Goal: Task Accomplishment & Management: Use online tool/utility

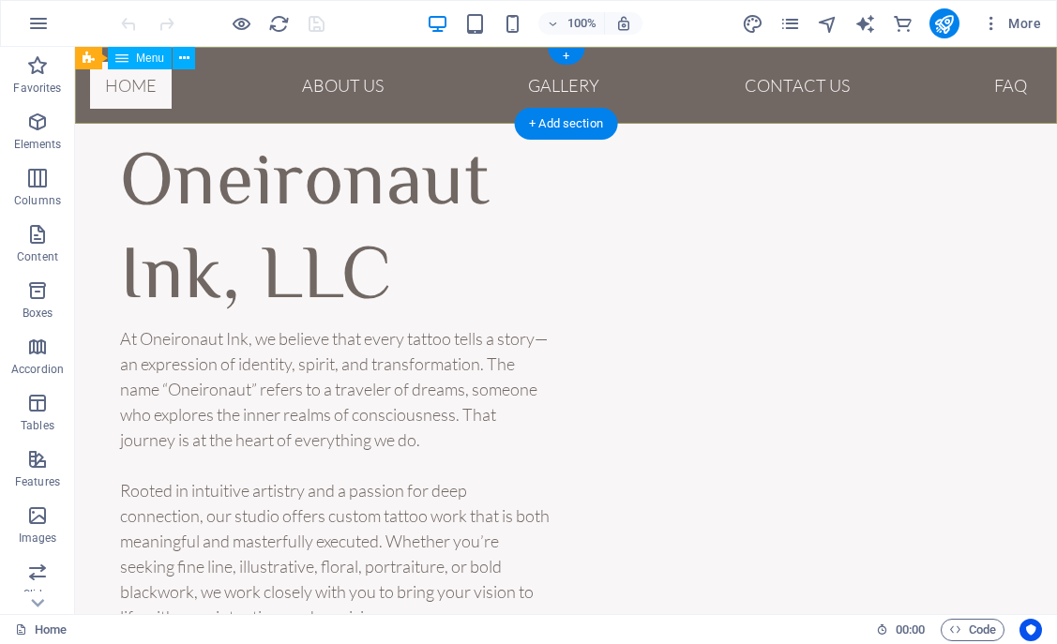
click at [357, 94] on nav "Home About Us Gallery Contact US FAQ" at bounding box center [566, 85] width 982 height 77
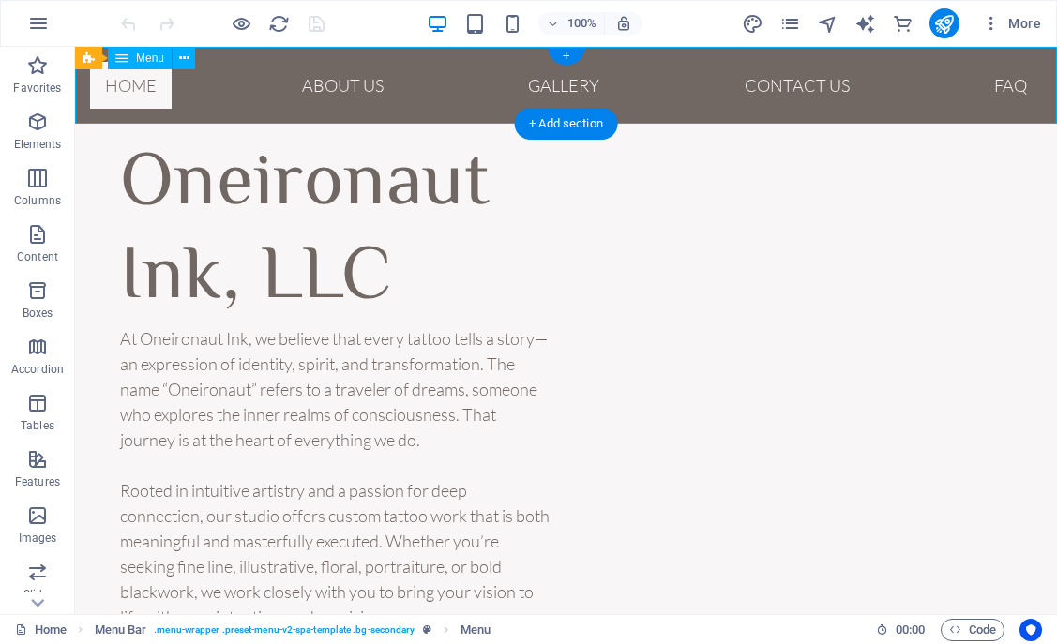
click at [800, 86] on nav "Home About Us Gallery Contact US FAQ" at bounding box center [566, 85] width 982 height 77
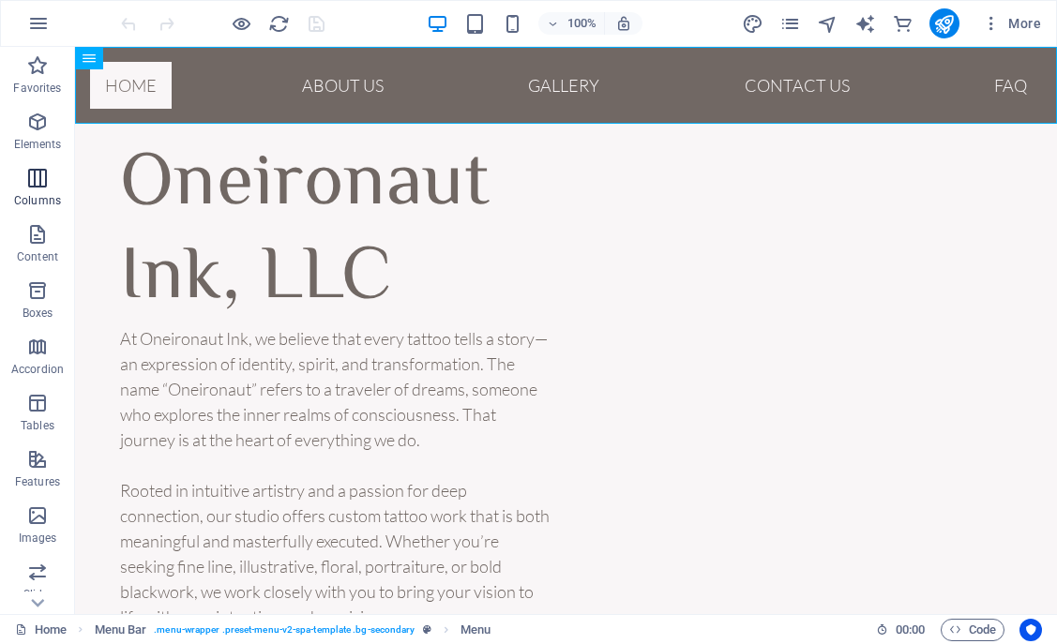
click at [43, 186] on icon "button" at bounding box center [37, 178] width 23 height 23
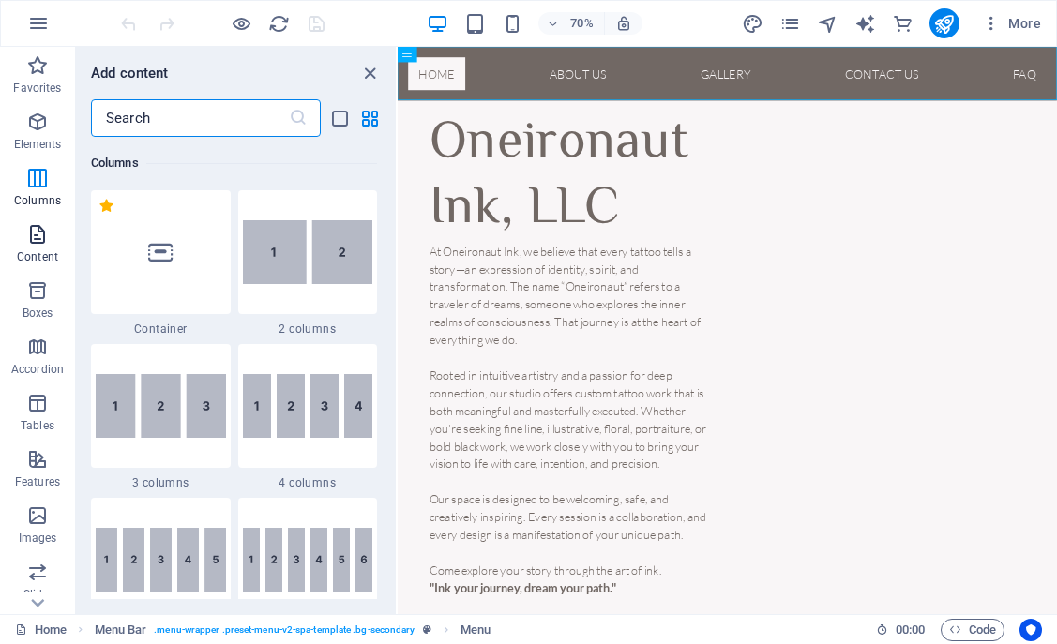
click at [40, 236] on icon "button" at bounding box center [37, 234] width 23 height 23
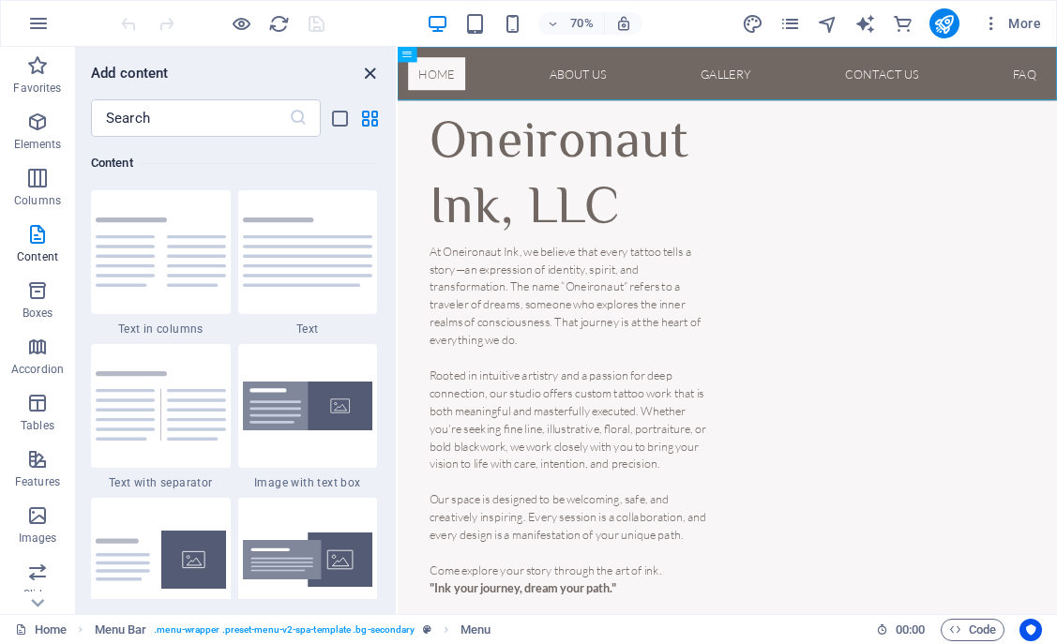
click at [368, 68] on icon "close panel" at bounding box center [370, 74] width 22 height 22
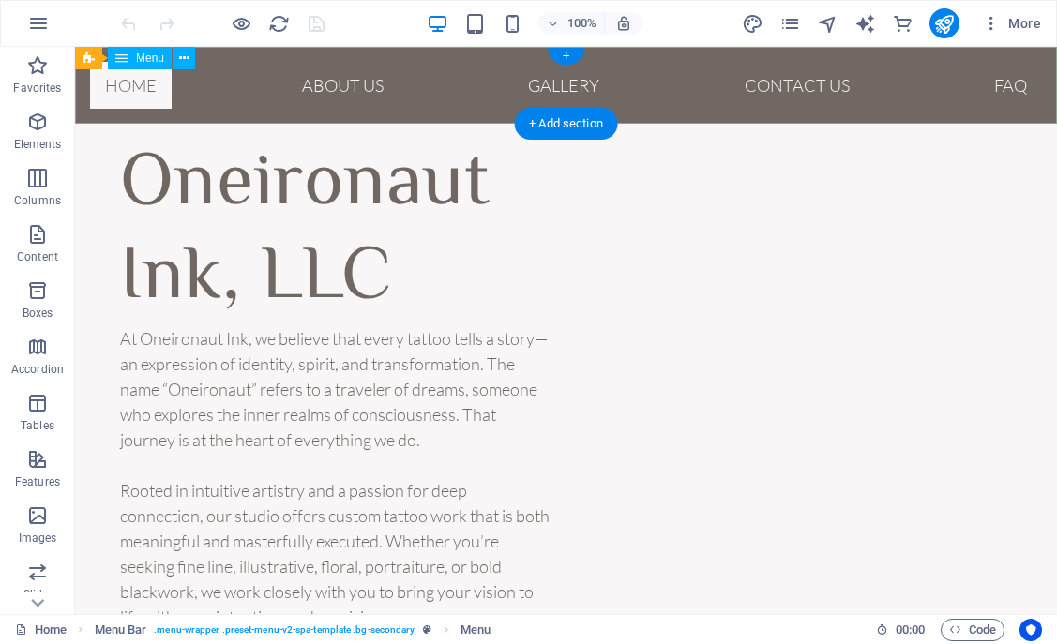
click at [838, 83] on nav "Home About Us Gallery Contact US FAQ" at bounding box center [566, 85] width 982 height 77
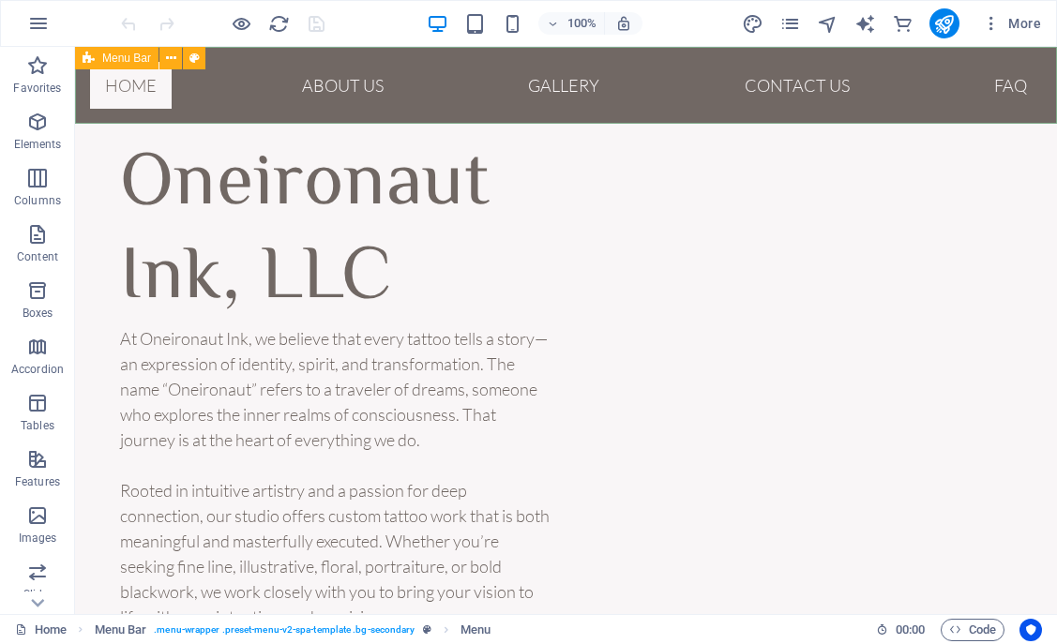
click at [92, 54] on icon at bounding box center [89, 58] width 12 height 23
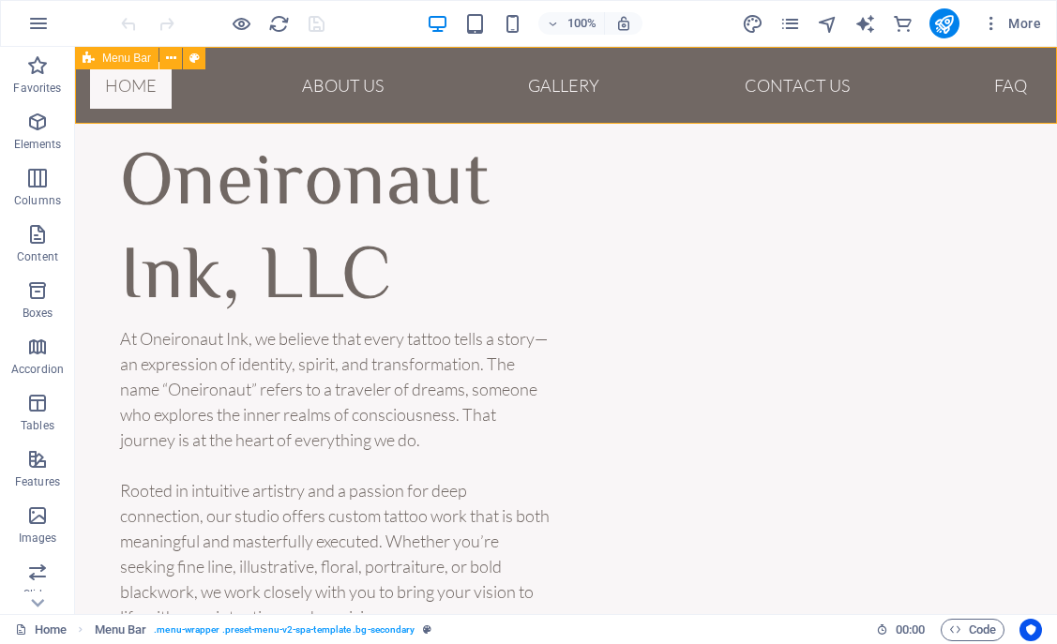
click at [90, 59] on icon at bounding box center [89, 58] width 12 height 23
click at [45, 125] on icon "button" at bounding box center [37, 122] width 23 height 23
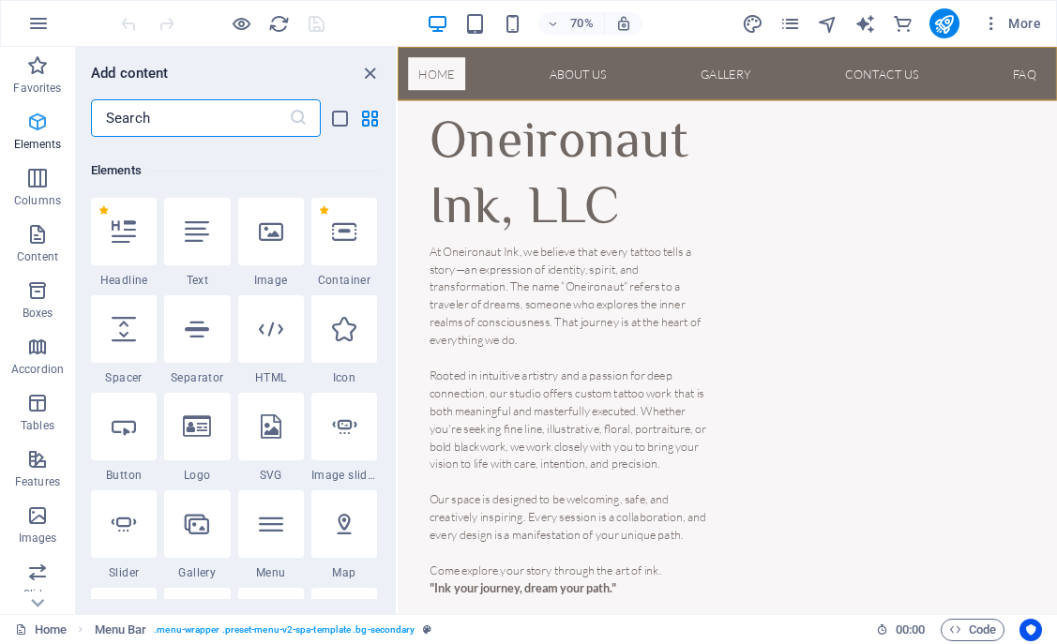
scroll to position [200, 0]
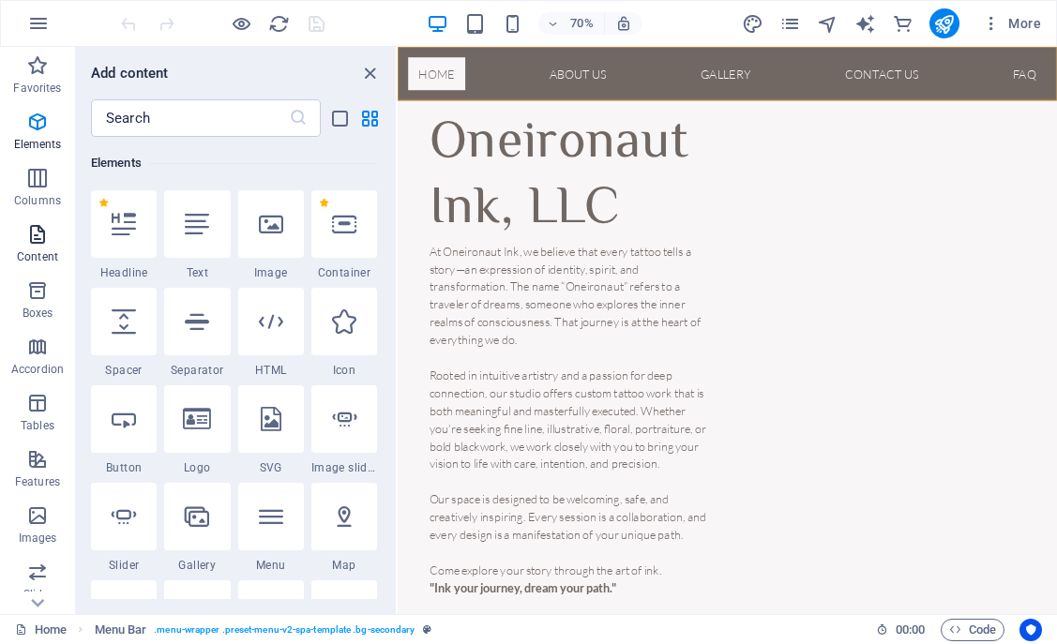
click at [29, 245] on icon "button" at bounding box center [37, 234] width 23 height 23
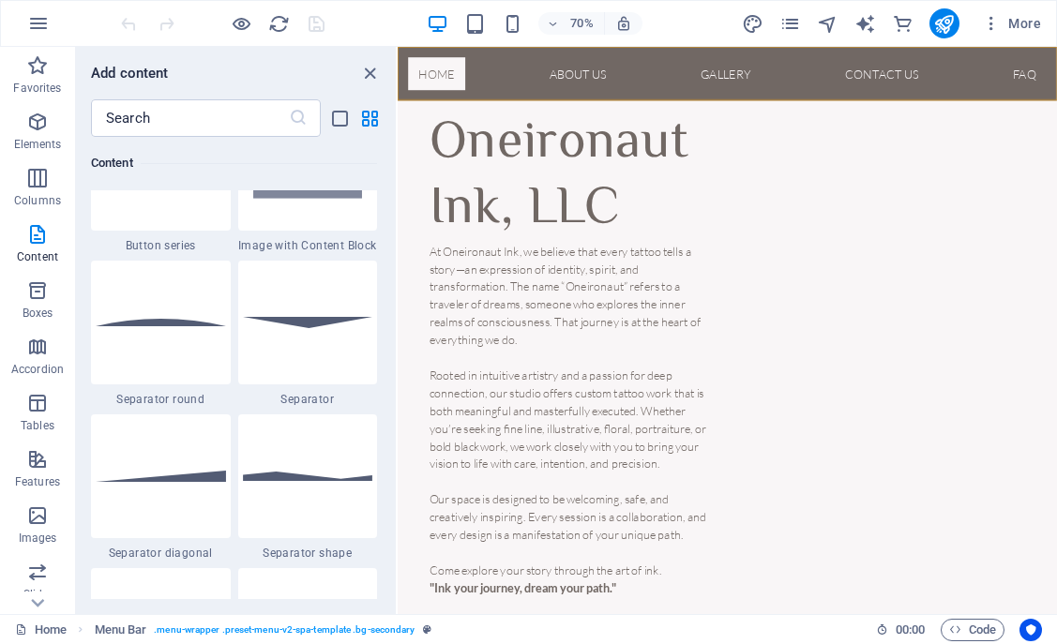
scroll to position [4443, 0]
click at [30, 348] on icon "button" at bounding box center [37, 347] width 23 height 23
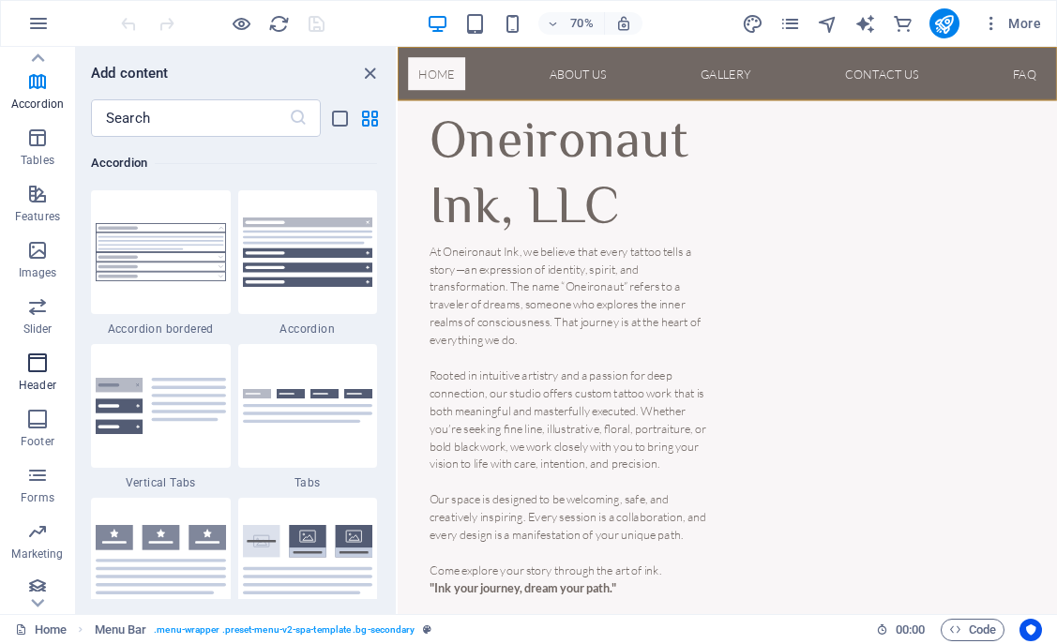
scroll to position [333, 0]
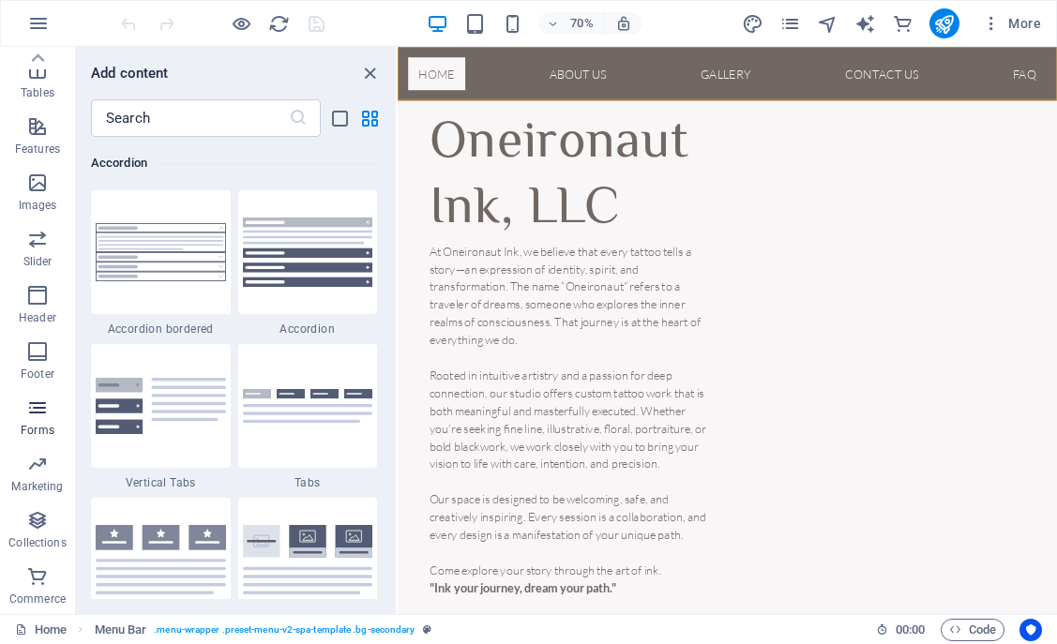
click at [39, 402] on icon "button" at bounding box center [37, 408] width 23 height 23
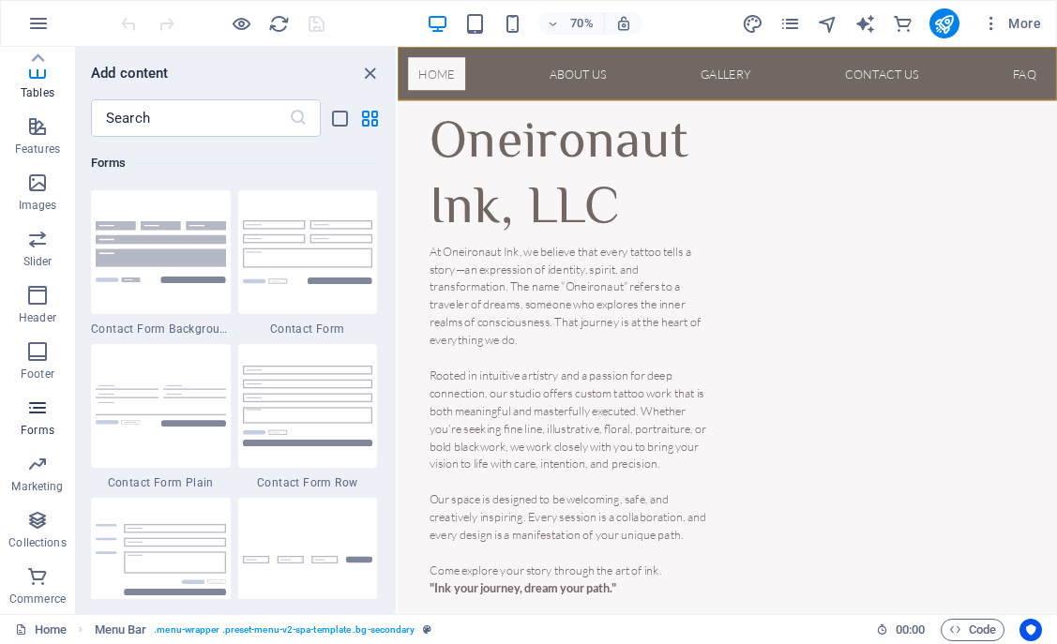
scroll to position [13695, 0]
click at [29, 532] on span "Collections" at bounding box center [37, 531] width 75 height 45
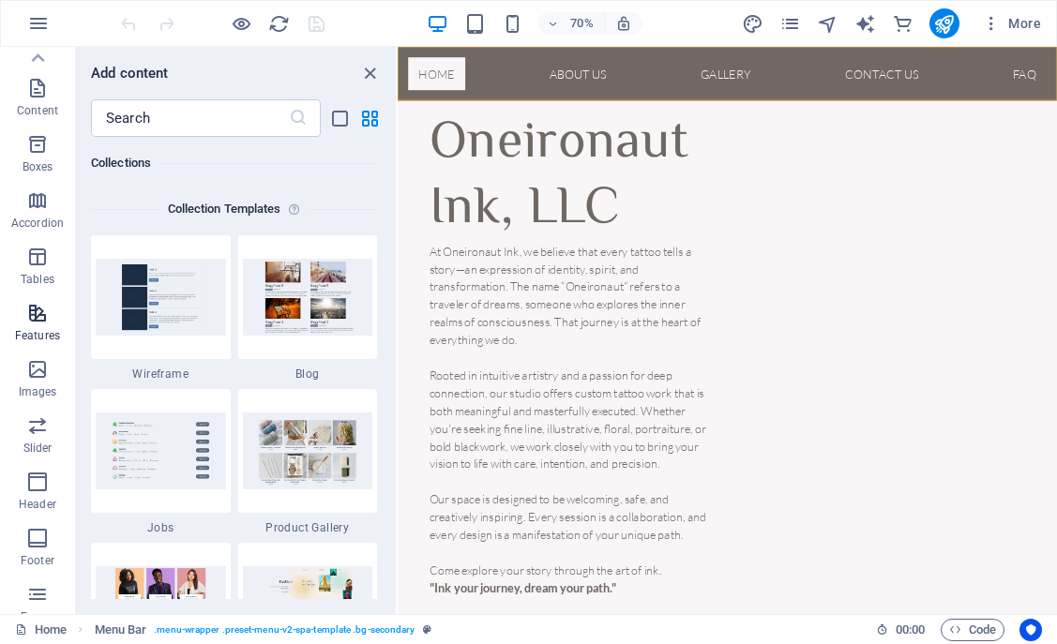
scroll to position [0, 0]
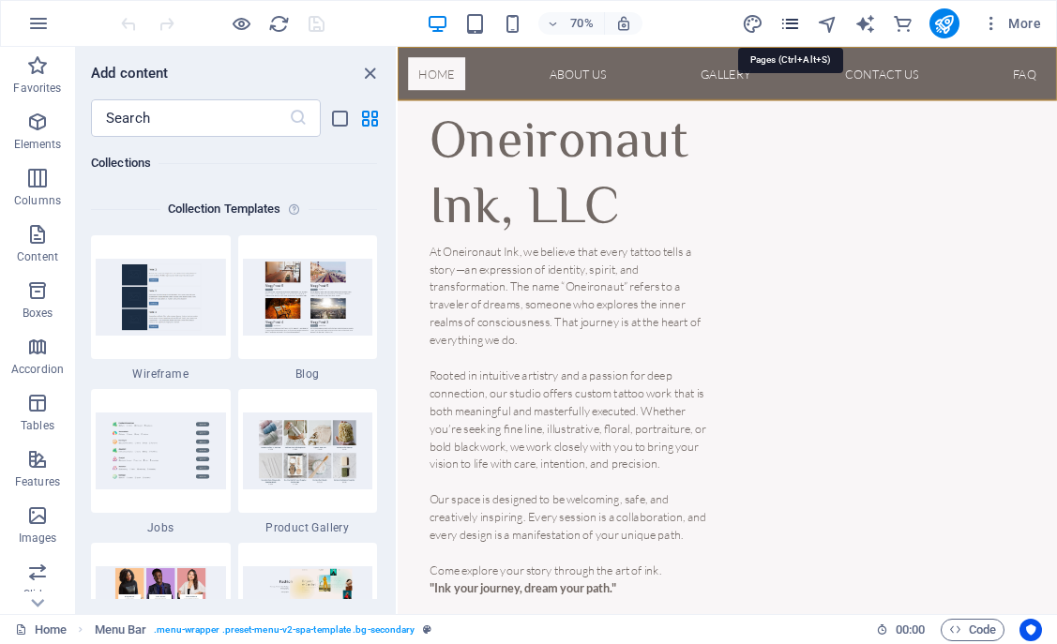
click at [798, 22] on icon "pages" at bounding box center [790, 24] width 22 height 22
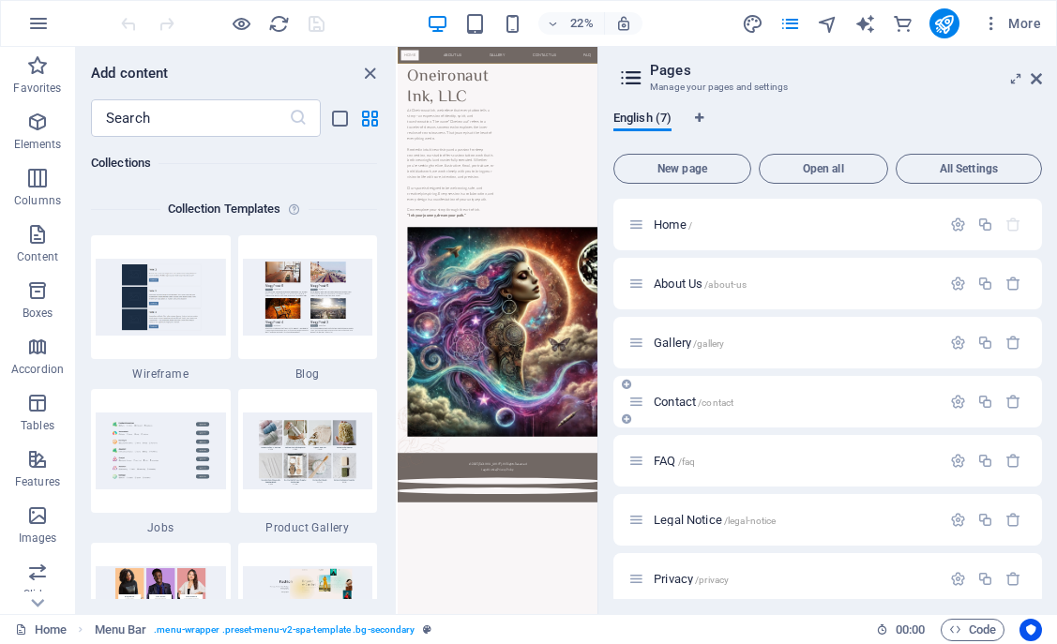
click at [760, 387] on div "Contact /contact" at bounding box center [827, 402] width 429 height 52
click at [713, 398] on span "/contact" at bounding box center [716, 403] width 36 height 10
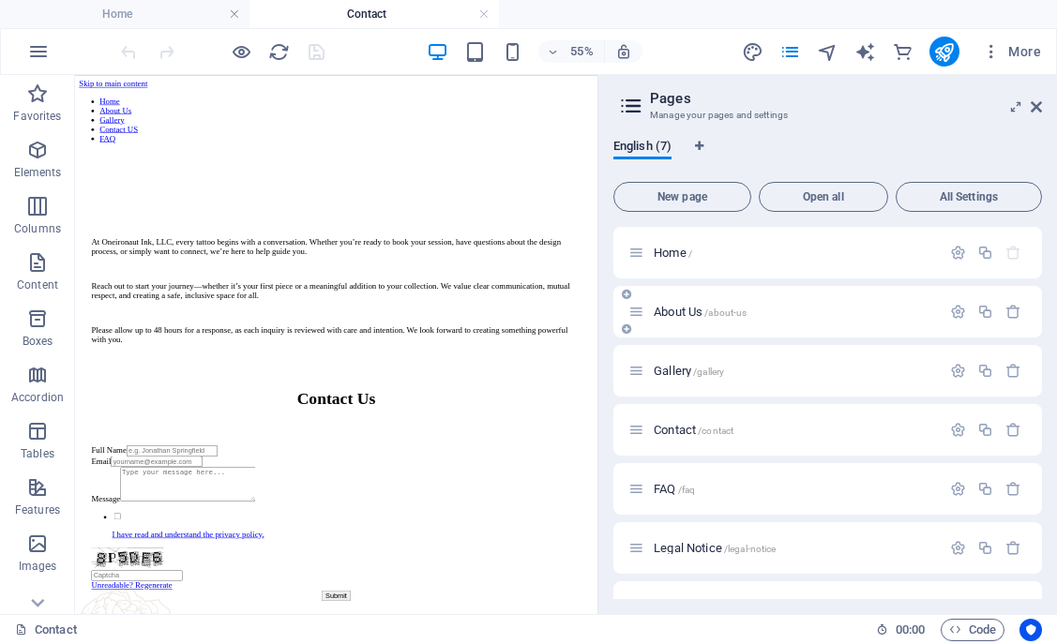
click at [766, 312] on p "About Us /about-us" at bounding box center [794, 312] width 281 height 12
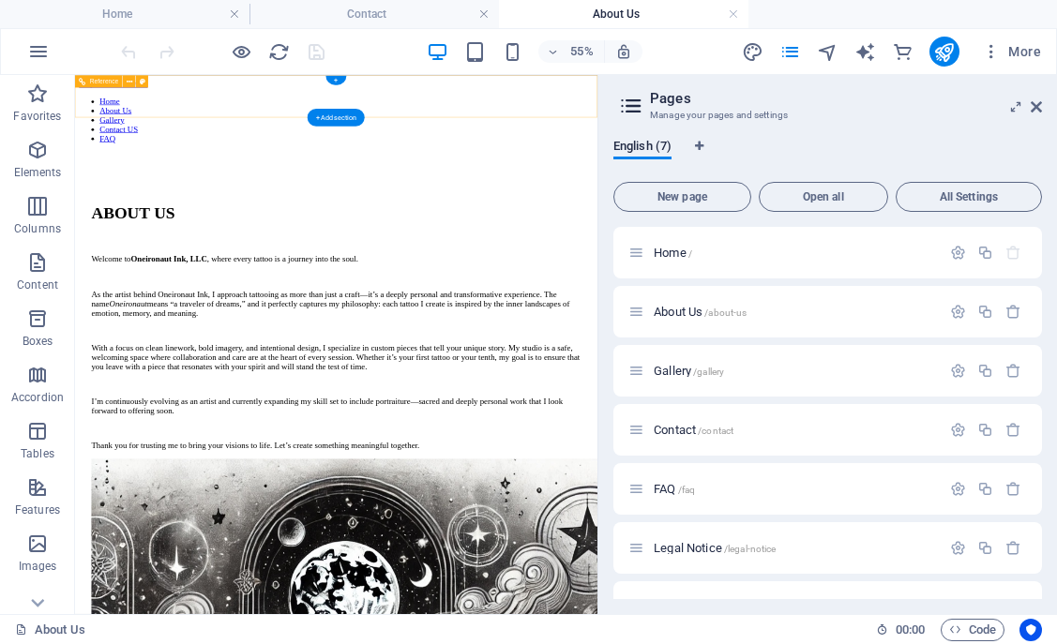
click at [135, 117] on nav "Home About Us Gallery Contact US FAQ" at bounding box center [550, 156] width 935 height 84
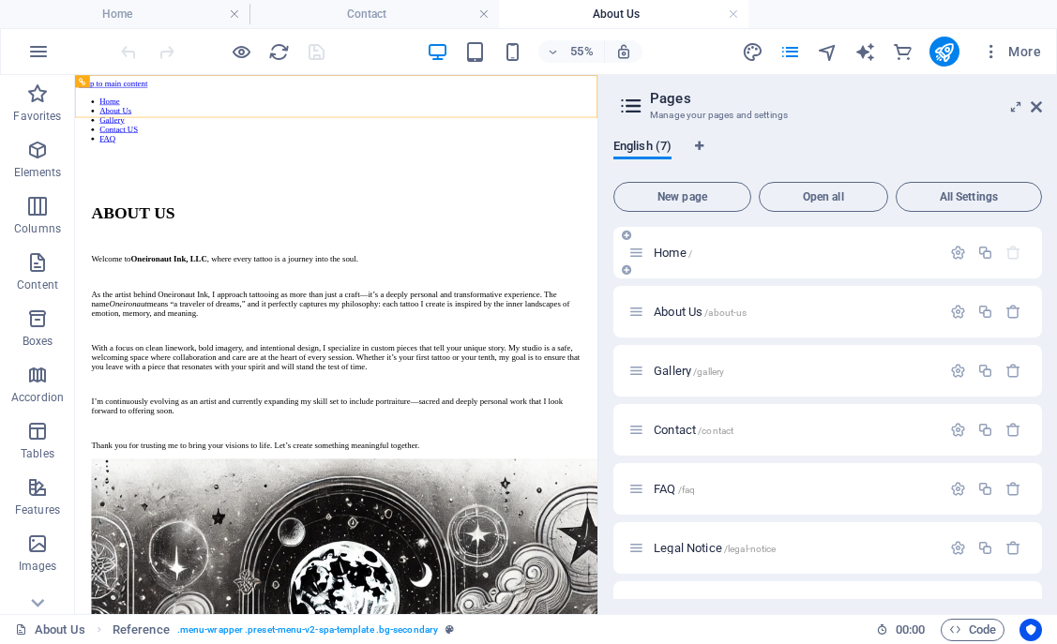
click at [752, 264] on div "Home /" at bounding box center [827, 253] width 429 height 52
click at [660, 255] on span "Home /" at bounding box center [673, 253] width 38 height 14
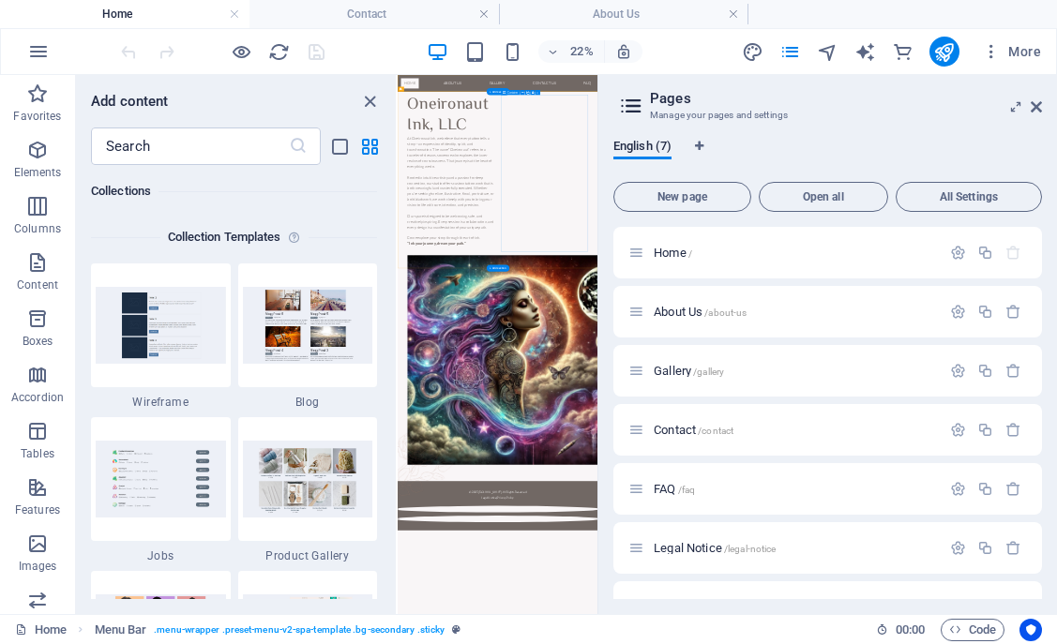
click at [375, 102] on icon "close panel" at bounding box center [370, 102] width 22 height 22
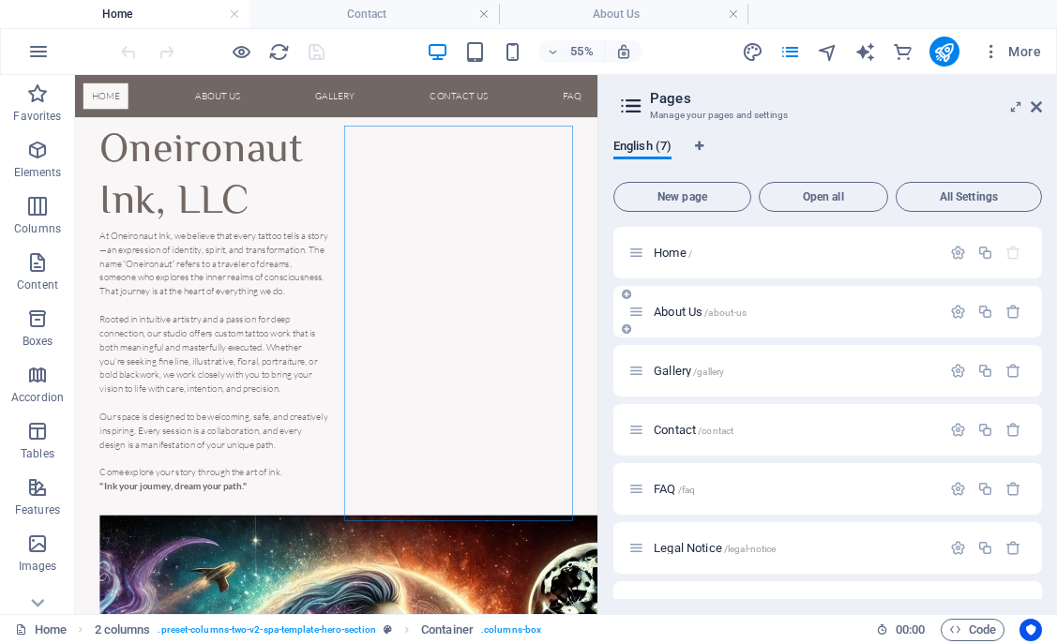
click at [714, 311] on span "/about-us" at bounding box center [725, 313] width 42 height 10
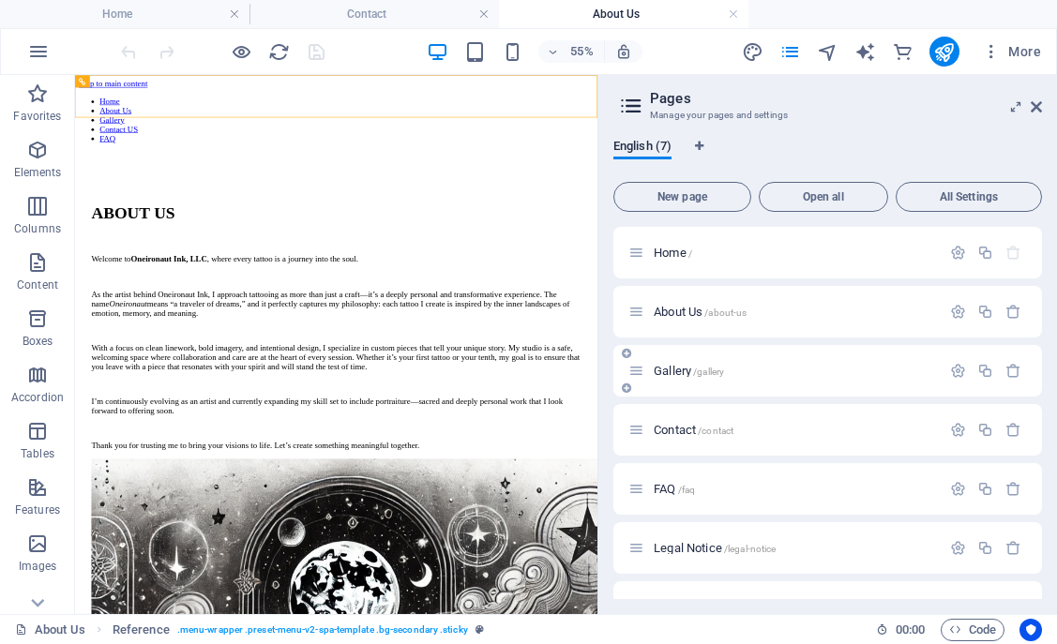
click at [669, 366] on span "Gallery /gallery" at bounding box center [689, 371] width 70 height 14
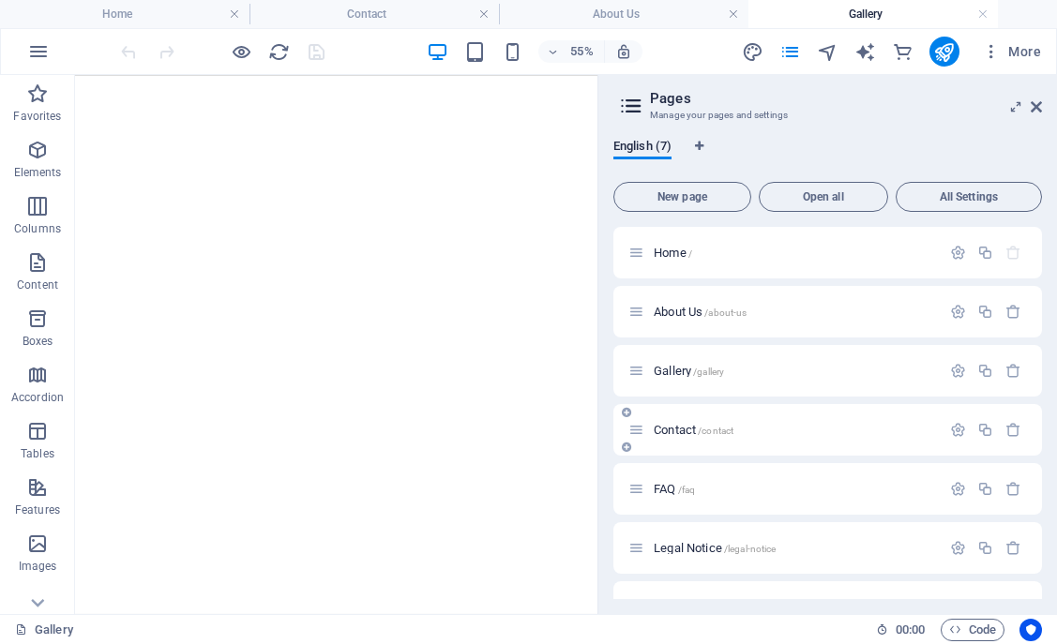
click at [751, 425] on p "Contact /contact" at bounding box center [794, 430] width 281 height 12
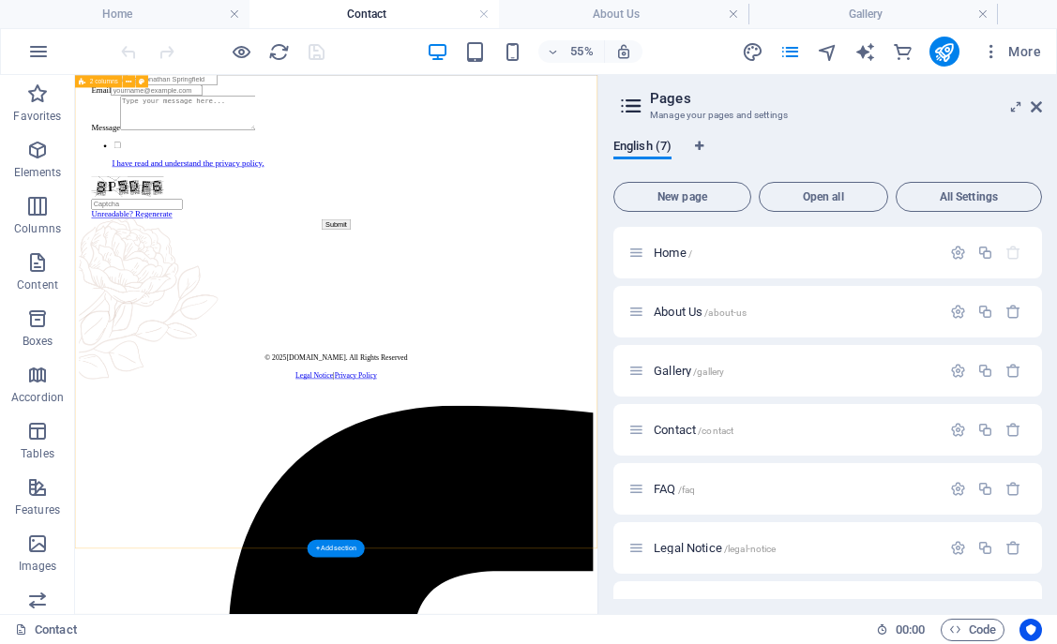
scroll to position [697, 0]
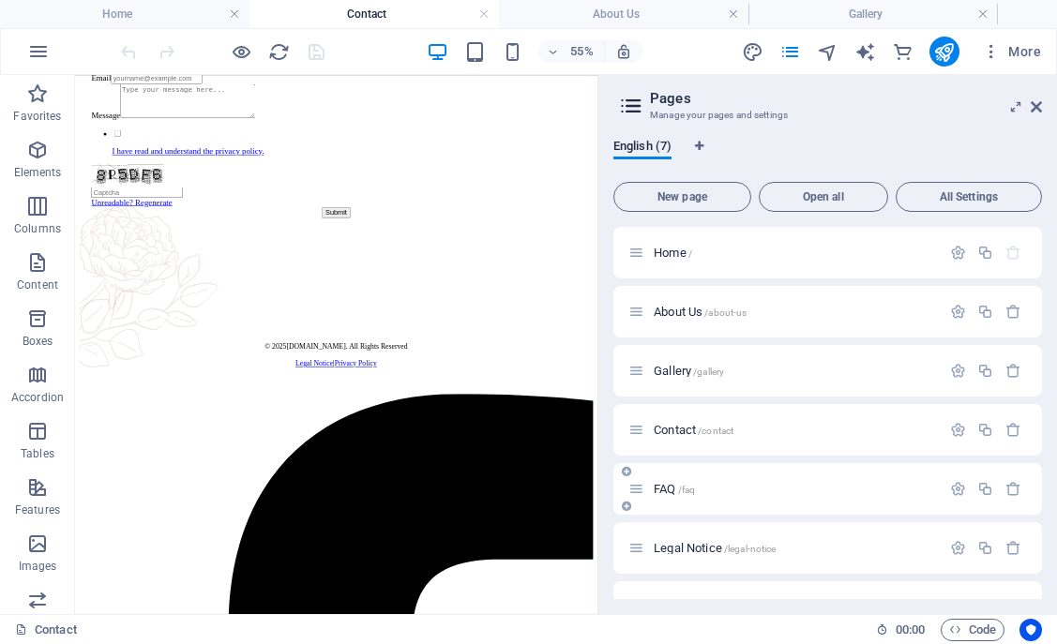
click at [730, 492] on p "FAQ /faq" at bounding box center [794, 489] width 281 height 12
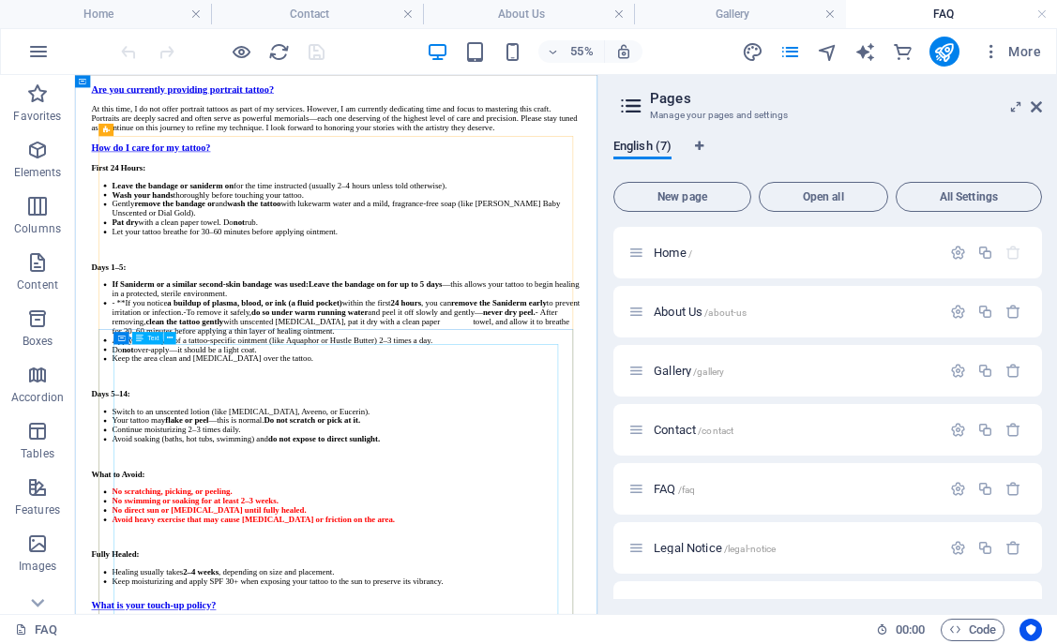
scroll to position [321, 0]
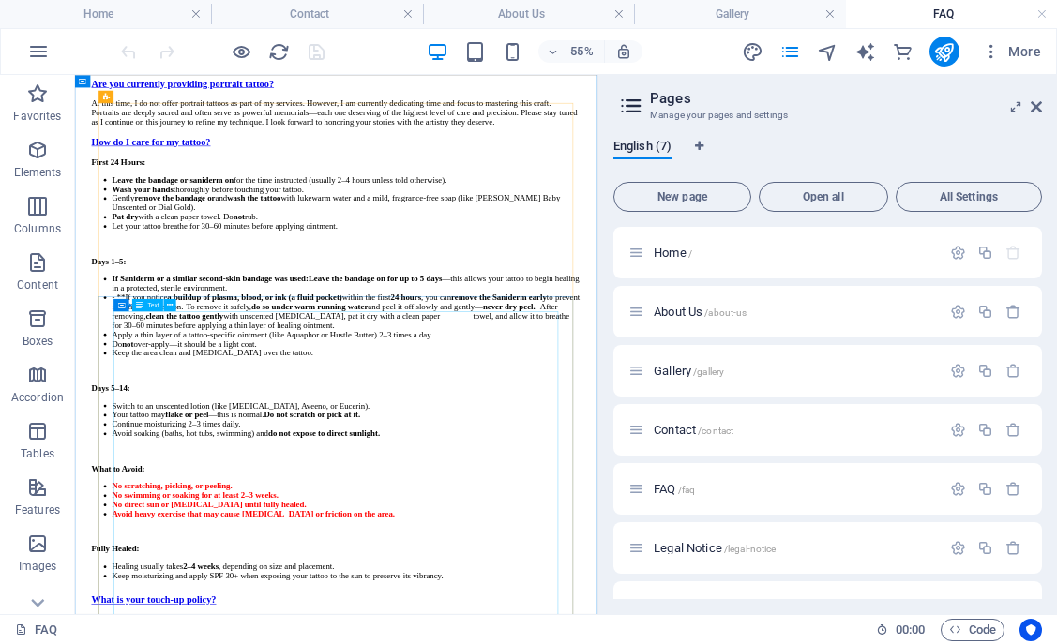
click at [243, 643] on div "First 24 Hours: Leave the bandage or saniderm on for the time instructed (usual…" at bounding box center [550, 609] width 890 height 769
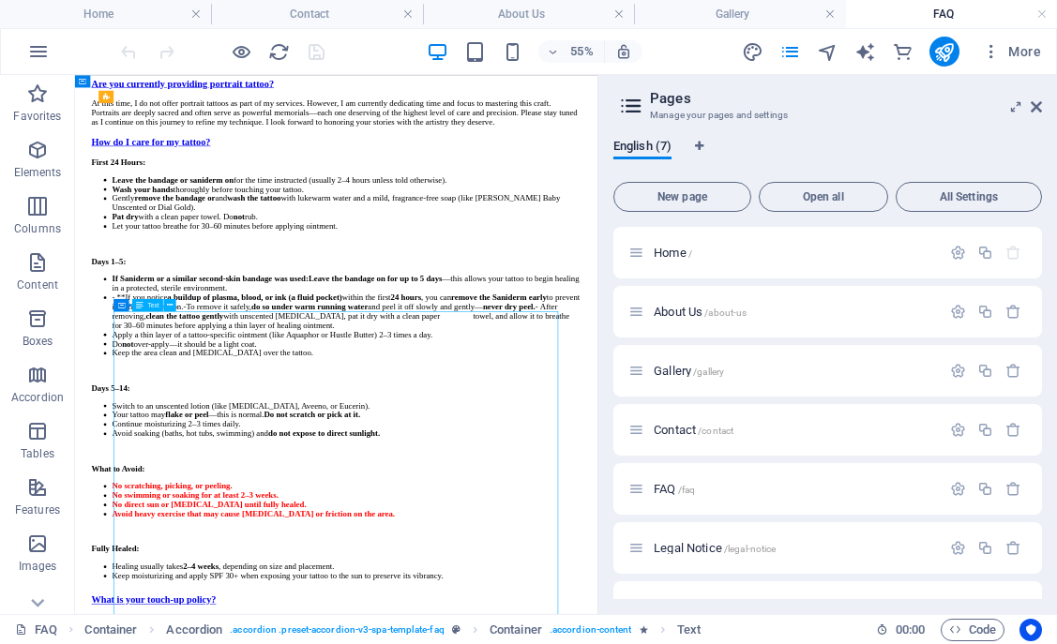
click at [226, 643] on div "First 24 Hours: Leave the bandage or saniderm on for the time instructed (usual…" at bounding box center [550, 609] width 890 height 769
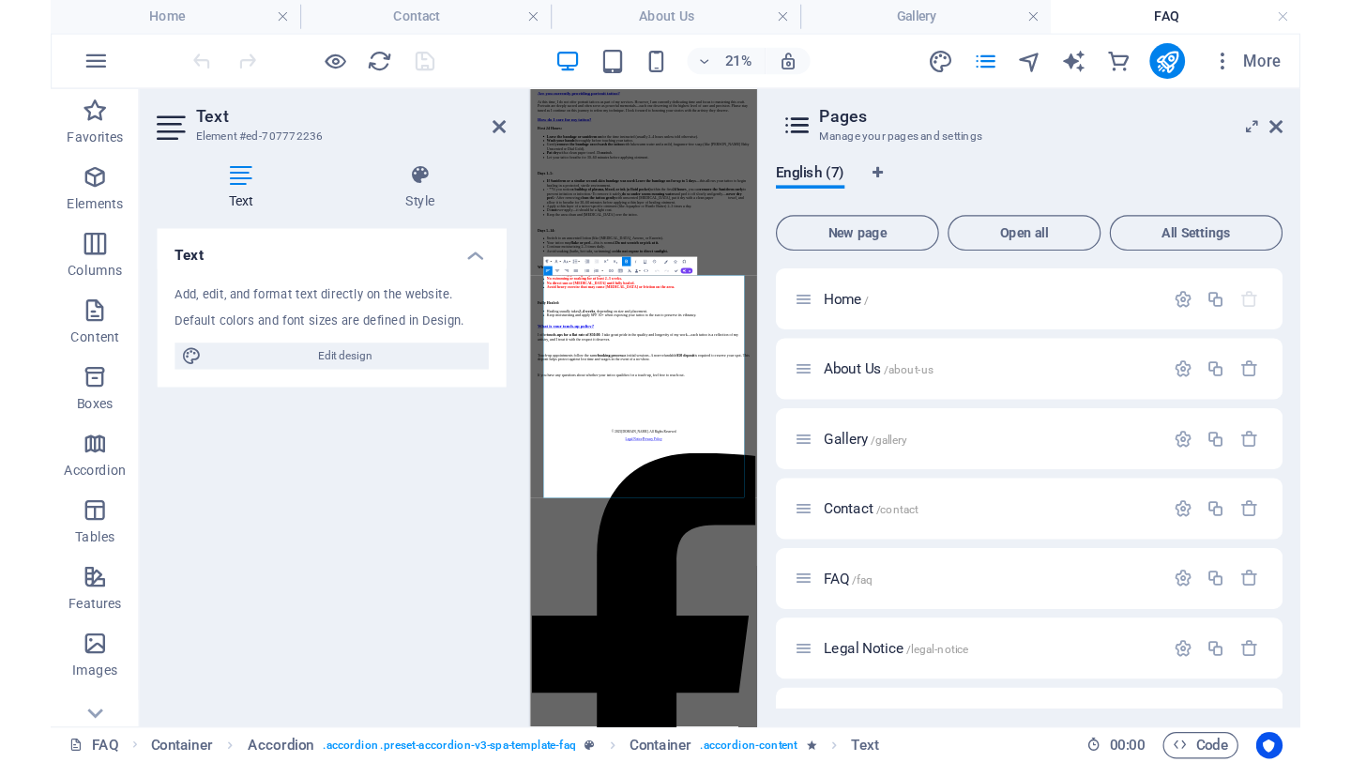
scroll to position [0, 0]
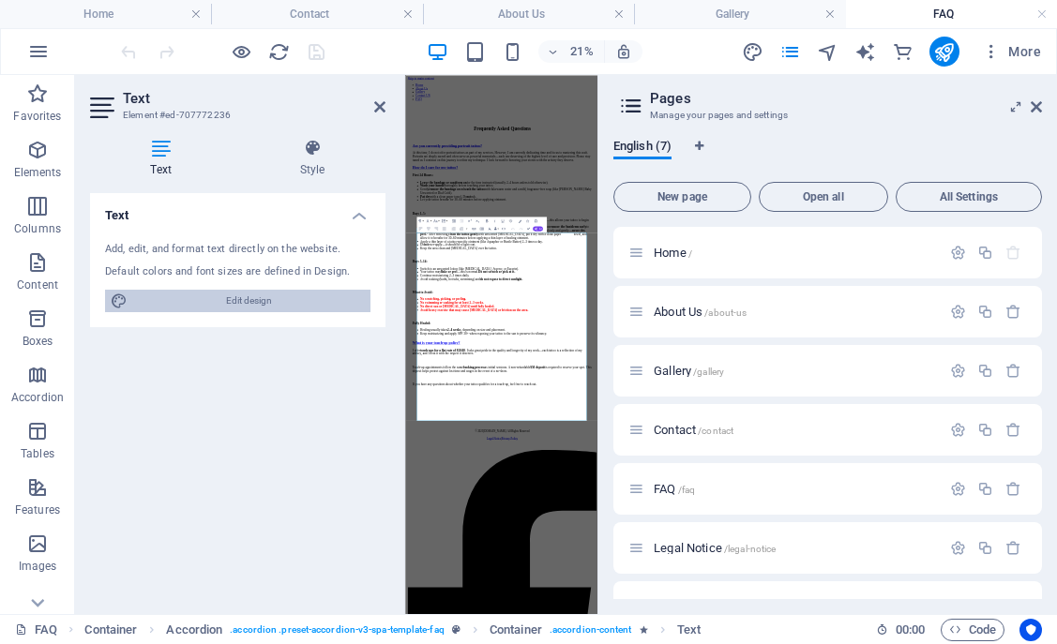
click at [303, 302] on span "Edit design" at bounding box center [249, 301] width 232 height 23
select select "600"
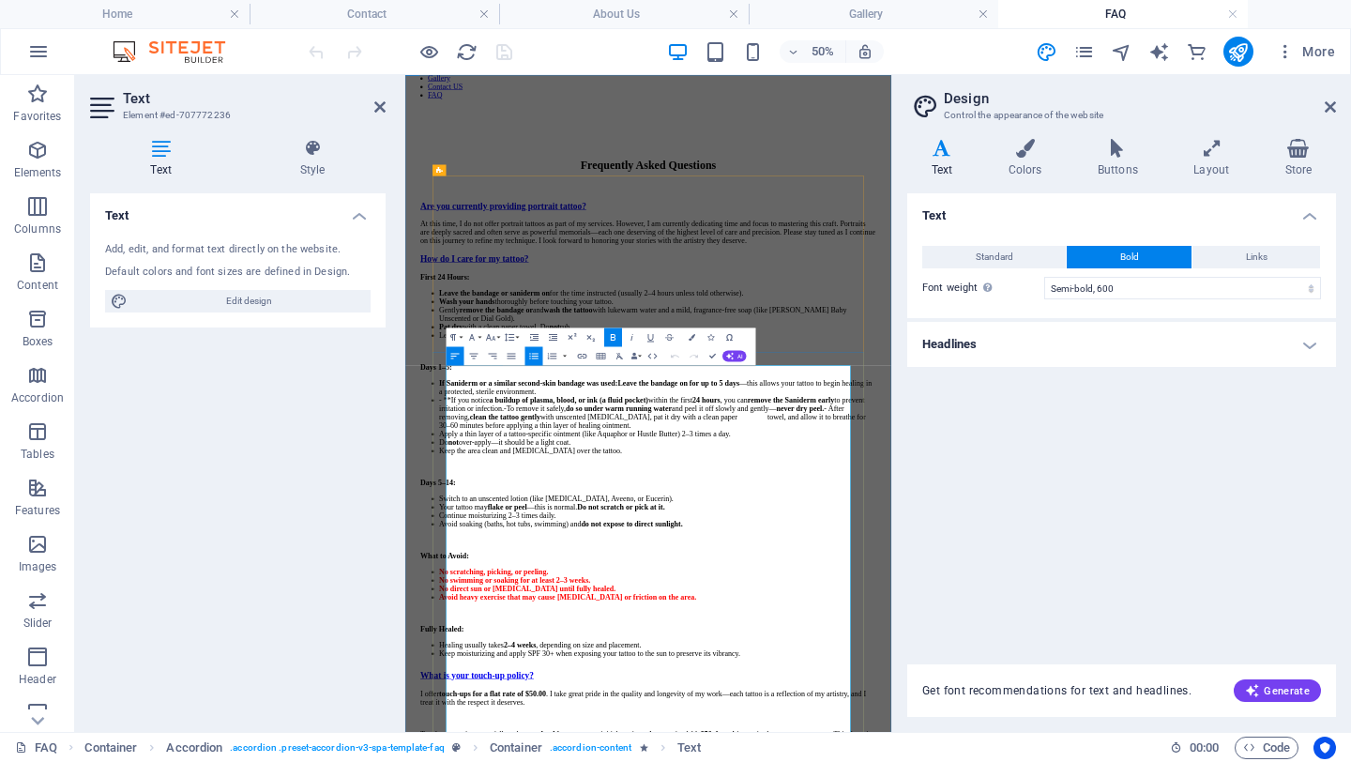
click at [749, 569] on li "Gently remove the bandage or and wash the tattoo with lukewarm water and a mild…" at bounding box center [910, 553] width 874 height 34
click at [743, 569] on li "Gently remove the bandage or and wash the tattoo with lukewarm water and a mild…" at bounding box center [910, 553] width 874 height 34
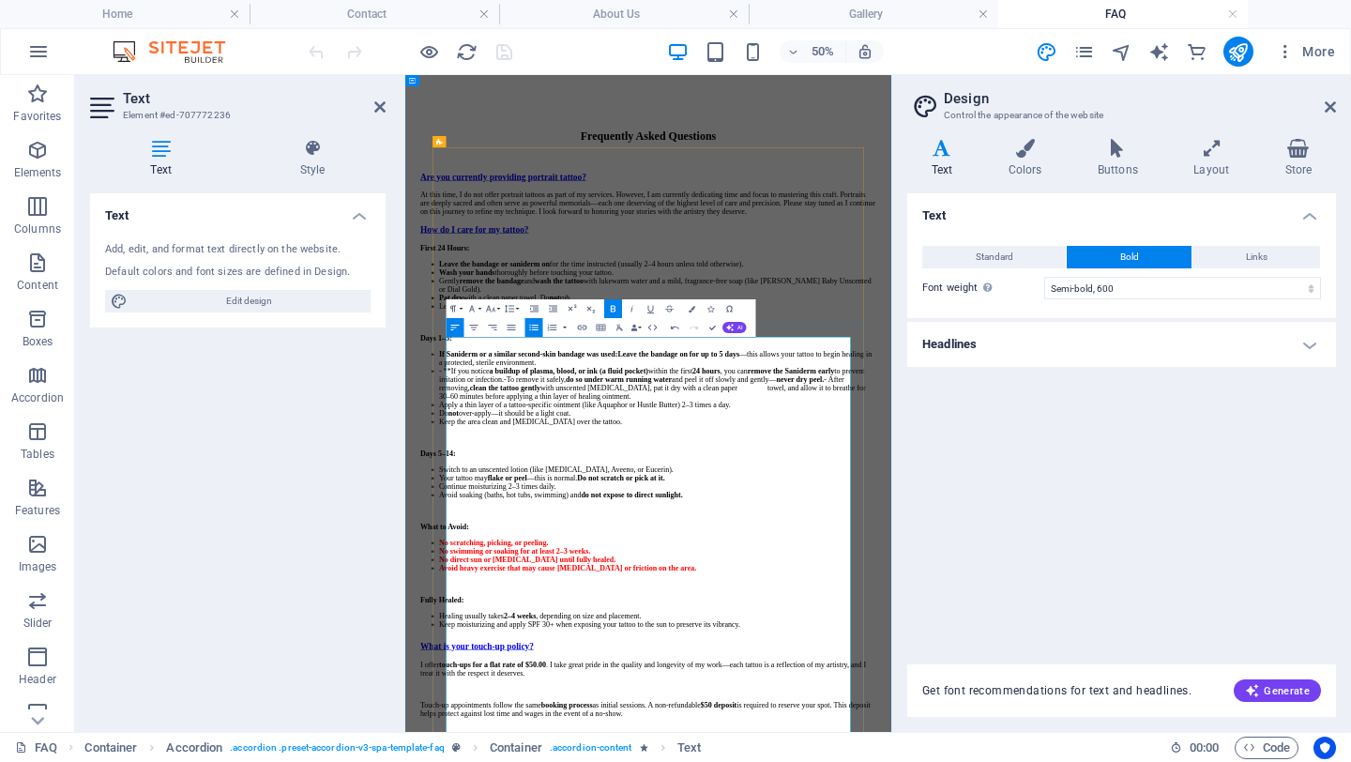
scroll to position [132, 0]
drag, startPoint x: 1069, startPoint y: 642, endPoint x: 1218, endPoint y: 639, distance: 149.2
click at [1056, 462] on li "Leave the bandage or saniderm on for the time instructed (usually 2–4 hours unl…" at bounding box center [910, 454] width 874 height 17
click at [1020, 547] on li "Let your tattoo breathe for 30–60 minutes before applying ointment." at bounding box center [910, 538] width 874 height 17
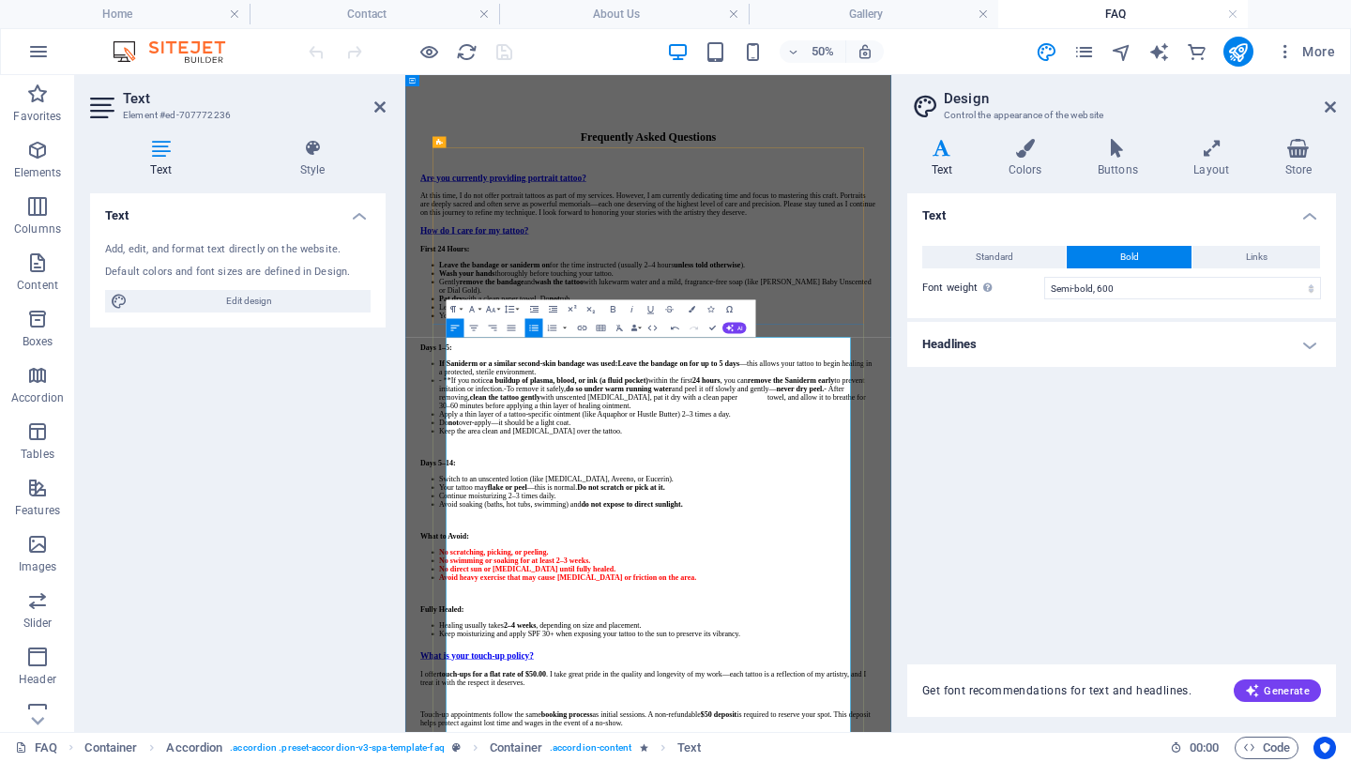
click at [1056, 547] on li "Let your tattoo breathe for 30–60 minutes before applying ointment." at bounding box center [910, 538] width 874 height 17
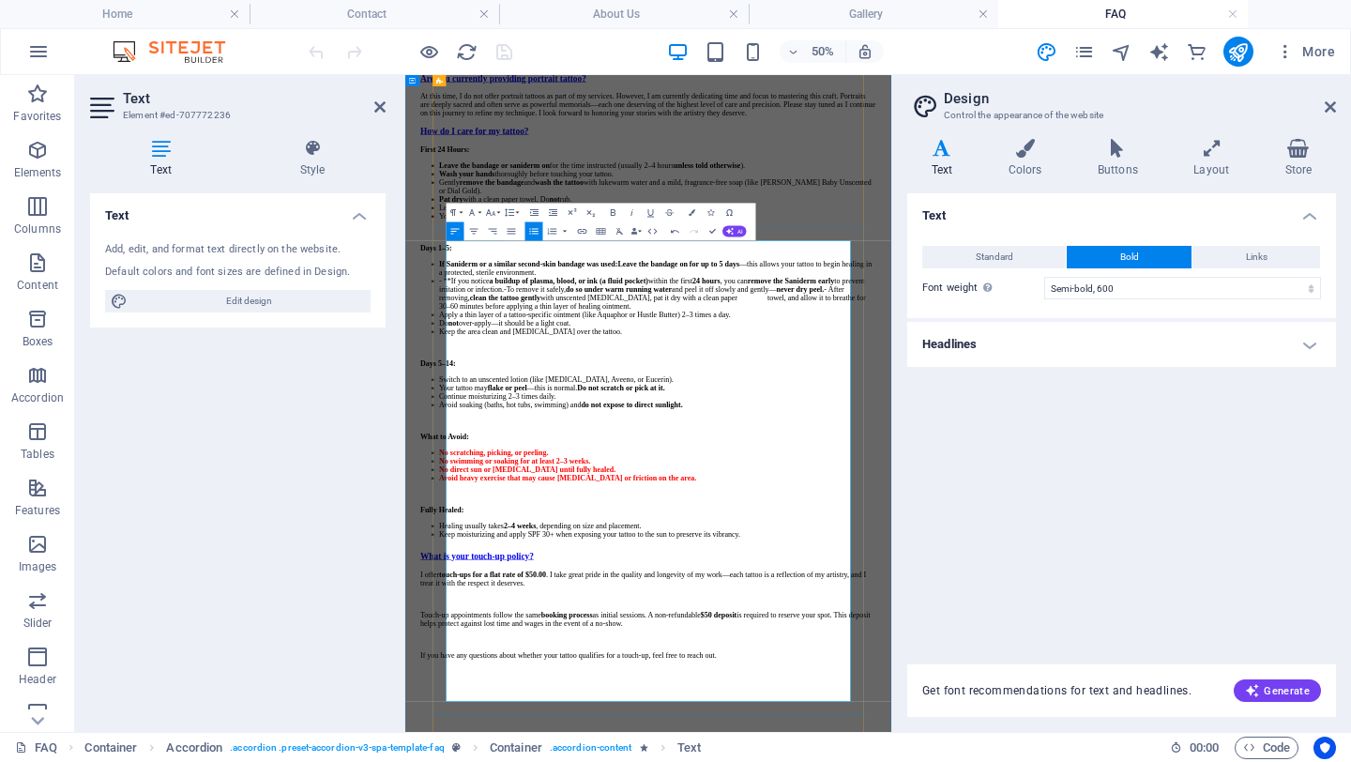
scroll to position [330, 0]
click at [817, 580] on li "Do not over-apply—it should be a light coat." at bounding box center [910, 571] width 874 height 17
click at [977, 597] on li "Keep the area clean and [MEDICAL_DATA] over the tattoo." at bounding box center [910, 588] width 874 height 17
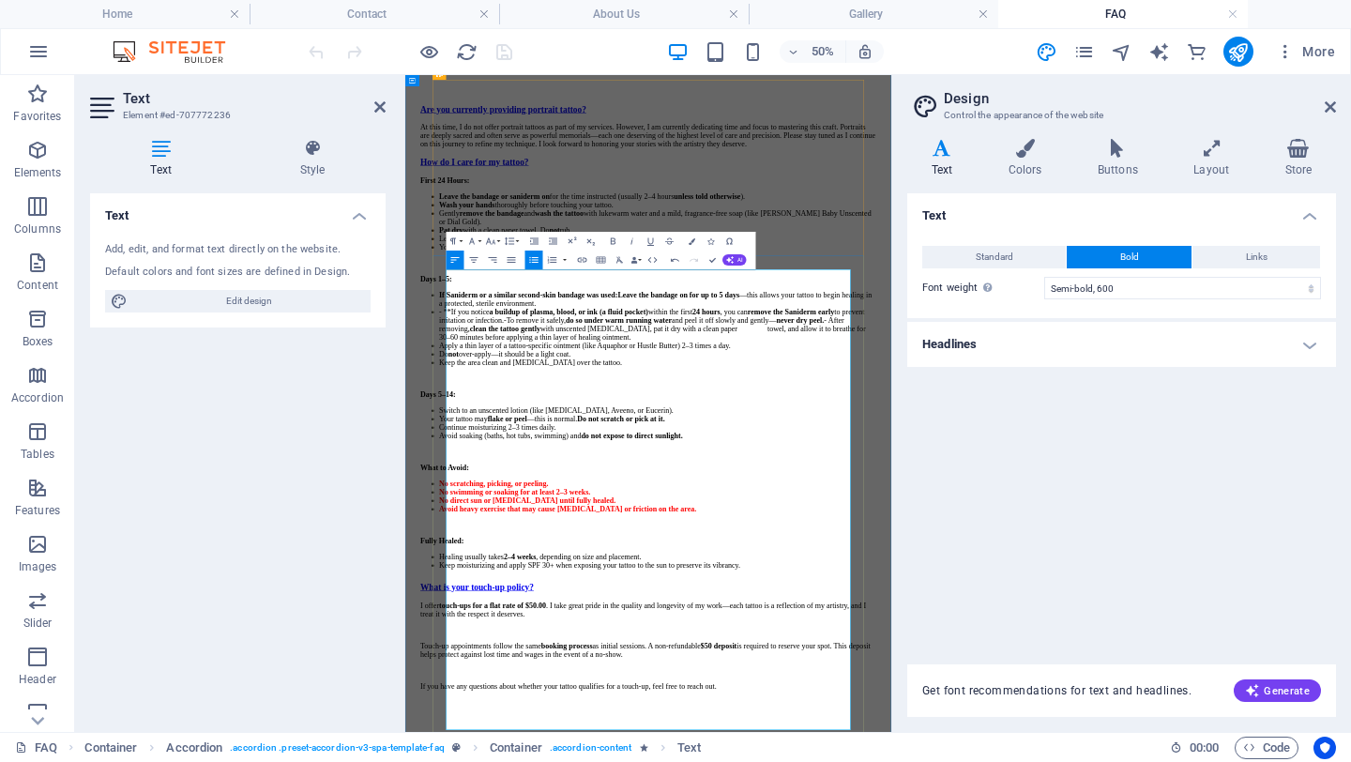
scroll to position [261, 0]
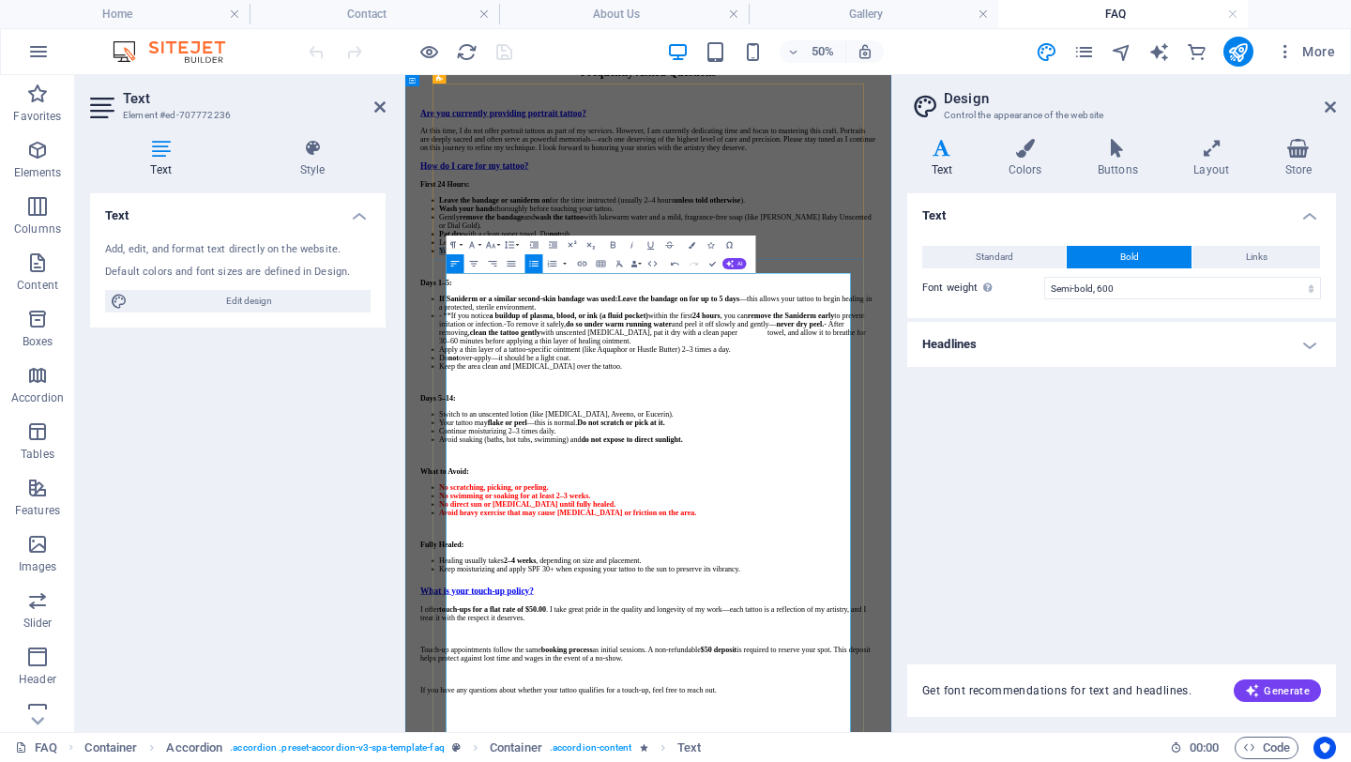
drag, startPoint x: 873, startPoint y: 667, endPoint x: 495, endPoint y: 664, distance: 378.0
click at [495, 435] on li "You may shower 24 hrs after your tattoo session." at bounding box center [910, 426] width 874 height 17
click at [1019, 435] on li "You may shower 24 hrs after your tattoo session." at bounding box center [910, 426] width 874 height 17
click at [1056, 340] on div "Are you currently providing portrait tattoo? At this time, I do not offer portr…" at bounding box center [891, 727] width 912 height 1172
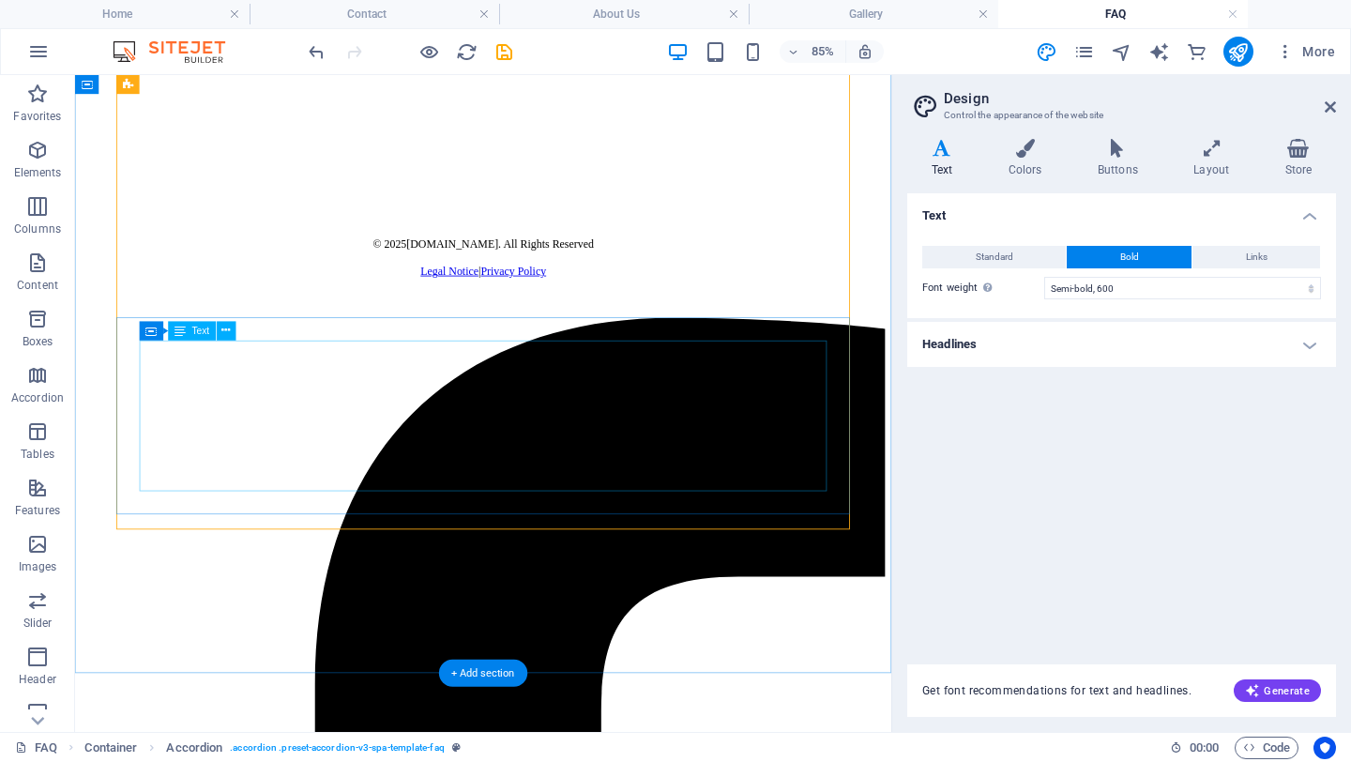
scroll to position [1516, 0]
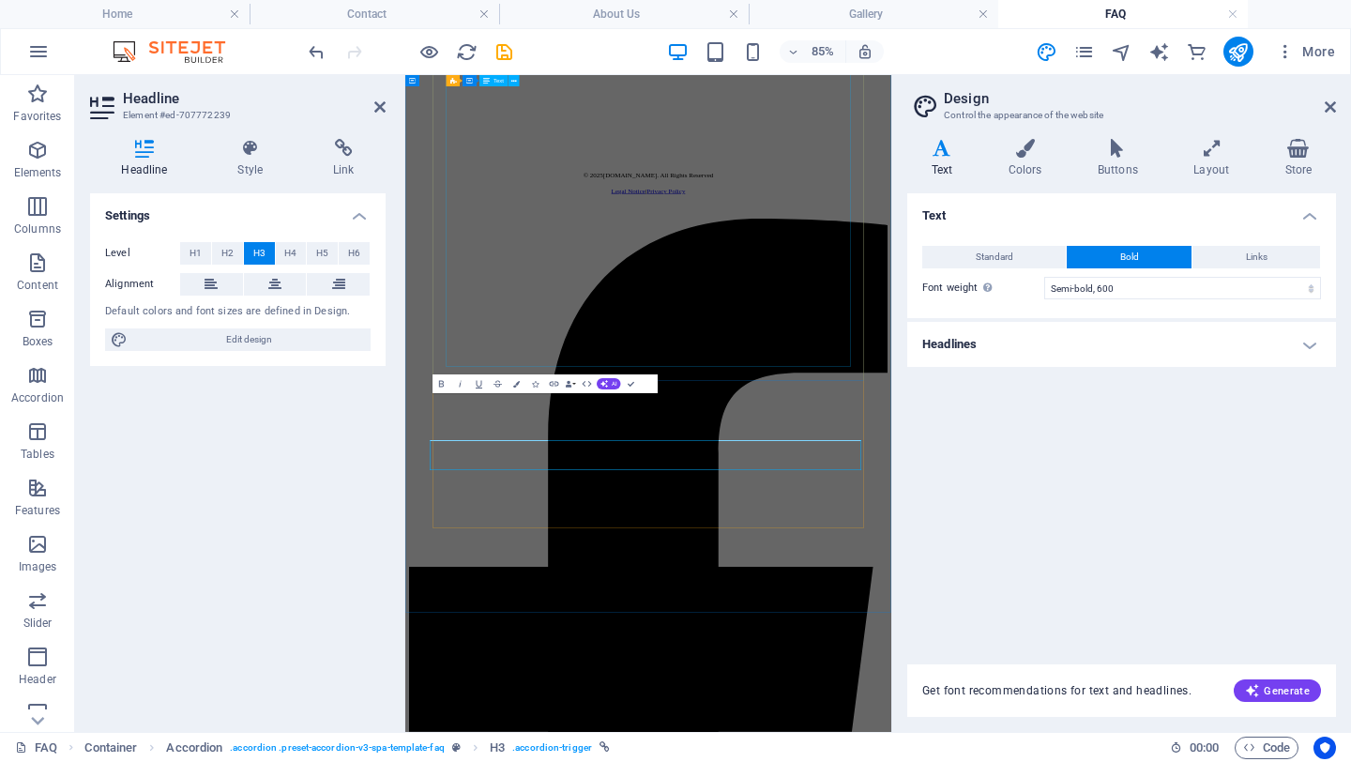
scroll to position [994, 0]
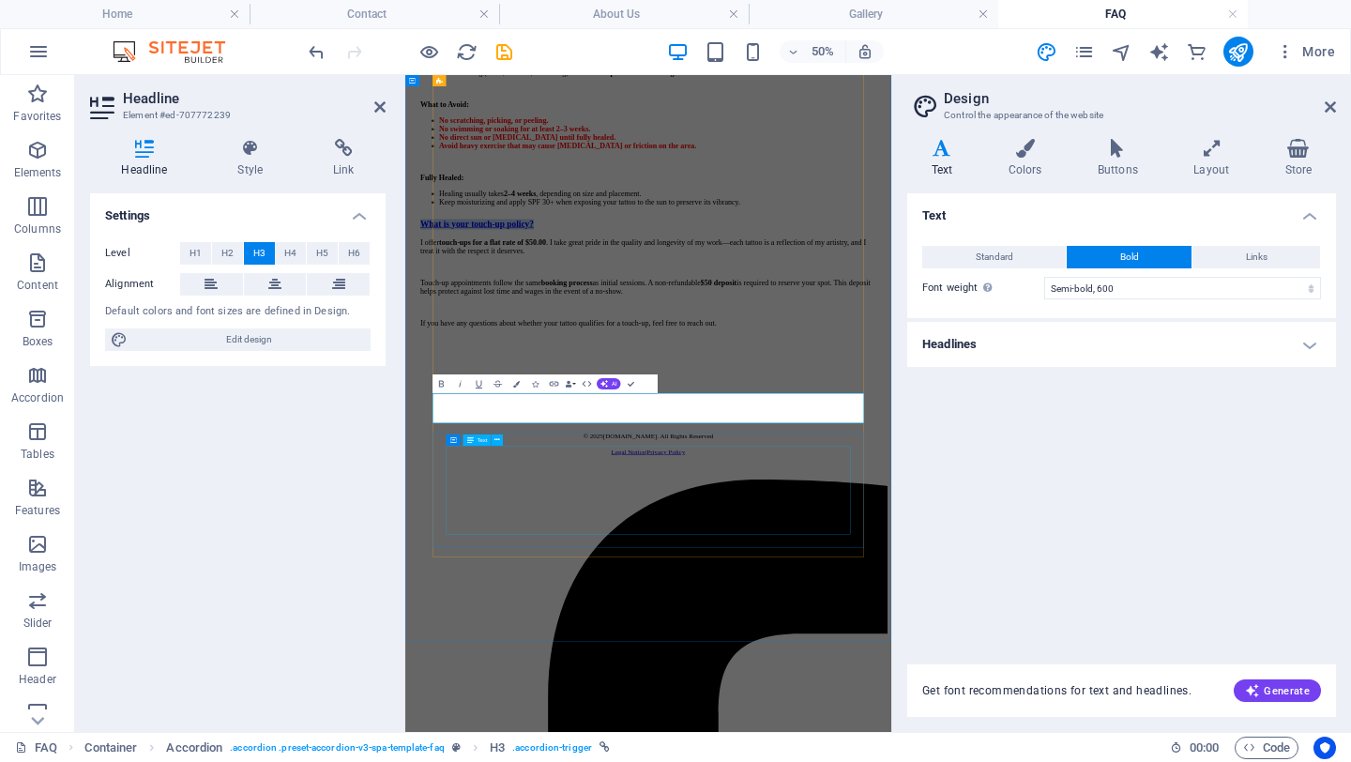
click at [1056, 579] on div "I offer touch-ups for a flat rate of $50.00 . I take great pride in the quality…" at bounding box center [891, 490] width 912 height 178
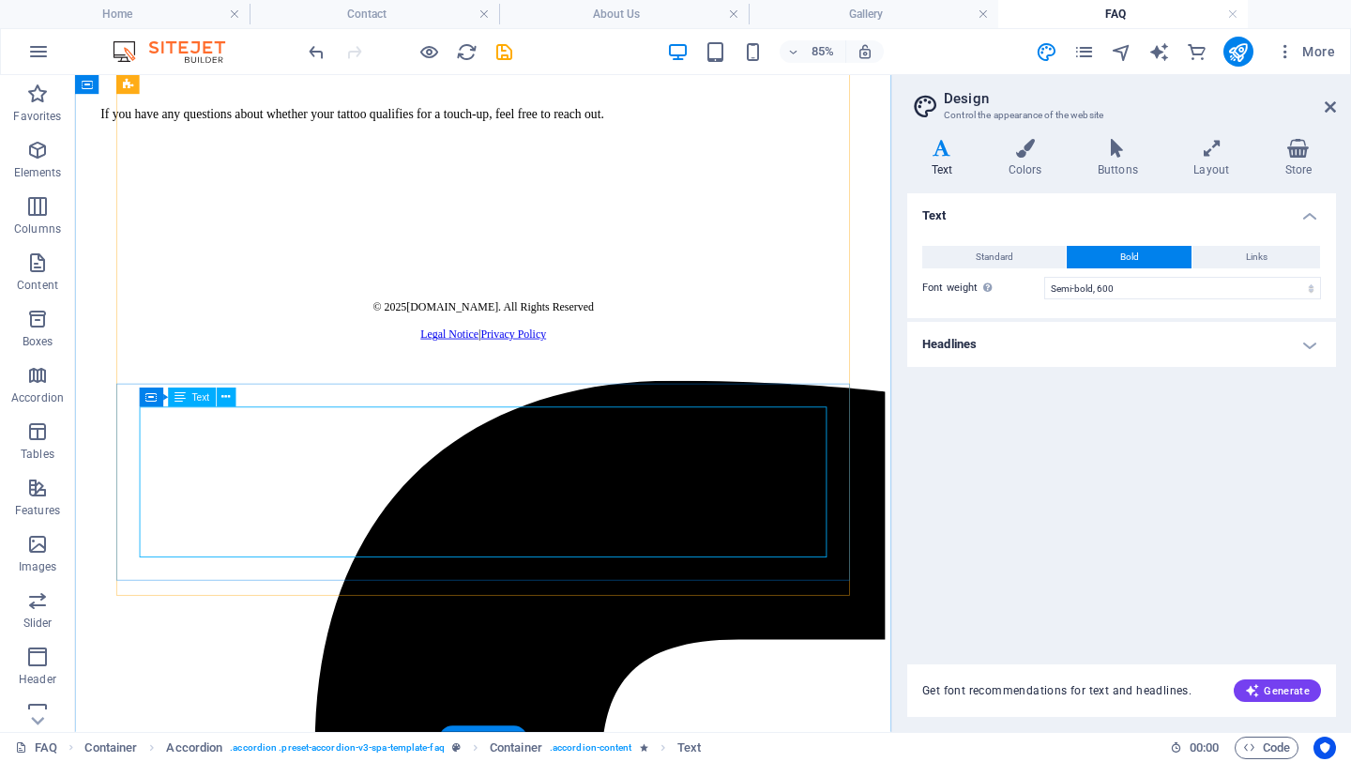
scroll to position [1444, 0]
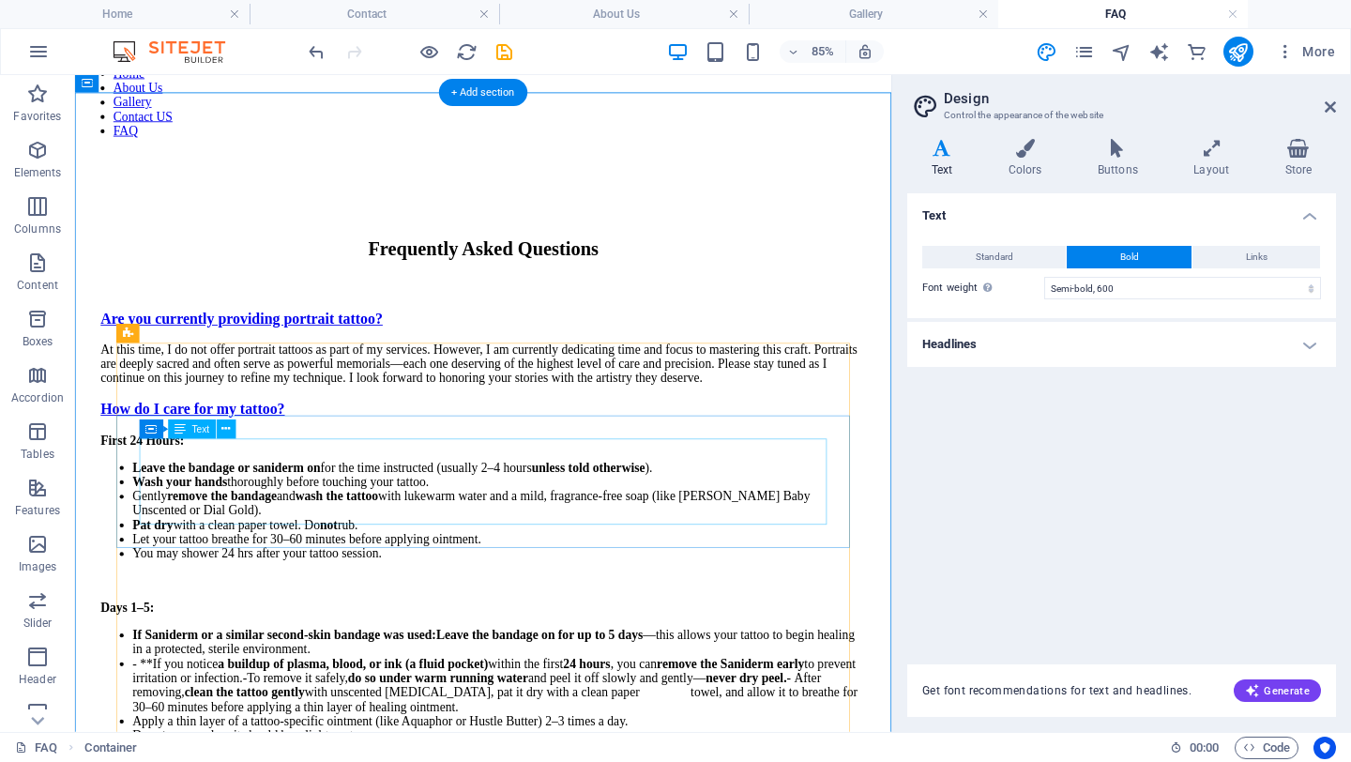
scroll to position [56, 0]
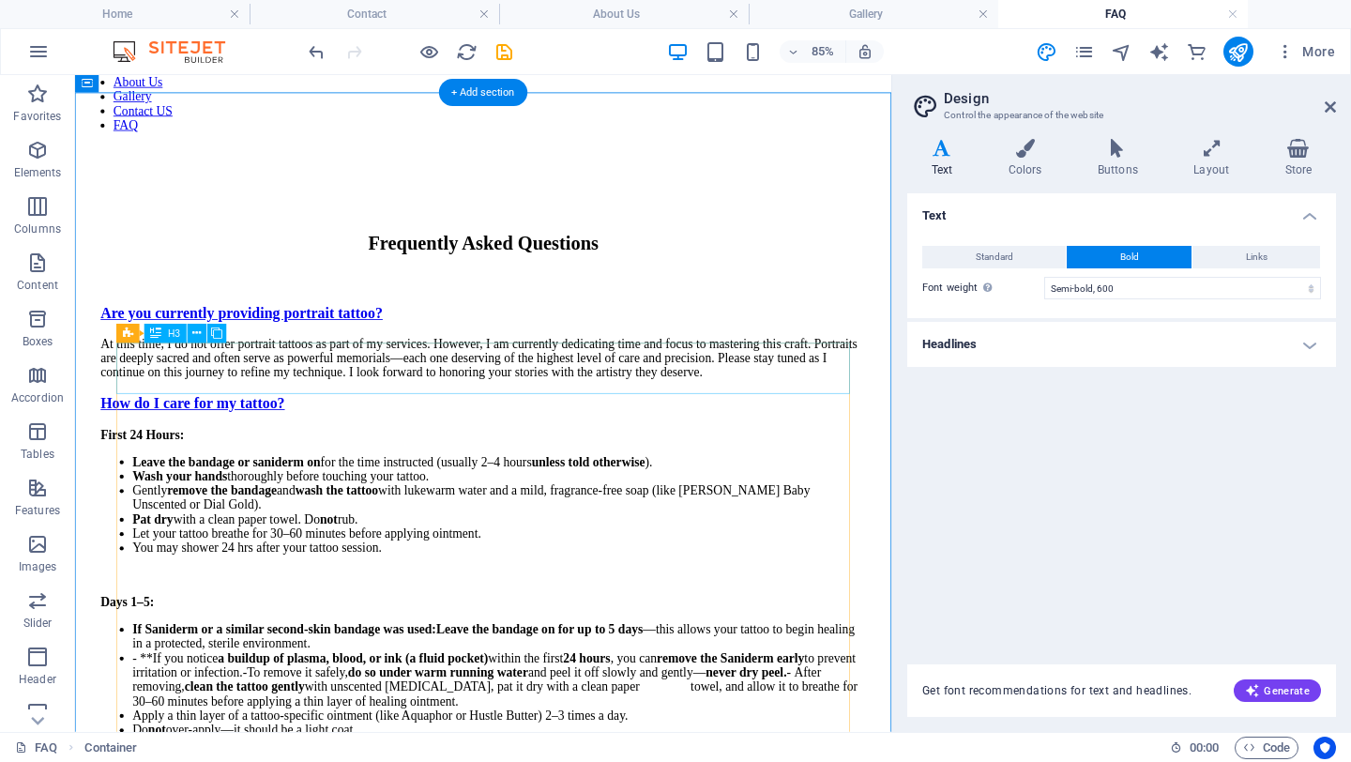
click at [957, 366] on div "Are you currently providing portrait tattoo?" at bounding box center [555, 355] width 900 height 21
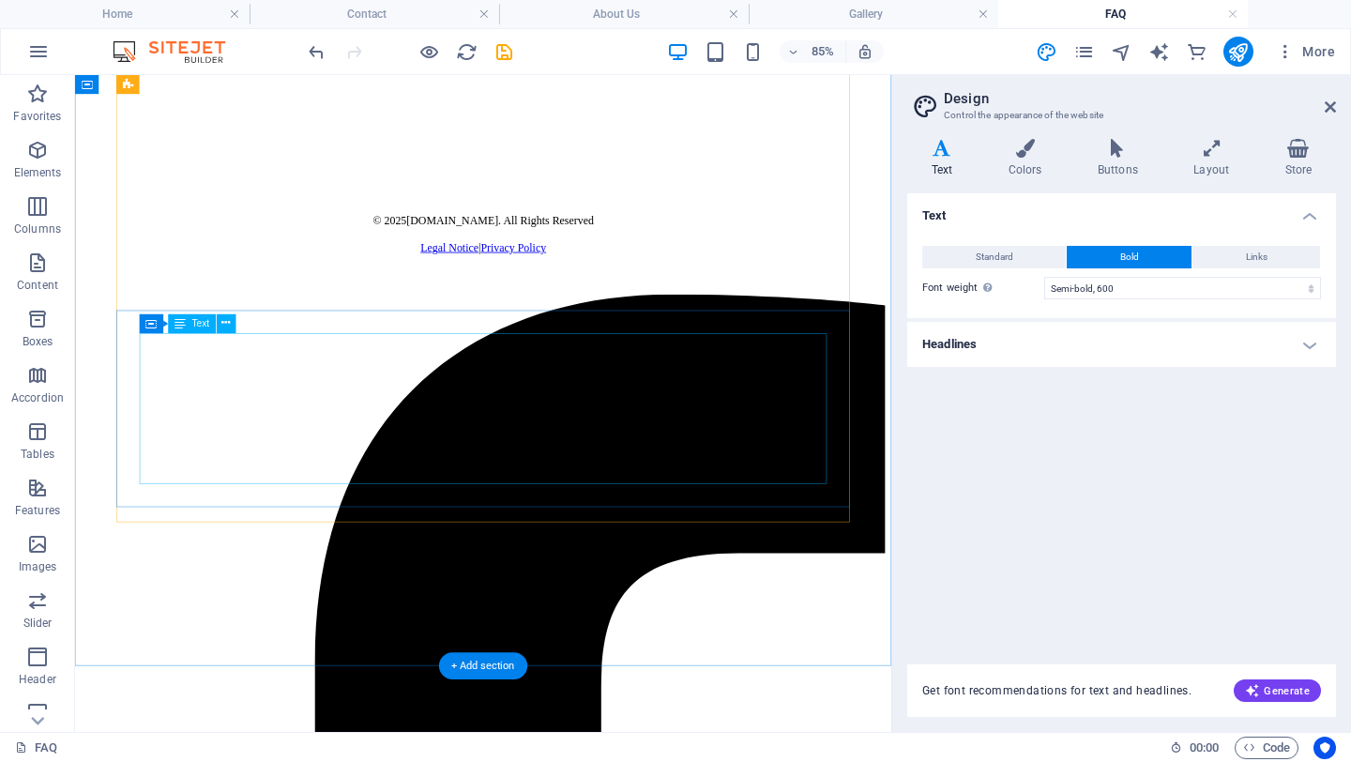
scroll to position [1562, 0]
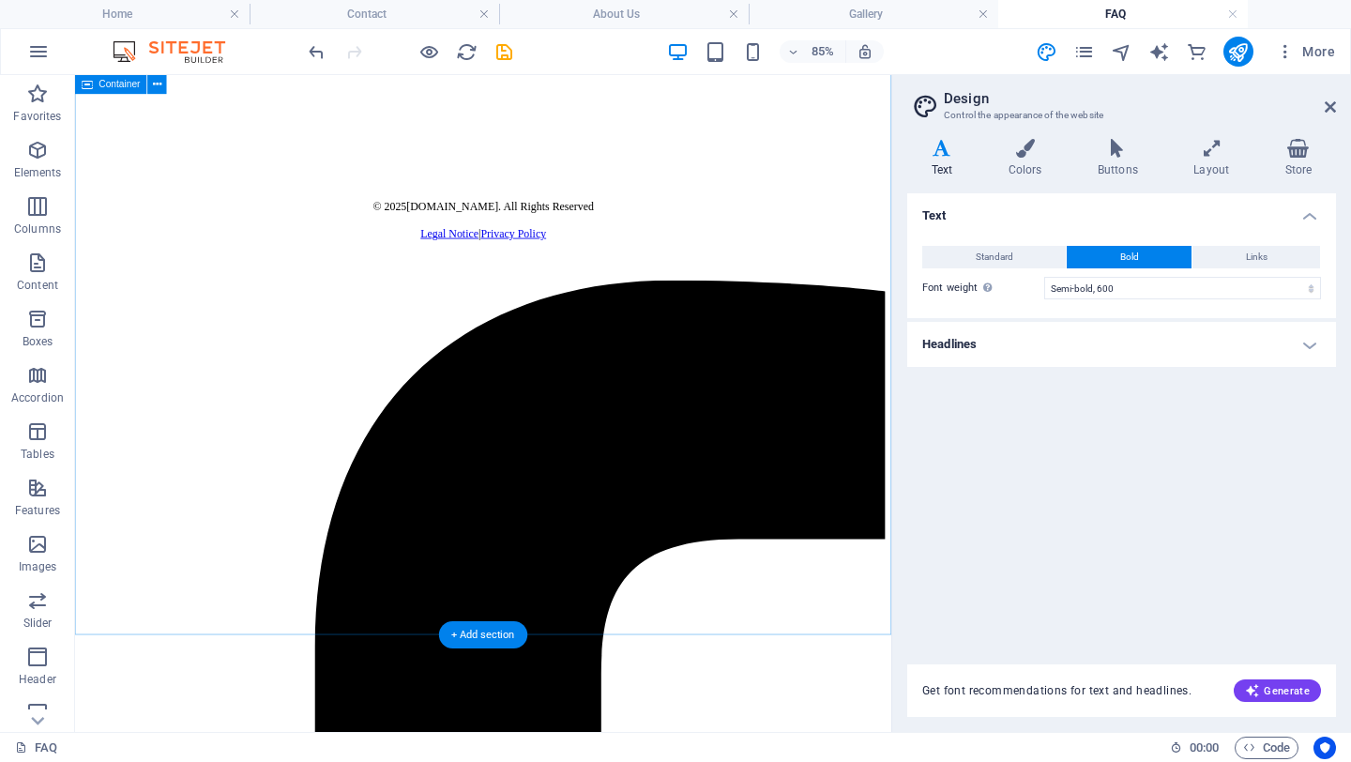
click at [495, 628] on div "+ Add section" at bounding box center [483, 634] width 88 height 27
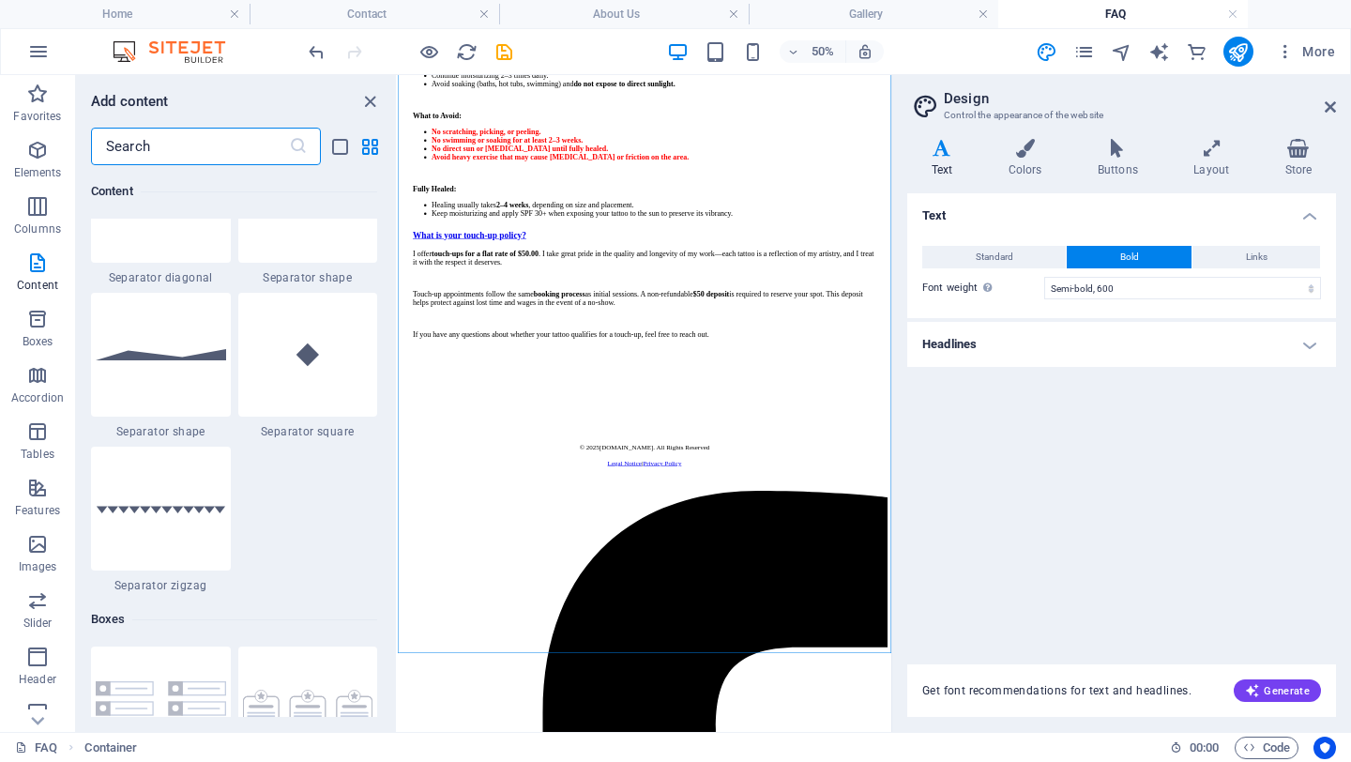
scroll to position [4754, 0]
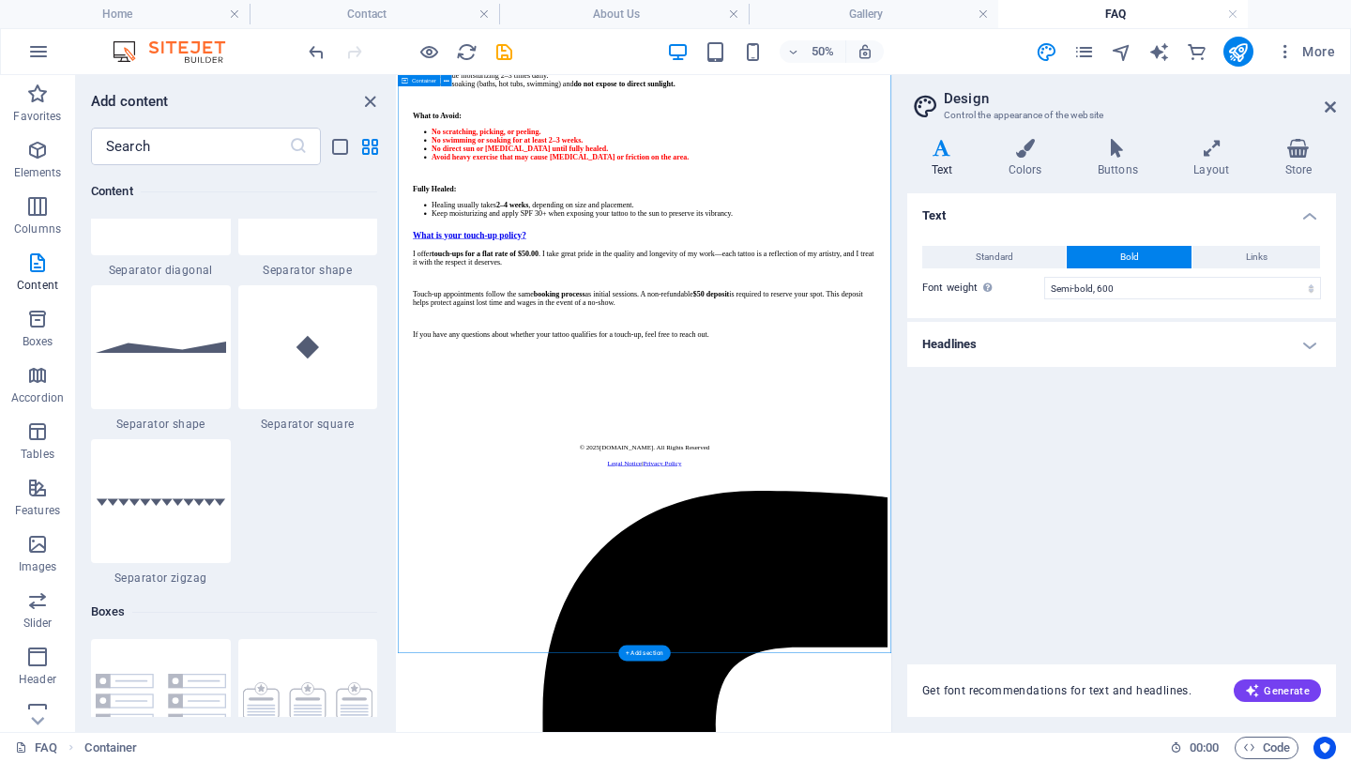
click at [648, 643] on div "Frequently Asked Questions Are you currently providing portrait tattoo? At this…" at bounding box center [891, 19] width 972 height 1553
click at [601, 407] on div "What is your touch-up policy?" at bounding box center [891, 396] width 927 height 21
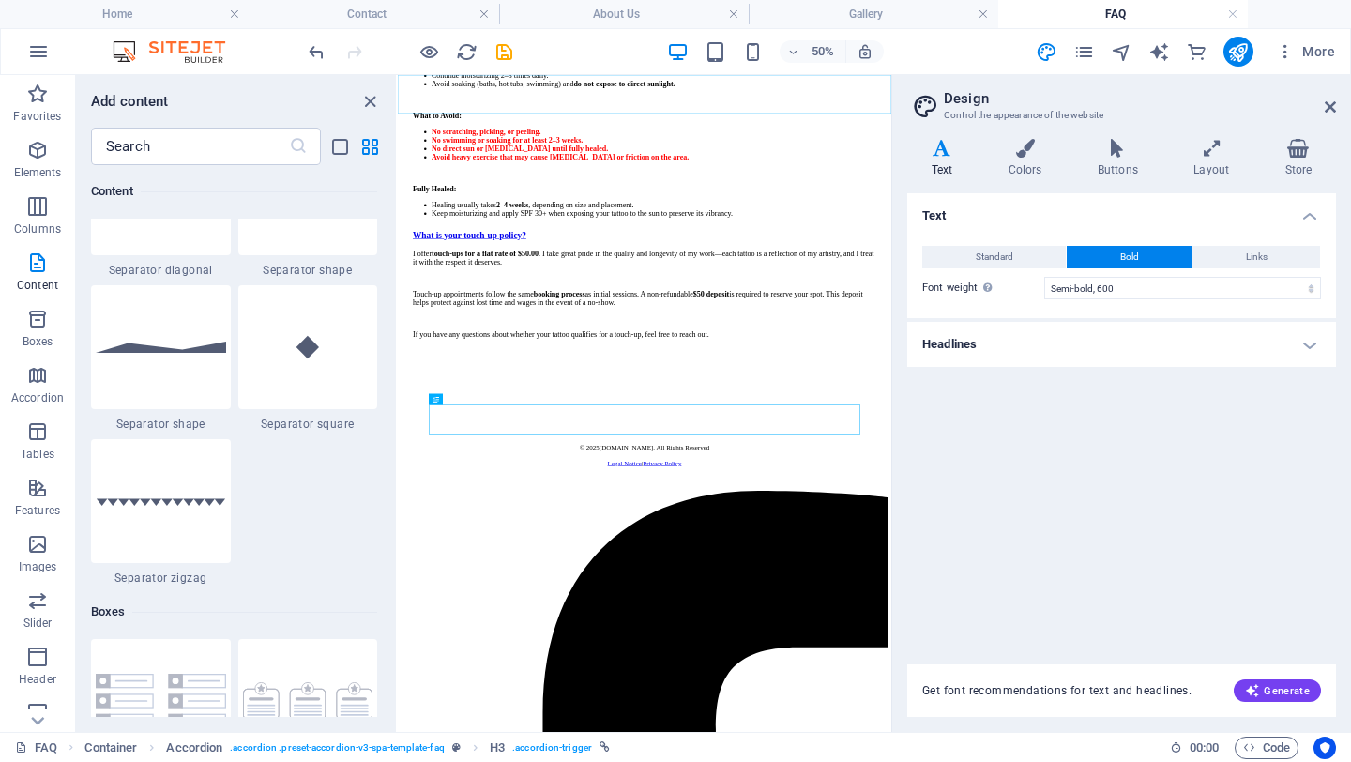
click at [1056, 49] on icon "pages" at bounding box center [1084, 52] width 22 height 22
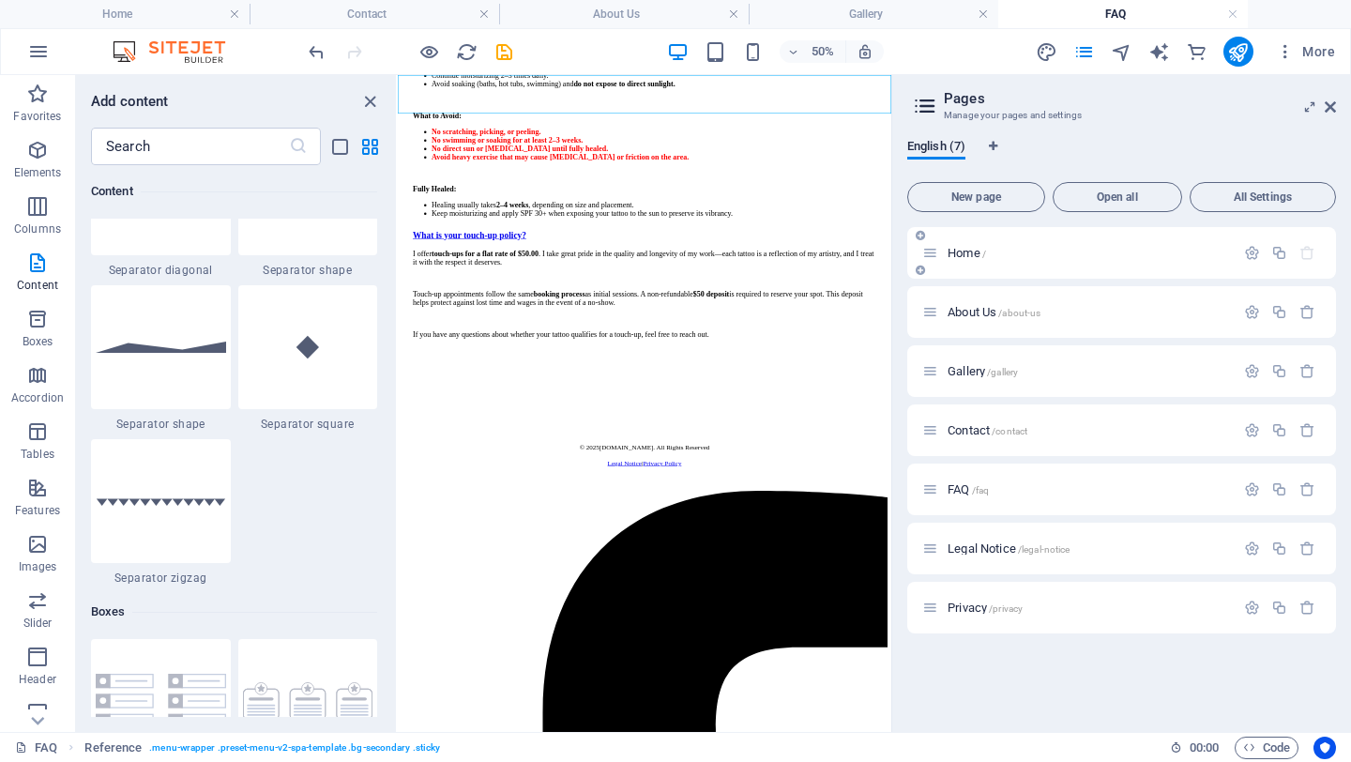
click at [1056, 231] on div "Home /" at bounding box center [1121, 253] width 429 height 52
click at [1056, 247] on p "Home /" at bounding box center [1087, 253] width 281 height 12
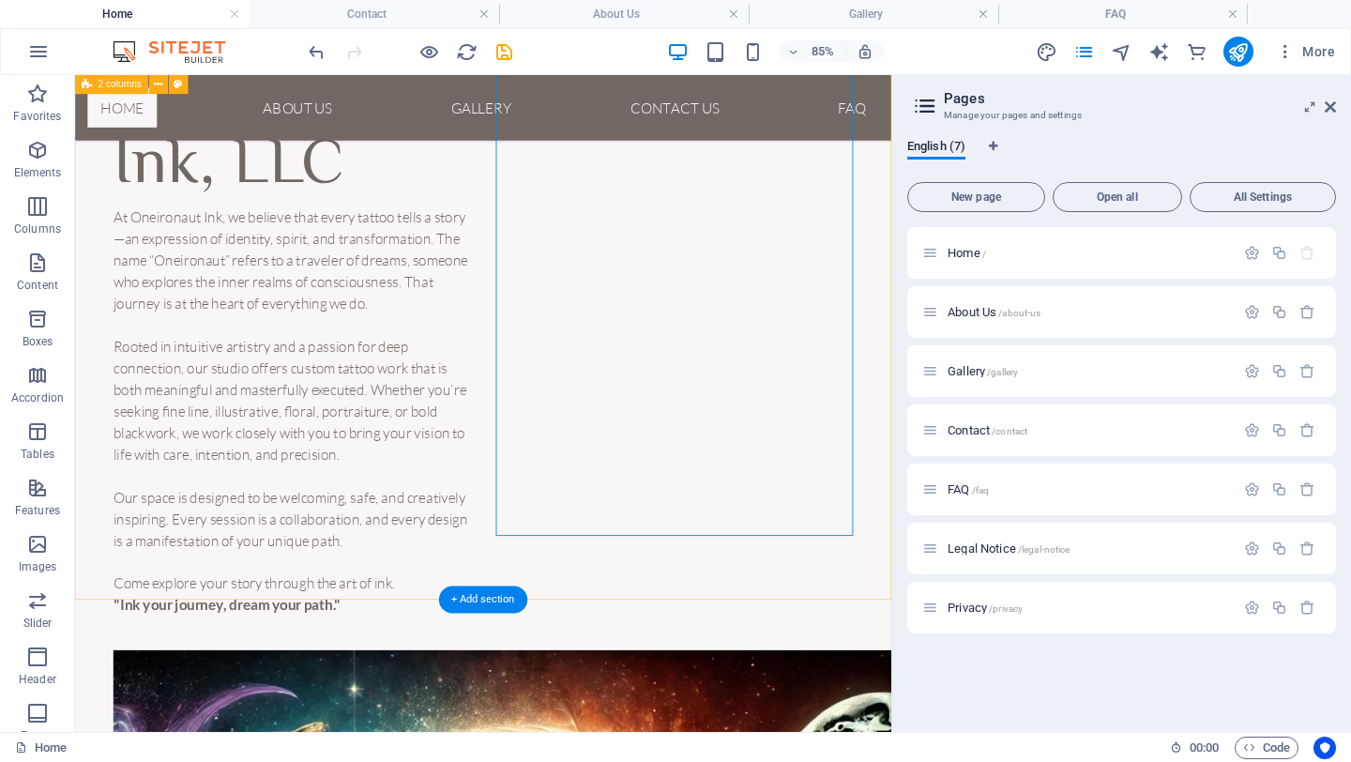
scroll to position [269, 0]
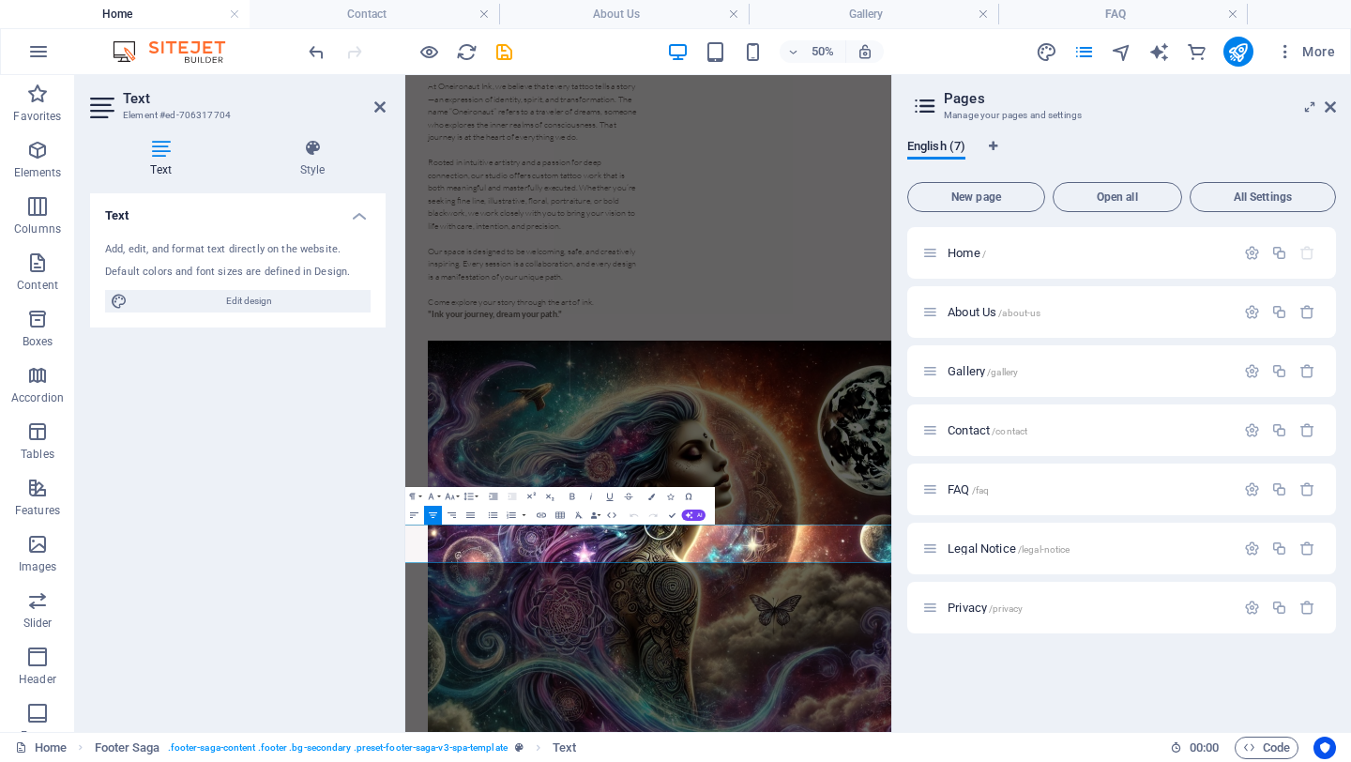
scroll to position [0, 0]
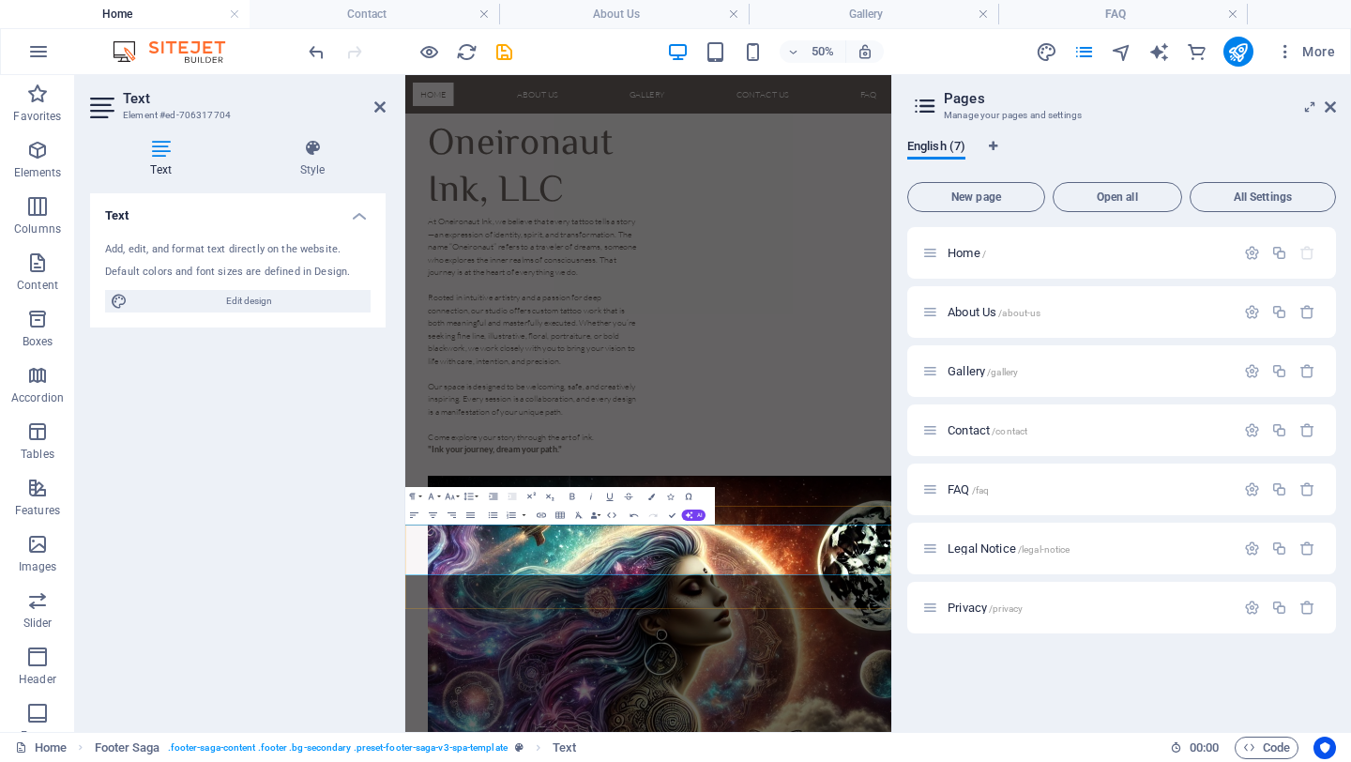
click at [978, 643] on div "Home / About Us /about-us Gallery /gallery Contact /contact FAQ /faq Legal Noti…" at bounding box center [1121, 472] width 429 height 490
click at [1056, 306] on p "About Us /about-us" at bounding box center [1087, 312] width 281 height 12
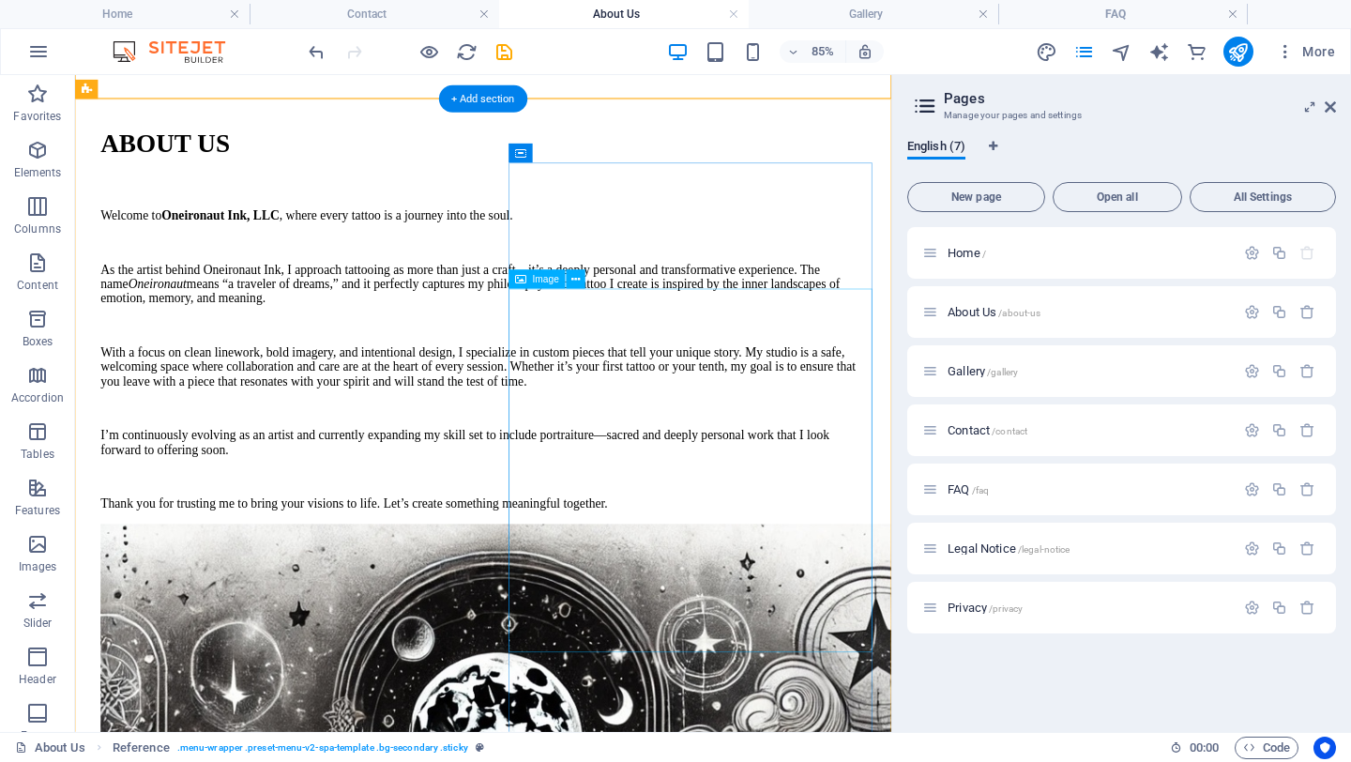
scroll to position [460, 0]
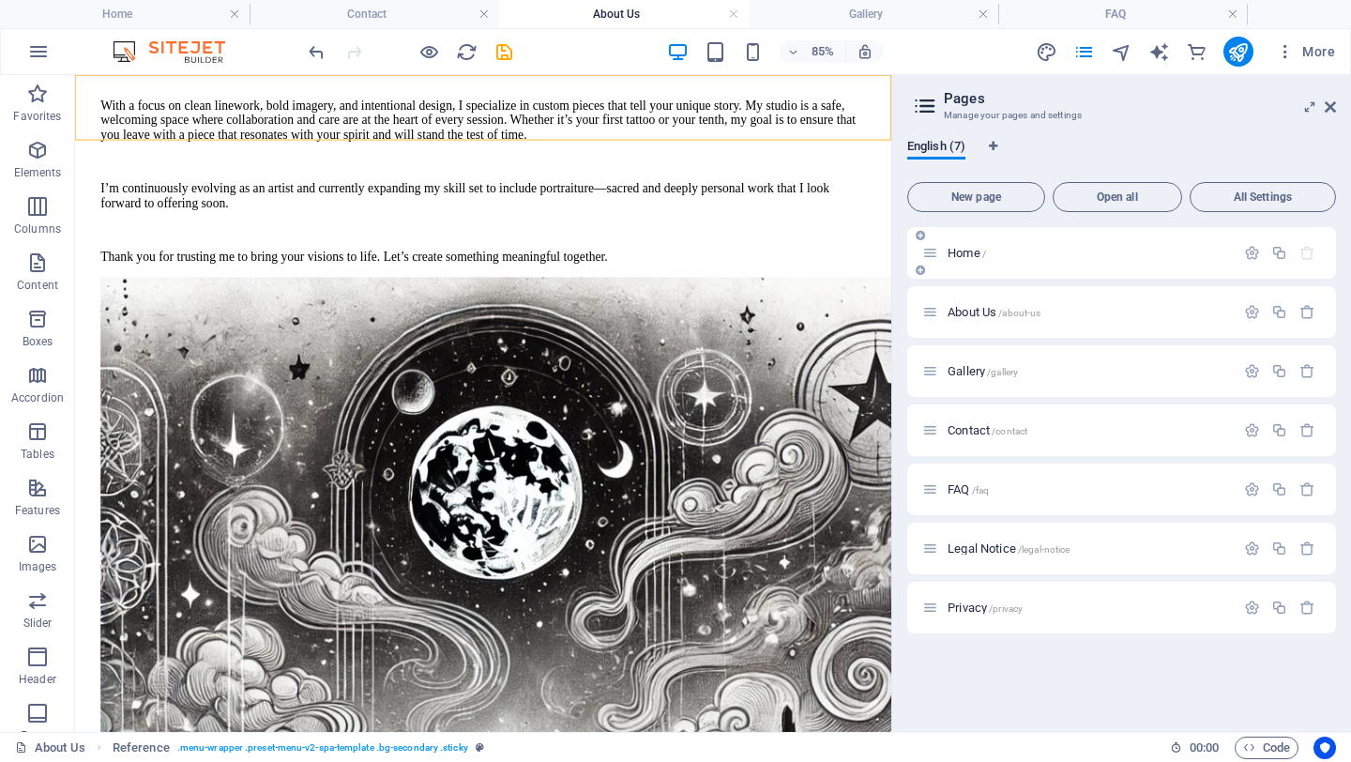
click at [1032, 243] on div "Home /" at bounding box center [1078, 253] width 312 height 22
click at [1022, 257] on p "Home /" at bounding box center [1087, 253] width 281 height 12
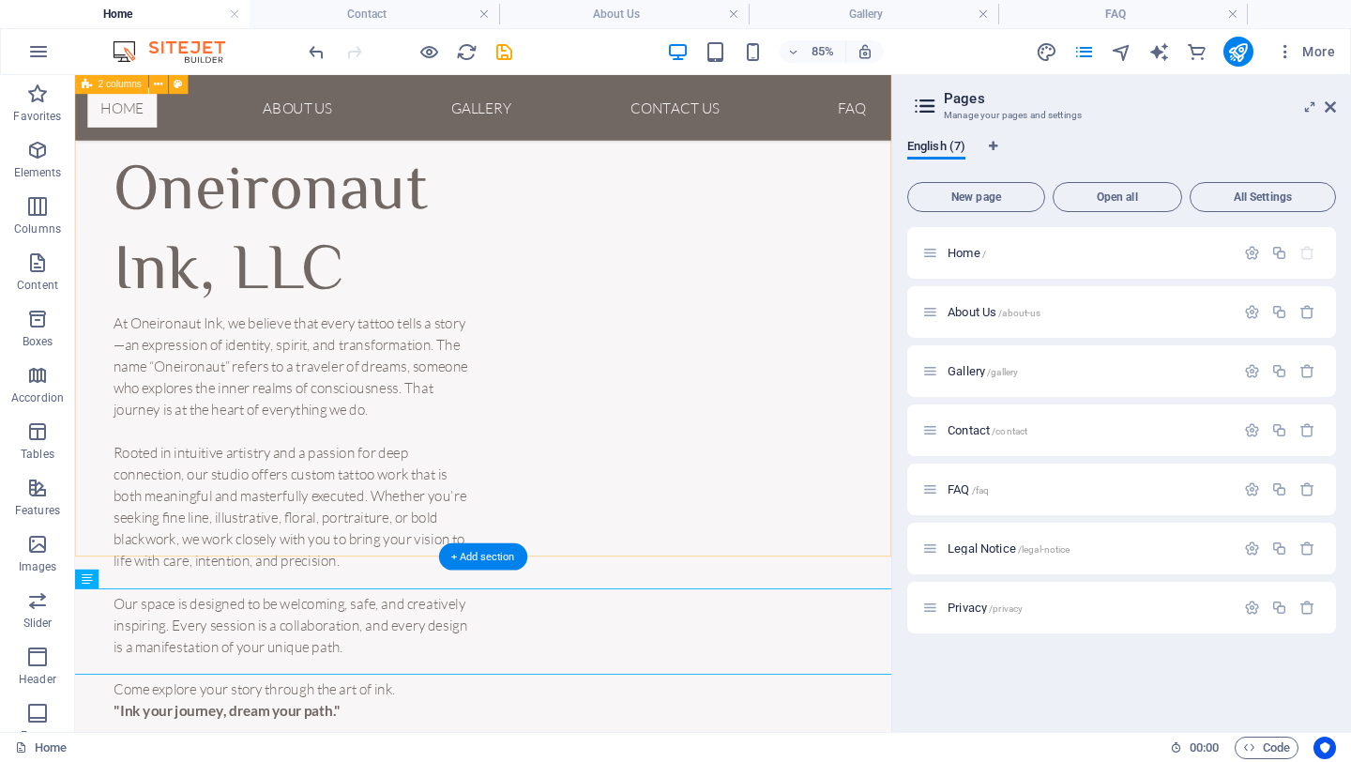
scroll to position [295, 0]
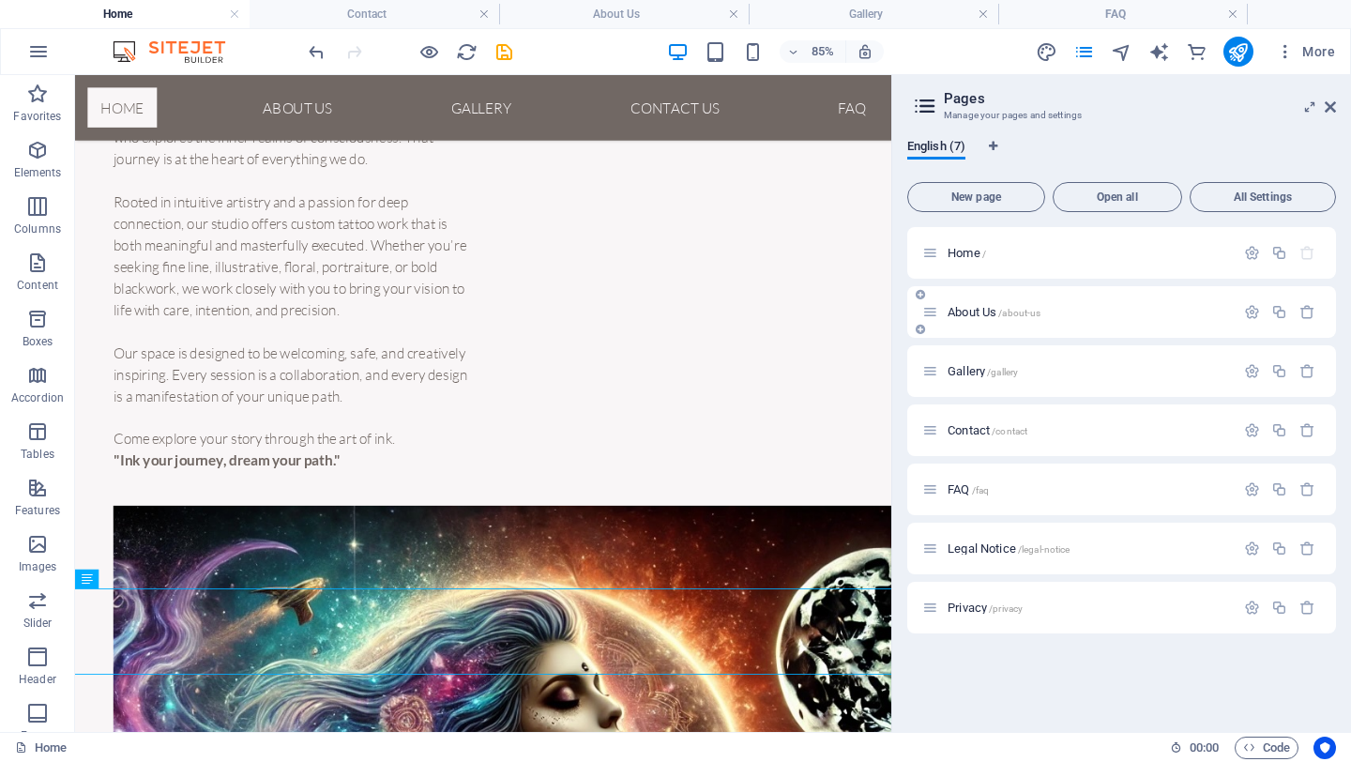
click at [1020, 310] on span "/about-us" at bounding box center [1019, 313] width 42 height 10
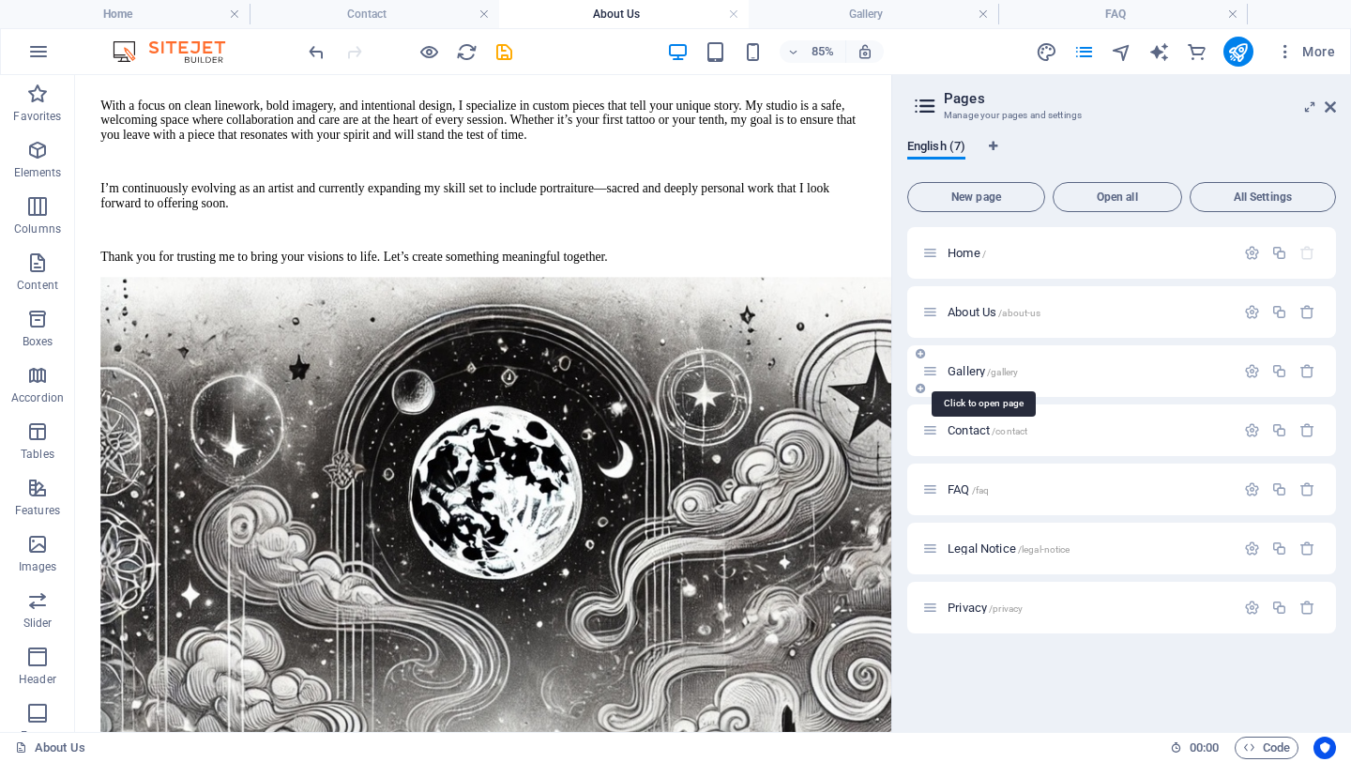
click at [1009, 373] on span "/gallery" at bounding box center [1002, 372] width 31 height 10
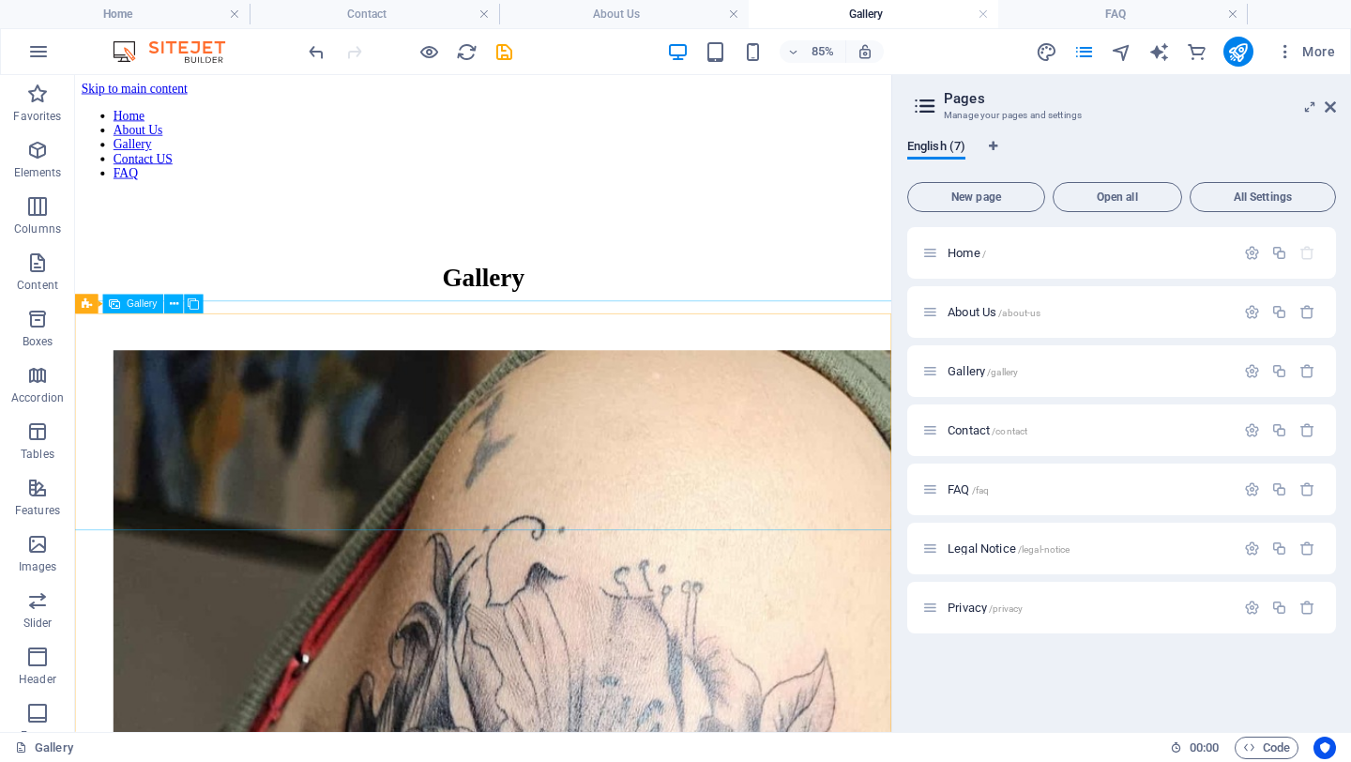
click at [154, 305] on span "Gallery" at bounding box center [142, 303] width 30 height 9
click at [171, 298] on icon at bounding box center [174, 303] width 8 height 17
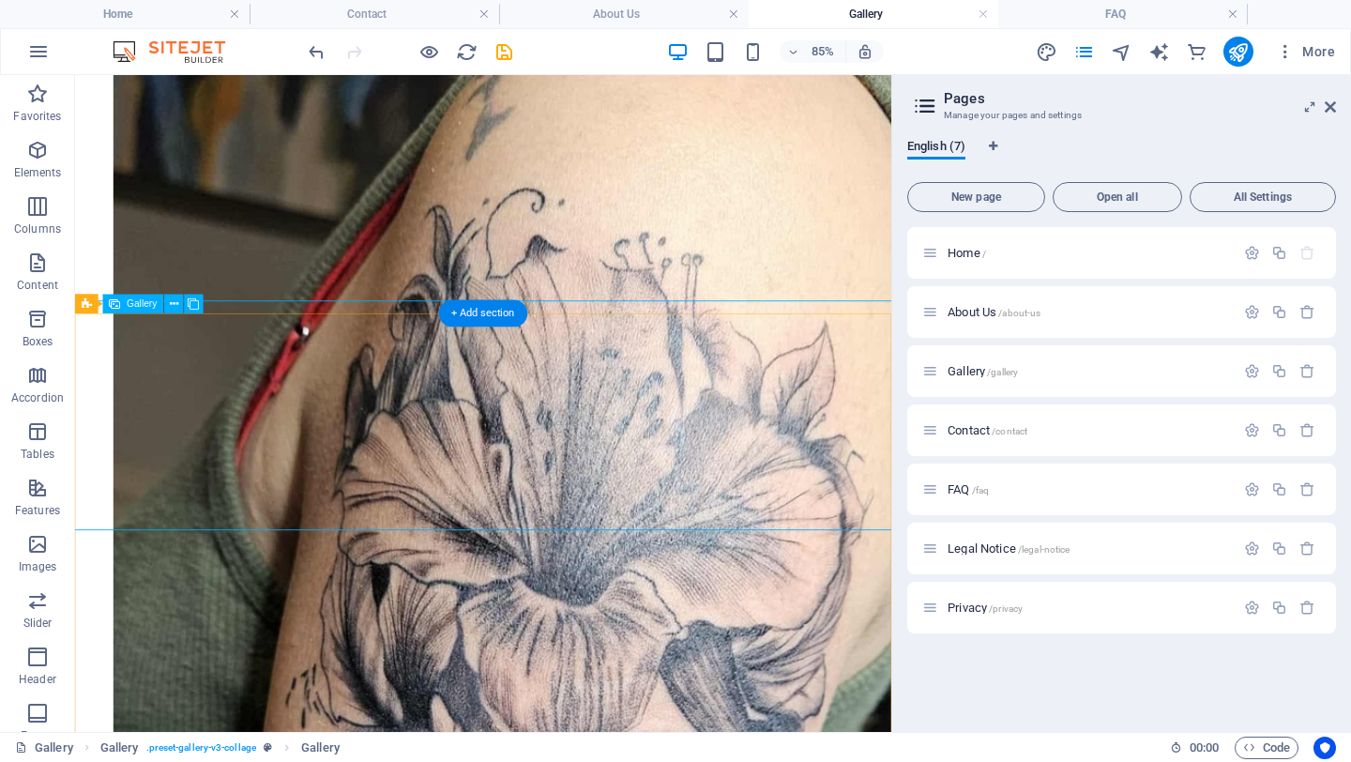
scroll to position [739, 0]
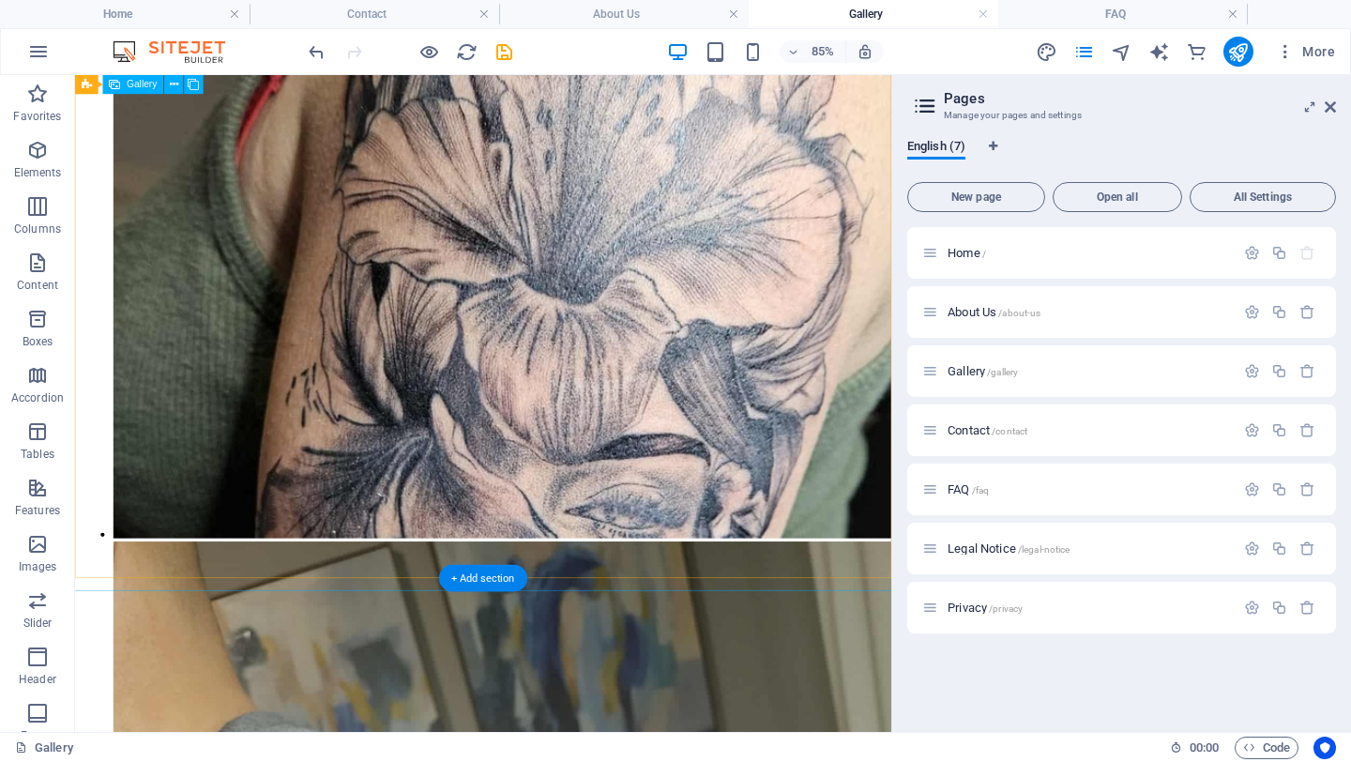
click at [499, 581] on div "+ Add section" at bounding box center [483, 577] width 88 height 27
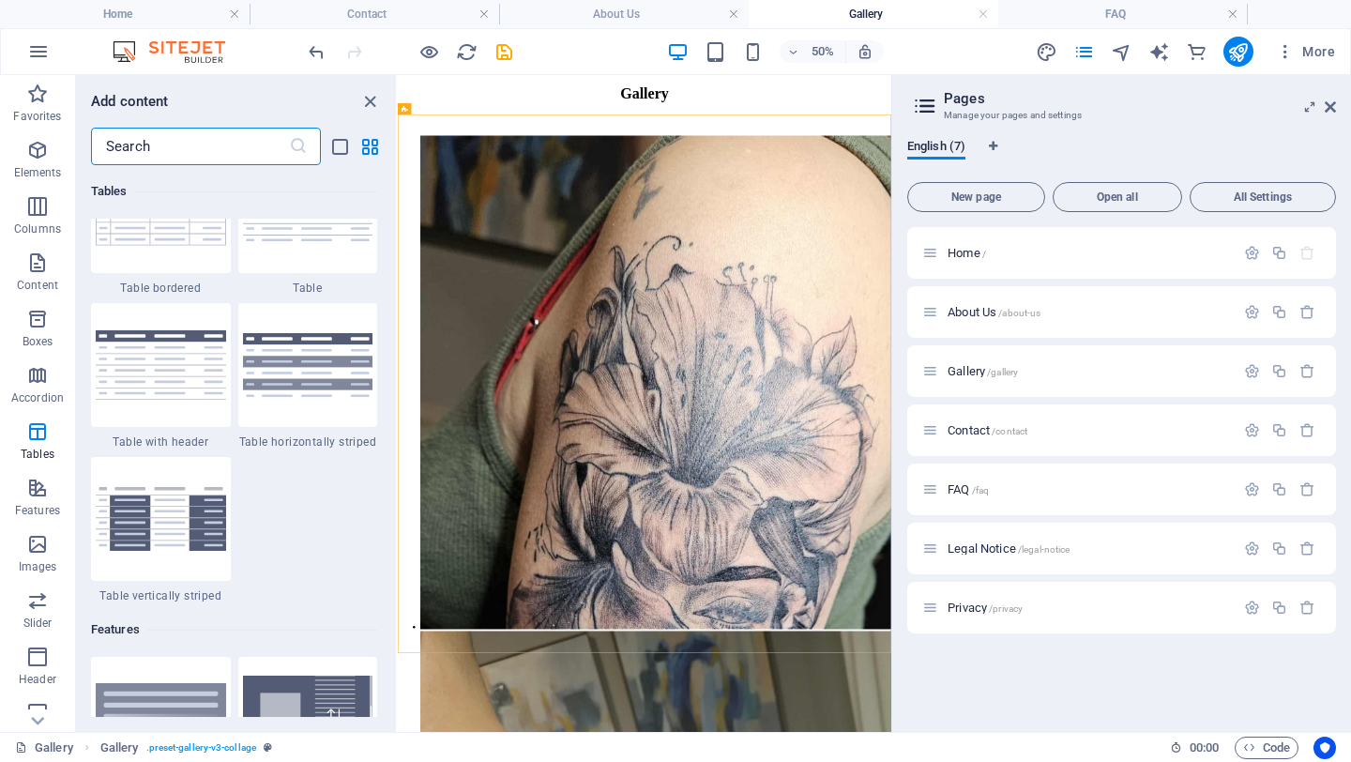
scroll to position [6947, 0]
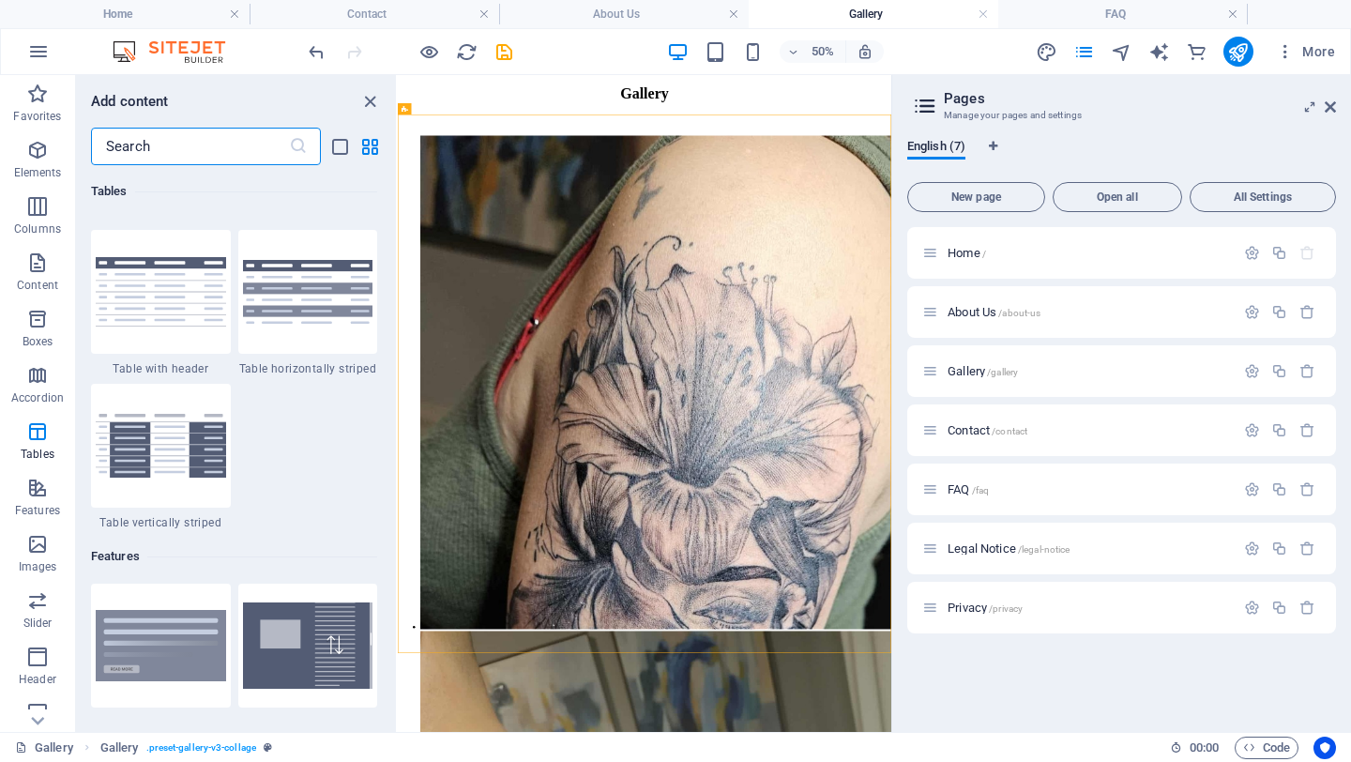
click at [199, 141] on input "text" at bounding box center [190, 147] width 198 height 38
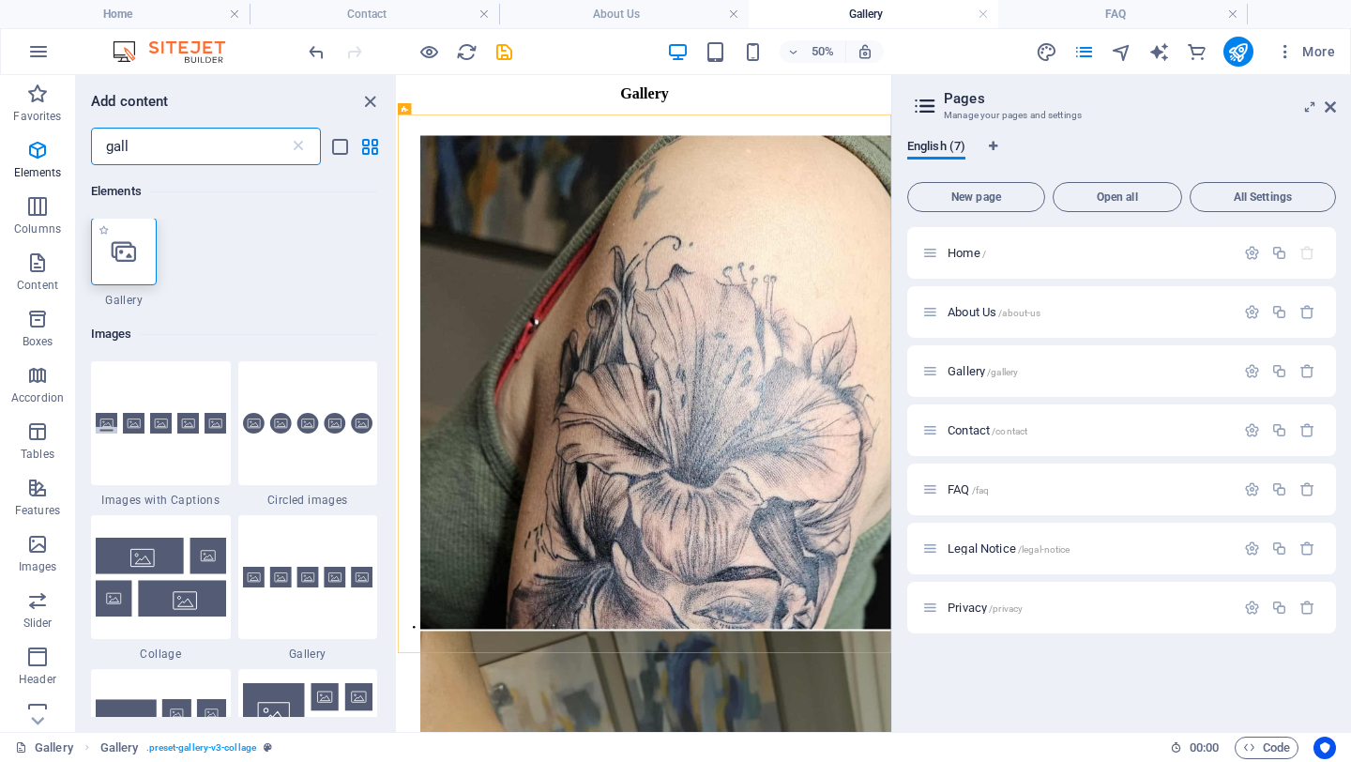
scroll to position [0, 0]
type input "gall"
click at [115, 264] on icon at bounding box center [124, 252] width 24 height 24
select select "4"
select select "%"
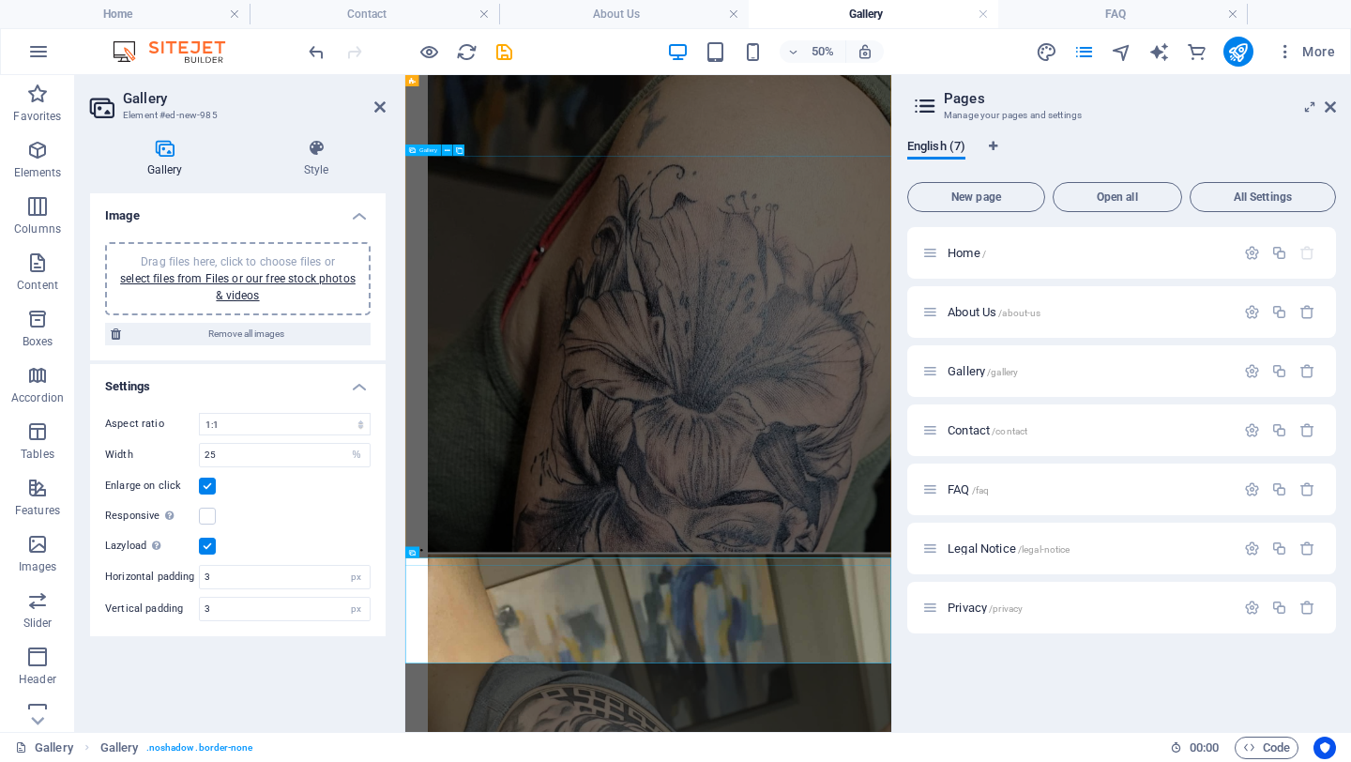
scroll to position [421, 0]
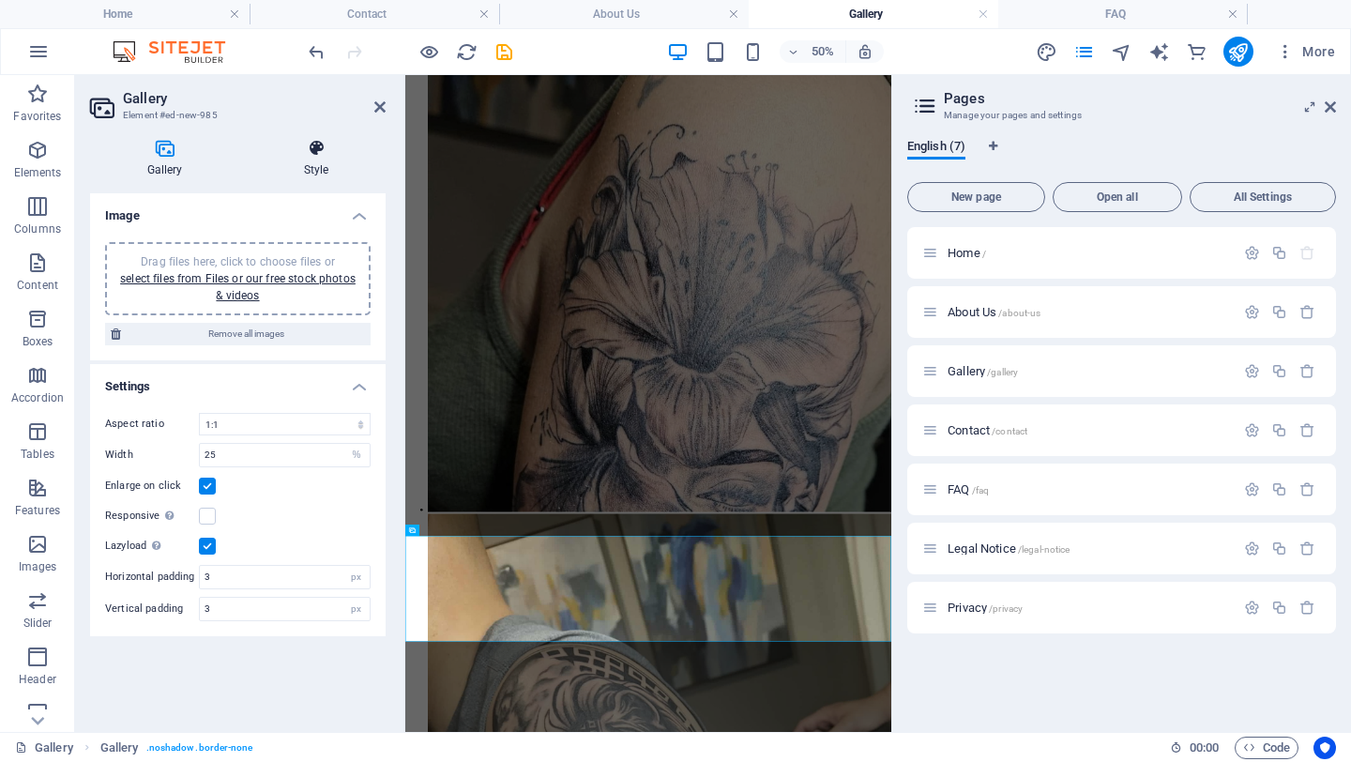
click at [302, 159] on h4 "Style" at bounding box center [316, 158] width 139 height 39
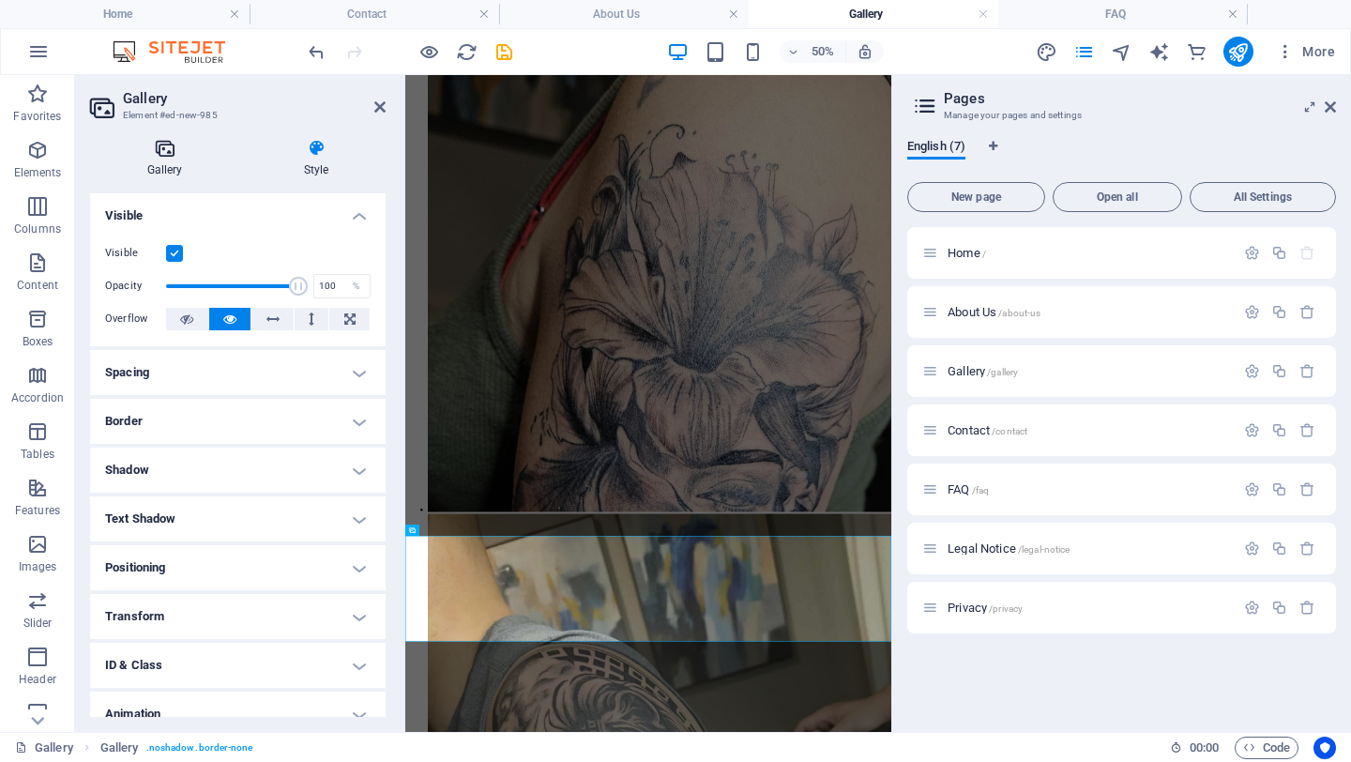
click at [166, 165] on h4 "Gallery" at bounding box center [168, 158] width 157 height 39
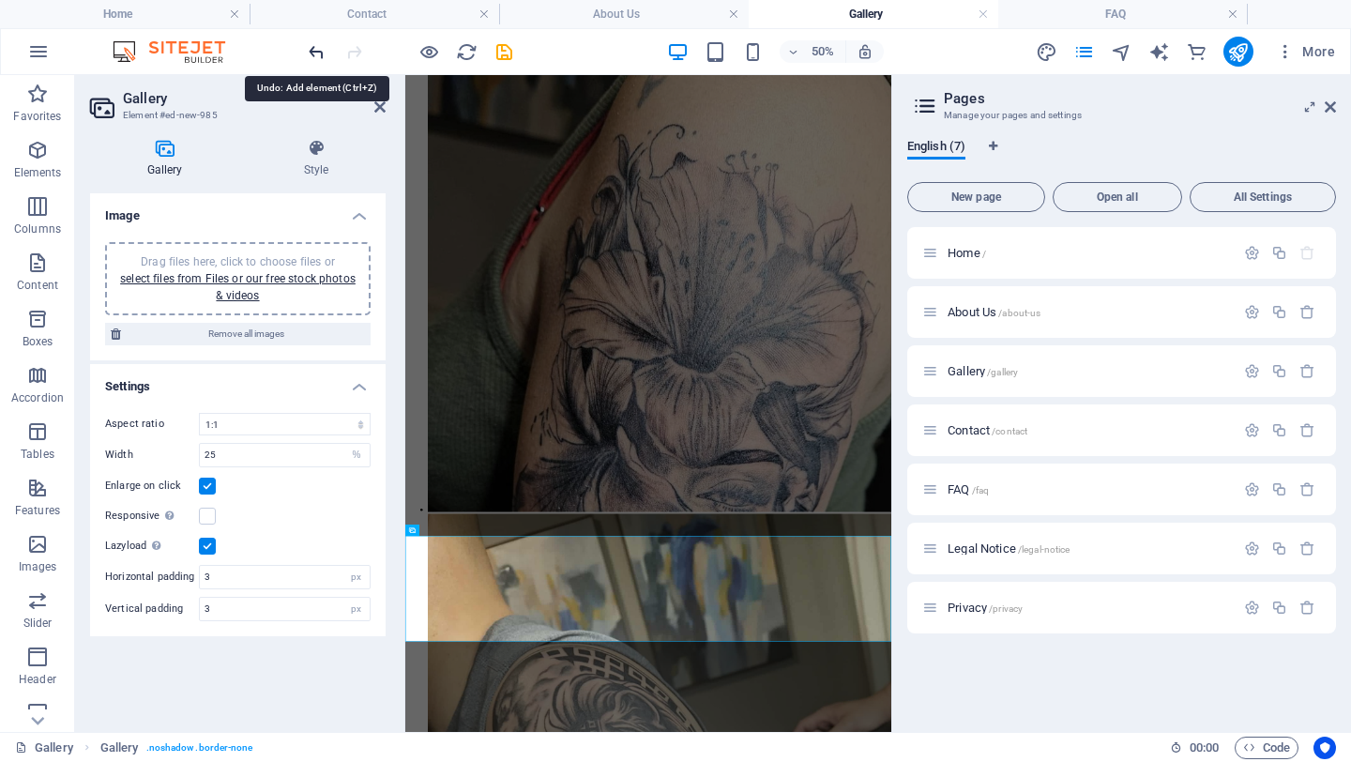
click at [317, 51] on icon "undo" at bounding box center [317, 52] width 22 height 22
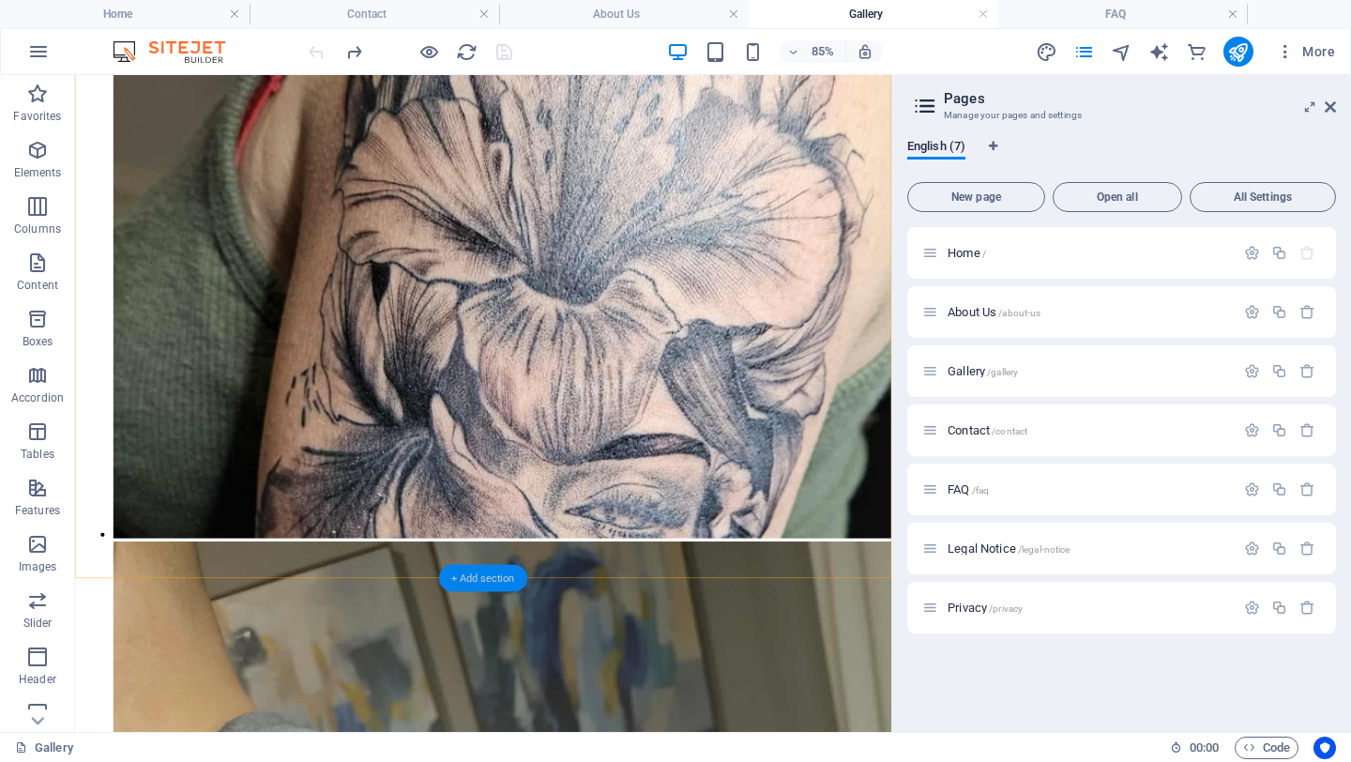
click at [463, 572] on div "+ Add section" at bounding box center [483, 577] width 88 height 27
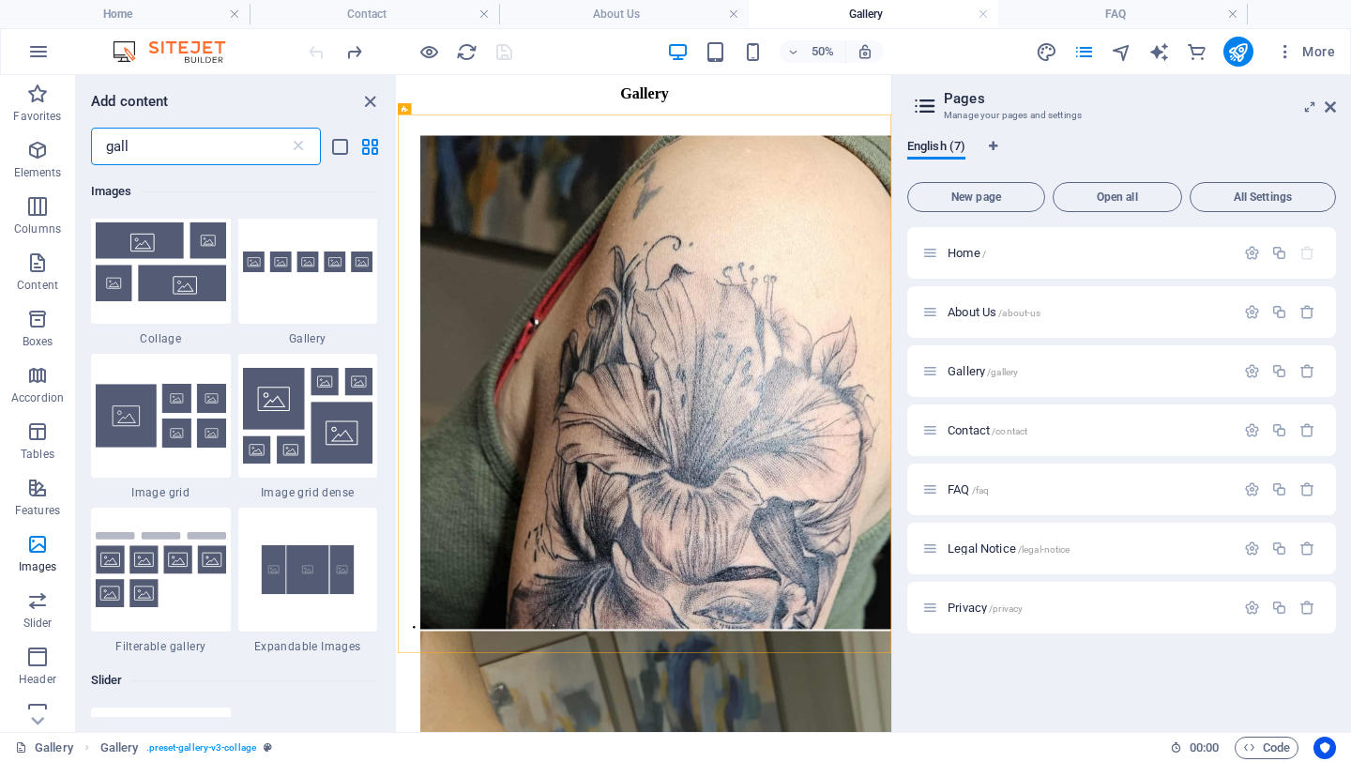
scroll to position [323, 0]
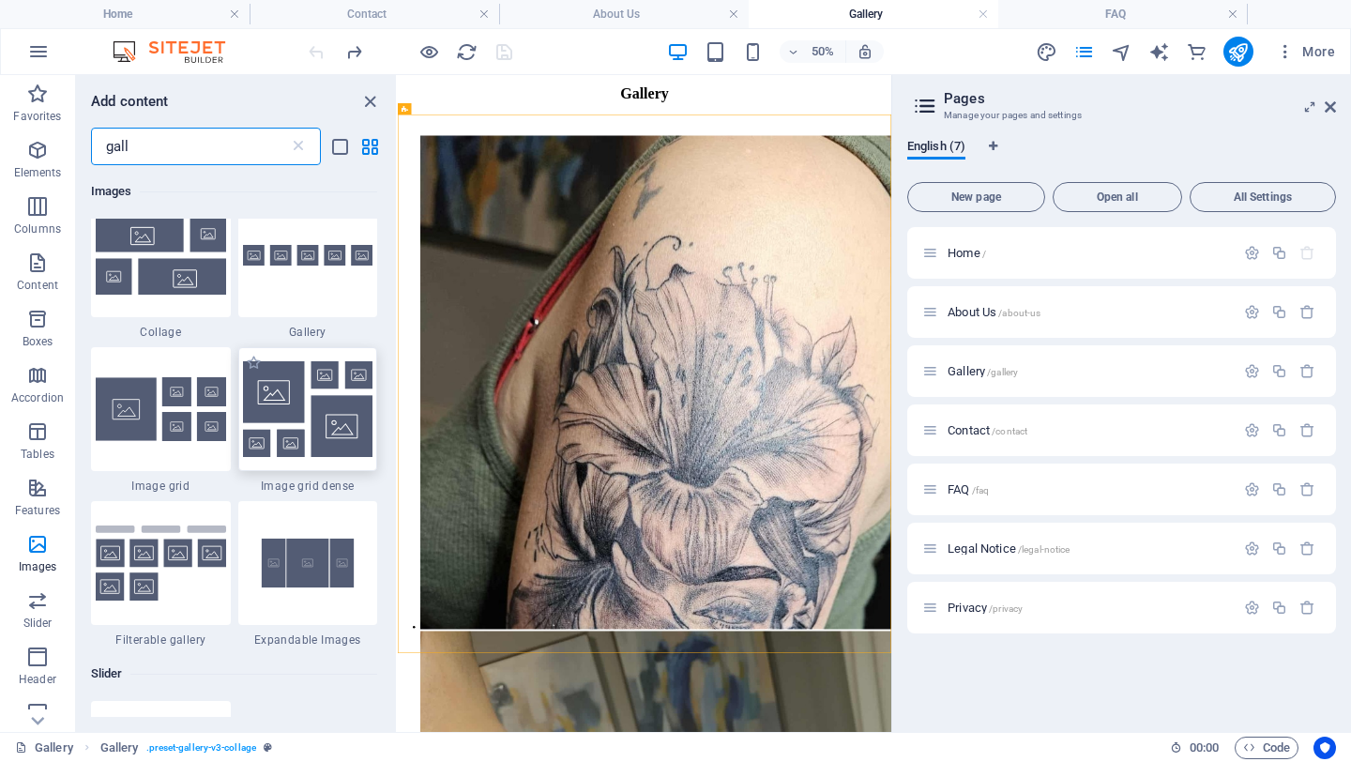
click at [301, 394] on img at bounding box center [308, 409] width 130 height 96
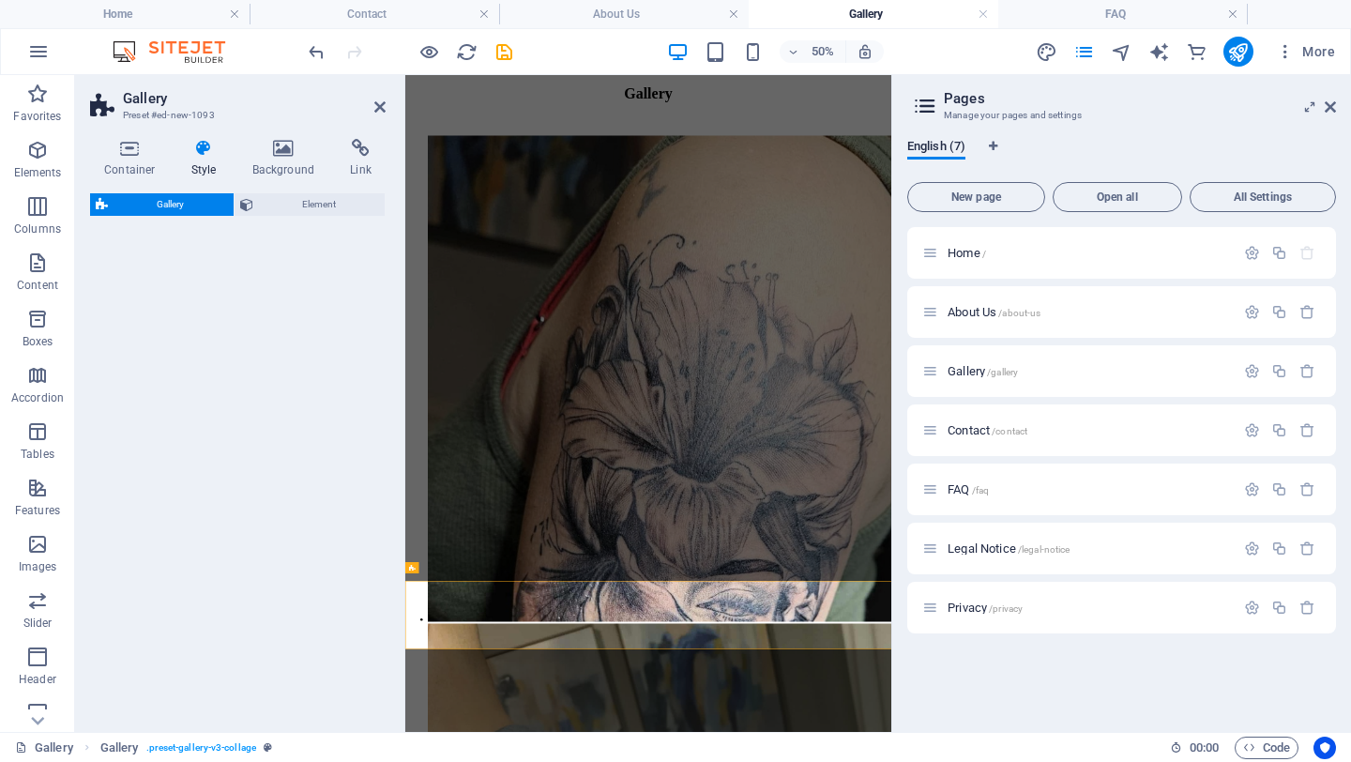
select select "rem"
select select "preset-gallery-v3-grid-dense"
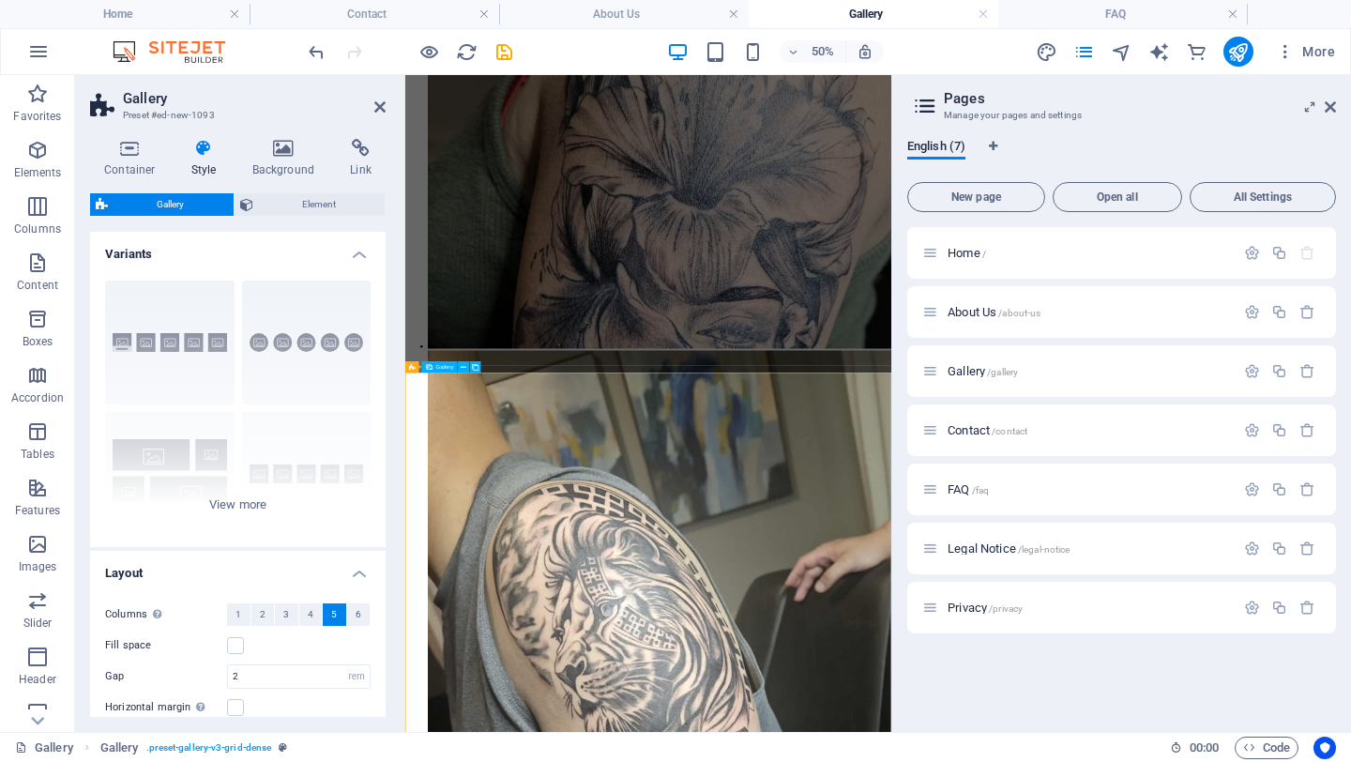
scroll to position [771, 0]
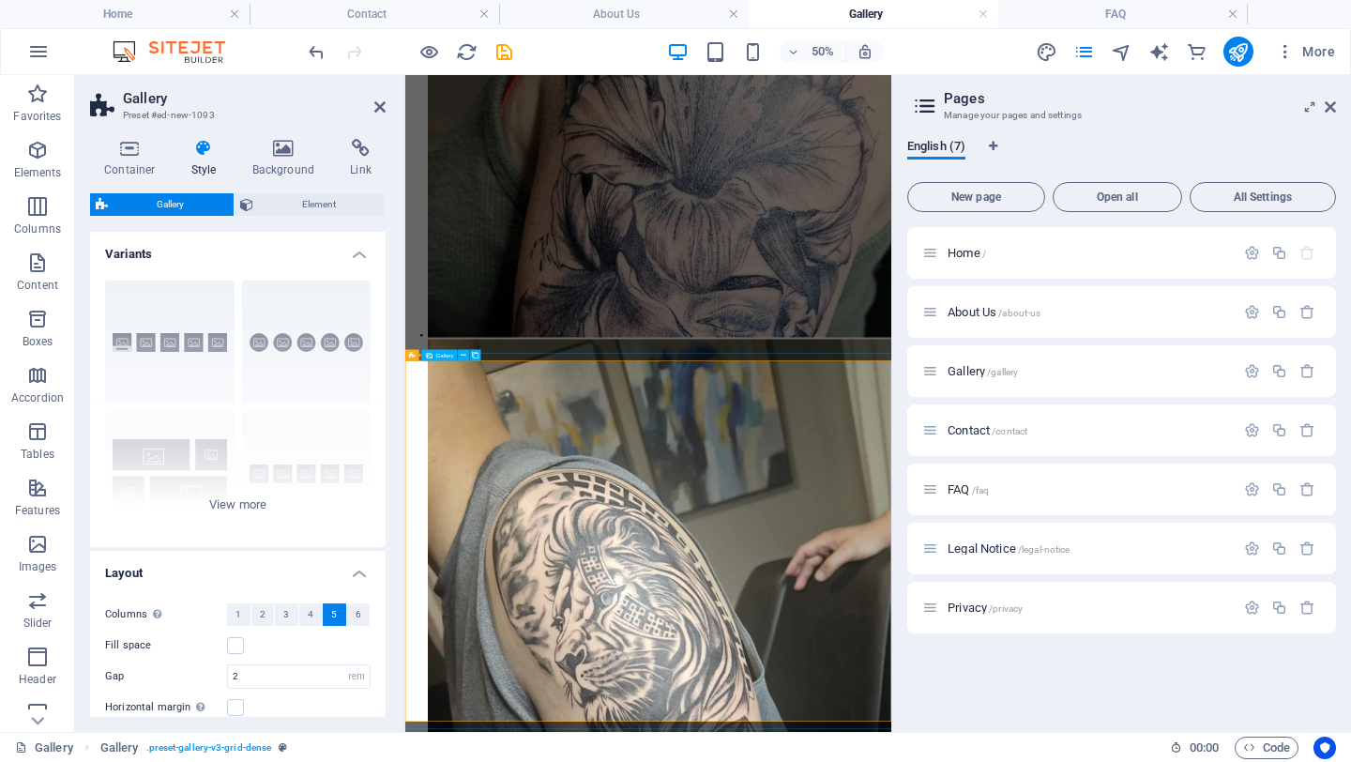
select select "4"
select select "px"
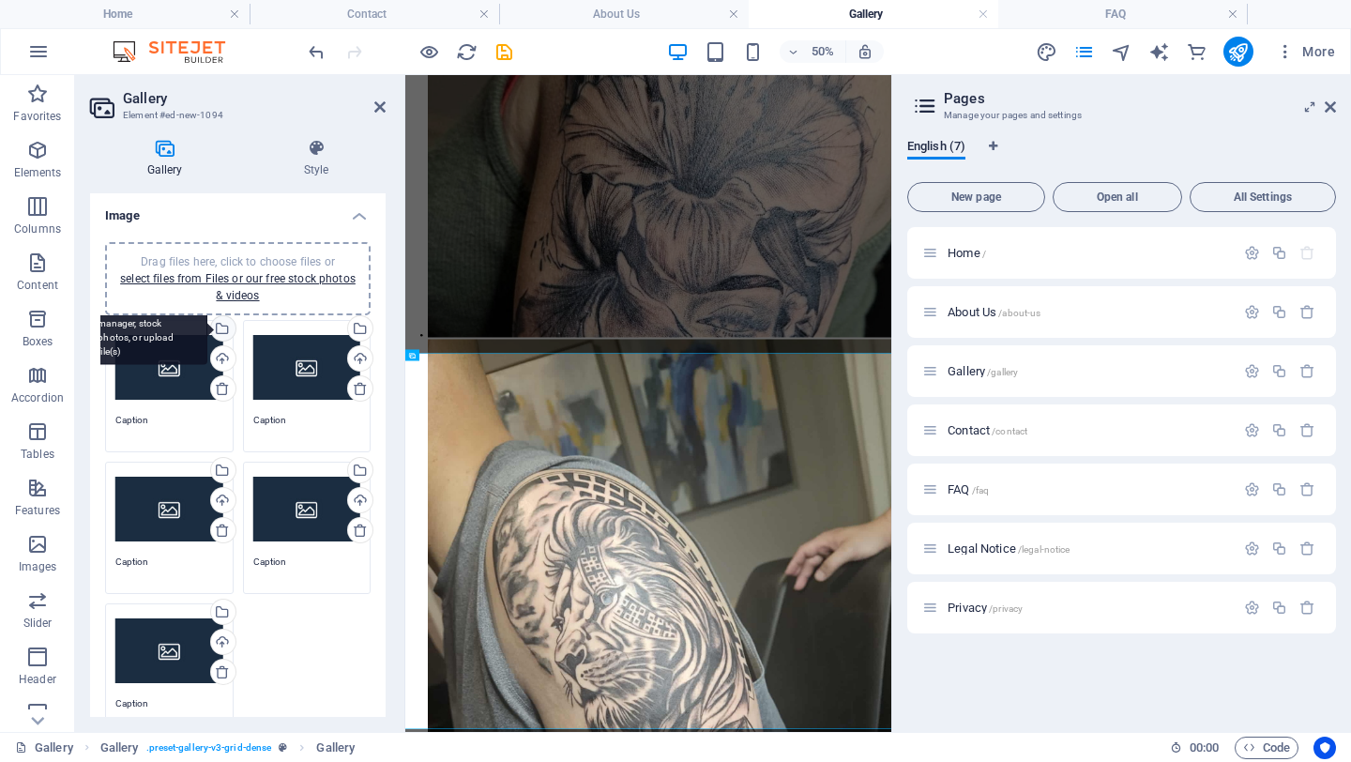
click at [225, 328] on div "Select files from the file manager, stock photos, or upload file(s)" at bounding box center [221, 330] width 28 height 28
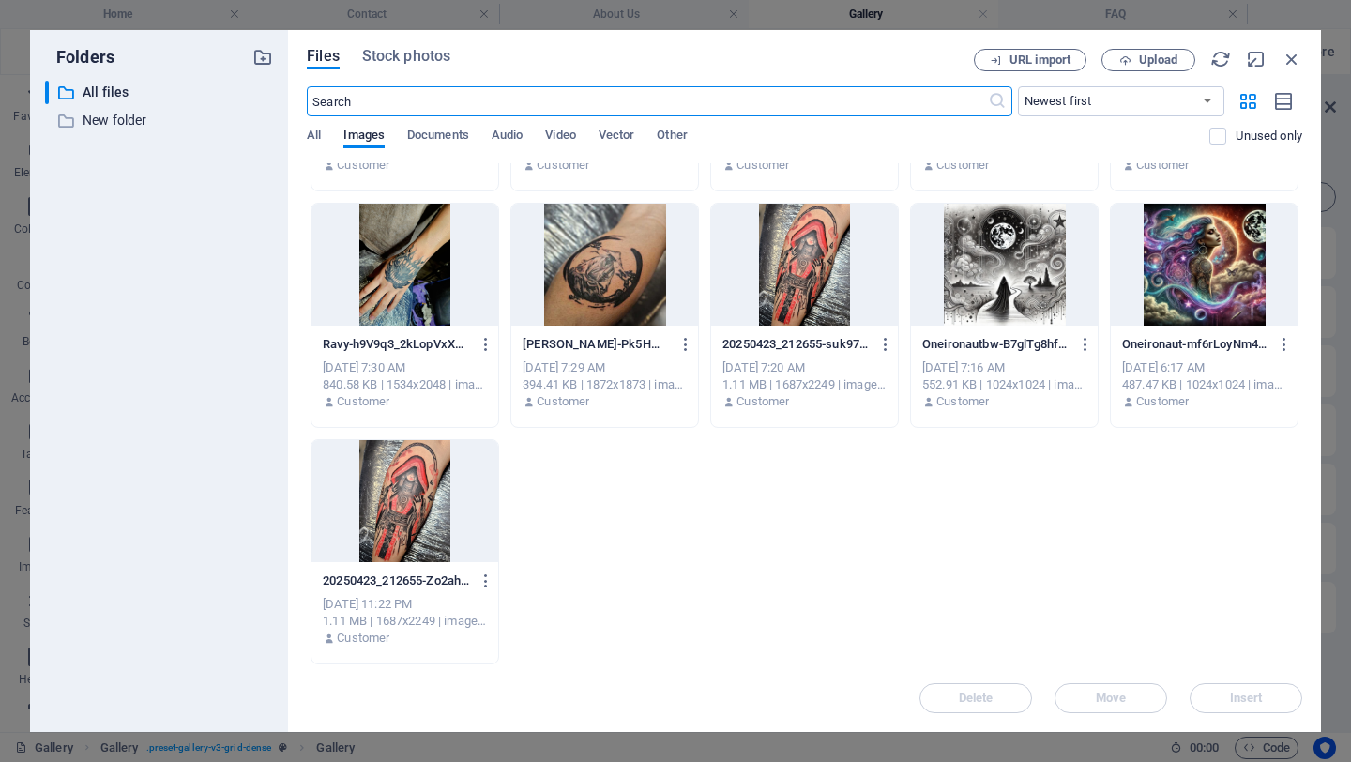
scroll to position [0, 0]
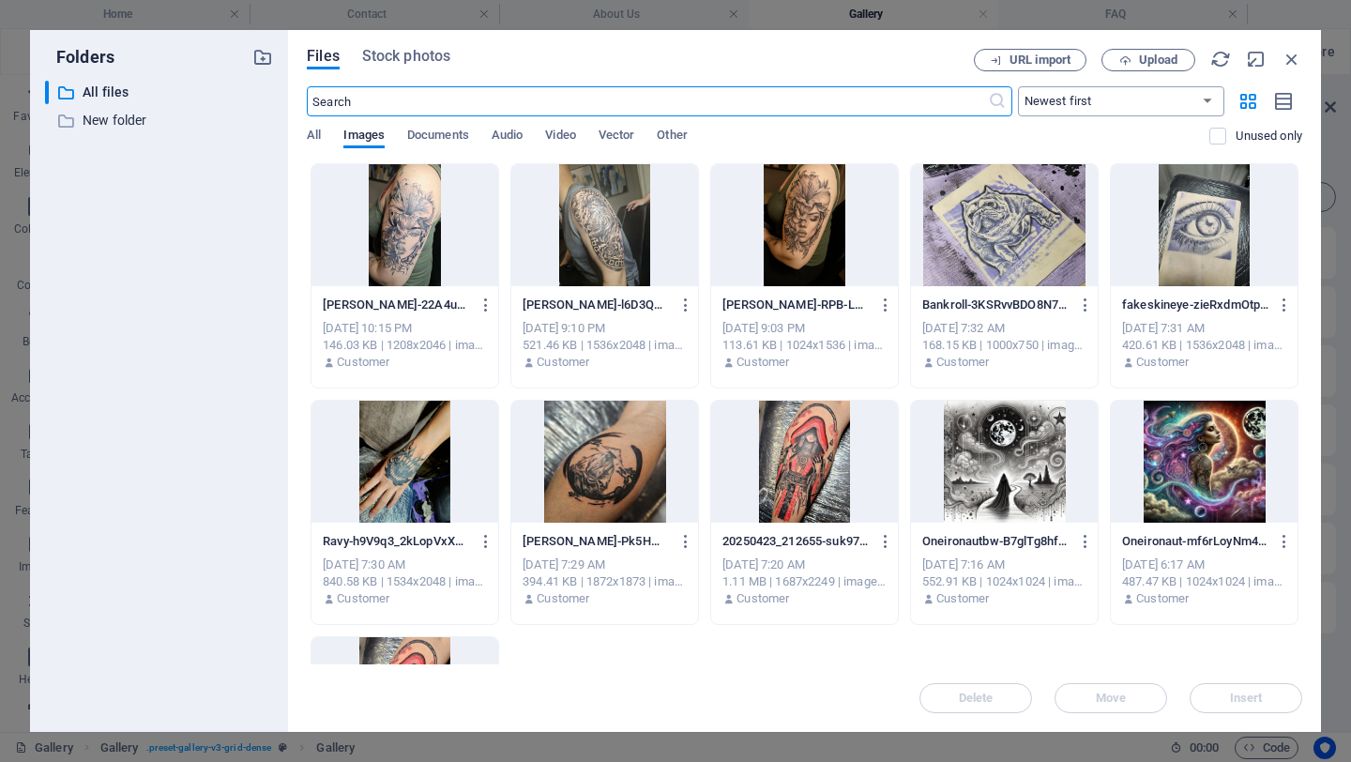
click at [1056, 101] on select "Newest first Oldest first Name (A-Z) Name (Z-A) Size (0-9) Size (9-0) Resolutio…" at bounding box center [1121, 101] width 206 height 30
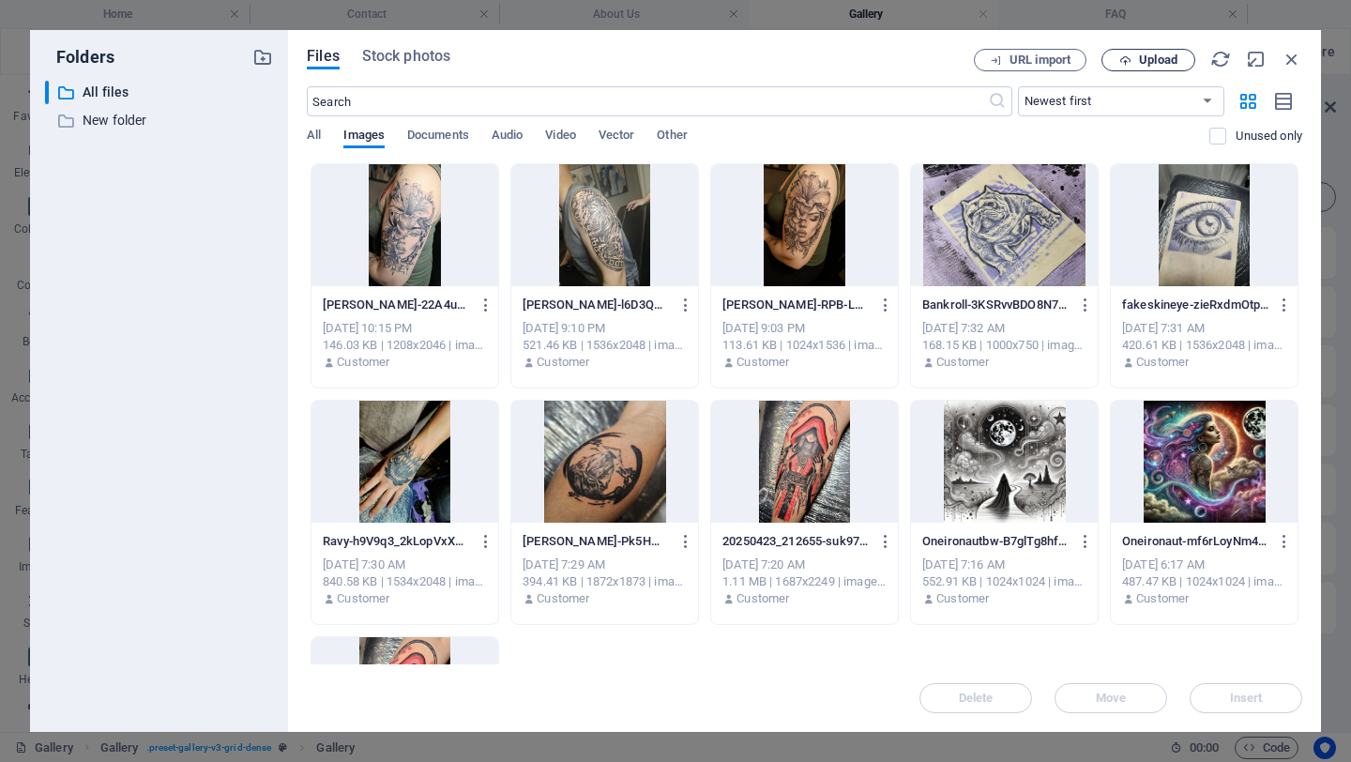
click at [1056, 63] on span "Upload" at bounding box center [1148, 60] width 77 height 12
click at [1056, 54] on span "Upload" at bounding box center [1158, 59] width 38 height 11
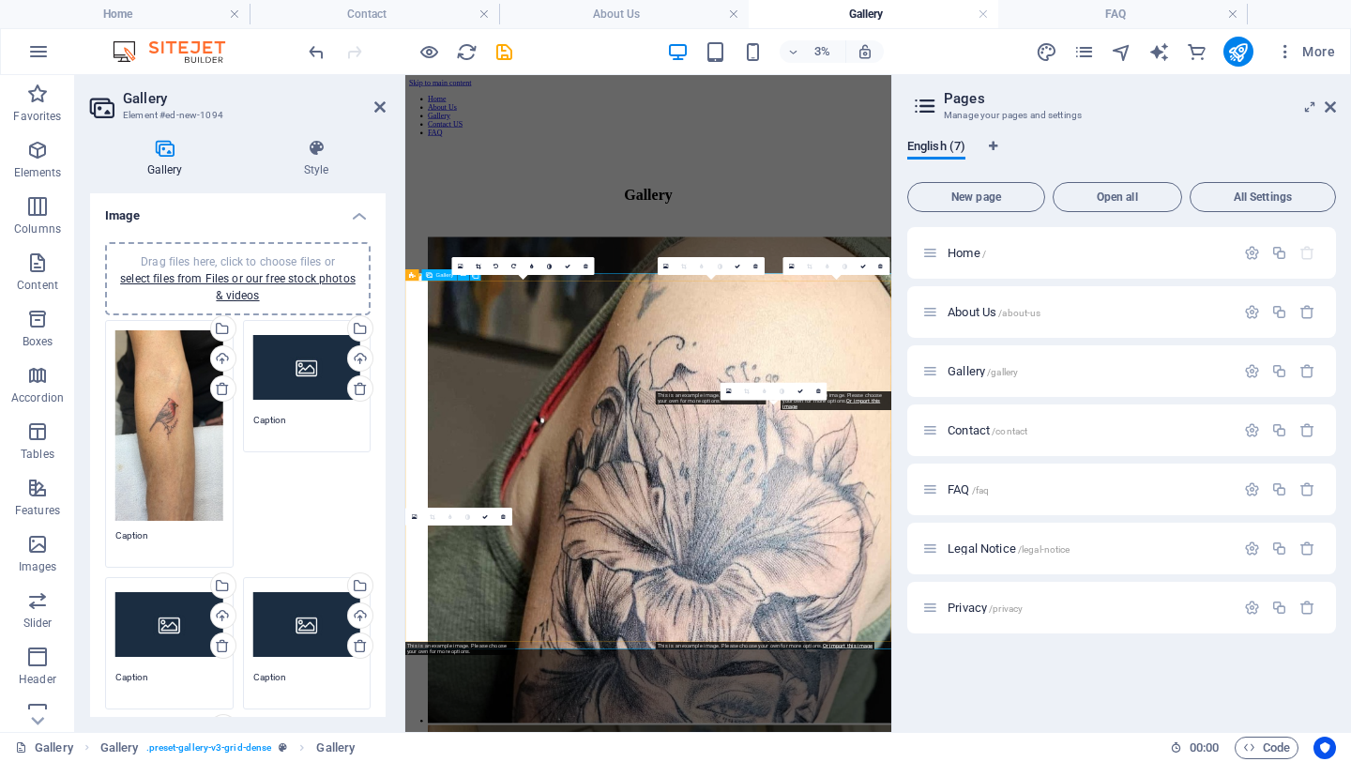
scroll to position [931, 0]
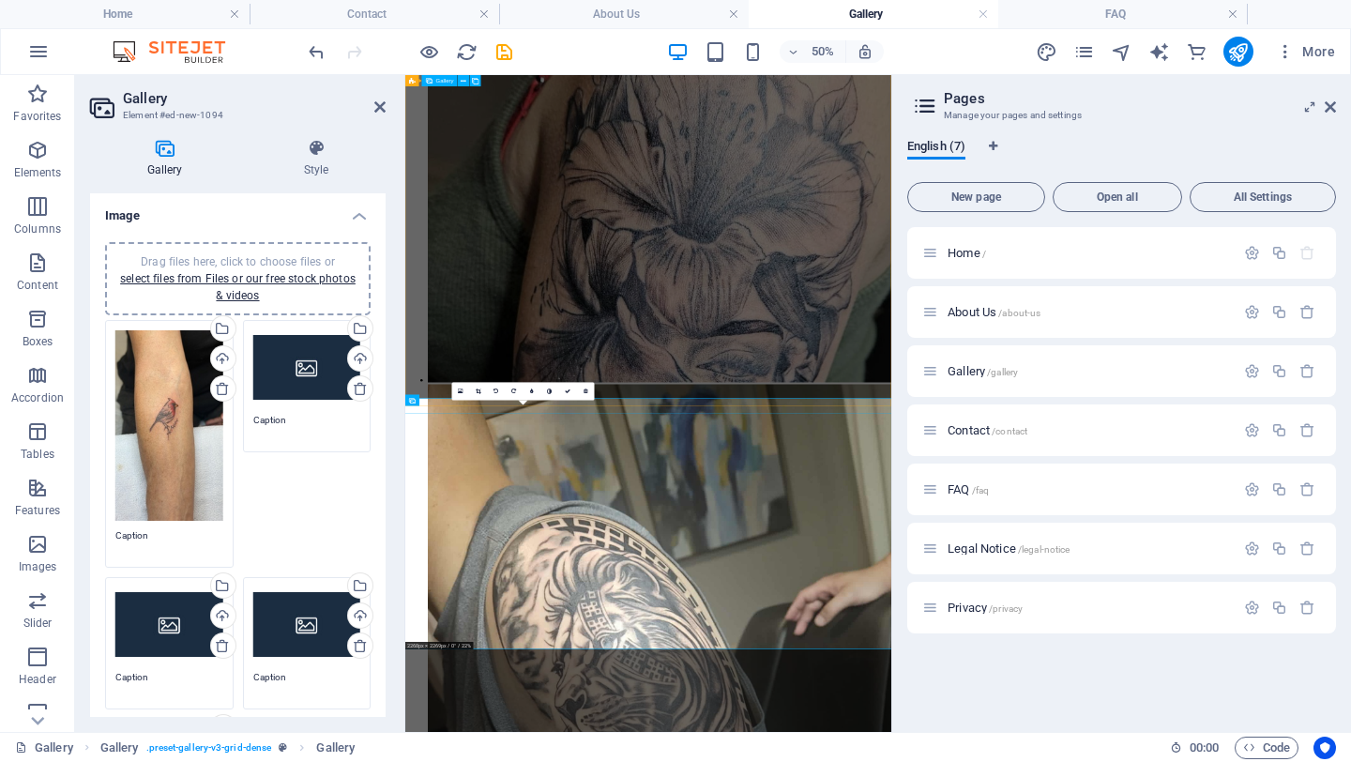
drag, startPoint x: 678, startPoint y: 754, endPoint x: 677, endPoint y: 677, distance: 76.9
drag, startPoint x: 633, startPoint y: 858, endPoint x: 626, endPoint y: 738, distance: 120.3
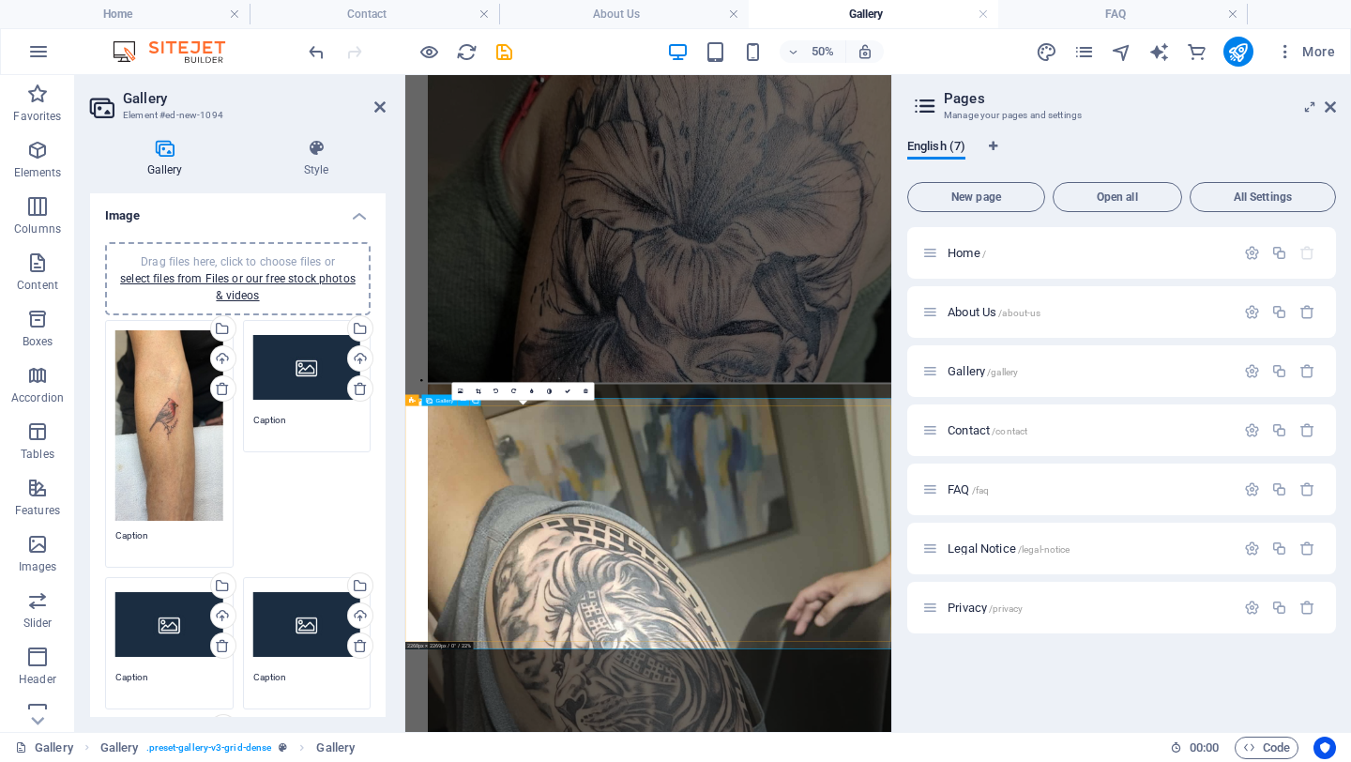
drag, startPoint x: 652, startPoint y: 844, endPoint x: 651, endPoint y: 768, distance: 76.0
drag, startPoint x: 651, startPoint y: 768, endPoint x: 654, endPoint y: 895, distance: 126.7
drag, startPoint x: 654, startPoint y: 895, endPoint x: 637, endPoint y: 640, distance: 255.7
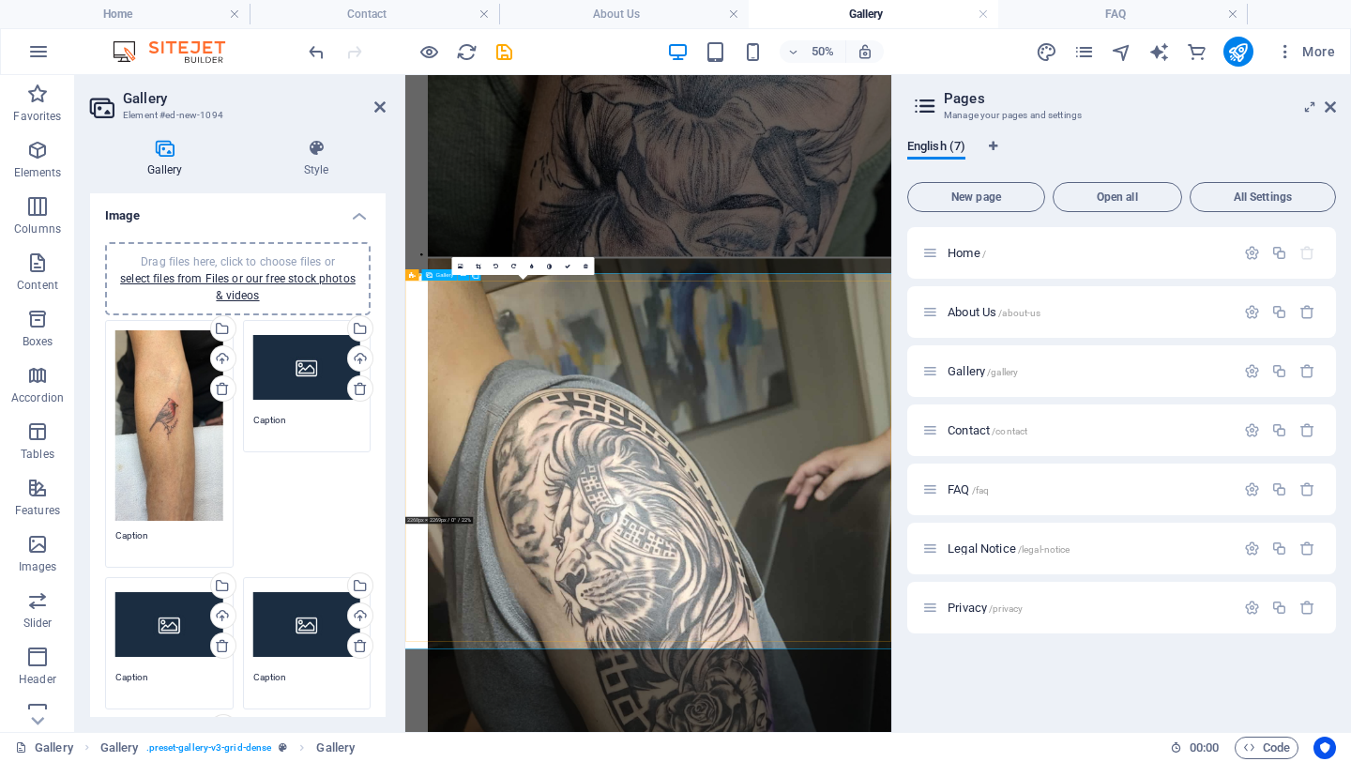
click at [477, 267] on icon at bounding box center [479, 267] width 6 height 6
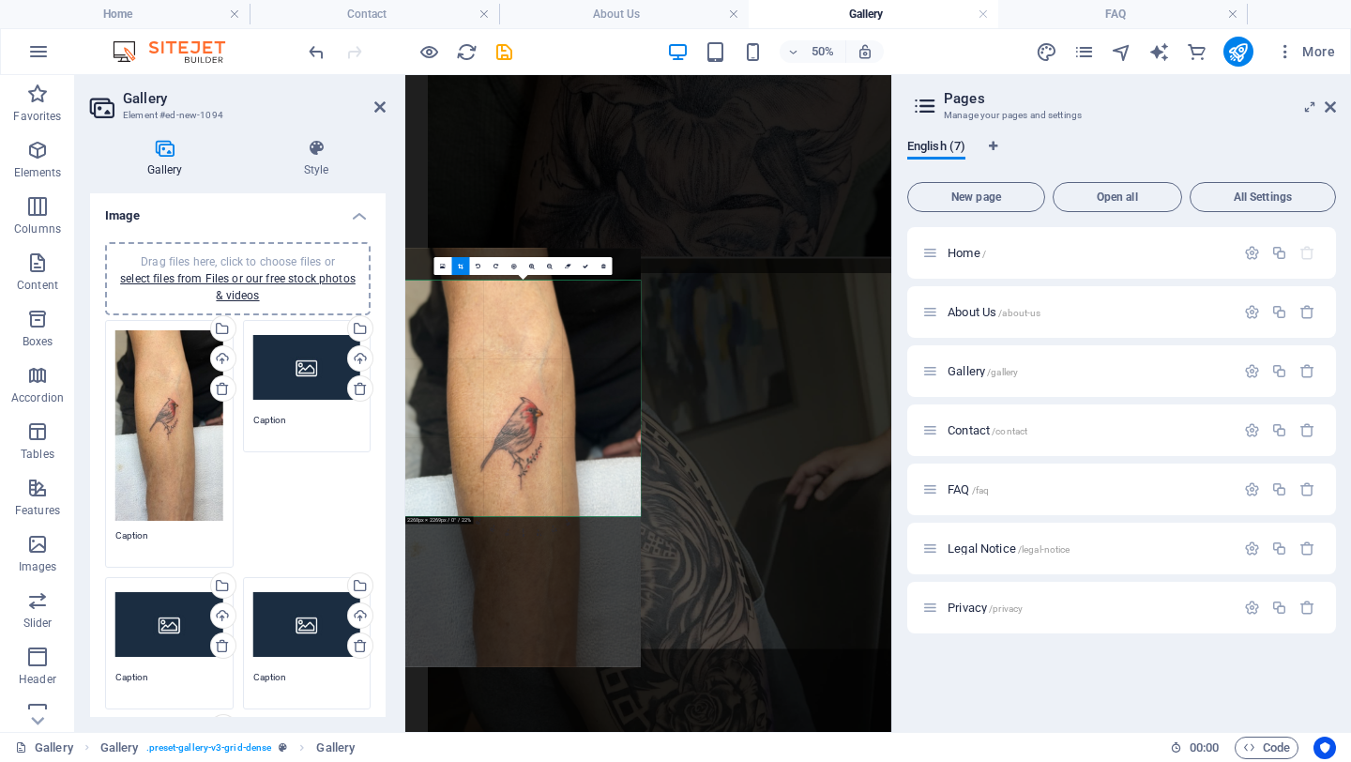
drag, startPoint x: 568, startPoint y: 487, endPoint x: 560, endPoint y: 380, distance: 107.3
click at [560, 380] on div at bounding box center [522, 458] width 235 height 418
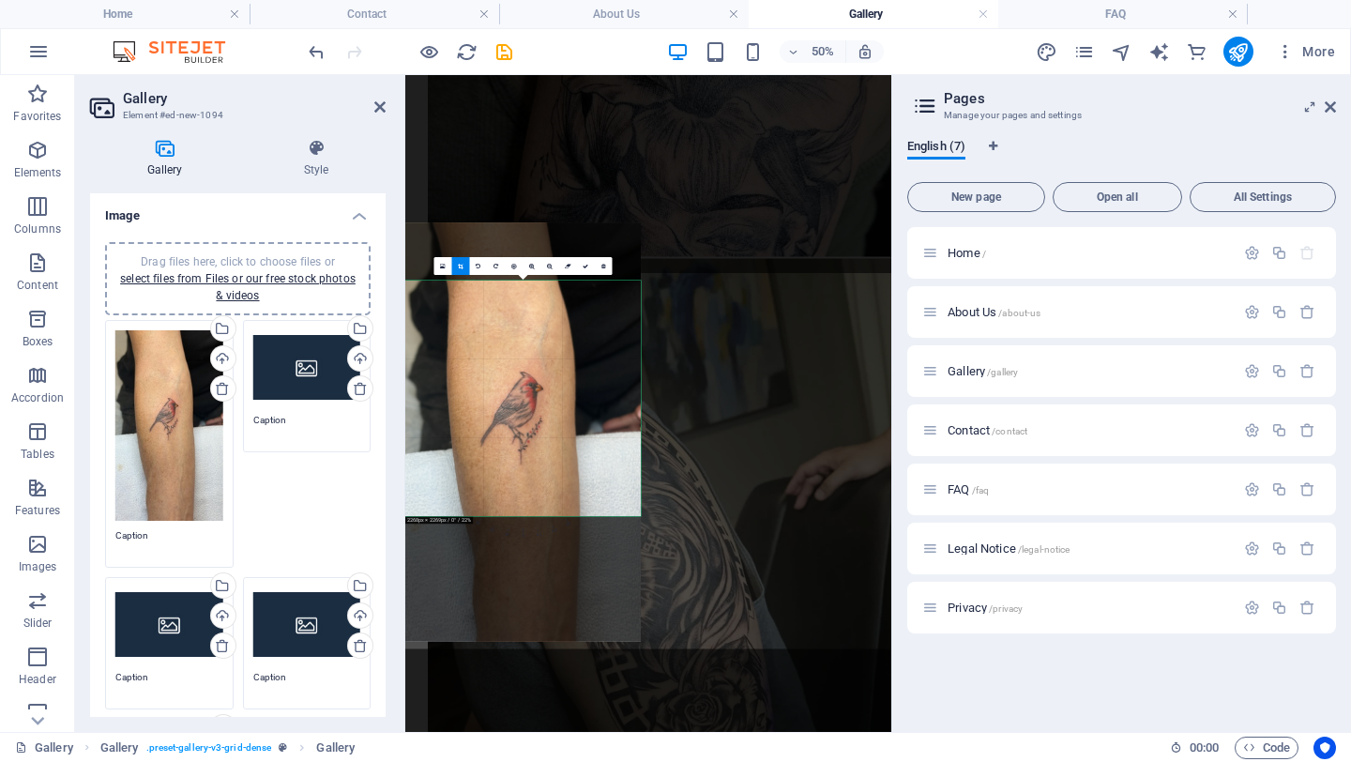
drag, startPoint x: 536, startPoint y: 437, endPoint x: 532, endPoint y: 375, distance: 62.0
click at [532, 375] on div at bounding box center [522, 432] width 235 height 418
click at [586, 266] on icon at bounding box center [585, 267] width 6 height 6
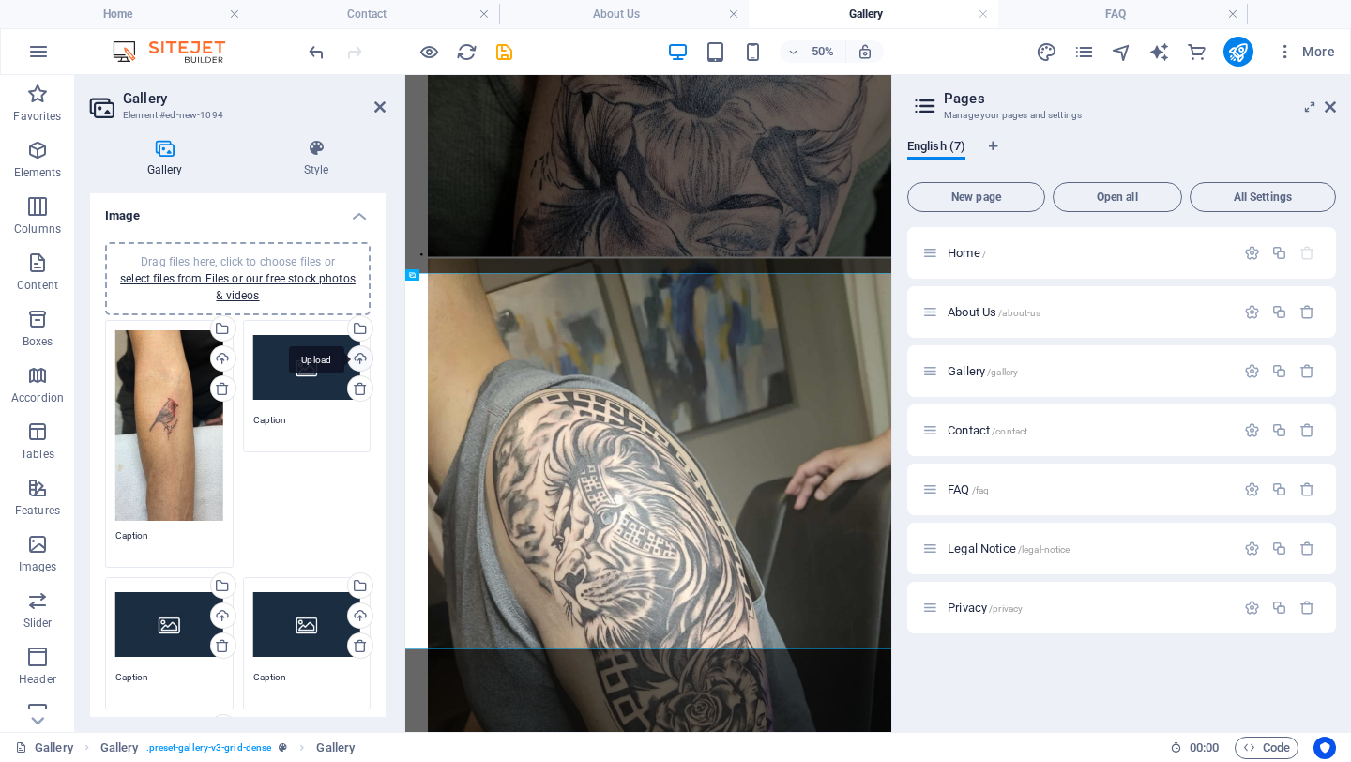
click at [356, 355] on div "Upload" at bounding box center [358, 360] width 28 height 28
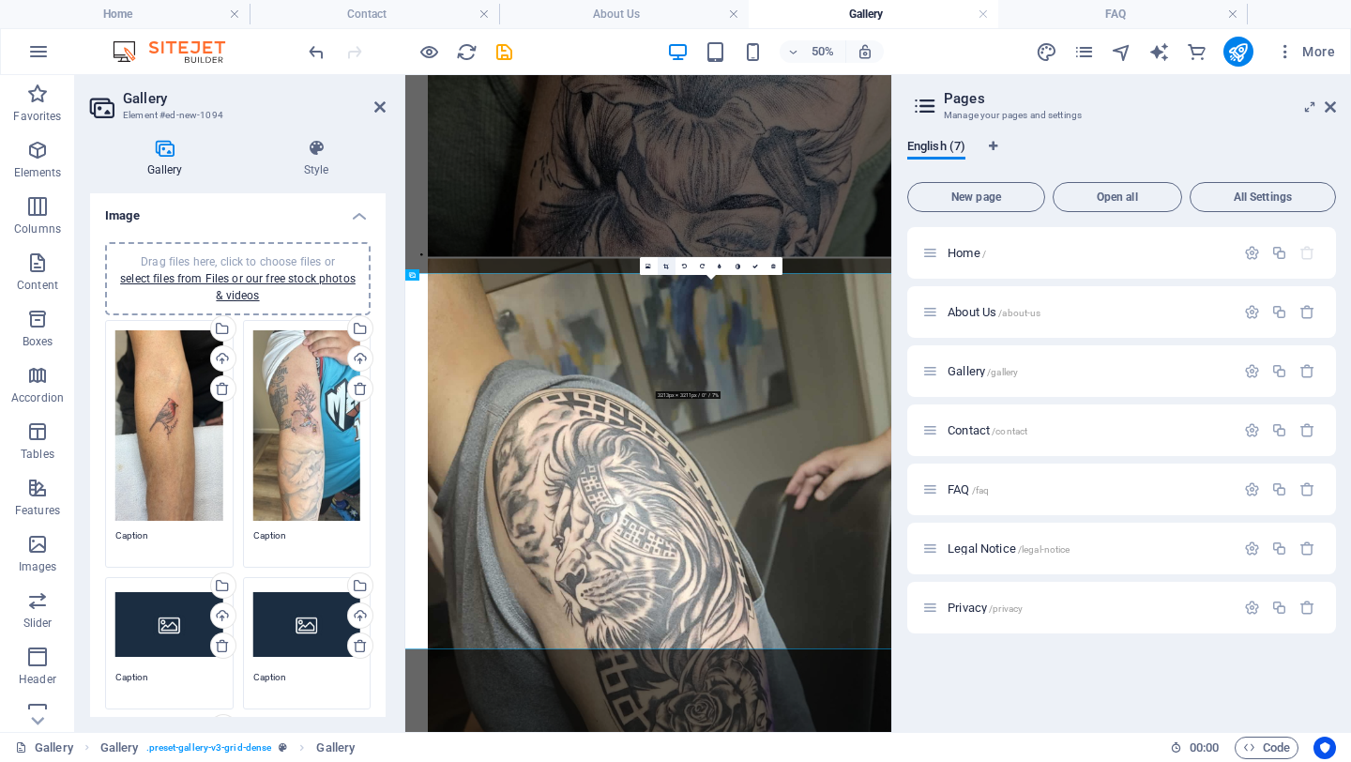
click at [666, 267] on icon at bounding box center [666, 267] width 6 height 6
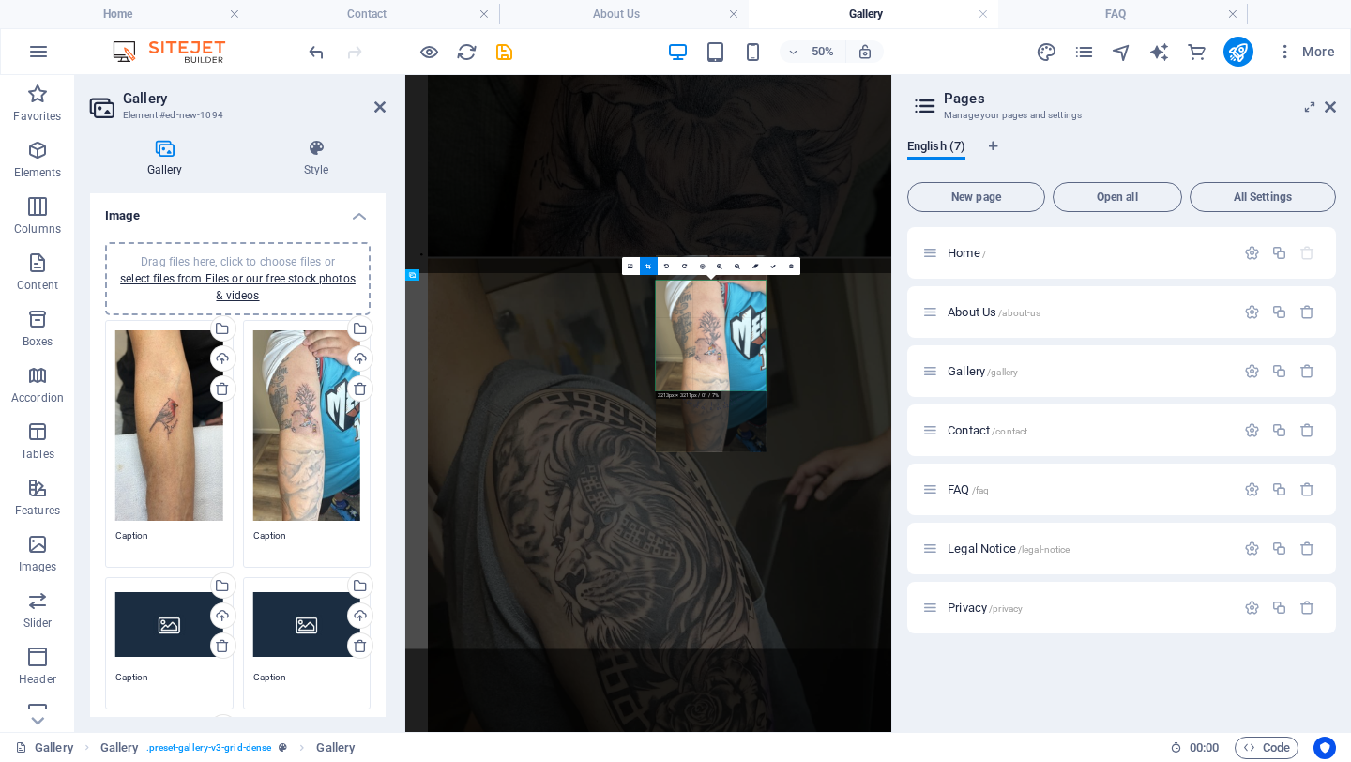
drag, startPoint x: 720, startPoint y: 368, endPoint x: 718, endPoint y: 318, distance: 49.8
click at [718, 318] on div at bounding box center [711, 354] width 111 height 196
click at [773, 265] on icon at bounding box center [773, 267] width 6 height 6
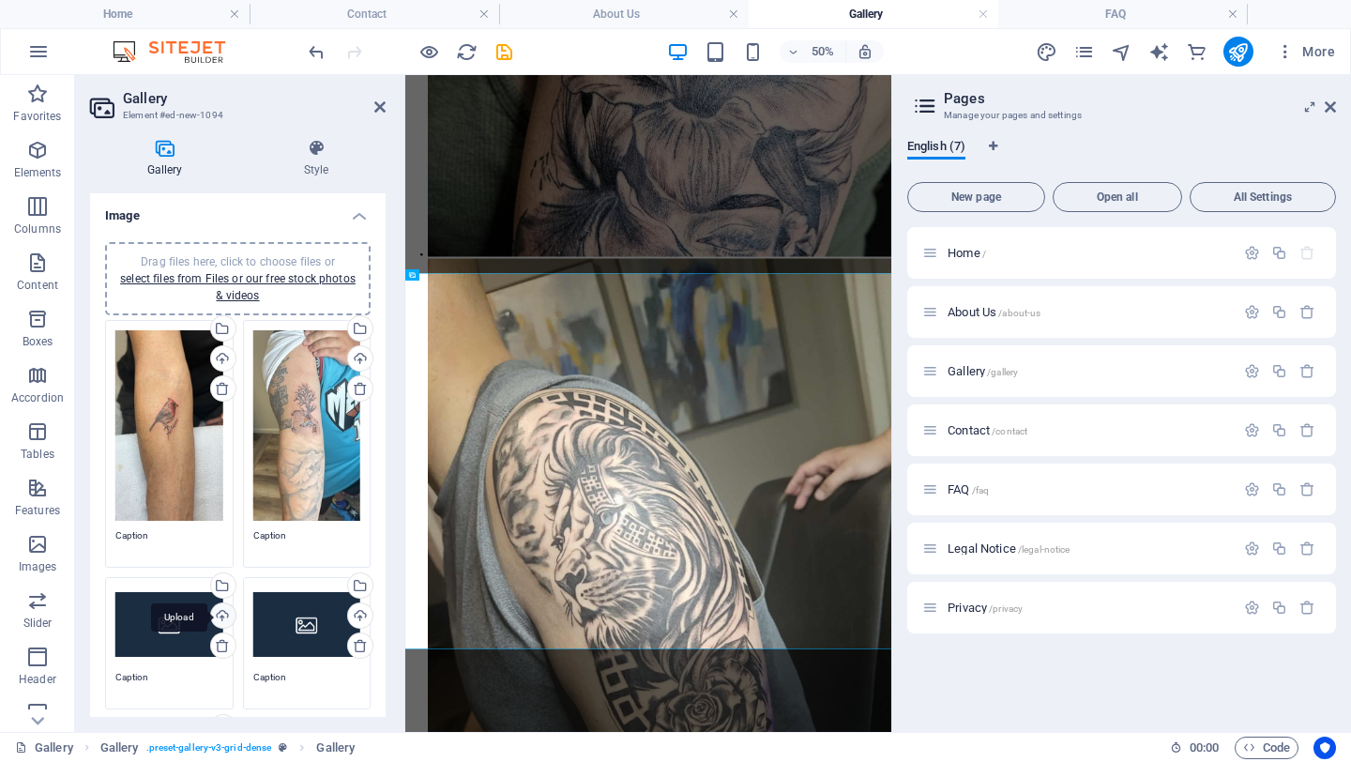
click at [216, 616] on div "Upload" at bounding box center [221, 617] width 28 height 28
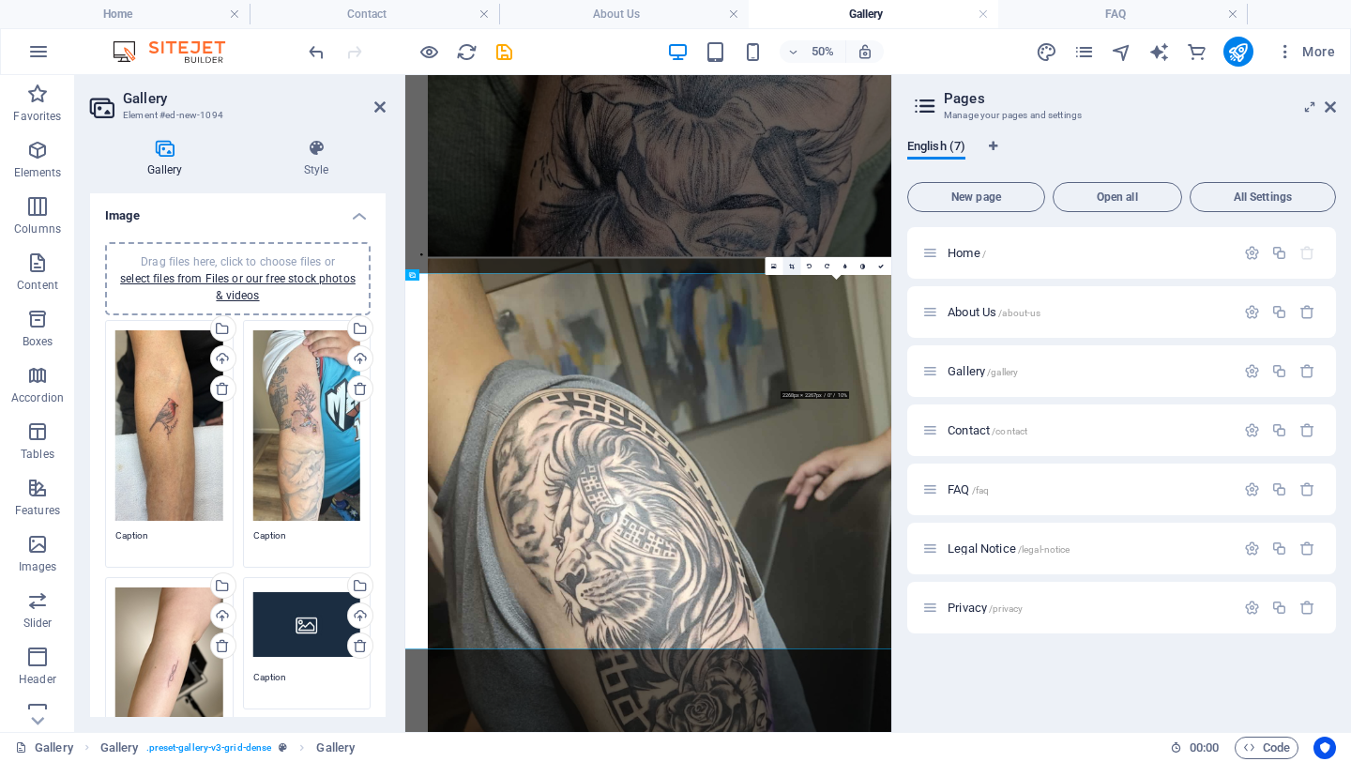
click at [791, 269] on link at bounding box center [791, 266] width 18 height 18
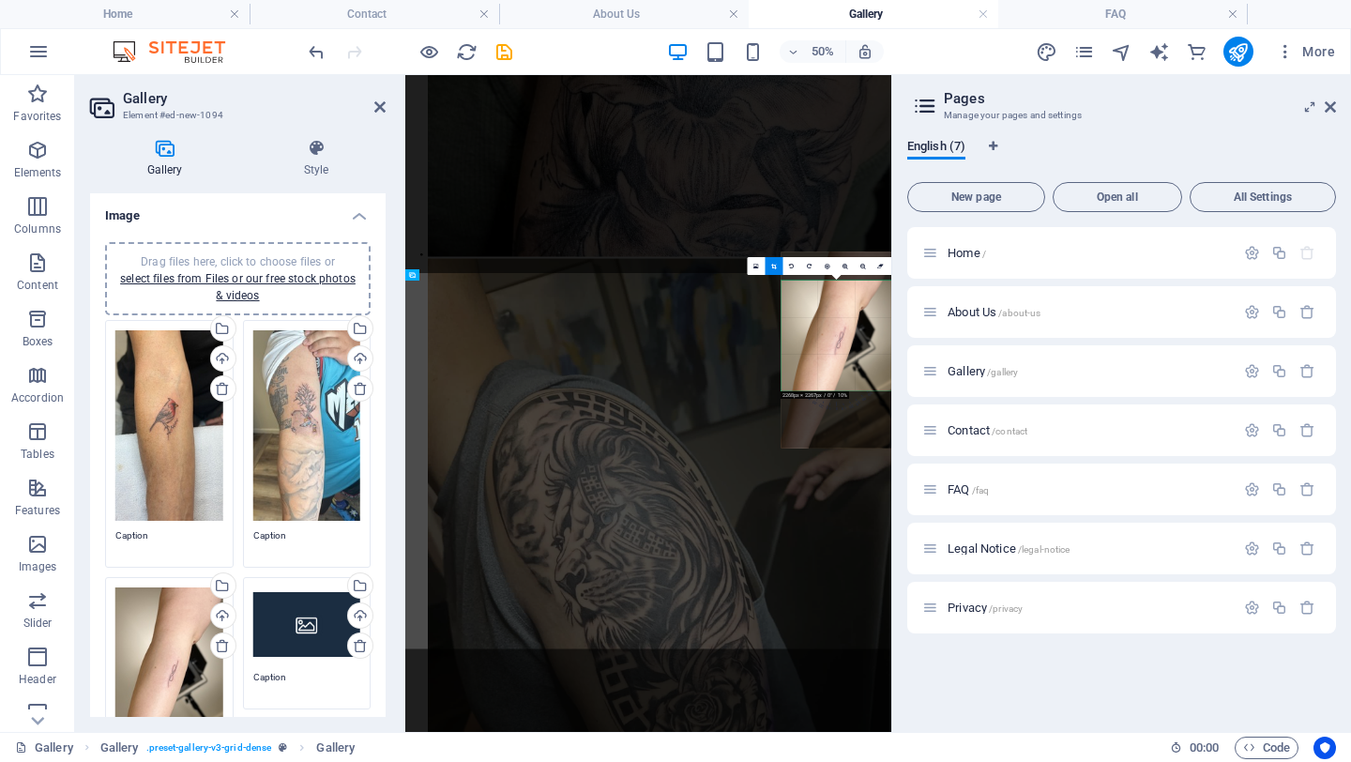
drag, startPoint x: 847, startPoint y: 358, endPoint x: 850, endPoint y: 301, distance: 57.3
click at [850, 301] on div at bounding box center [836, 350] width 111 height 196
click at [1056, 108] on icon at bounding box center [1329, 106] width 11 height 15
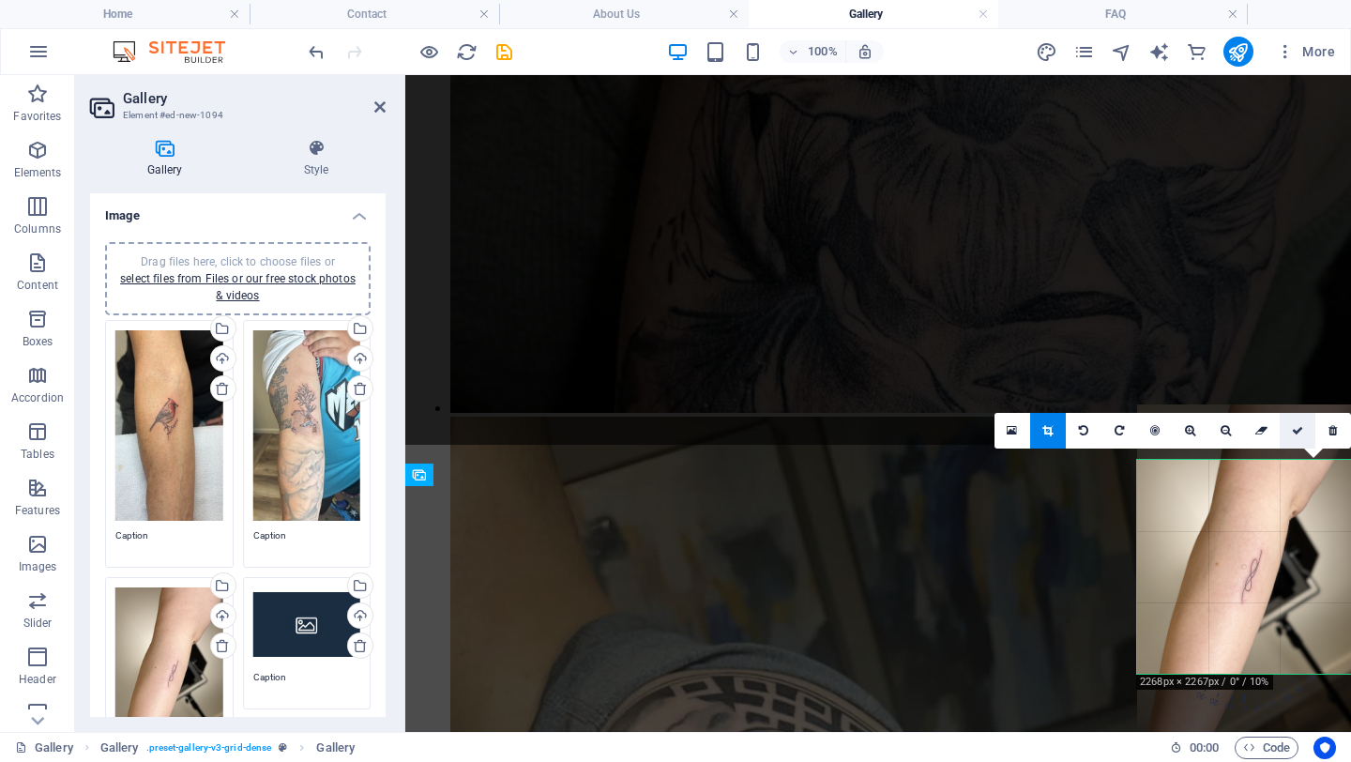
click at [1056, 428] on icon at bounding box center [1297, 430] width 11 height 11
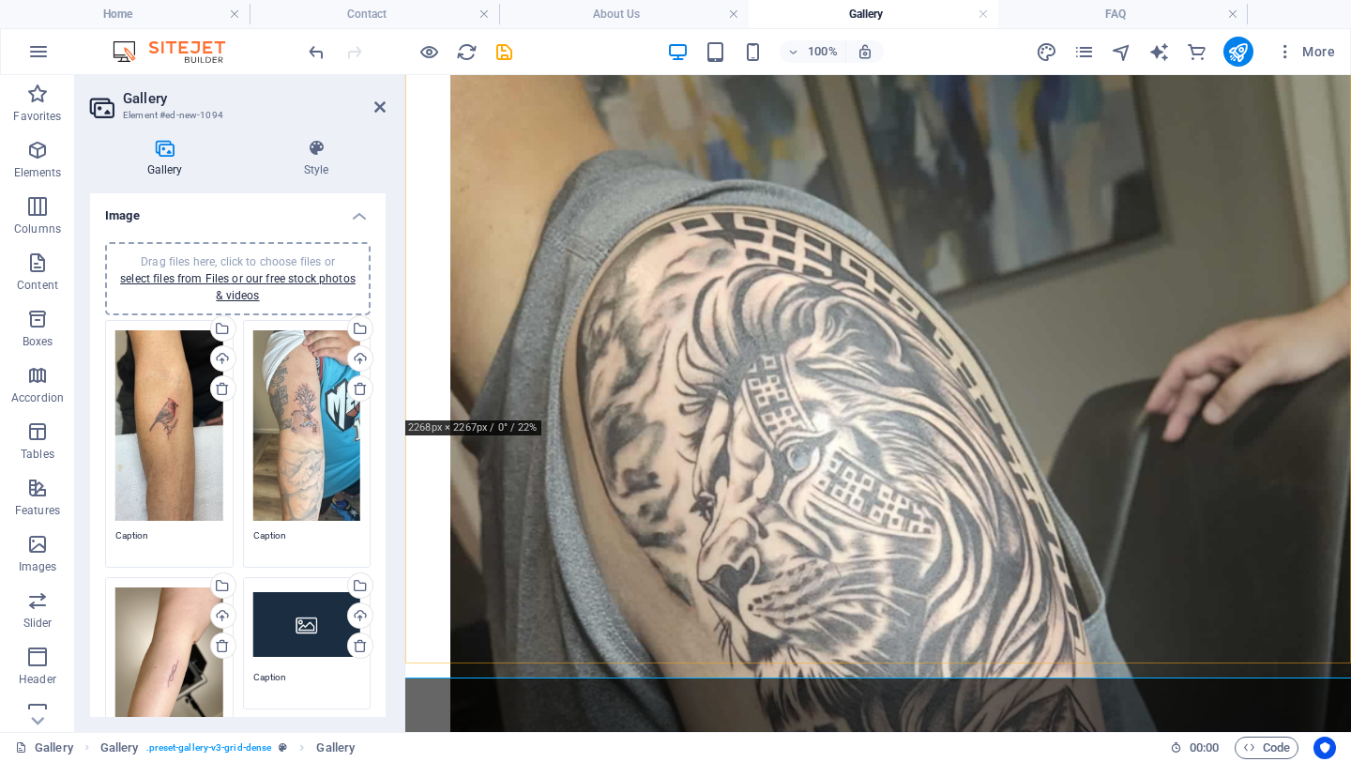
scroll to position [1469, 0]
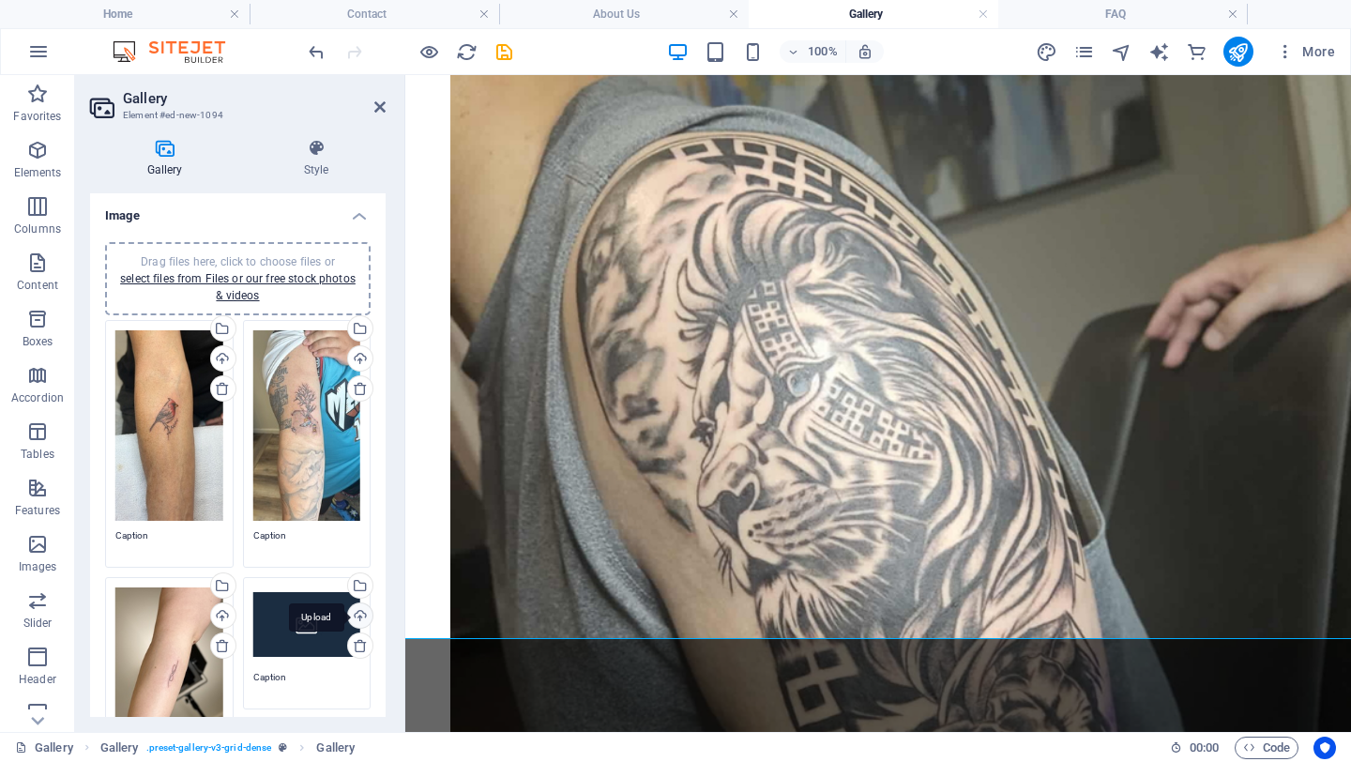
click at [354, 609] on div "Upload" at bounding box center [358, 617] width 28 height 28
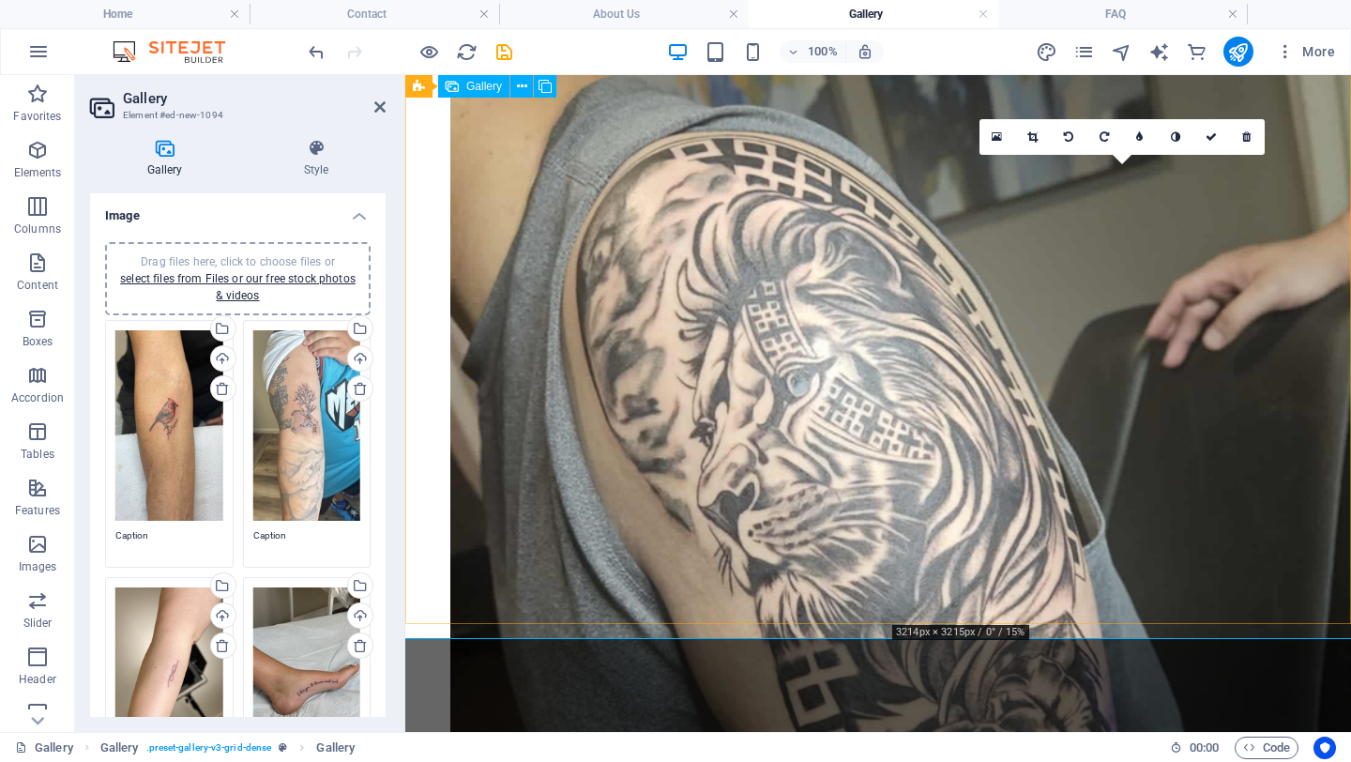
scroll to position [1542, 0]
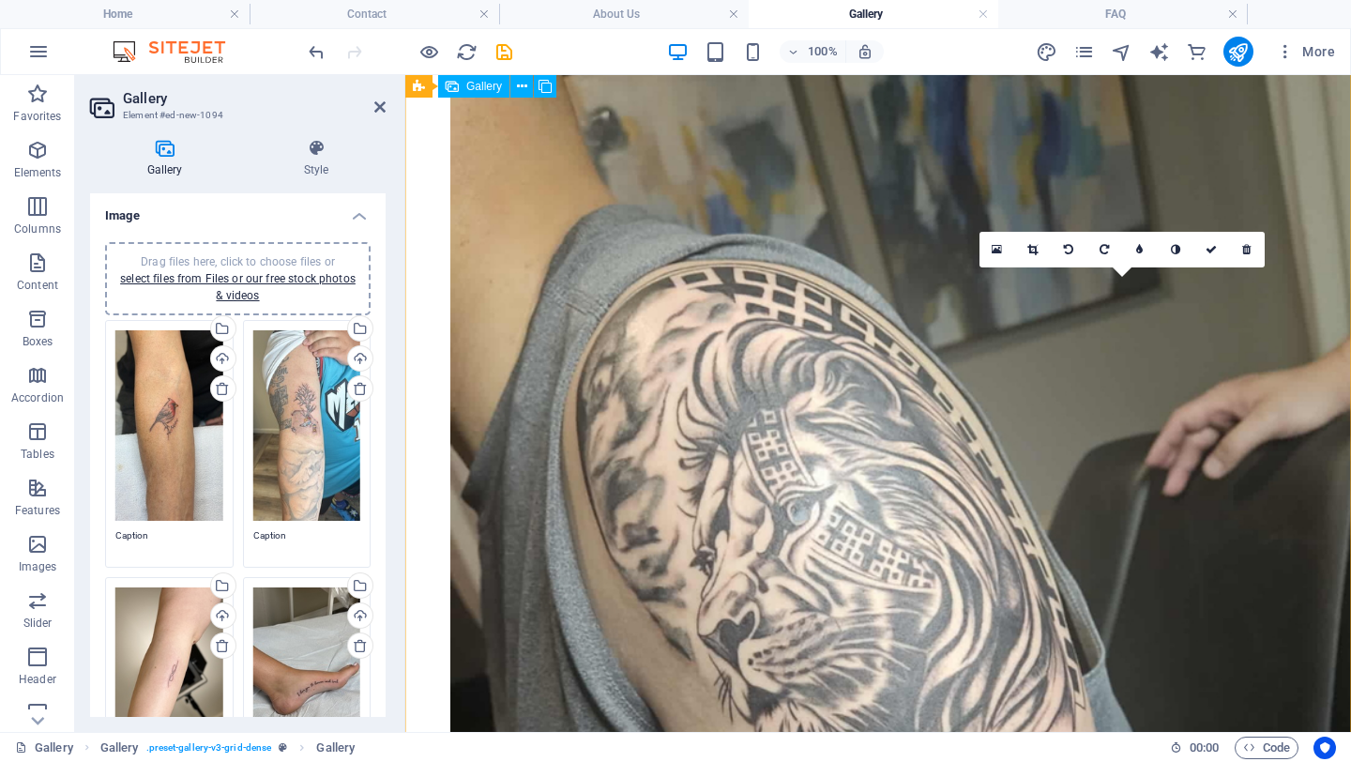
scroll to position [1333, 0]
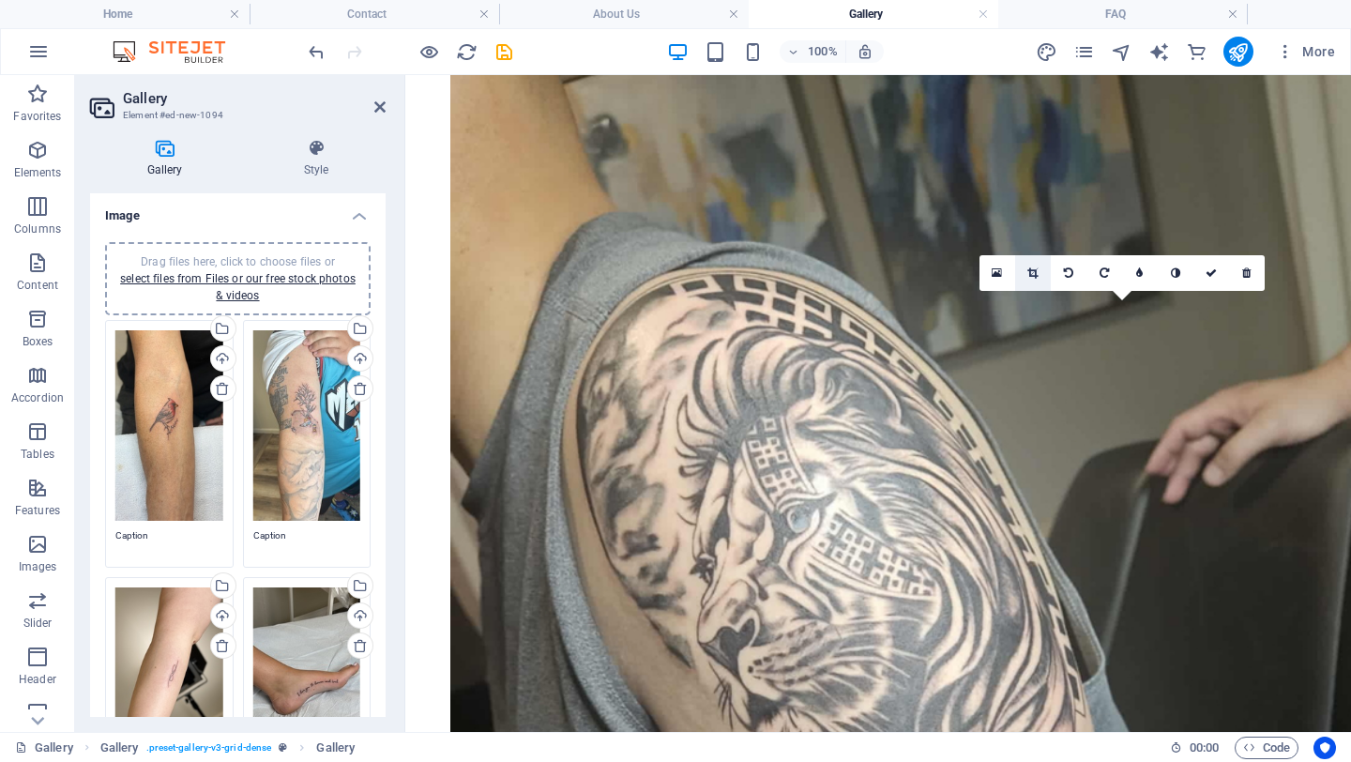
click at [1036, 279] on link at bounding box center [1033, 273] width 36 height 36
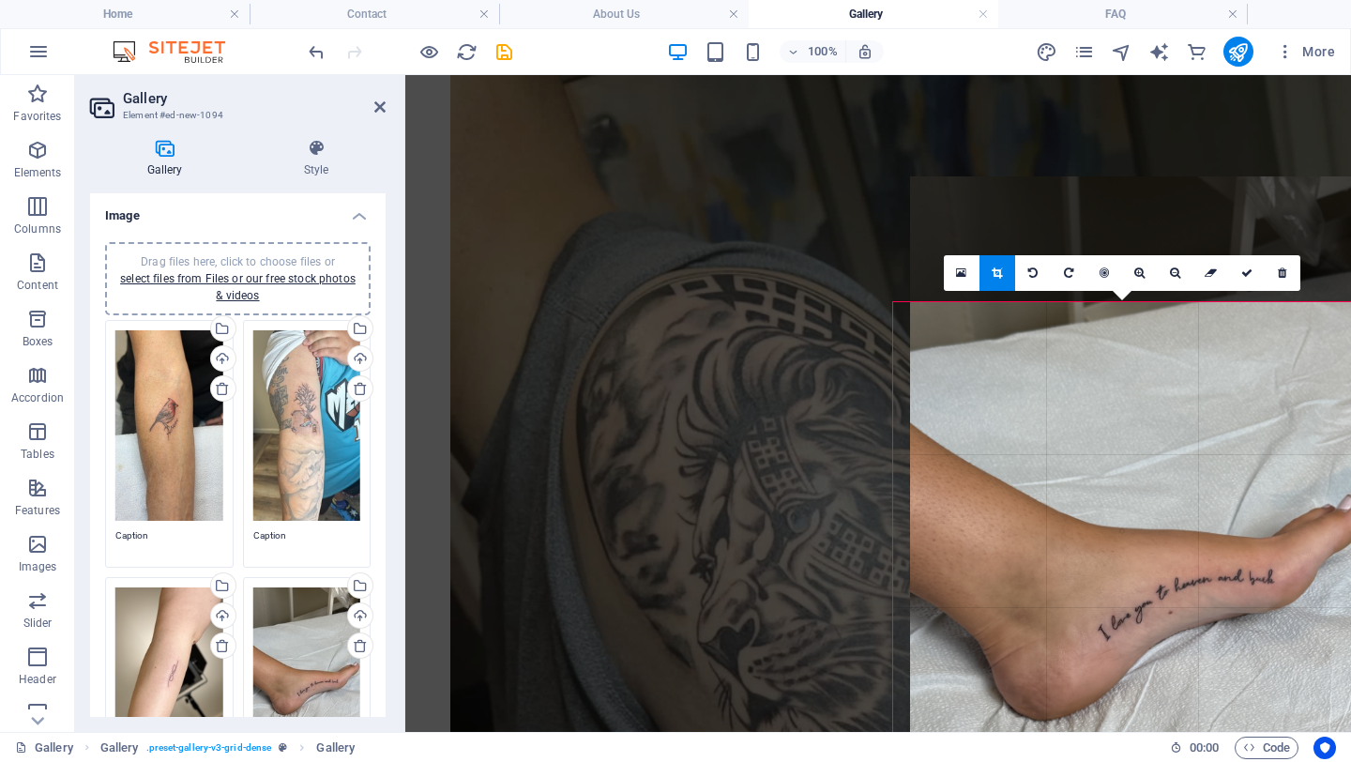
drag, startPoint x: 1143, startPoint y: 651, endPoint x: 1160, endPoint y: 526, distance: 125.9
click at [1056, 525] on div at bounding box center [1139, 582] width 458 height 813
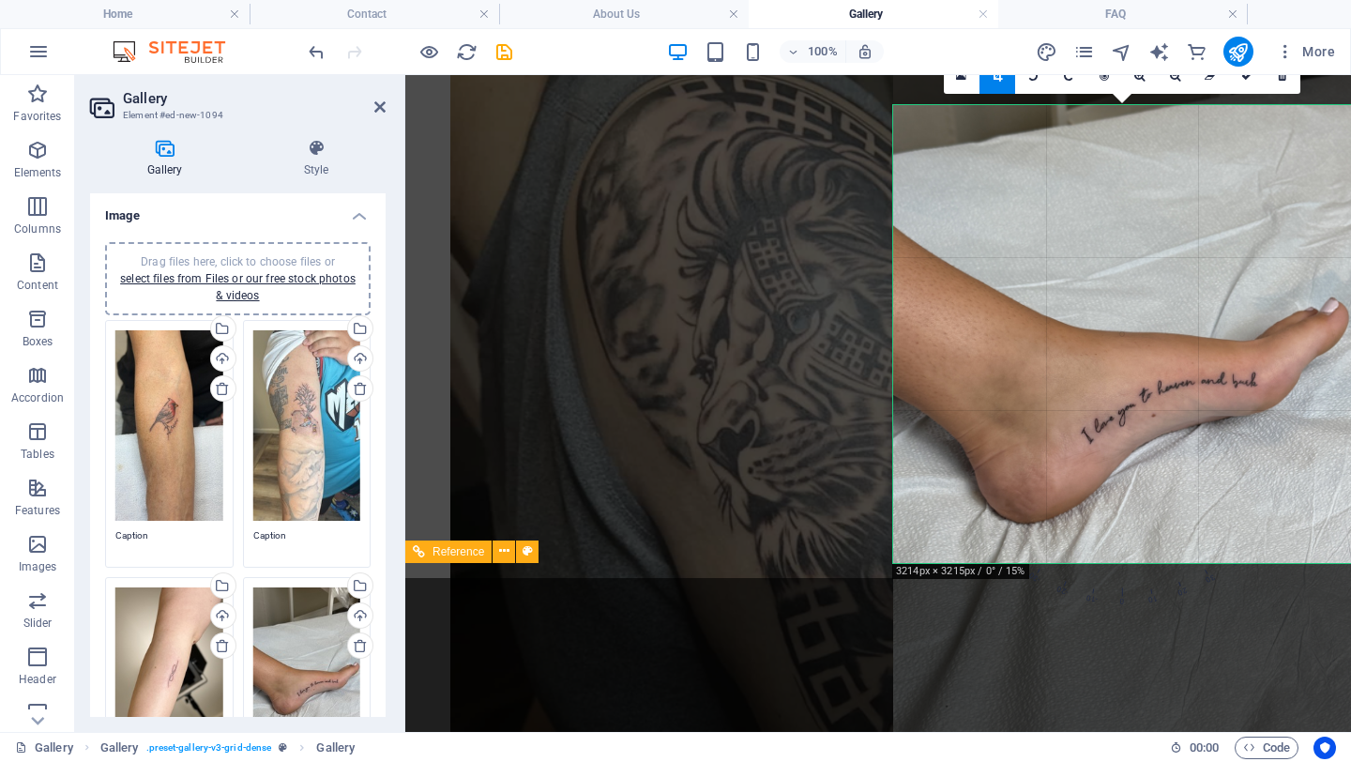
scroll to position [1529, 0]
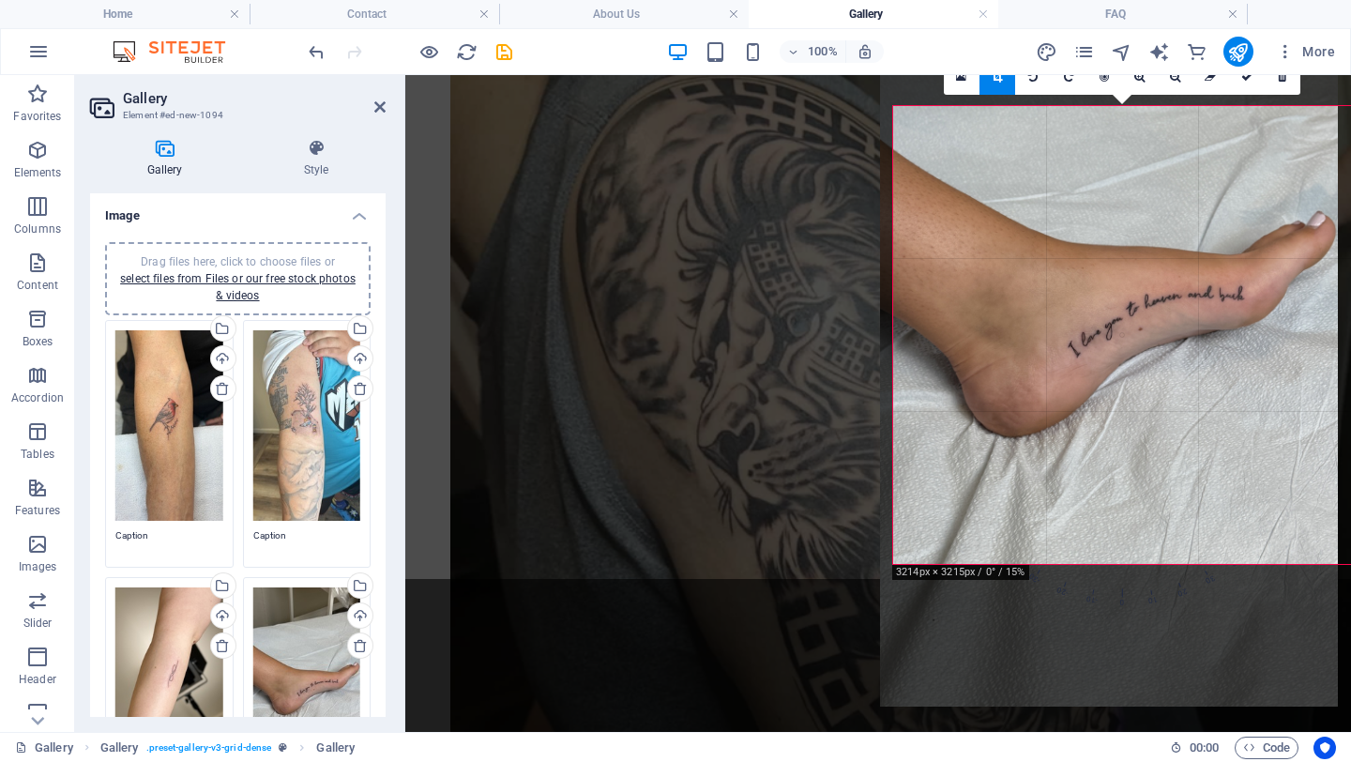
drag, startPoint x: 1152, startPoint y: 447, endPoint x: 1144, endPoint y: 351, distance: 96.9
click at [1056, 351] on div at bounding box center [1109, 299] width 458 height 813
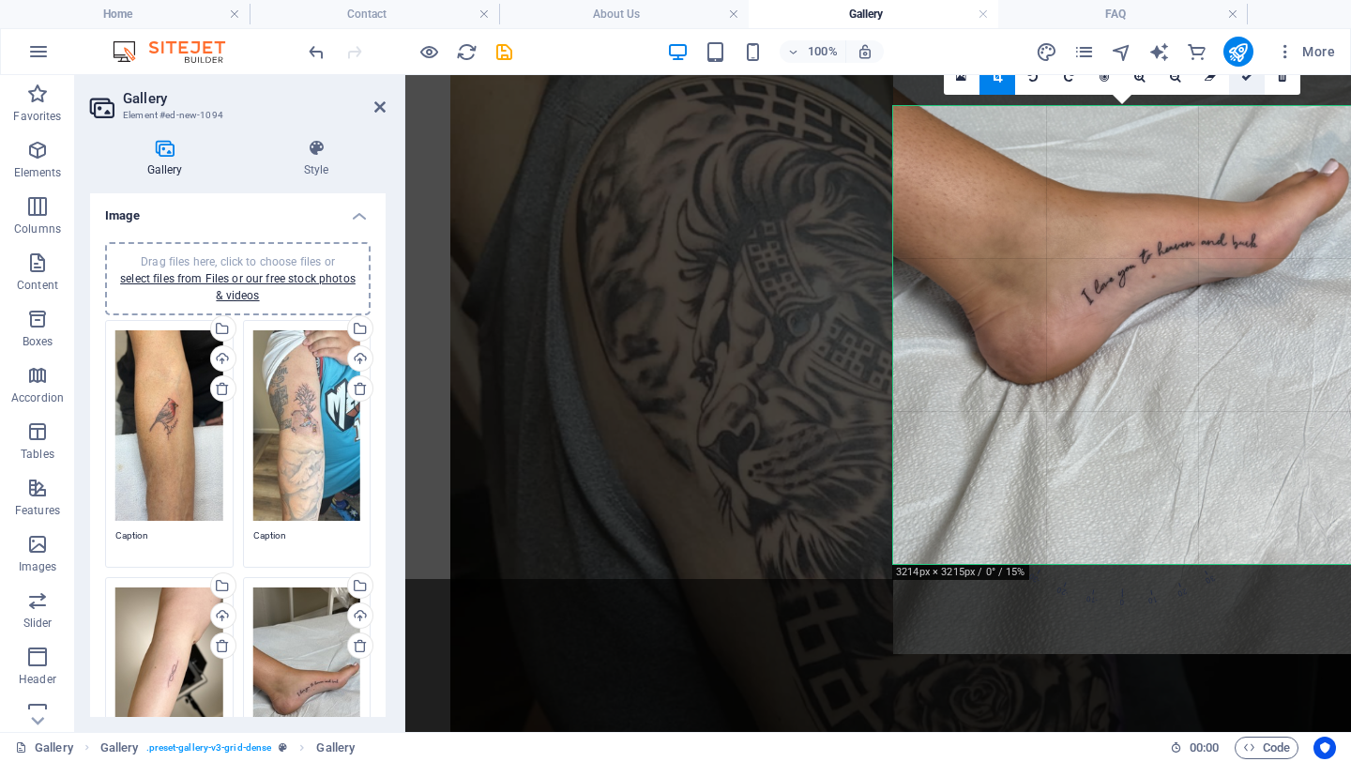
click at [1056, 82] on link at bounding box center [1247, 77] width 36 height 36
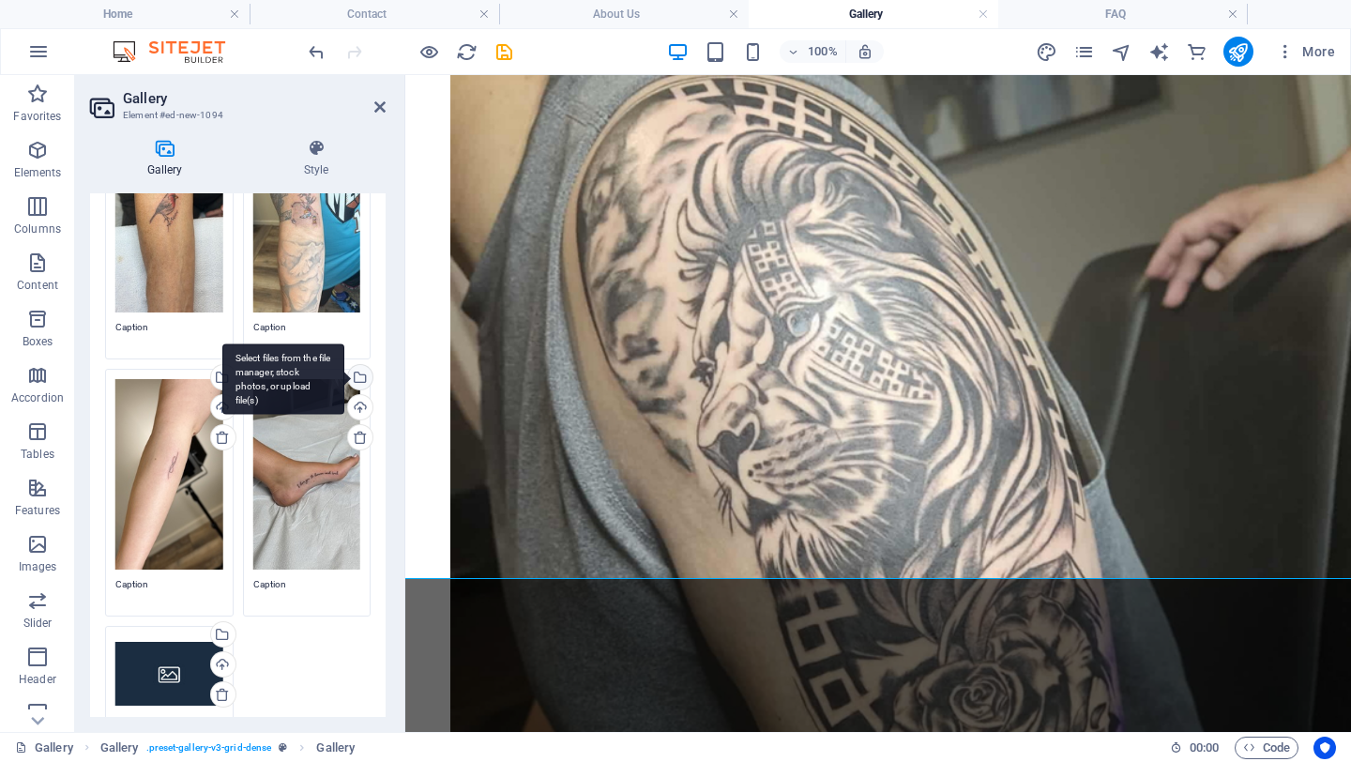
scroll to position [231, 0]
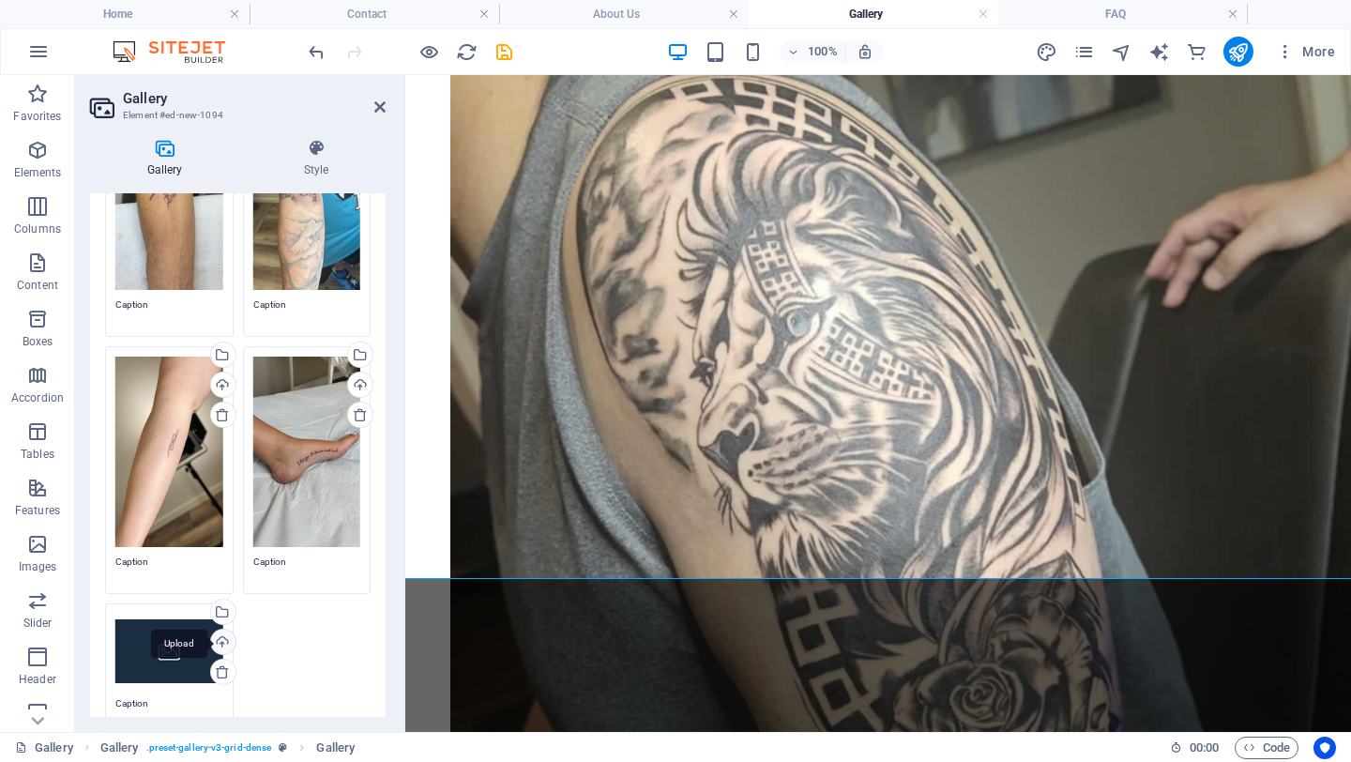
click at [220, 633] on div "Upload" at bounding box center [221, 643] width 28 height 28
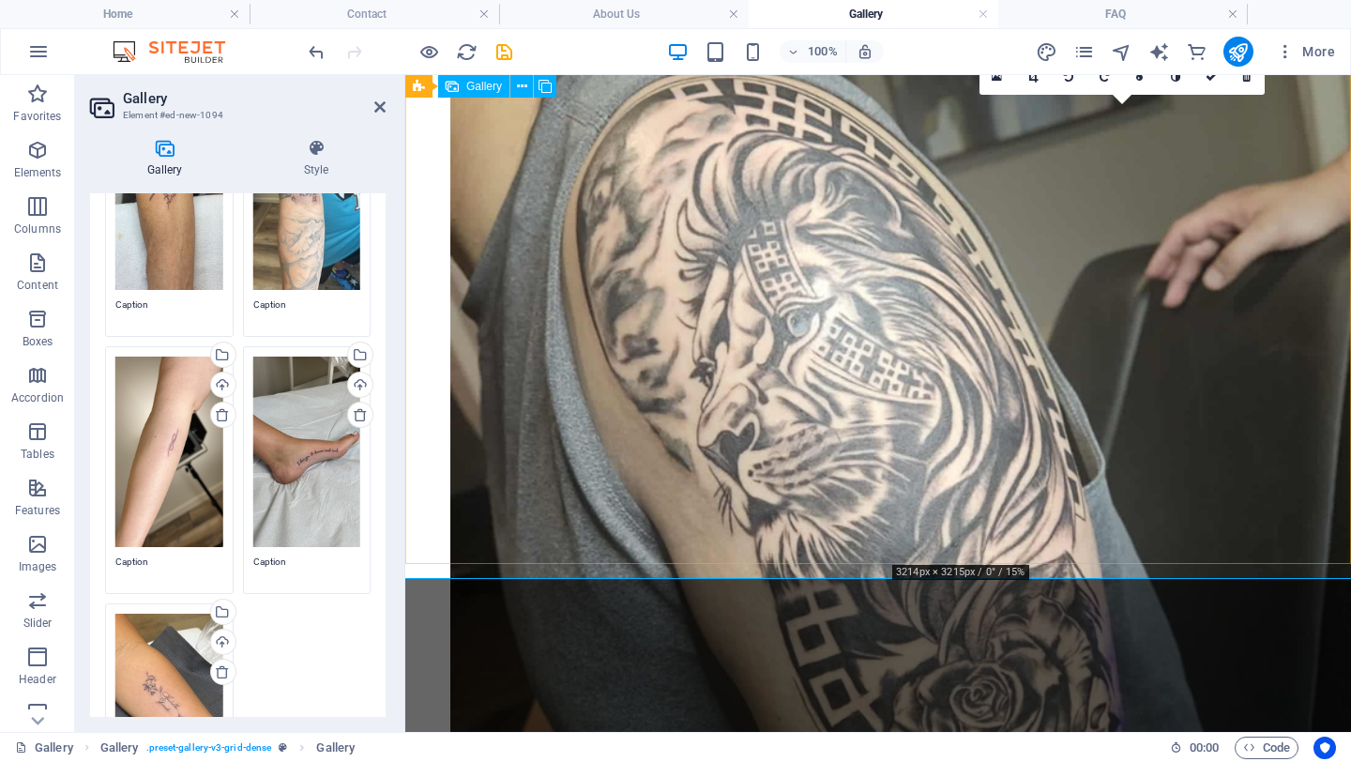
scroll to position [1542, 0]
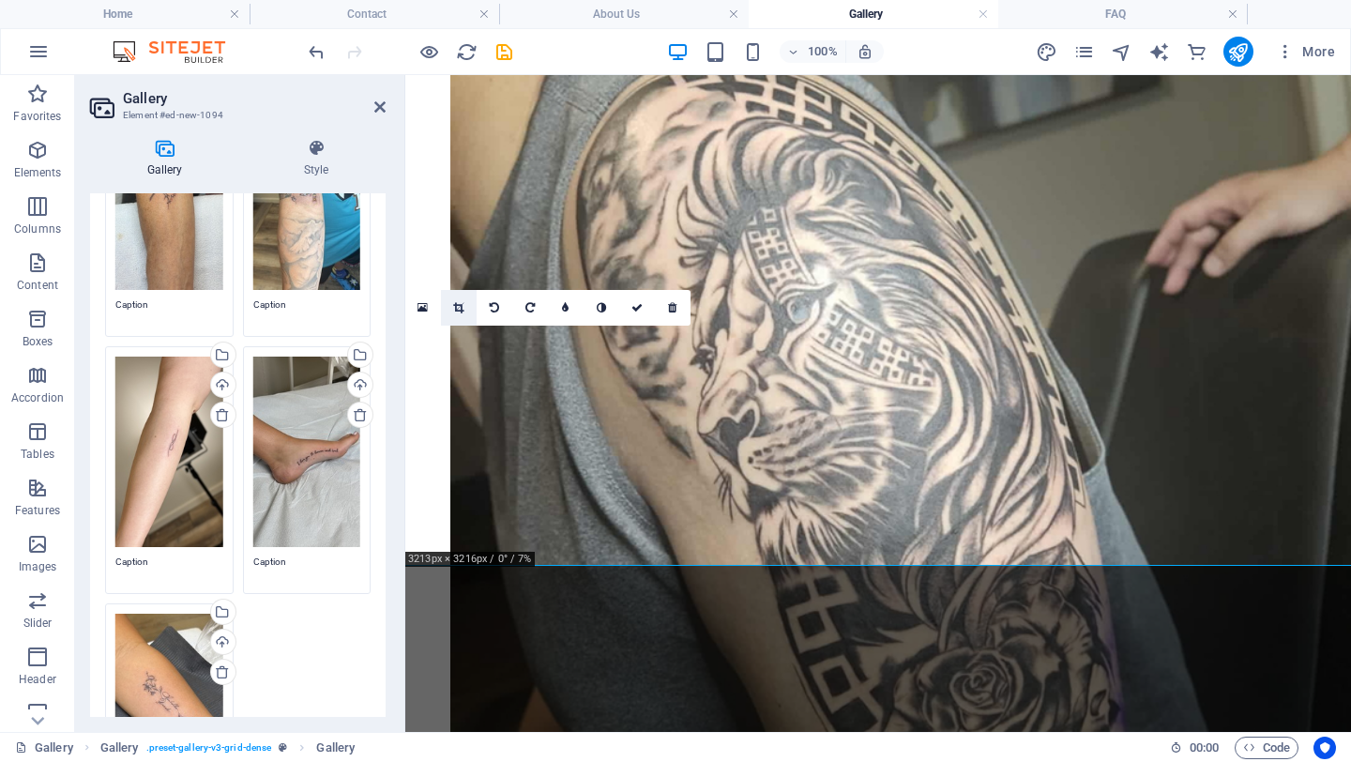
click at [461, 314] on link at bounding box center [459, 308] width 36 height 36
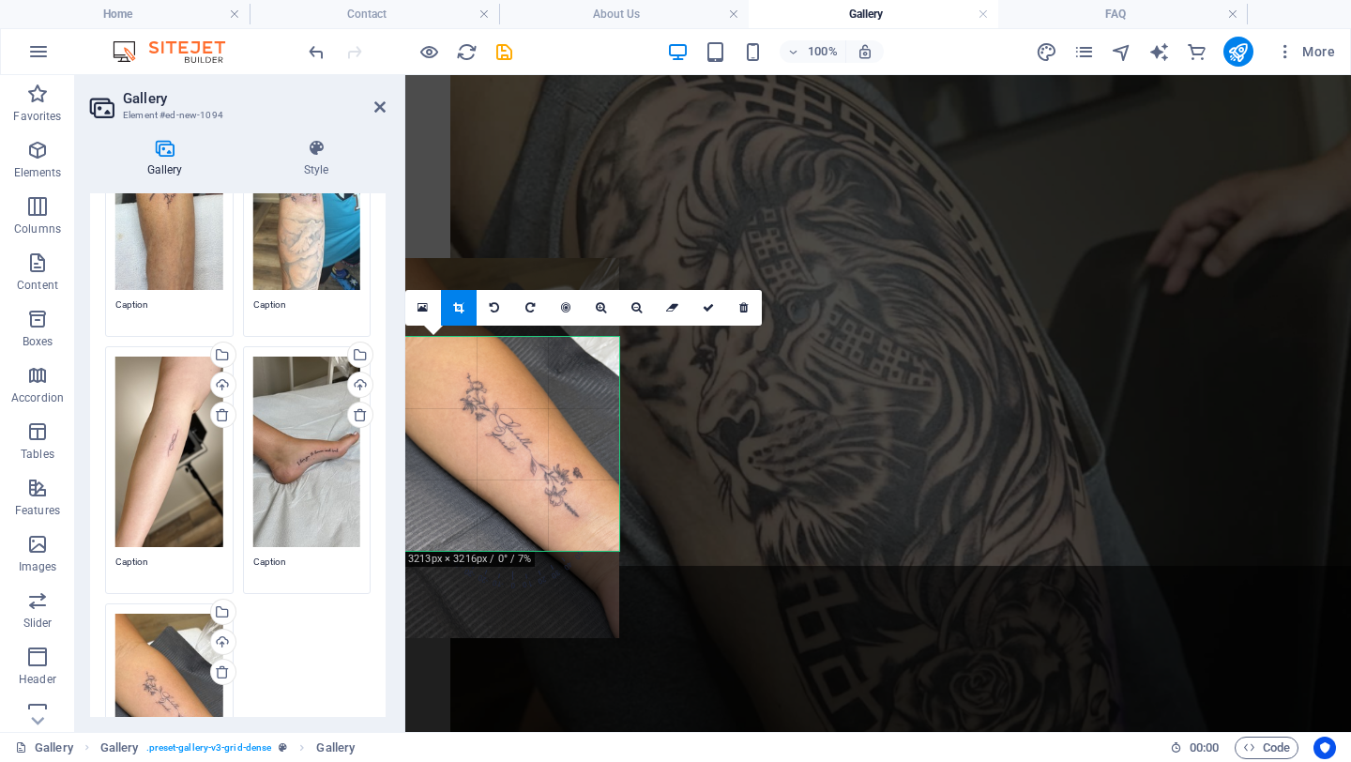
drag, startPoint x: 520, startPoint y: 502, endPoint x: 520, endPoint y: 423, distance: 78.8
click at [520, 423] on div at bounding box center [512, 448] width 214 height 380
click at [710, 307] on icon at bounding box center [708, 307] width 11 height 11
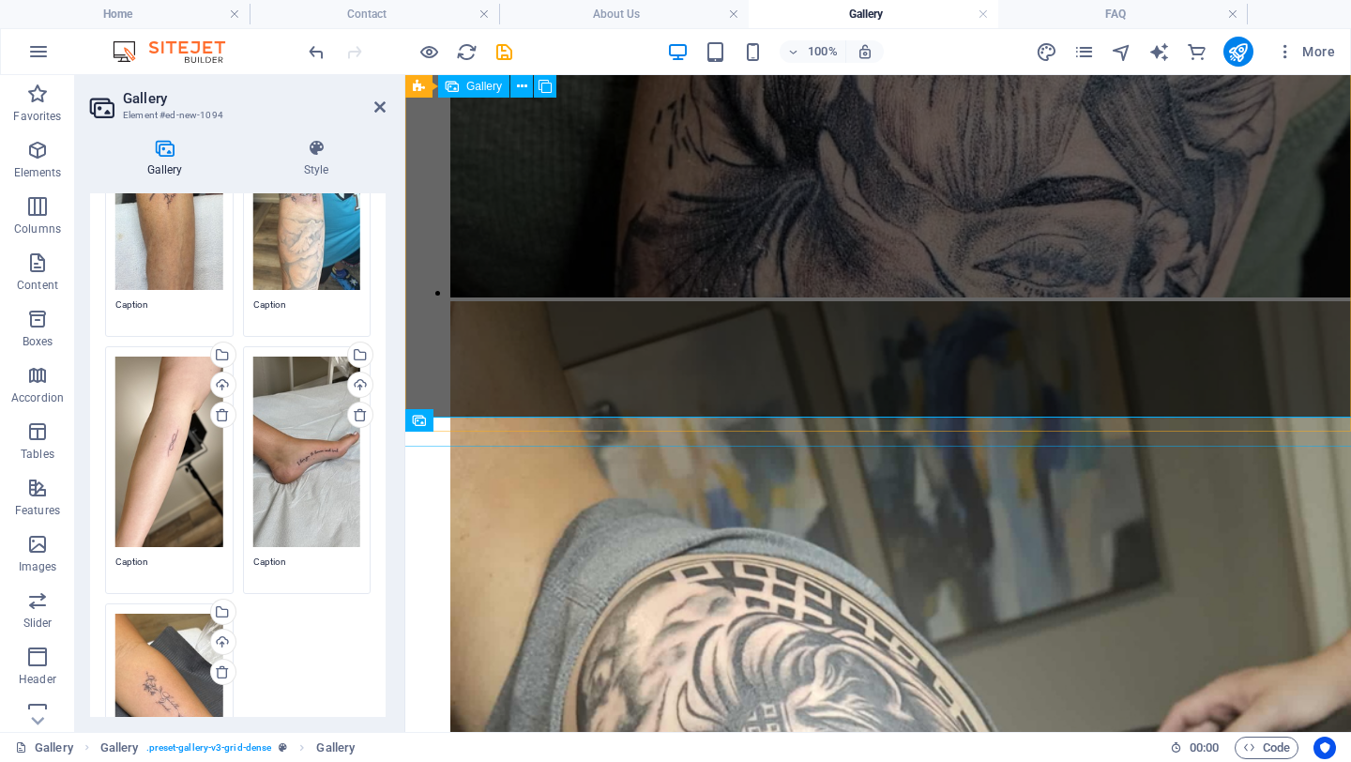
scroll to position [1065, 0]
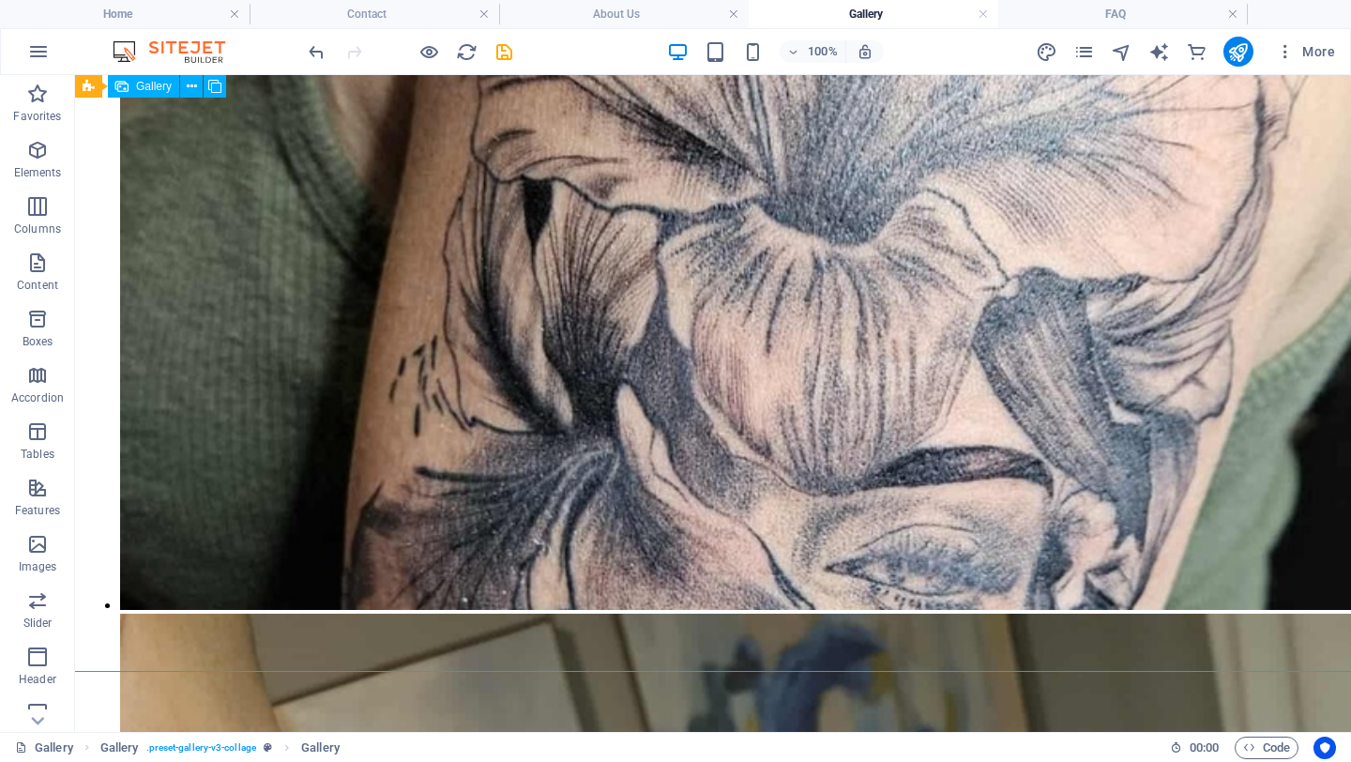
drag, startPoint x: 538, startPoint y: 314, endPoint x: 870, endPoint y: 326, distance: 331.3
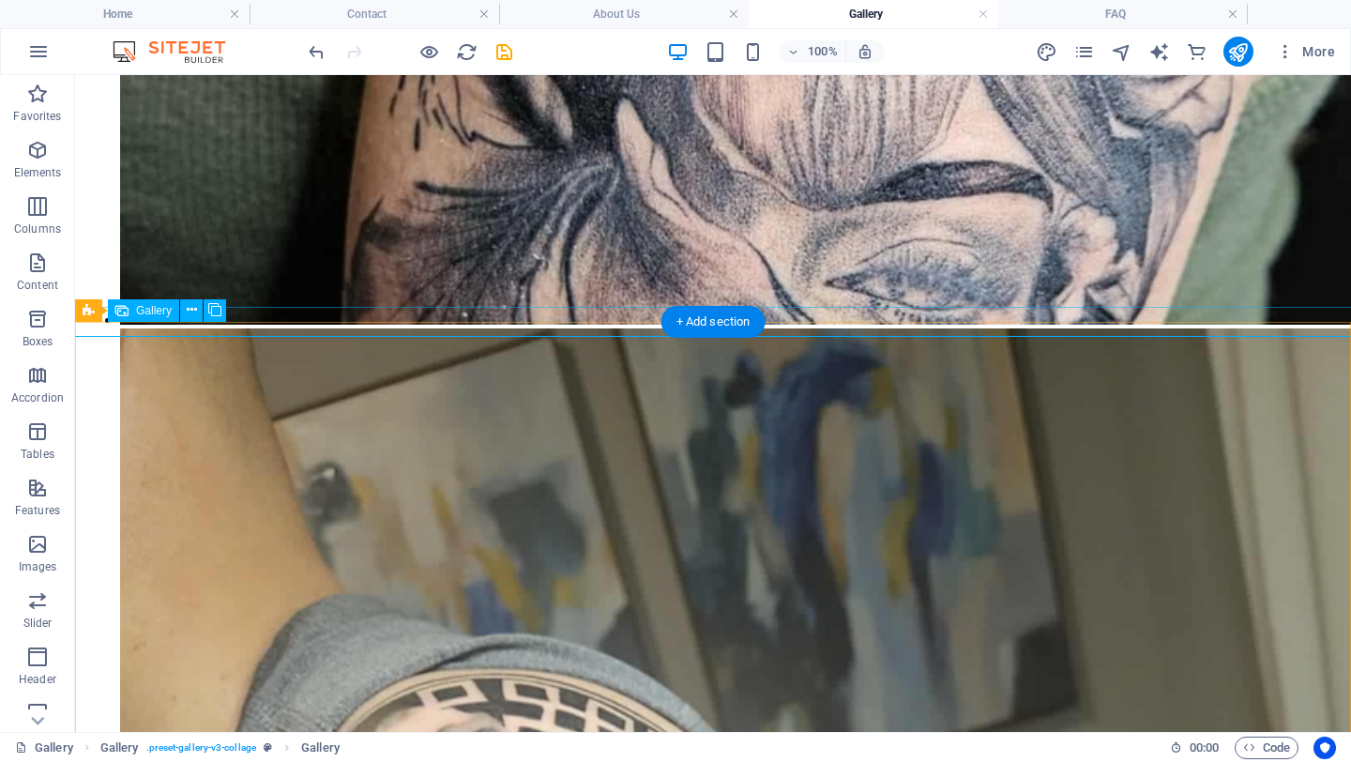
scroll to position [1413, 0]
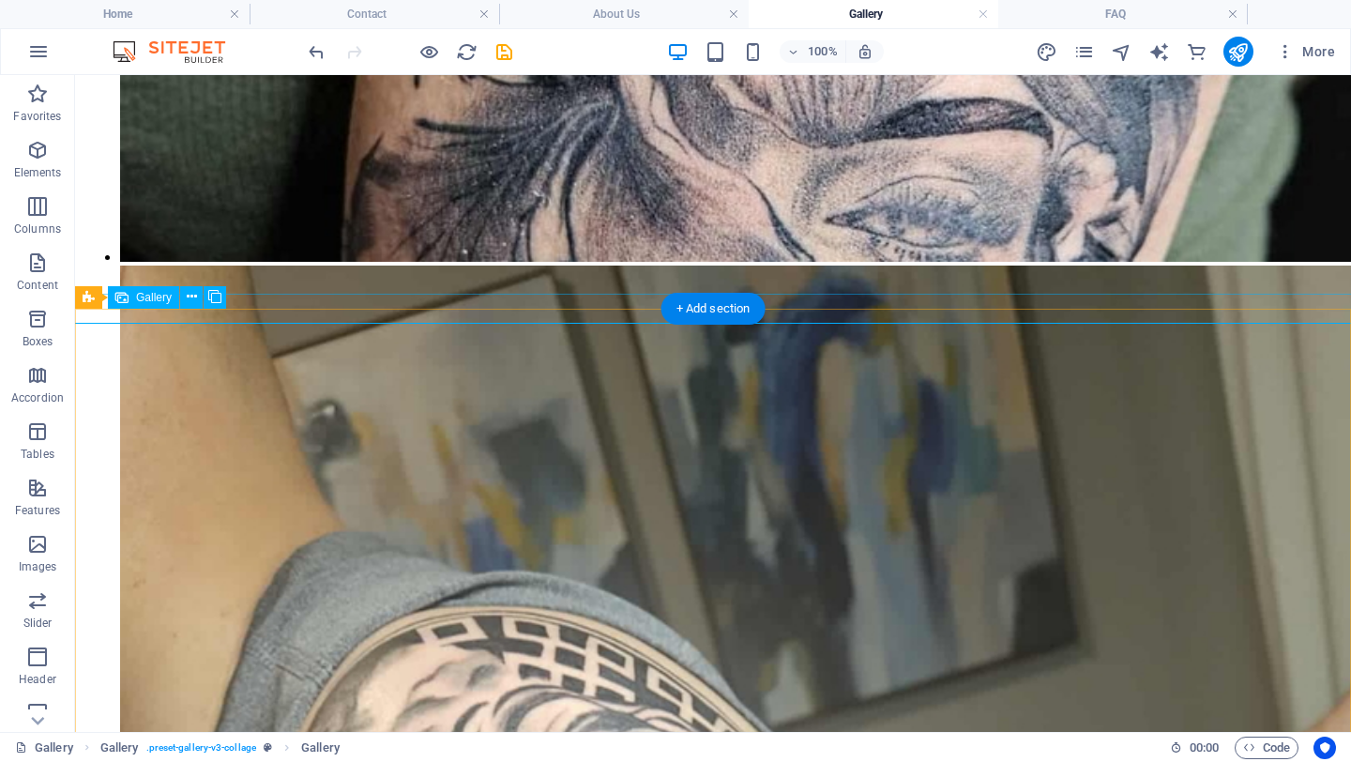
drag, startPoint x: 1037, startPoint y: 318, endPoint x: 1037, endPoint y: 330, distance: 12.2
drag, startPoint x: 1037, startPoint y: 330, endPoint x: 1037, endPoint y: 344, distance: 14.1
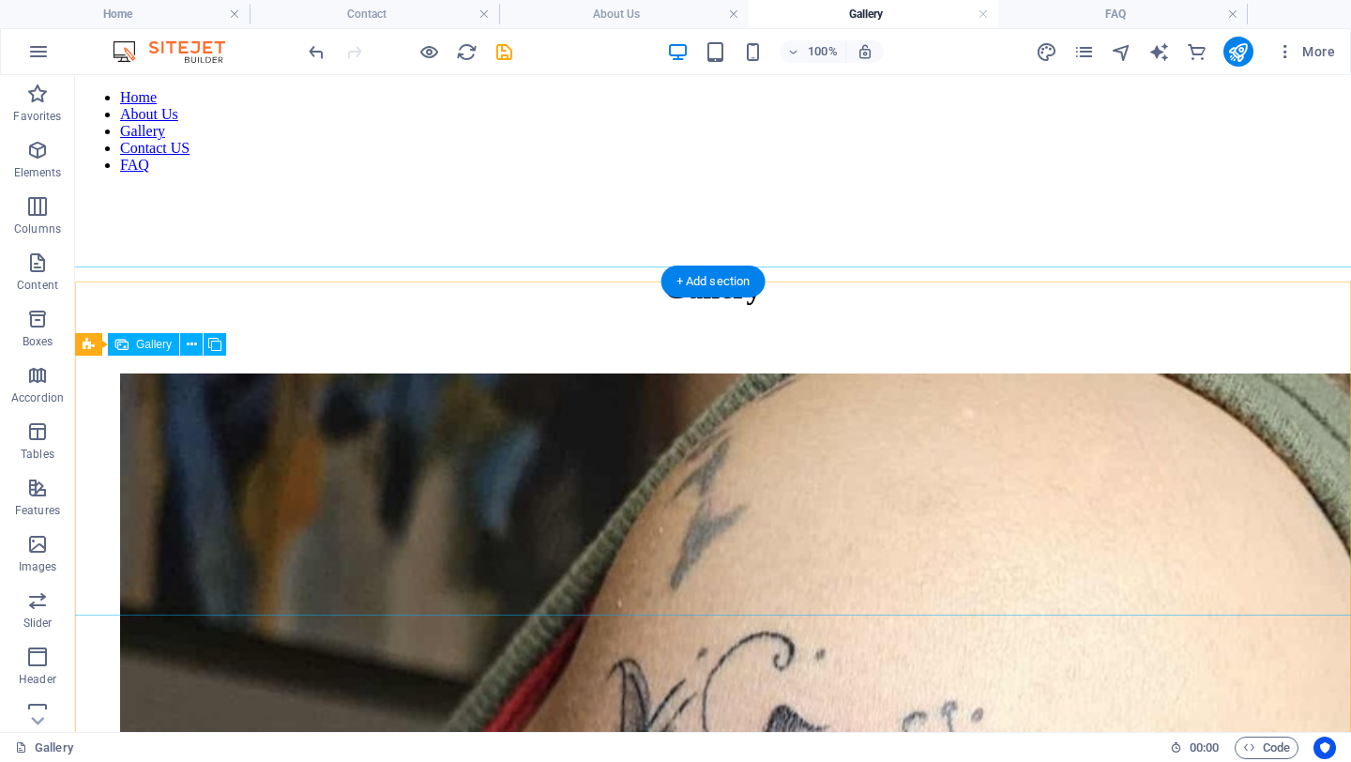
scroll to position [0, 0]
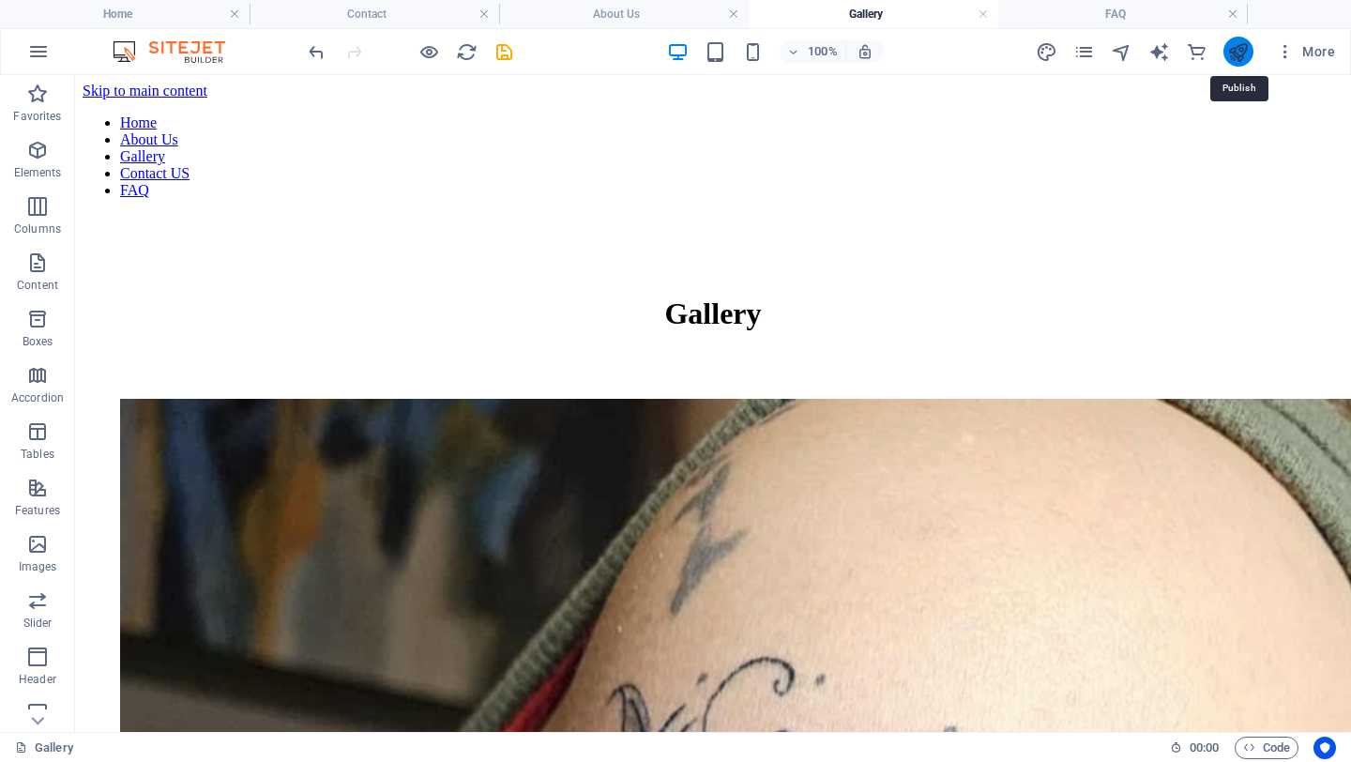
click at [1056, 51] on icon "publish" at bounding box center [1238, 52] width 22 height 22
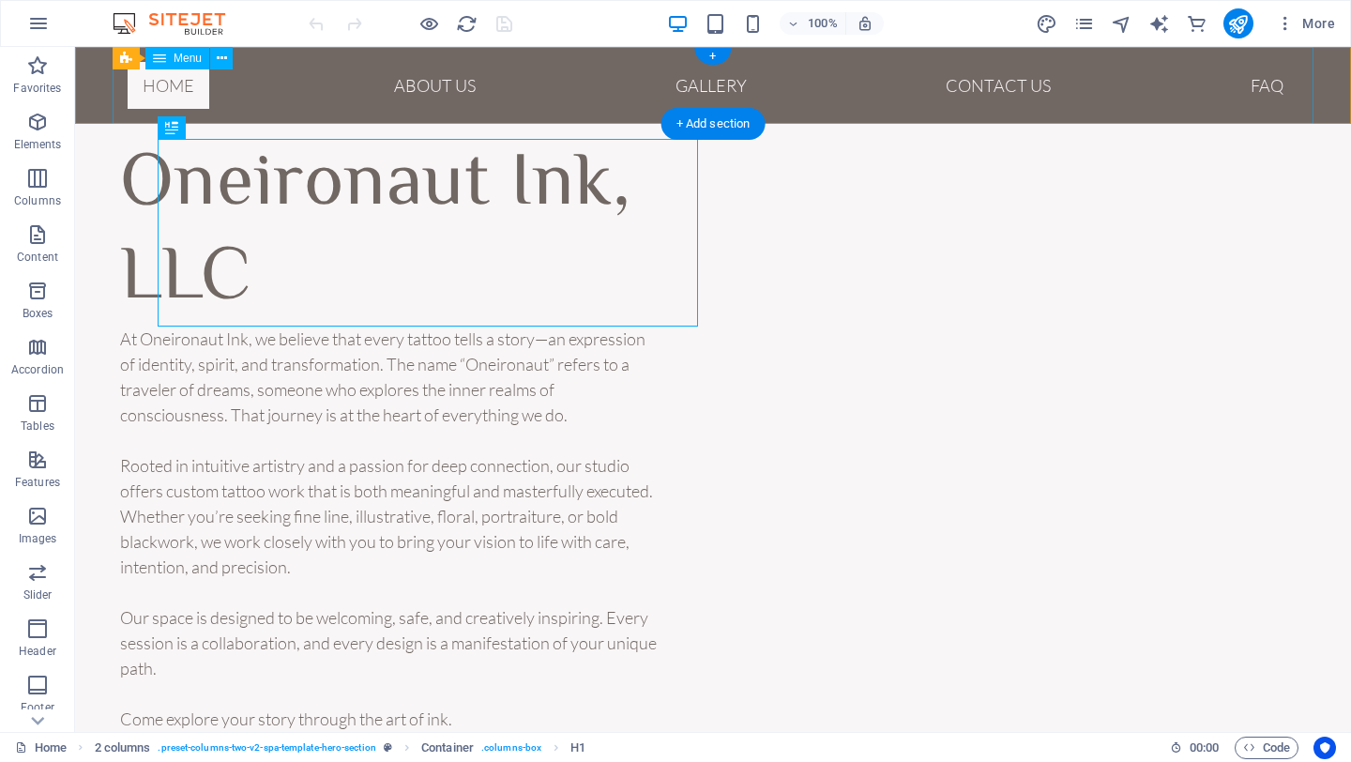
click at [1118, 81] on nav "Home About Us Gallery Contact US FAQ" at bounding box center [713, 85] width 1201 height 77
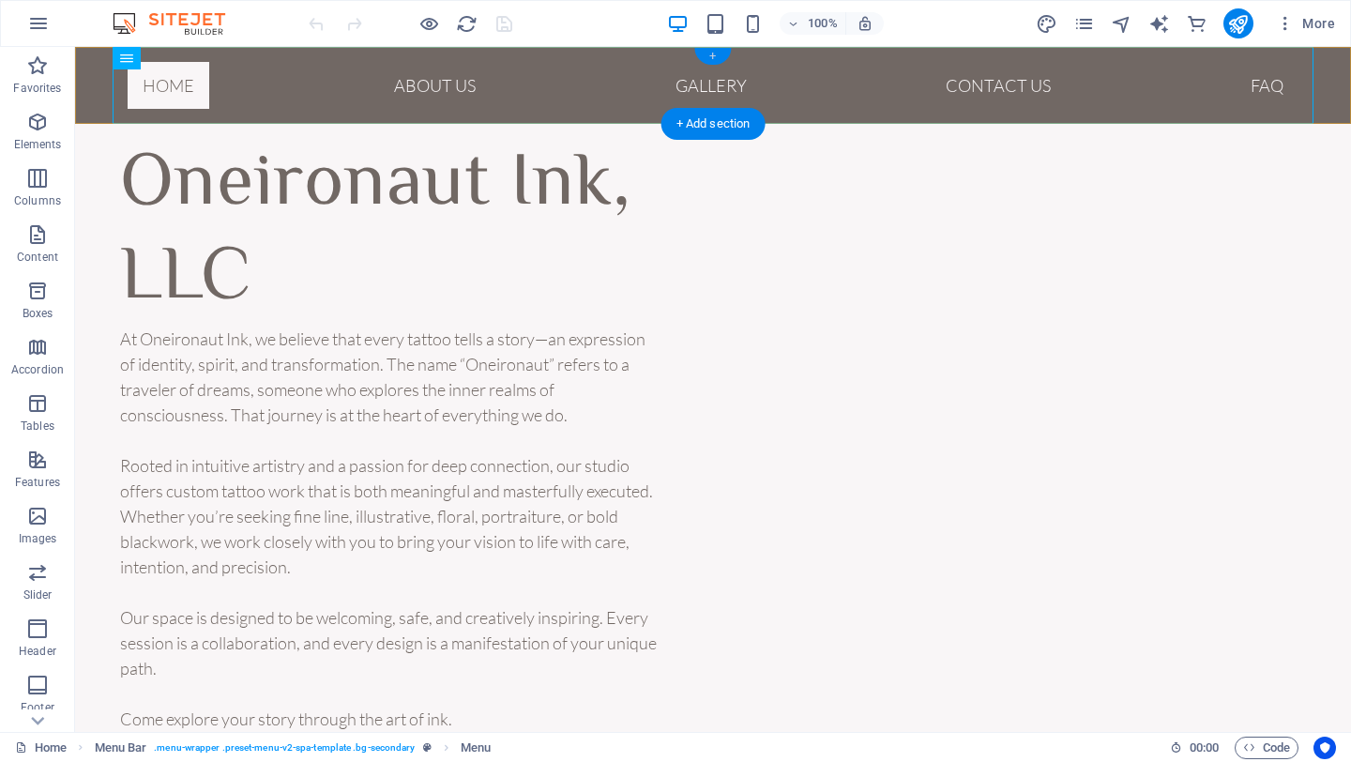
click at [716, 61] on div "+" at bounding box center [712, 56] width 37 height 17
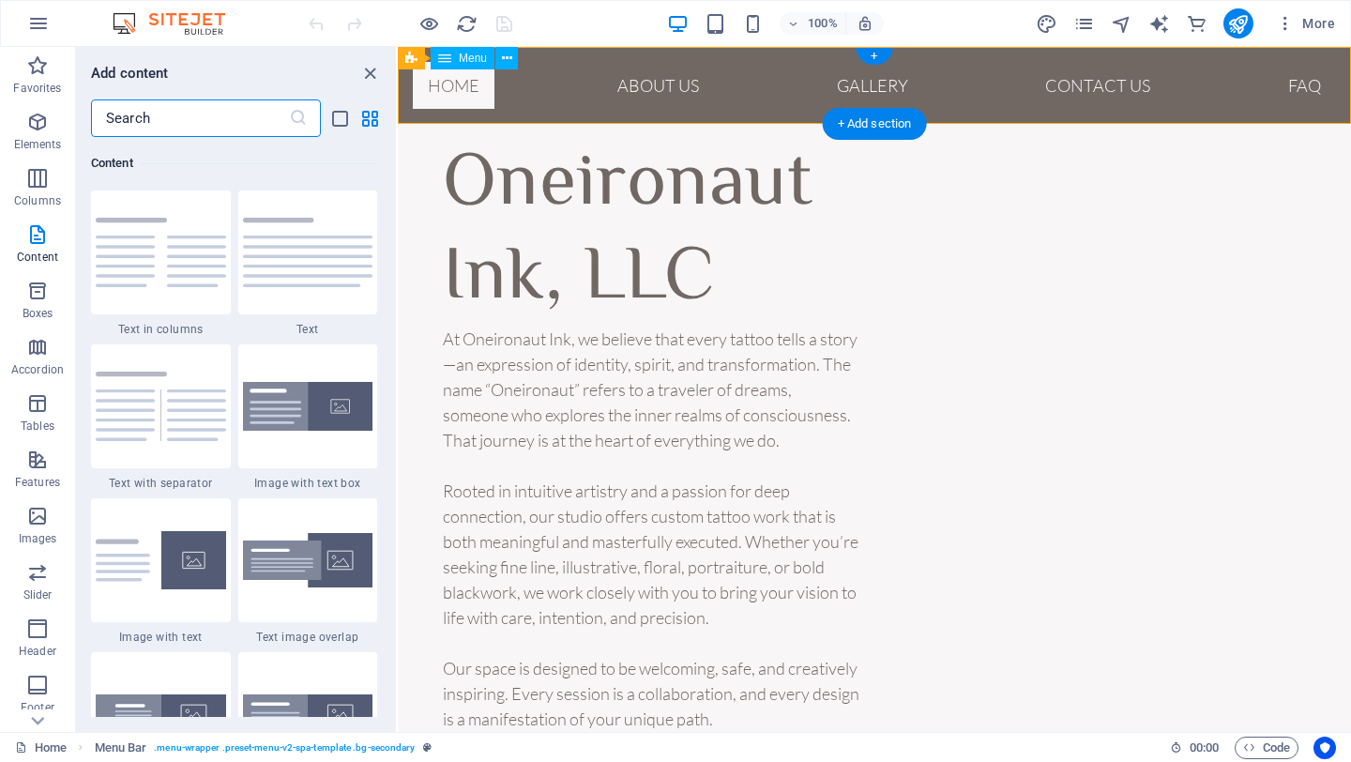
scroll to position [0, 15]
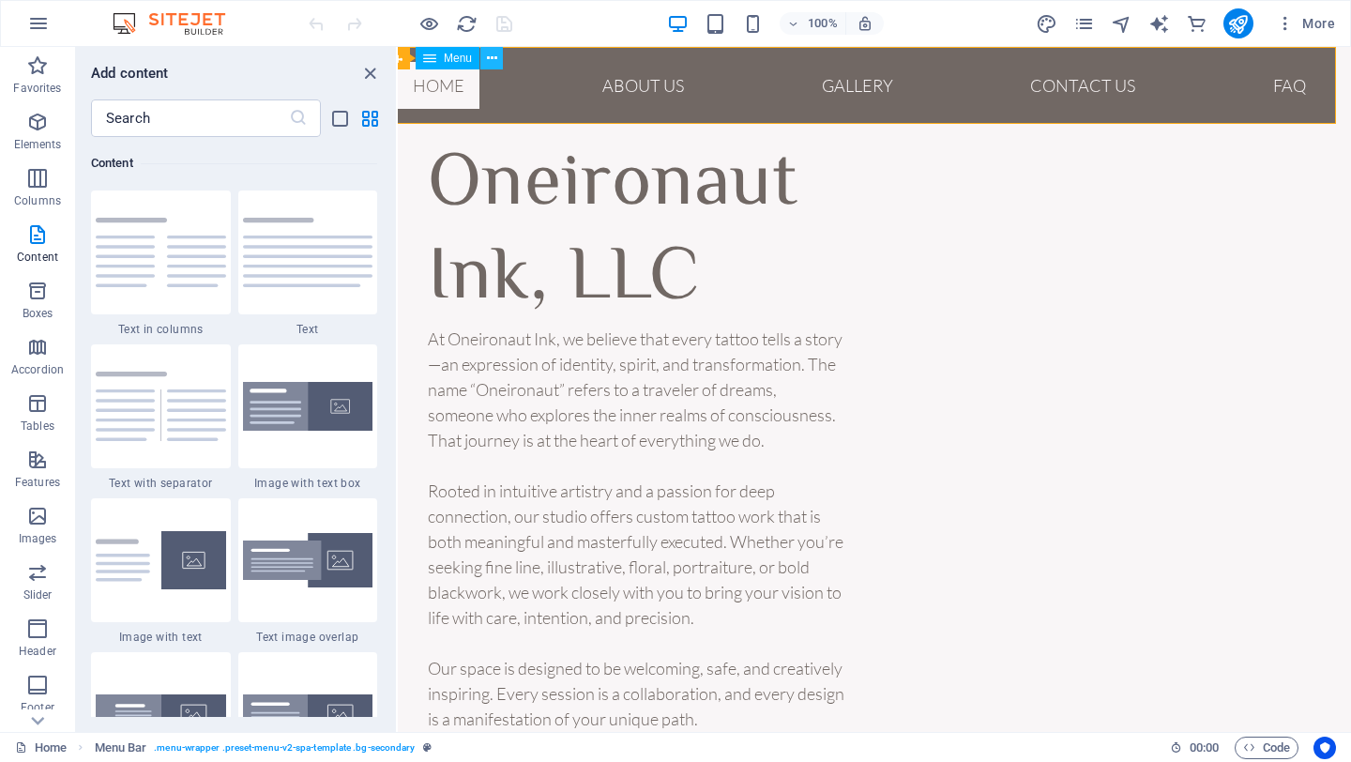
click at [489, 59] on icon at bounding box center [492, 59] width 10 height 20
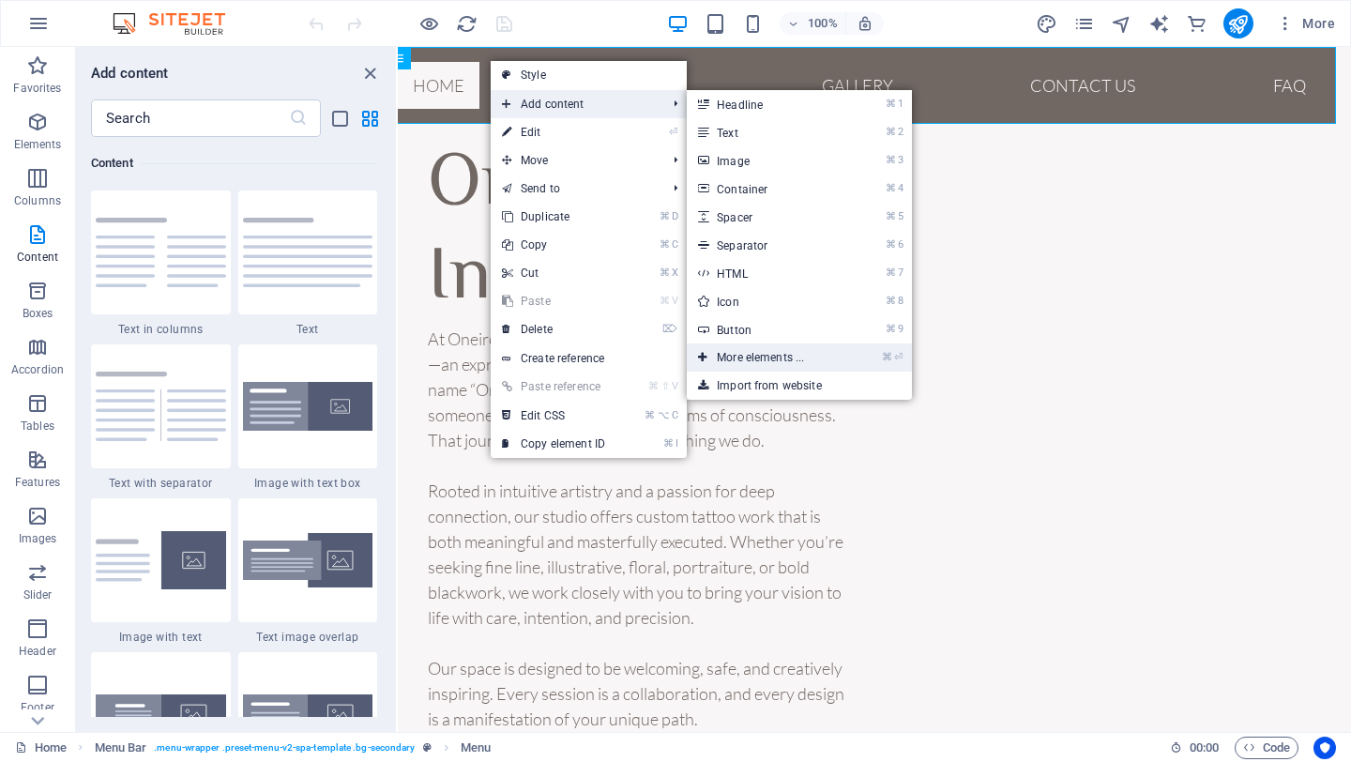
click at [765, 366] on link "⌘ ⏎ More elements ..." at bounding box center [764, 357] width 155 height 28
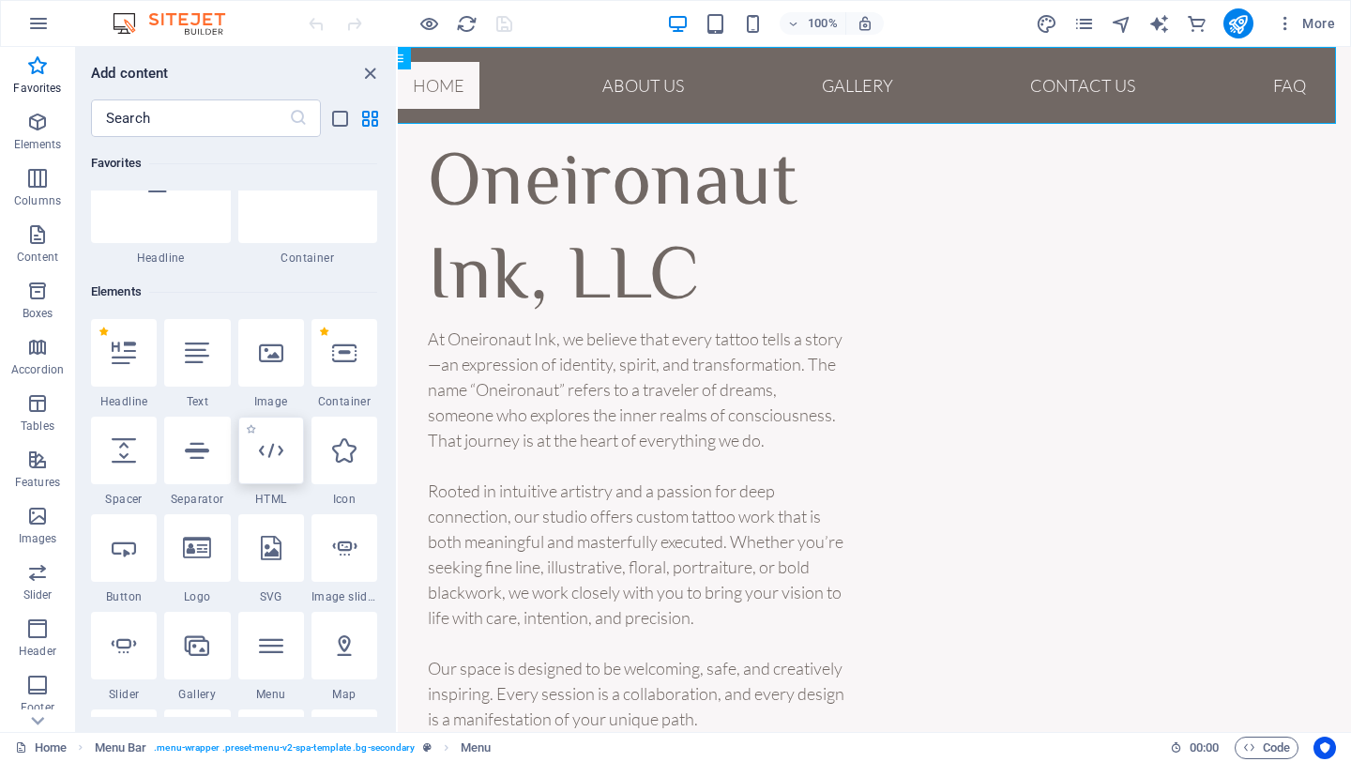
scroll to position [0, 0]
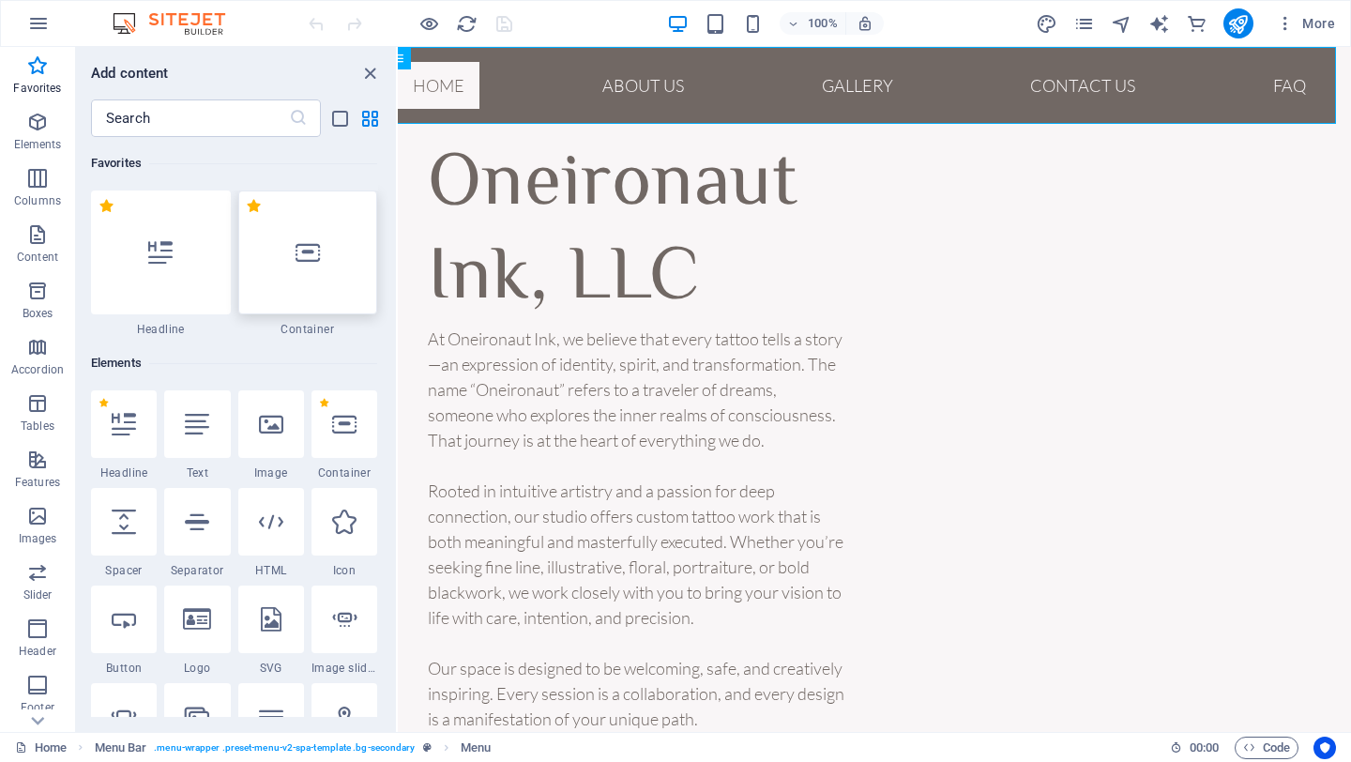
click at [301, 286] on div at bounding box center [308, 252] width 140 height 124
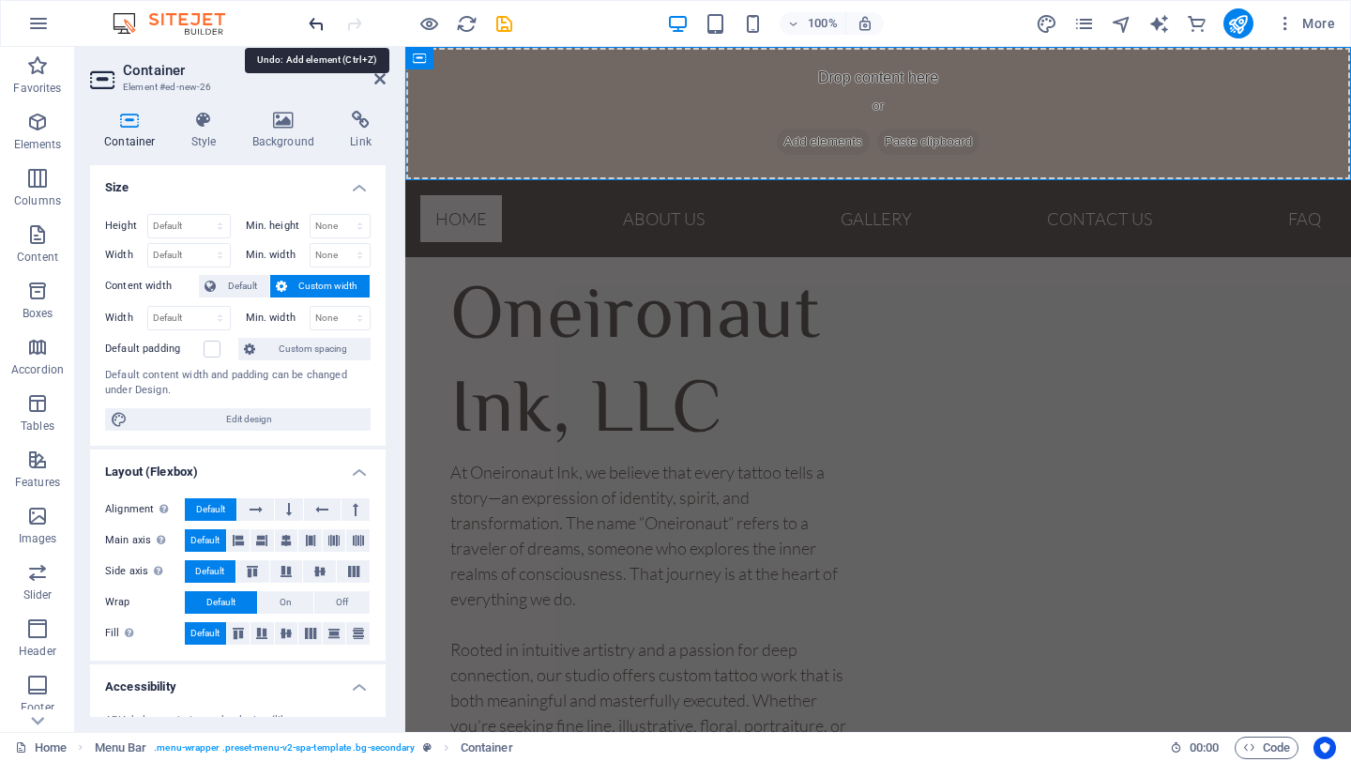
click at [314, 32] on icon "undo" at bounding box center [317, 24] width 22 height 22
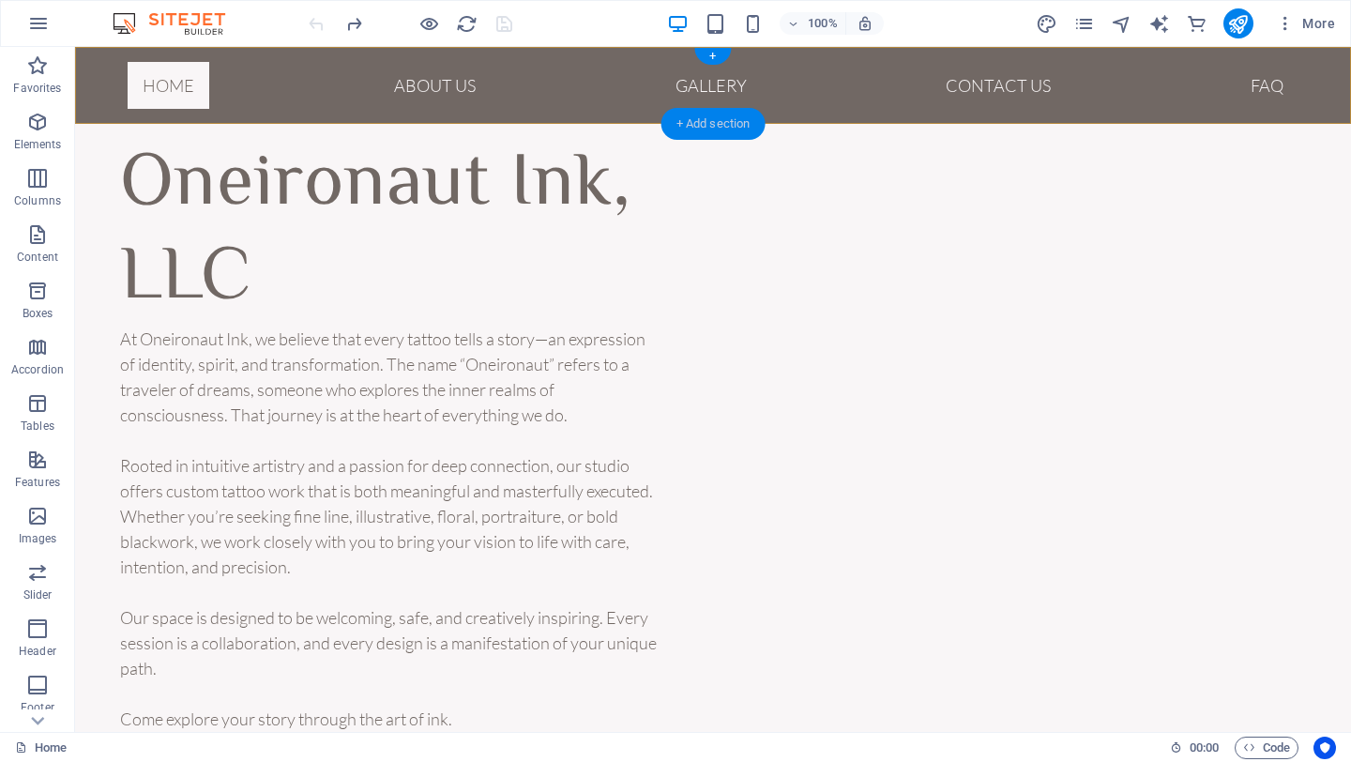
click at [709, 113] on div "+ Add section" at bounding box center [713, 124] width 104 height 32
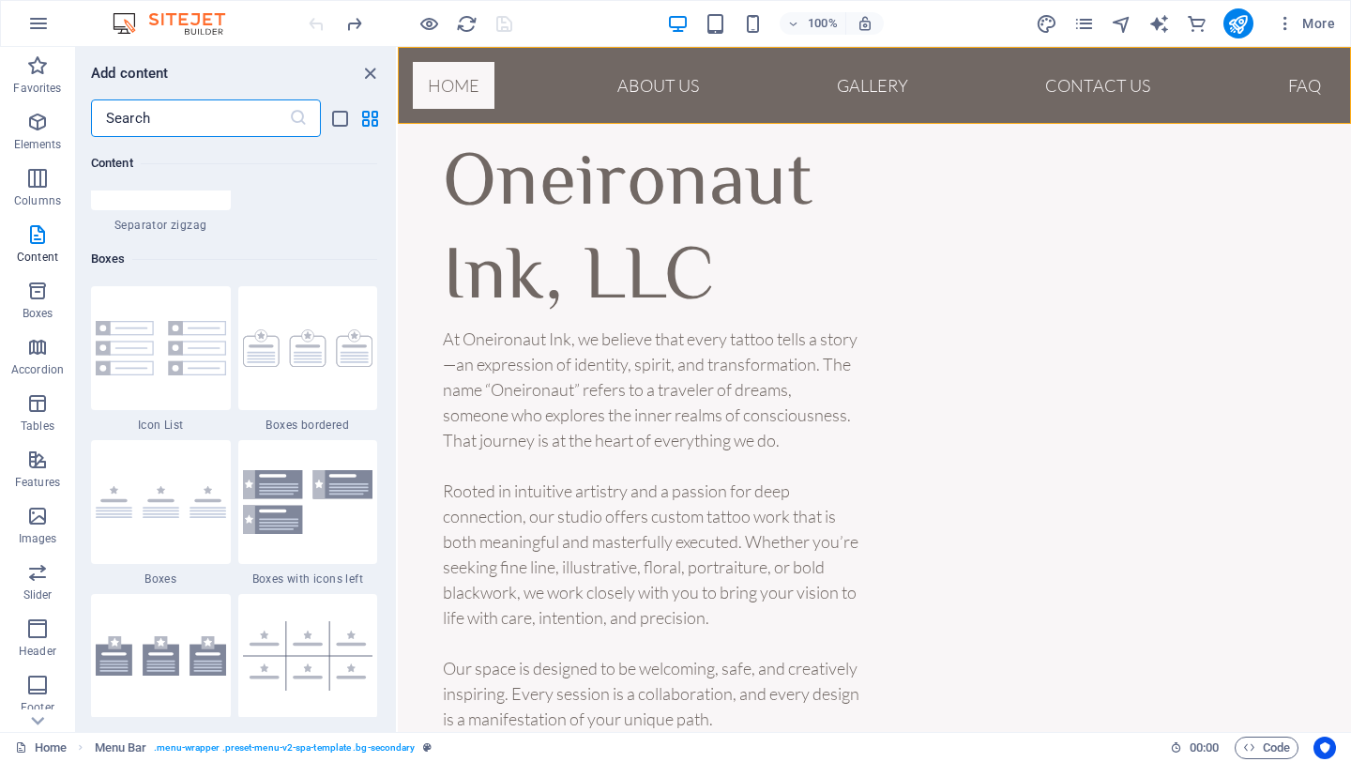
scroll to position [5089, 0]
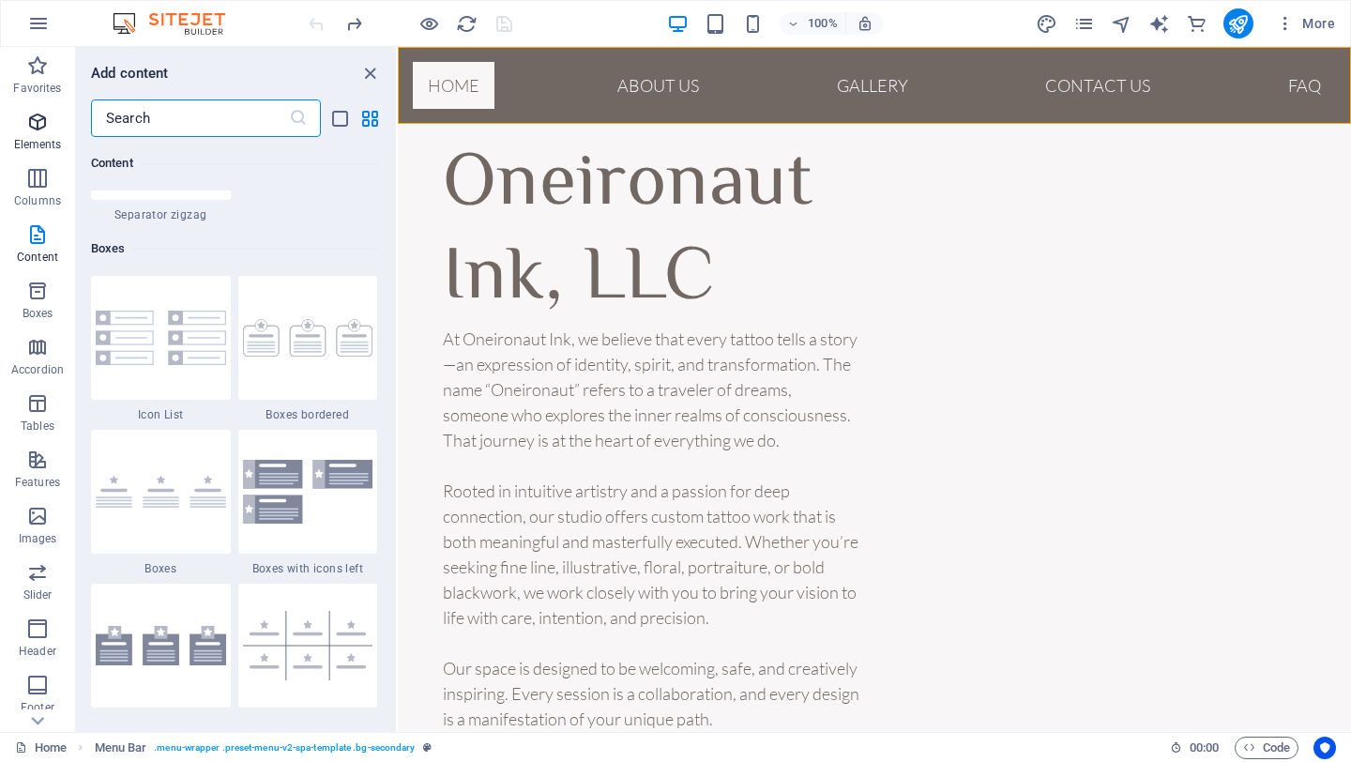
click at [48, 133] on span "Elements" at bounding box center [37, 133] width 75 height 45
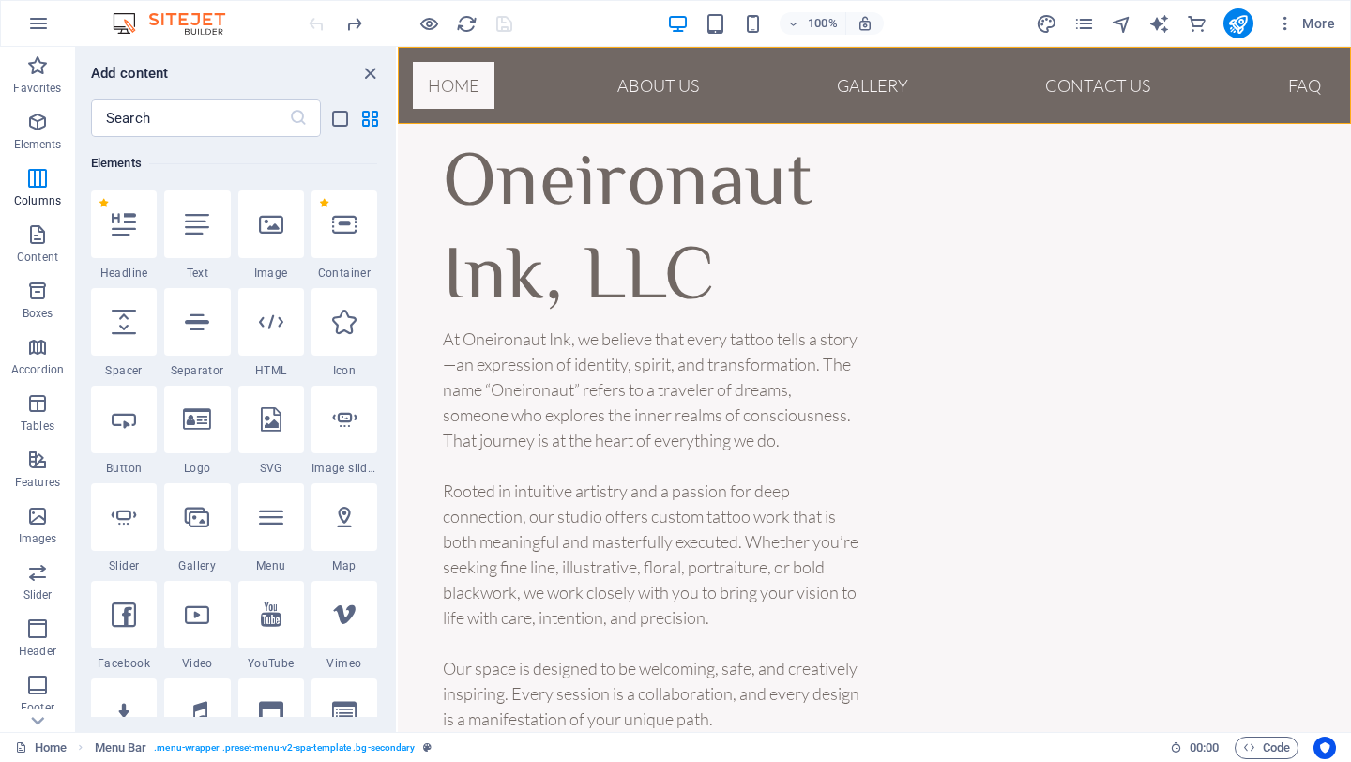
scroll to position [200, 0]
click at [1084, 28] on icon "pages" at bounding box center [1084, 24] width 22 height 22
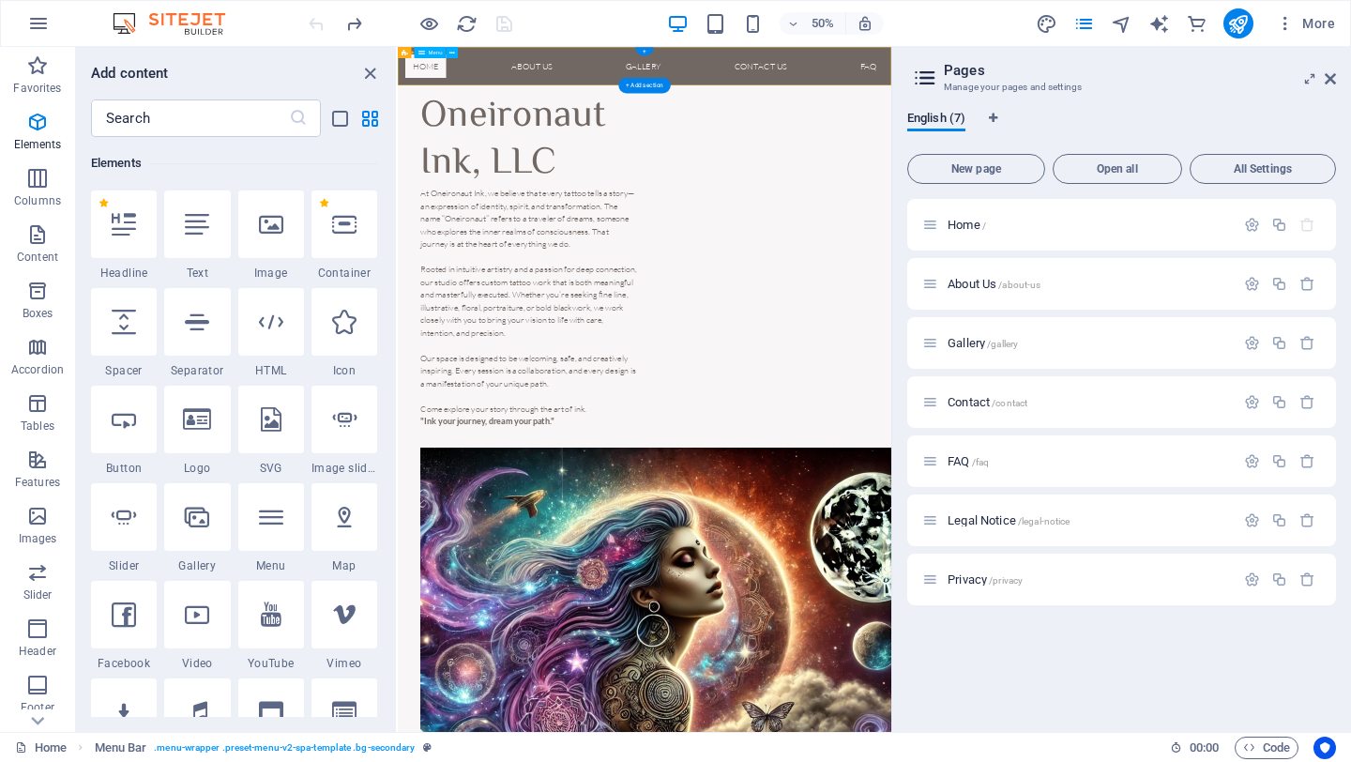
click at [1271, 89] on nav "Home About Us Gallery Contact US FAQ" at bounding box center [891, 85] width 987 height 77
click at [1022, 220] on p "Home /" at bounding box center [1087, 225] width 281 height 12
click at [1257, 224] on icon "button" at bounding box center [1252, 225] width 16 height 16
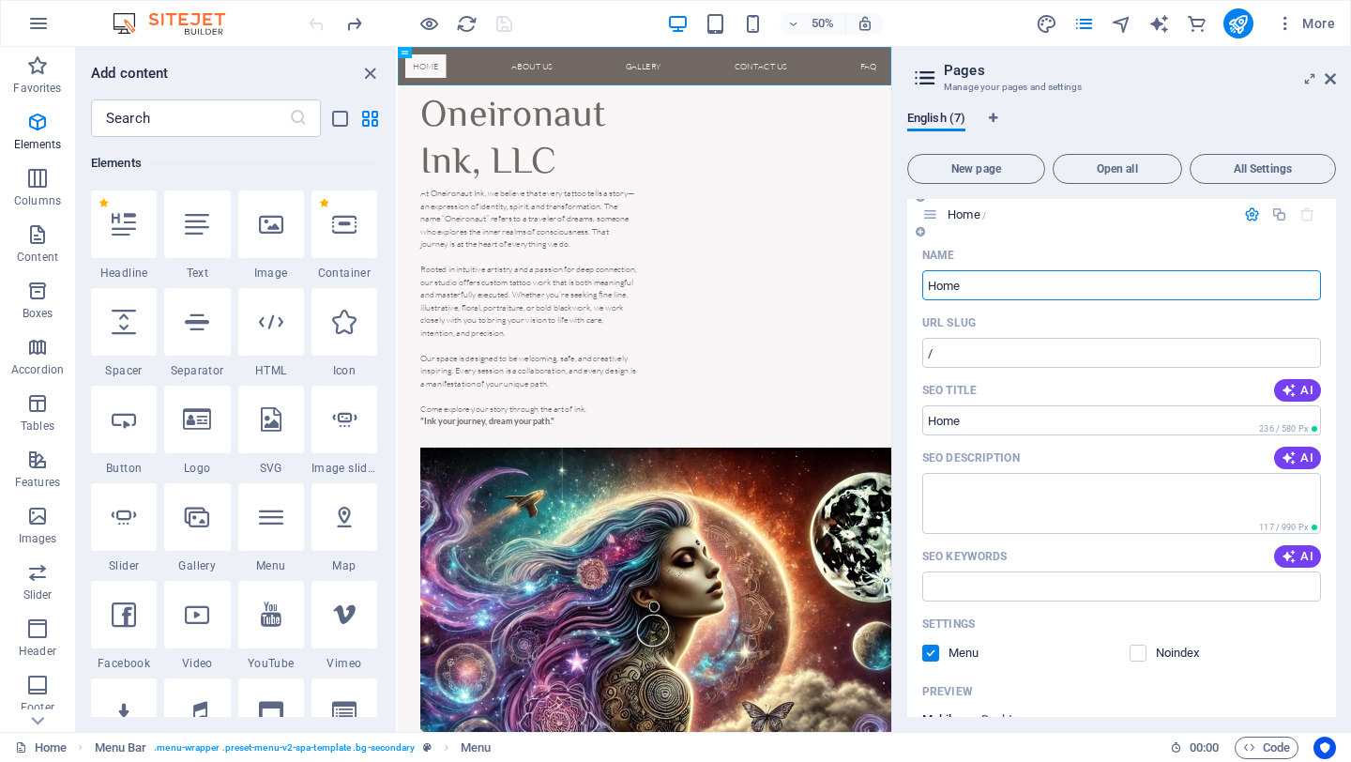
scroll to position [0, 0]
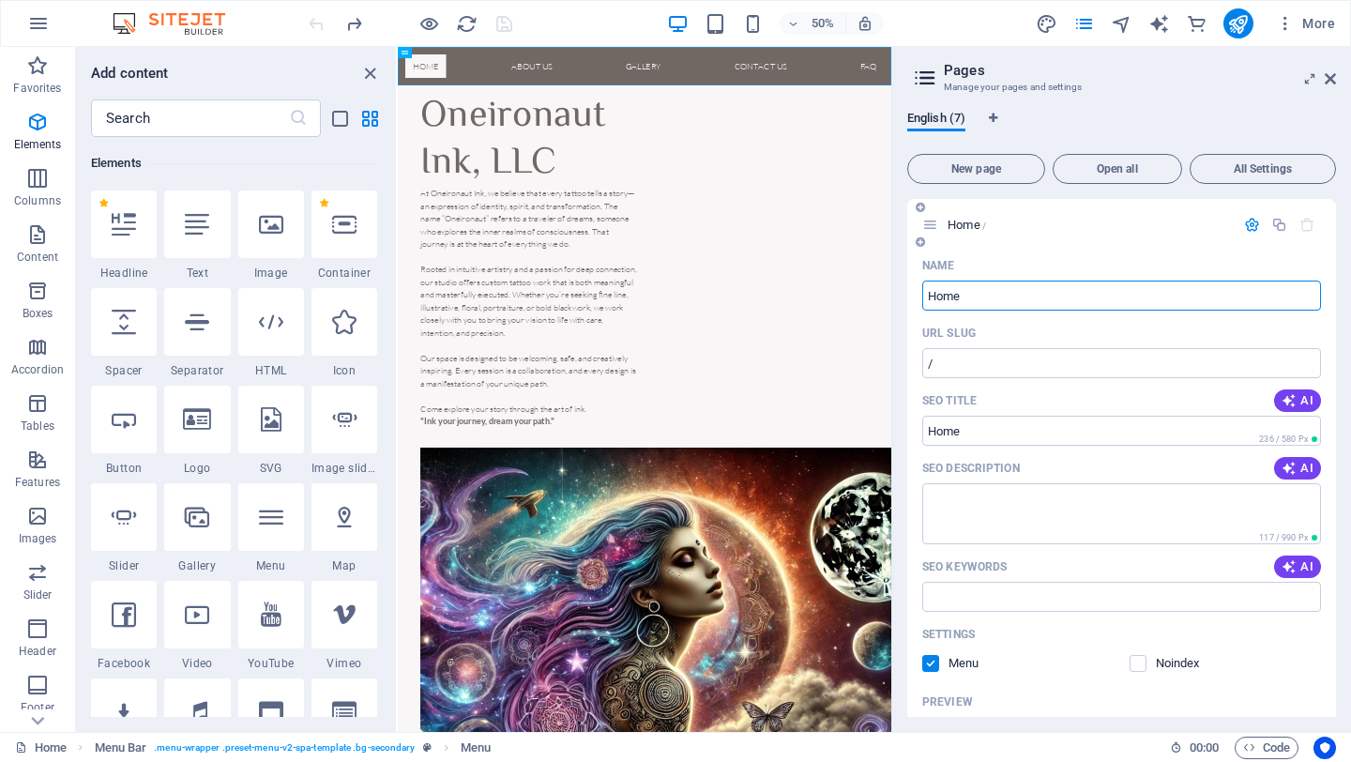
click at [954, 221] on span "Home /" at bounding box center [966, 225] width 38 height 14
click at [967, 225] on span "Home /" at bounding box center [966, 225] width 38 height 14
click at [1343, 91] on nav "Home About Us Gallery Contact US FAQ" at bounding box center [891, 85] width 987 height 77
drag, startPoint x: 1343, startPoint y: 91, endPoint x: 1308, endPoint y: 92, distance: 35.7
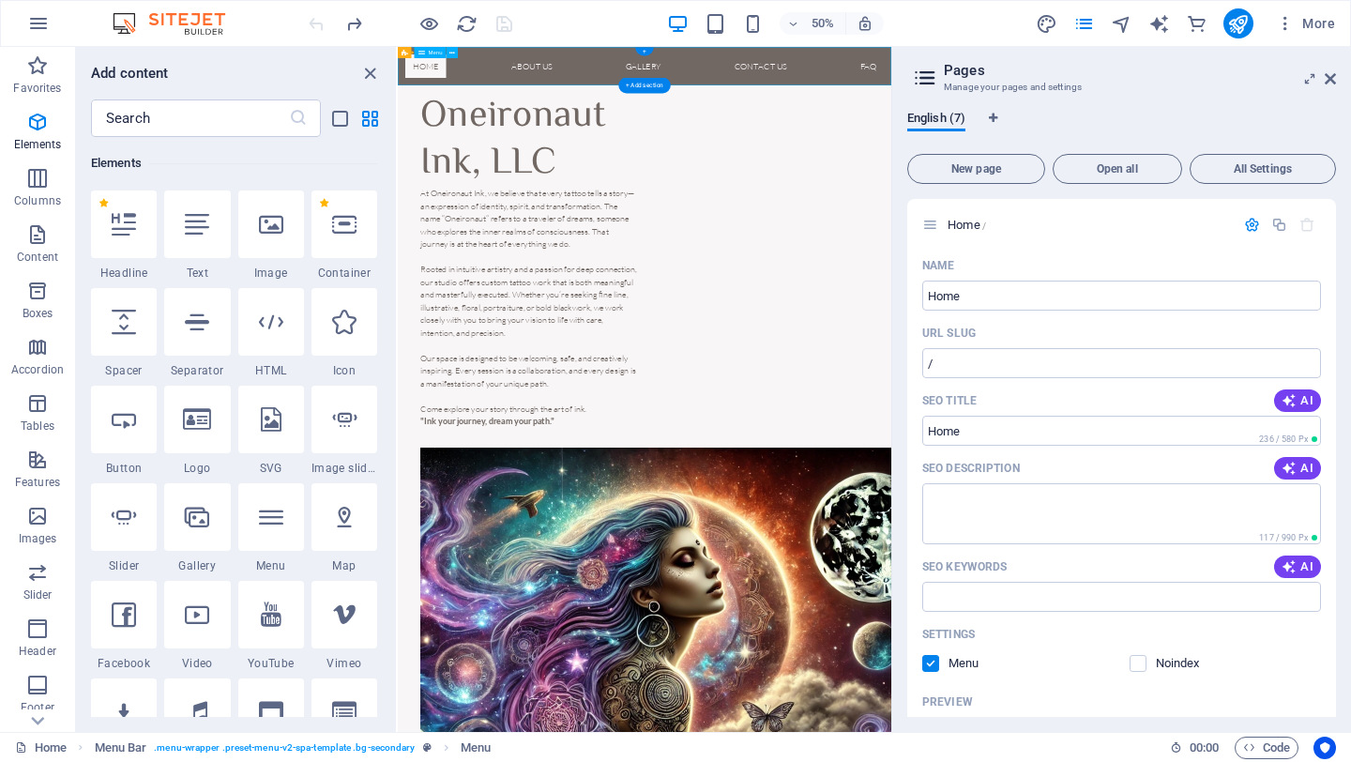
click at [1308, 92] on nav "Home About Us Gallery Contact US FAQ" at bounding box center [891, 85] width 987 height 77
click at [1333, 86] on nav "Home About Us Gallery Contact US FAQ" at bounding box center [891, 85] width 987 height 77
drag, startPoint x: 1333, startPoint y: 83, endPoint x: 1270, endPoint y: 83, distance: 62.9
click at [1270, 83] on nav "Home About Us Gallery Contact US FAQ" at bounding box center [891, 85] width 987 height 77
drag, startPoint x: 1270, startPoint y: 83, endPoint x: 1208, endPoint y: 83, distance: 61.9
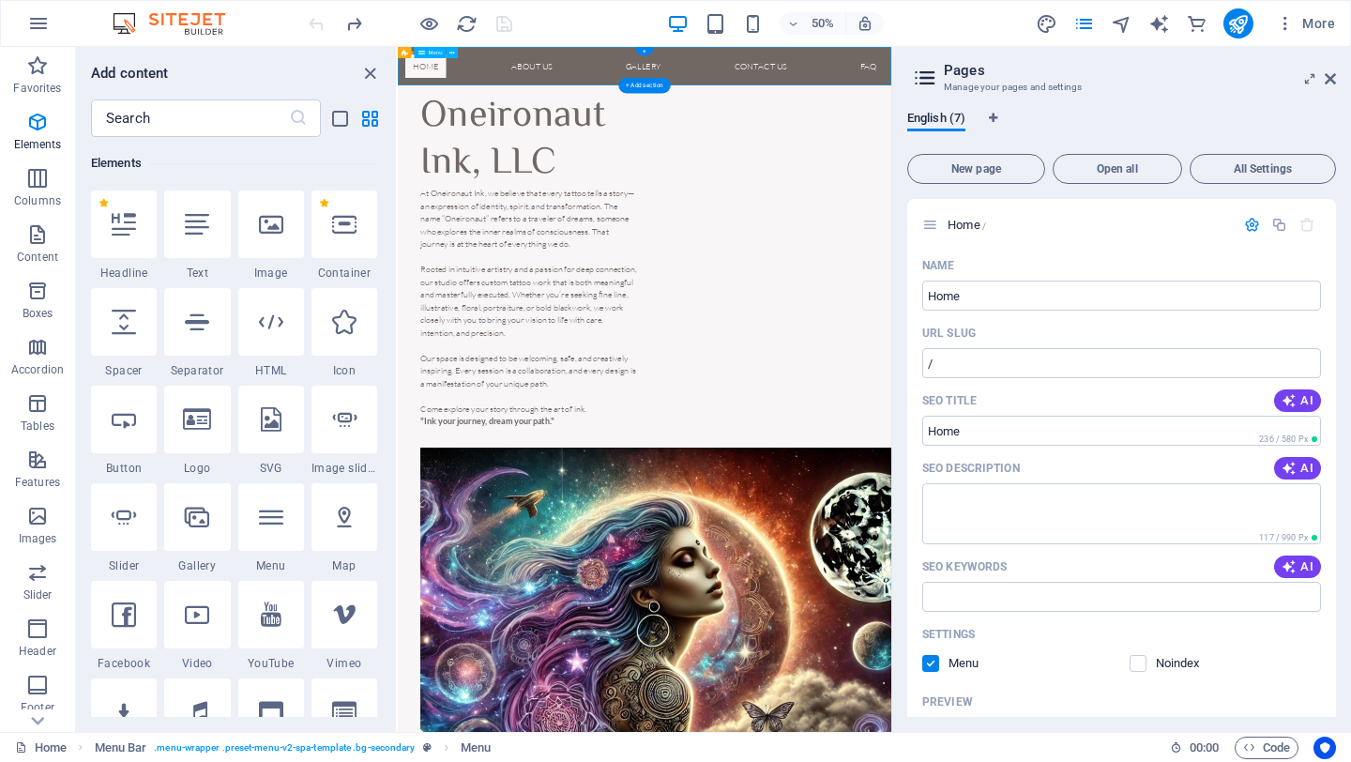
click at [1208, 83] on nav "Home About Us Gallery Contact US FAQ" at bounding box center [891, 85] width 987 height 77
click at [932, 224] on icon at bounding box center [930, 225] width 16 height 16
click at [1001, 173] on span "New page" at bounding box center [975, 168] width 121 height 11
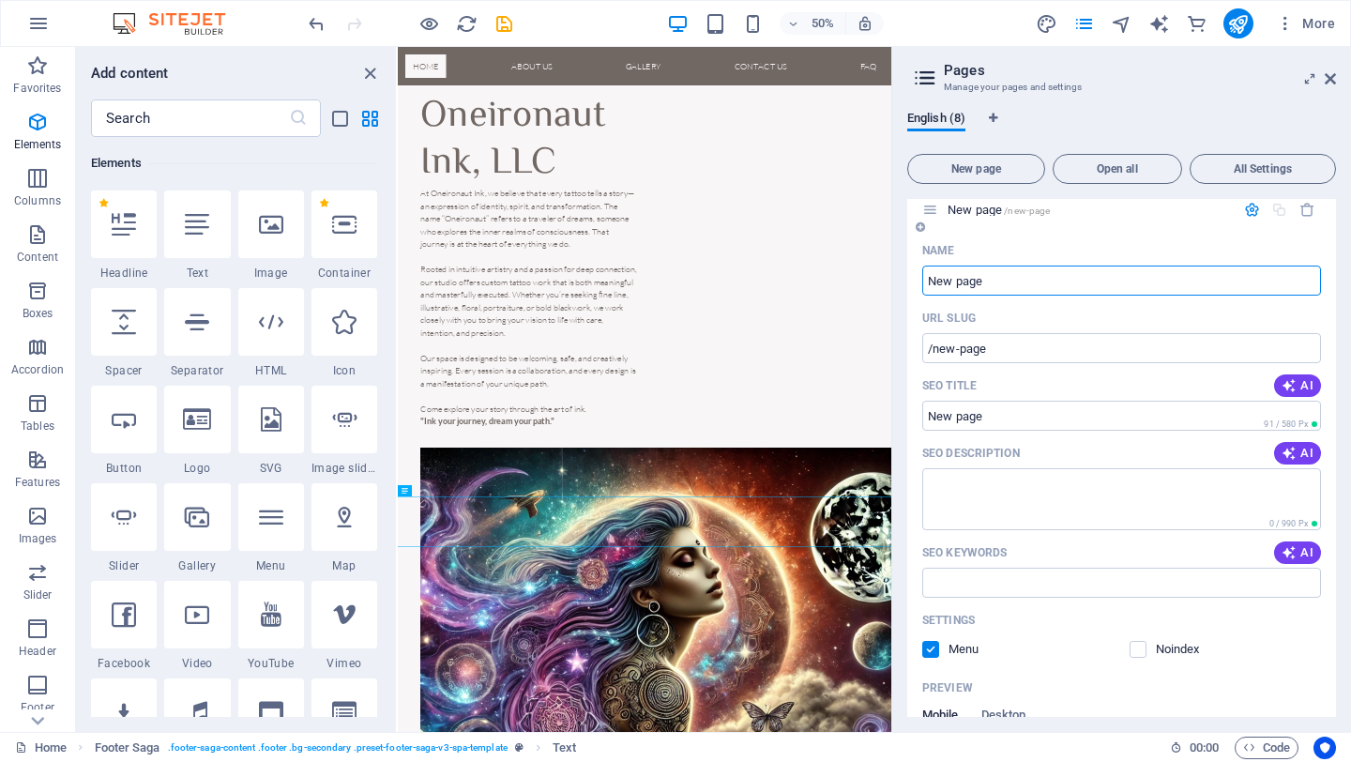
scroll to position [1108, 0]
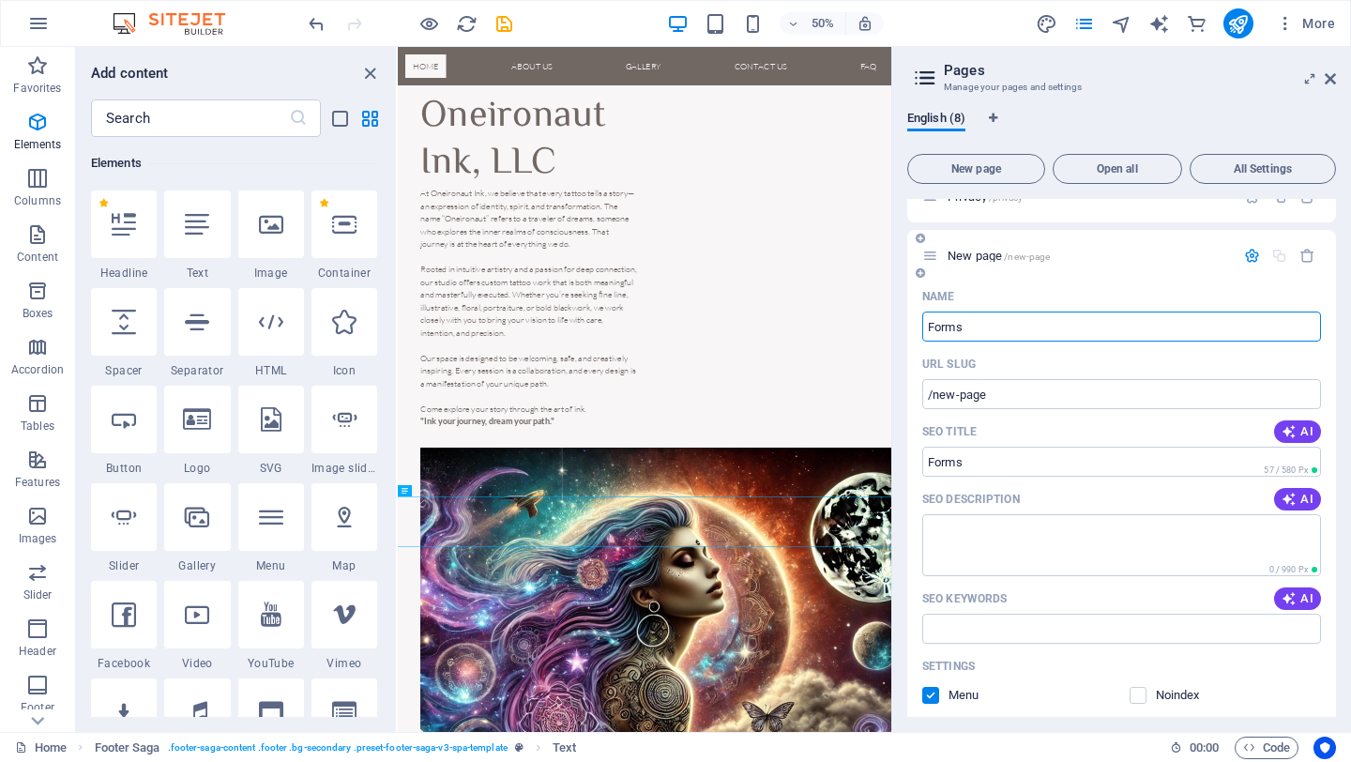
type input "Forms"
type input "/forms"
type input "Forms"
click at [1033, 514] on textarea "SEO Description" at bounding box center [1121, 544] width 399 height 61
click at [974, 613] on input "SEO Keywords" at bounding box center [1121, 628] width 399 height 30
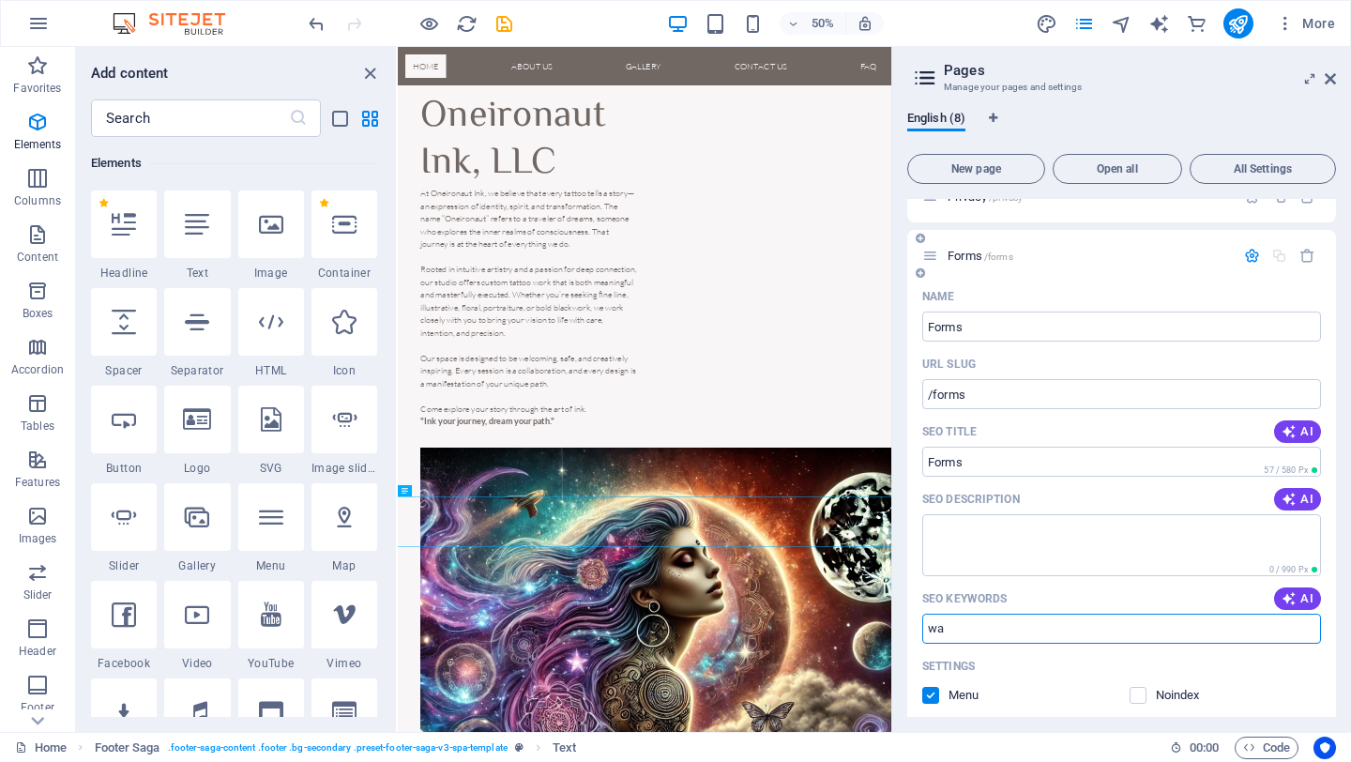
type input "w"
type input "W"
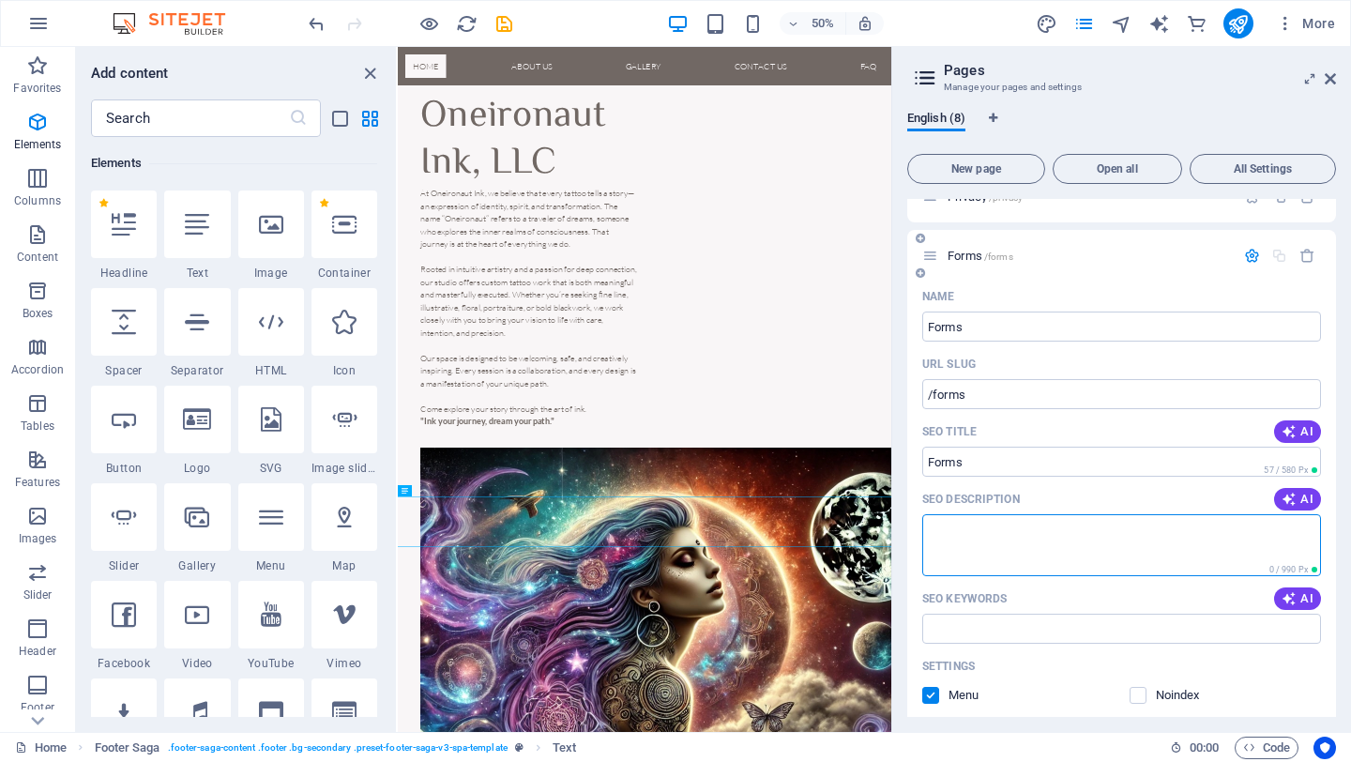
click at [1058, 528] on textarea "SEO Description" at bounding box center [1121, 544] width 399 height 61
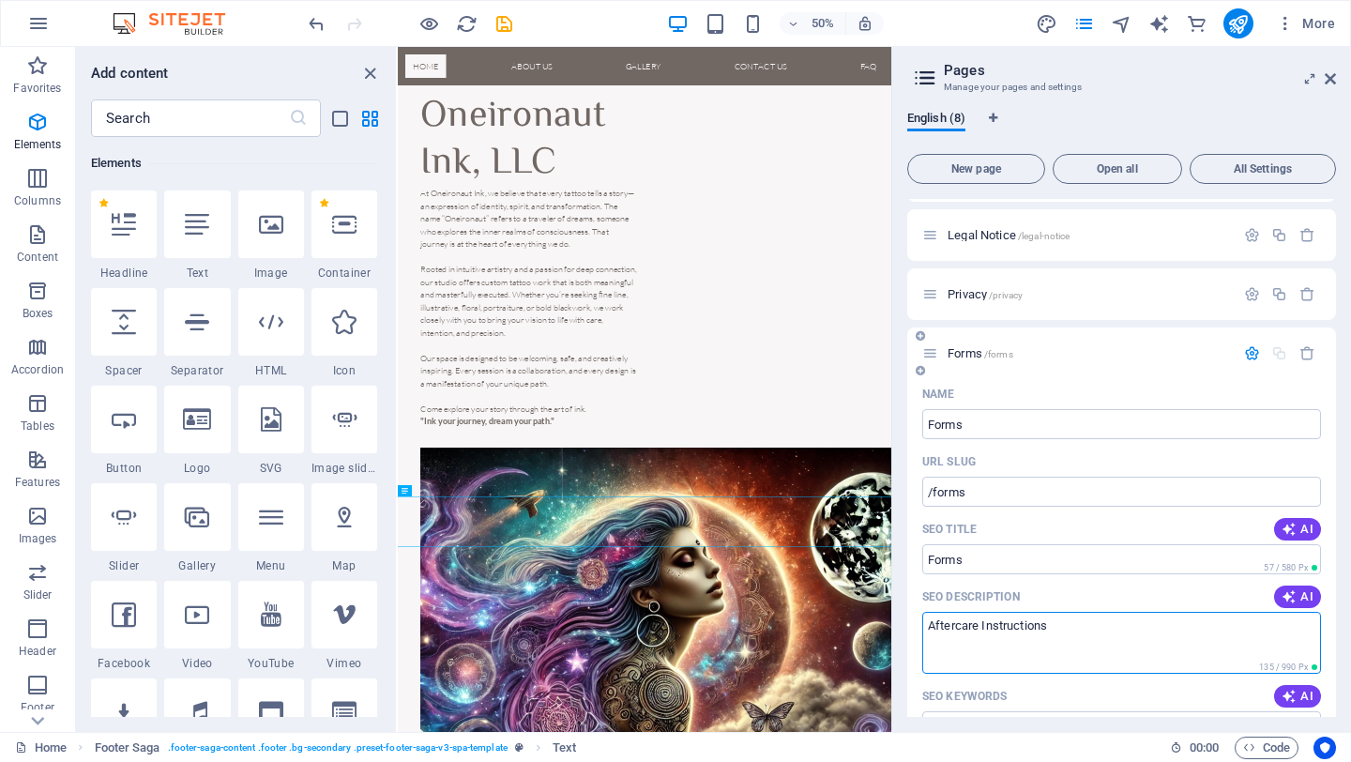
scroll to position [1012, 0]
type textarea "Aftercare Instructions"
click at [1111, 325] on div "Forms /forms" at bounding box center [1121, 351] width 429 height 52
click at [1028, 340] on div "Forms /forms" at bounding box center [1078, 351] width 312 height 22
click at [1025, 345] on p "Forms /forms" at bounding box center [1087, 351] width 281 height 12
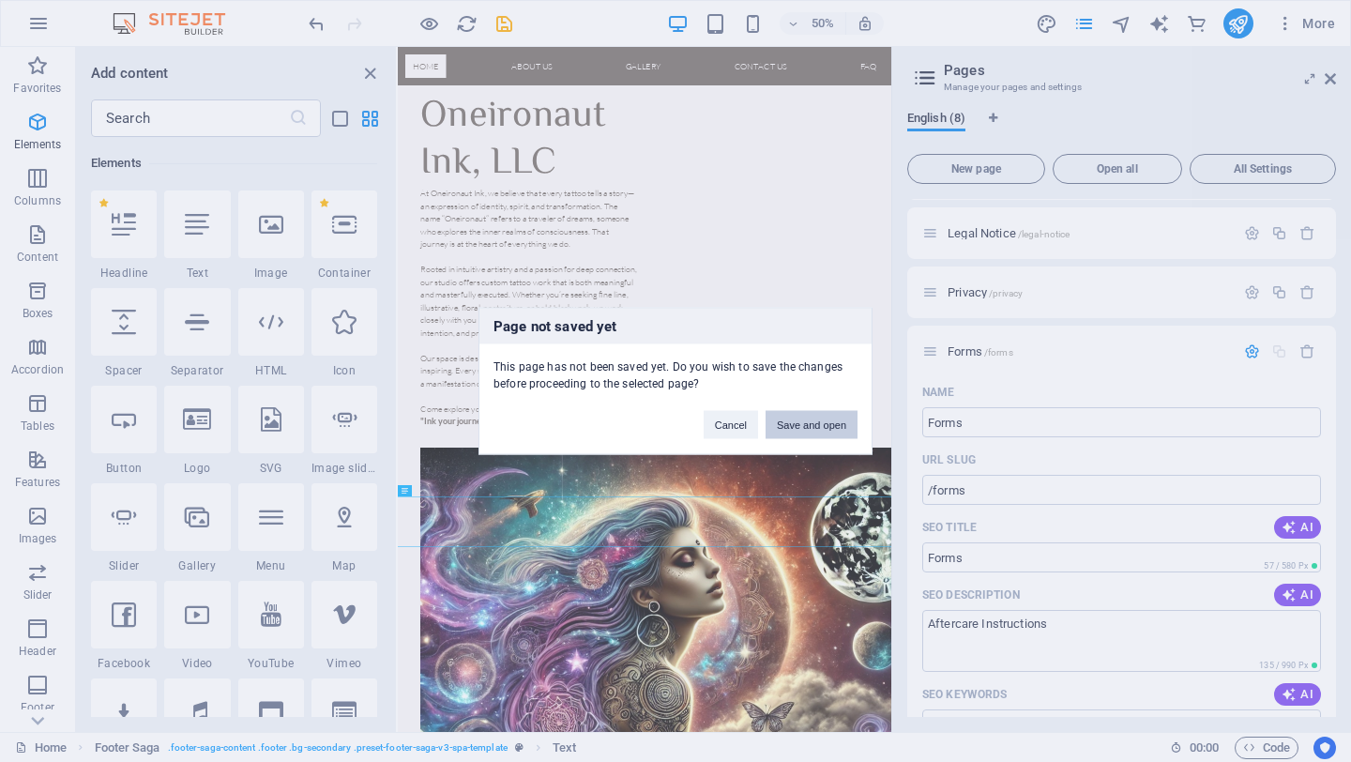
click at [798, 420] on button "Save and open" at bounding box center [811, 425] width 92 height 28
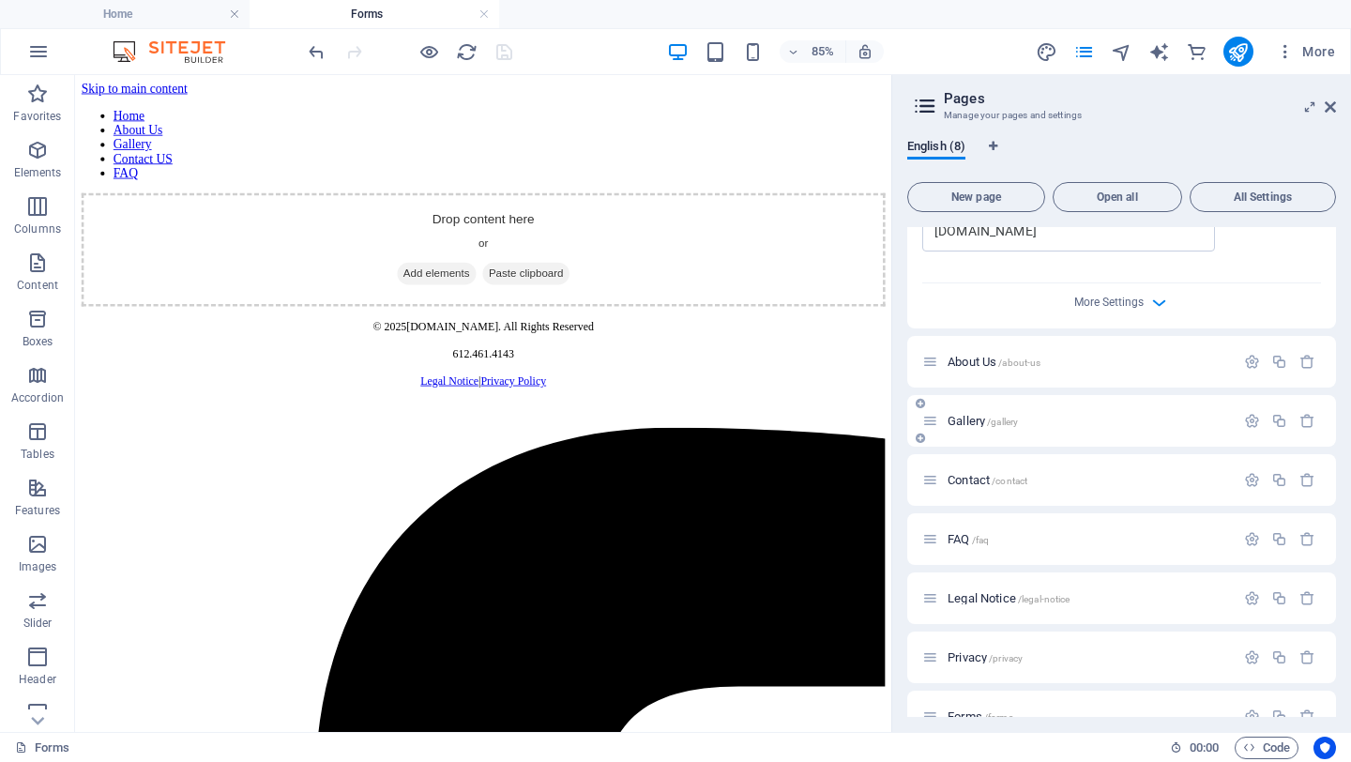
scroll to position [682, 0]
click at [998, 684] on div "Forms /forms" at bounding box center [1121, 710] width 429 height 52
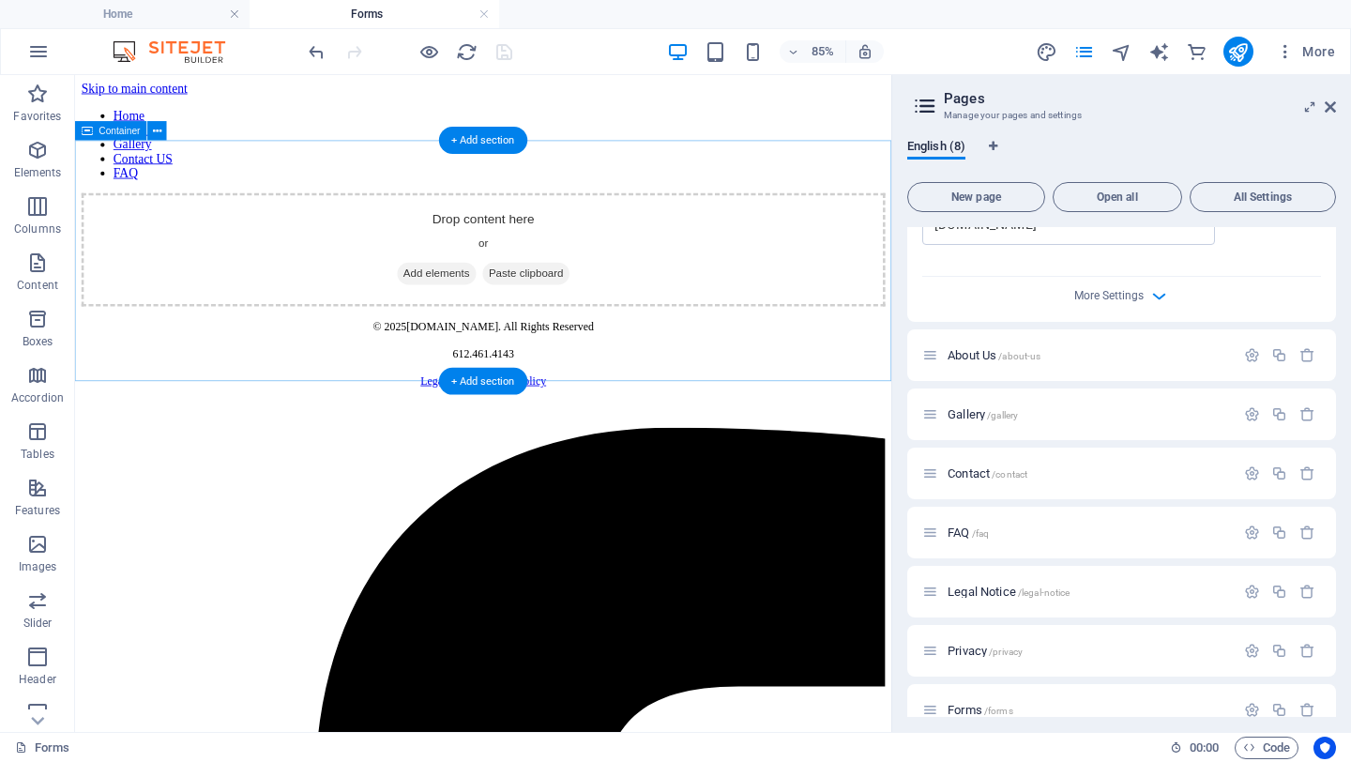
click at [507, 321] on span "Add elements" at bounding box center [500, 308] width 93 height 26
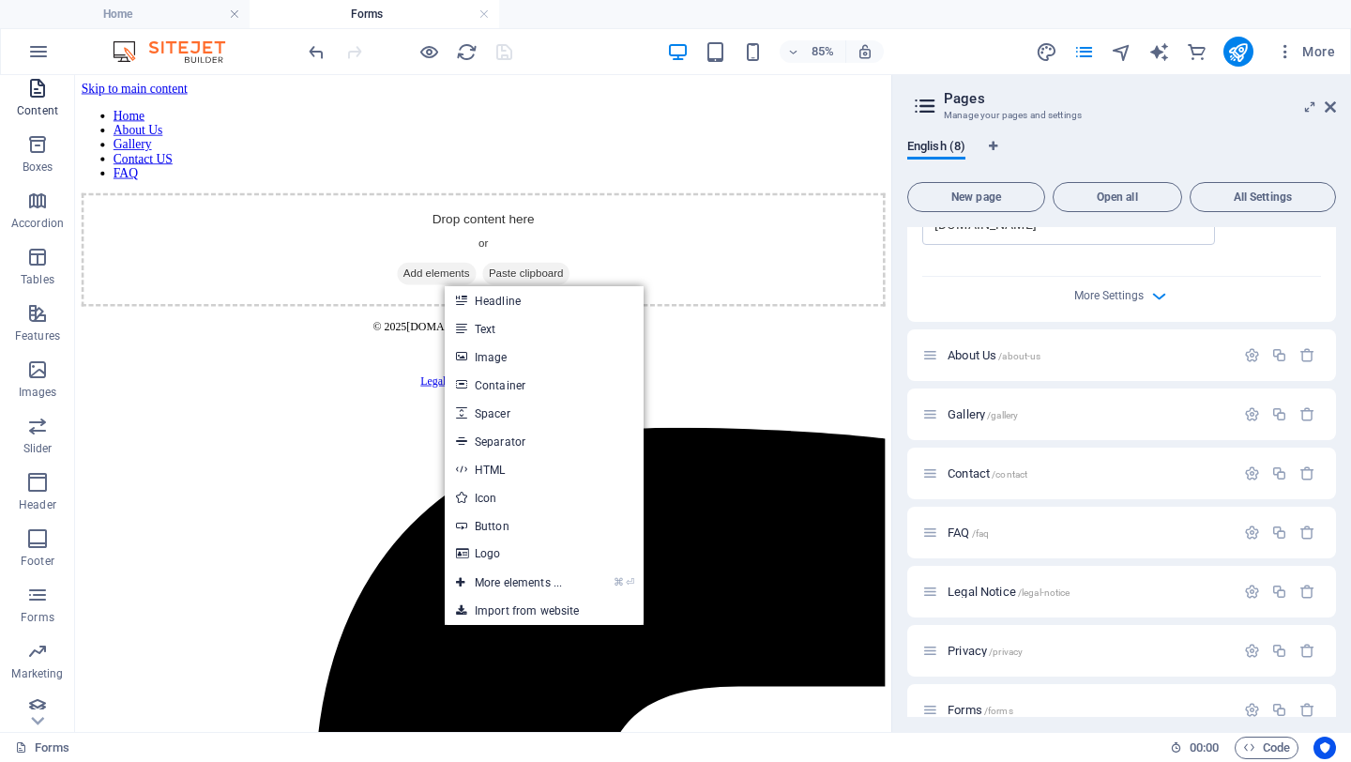
scroll to position [244, 0]
click at [43, 536] on icon "button" at bounding box center [37, 525] width 23 height 23
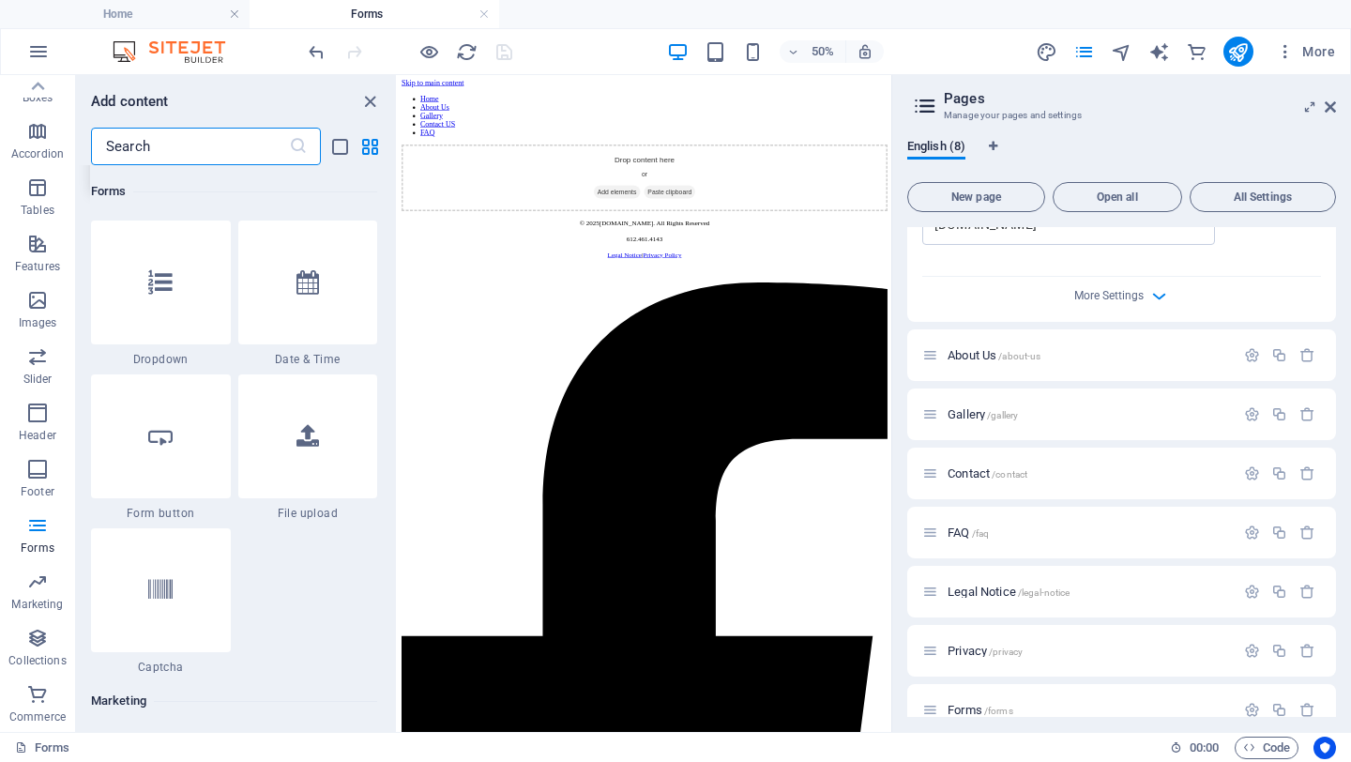
scroll to position [14769, 0]
click at [290, 427] on div at bounding box center [308, 437] width 140 height 124
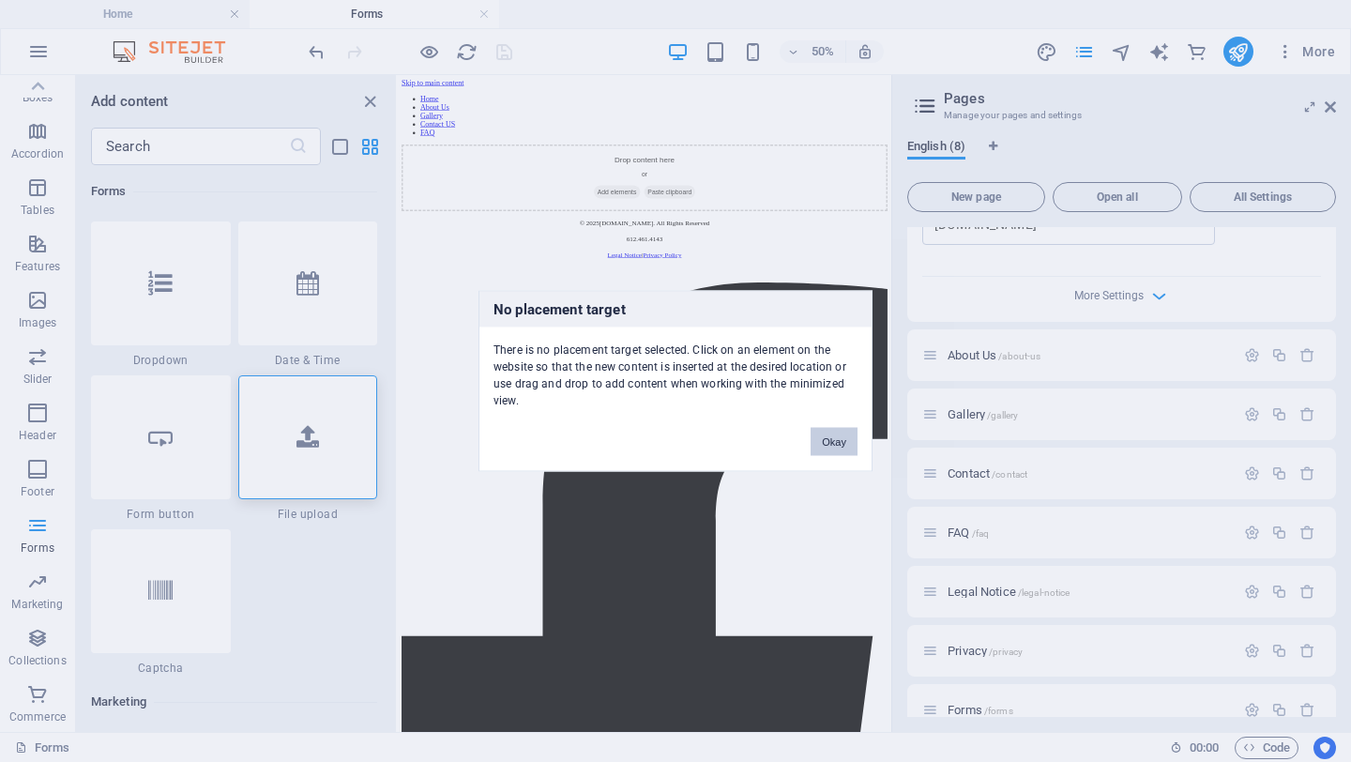
click at [827, 436] on button "Okay" at bounding box center [833, 442] width 47 height 28
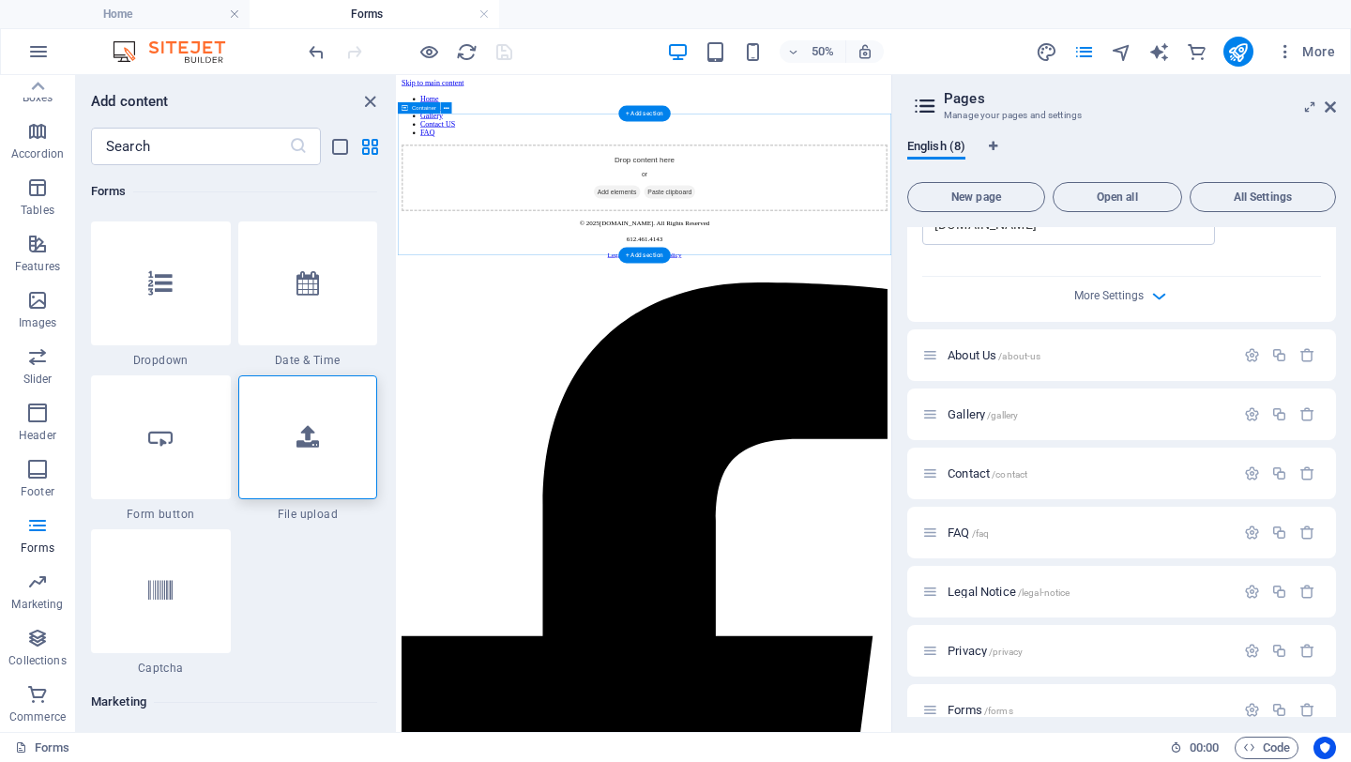
click at [1093, 331] on div "Drop content here or Add elements Paste clipboard" at bounding box center [891, 280] width 972 height 133
click at [970, 279] on div "Drop content here or Add elements Paste clipboard" at bounding box center [891, 280] width 972 height 133
click at [897, 265] on div "Drop content here or Add elements Paste clipboard" at bounding box center [891, 280] width 972 height 133
click at [323, 415] on div at bounding box center [308, 437] width 140 height 124
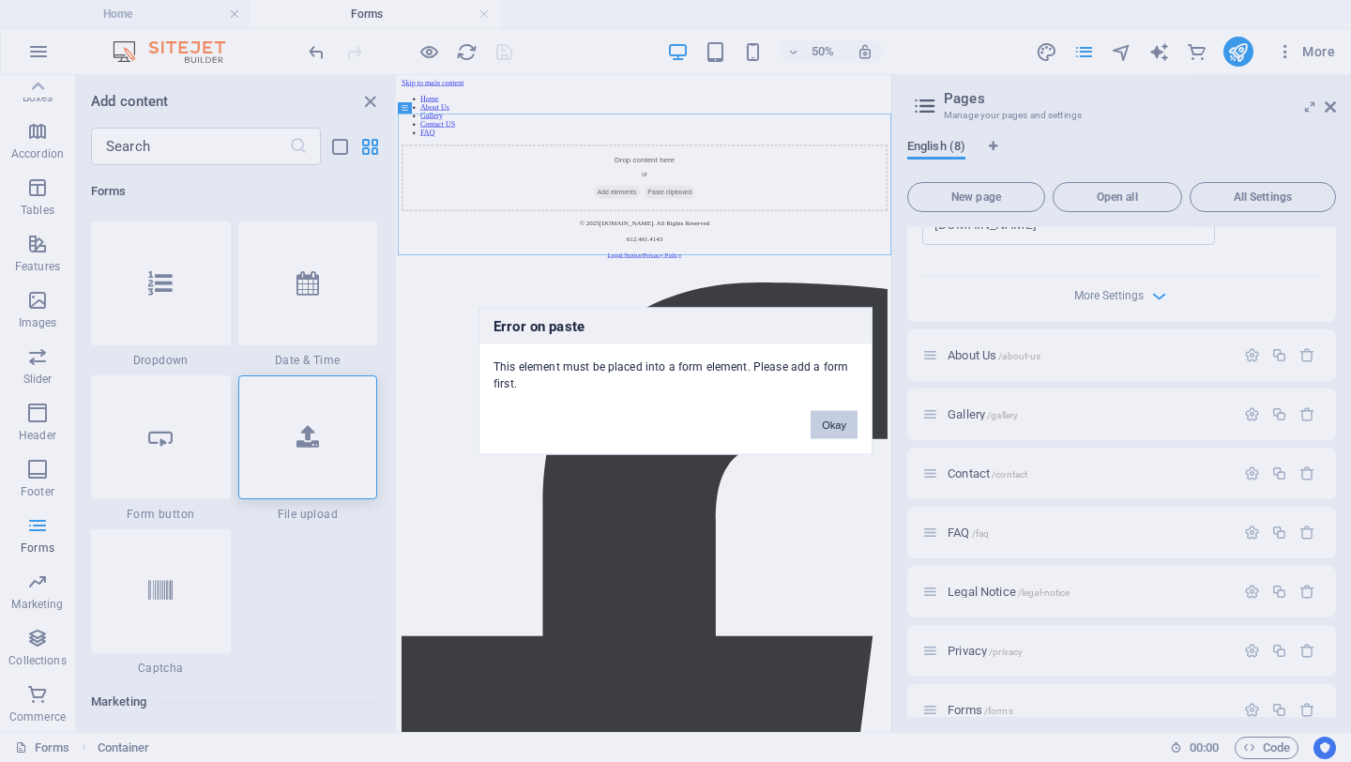
click at [831, 414] on button "Okay" at bounding box center [833, 425] width 47 height 28
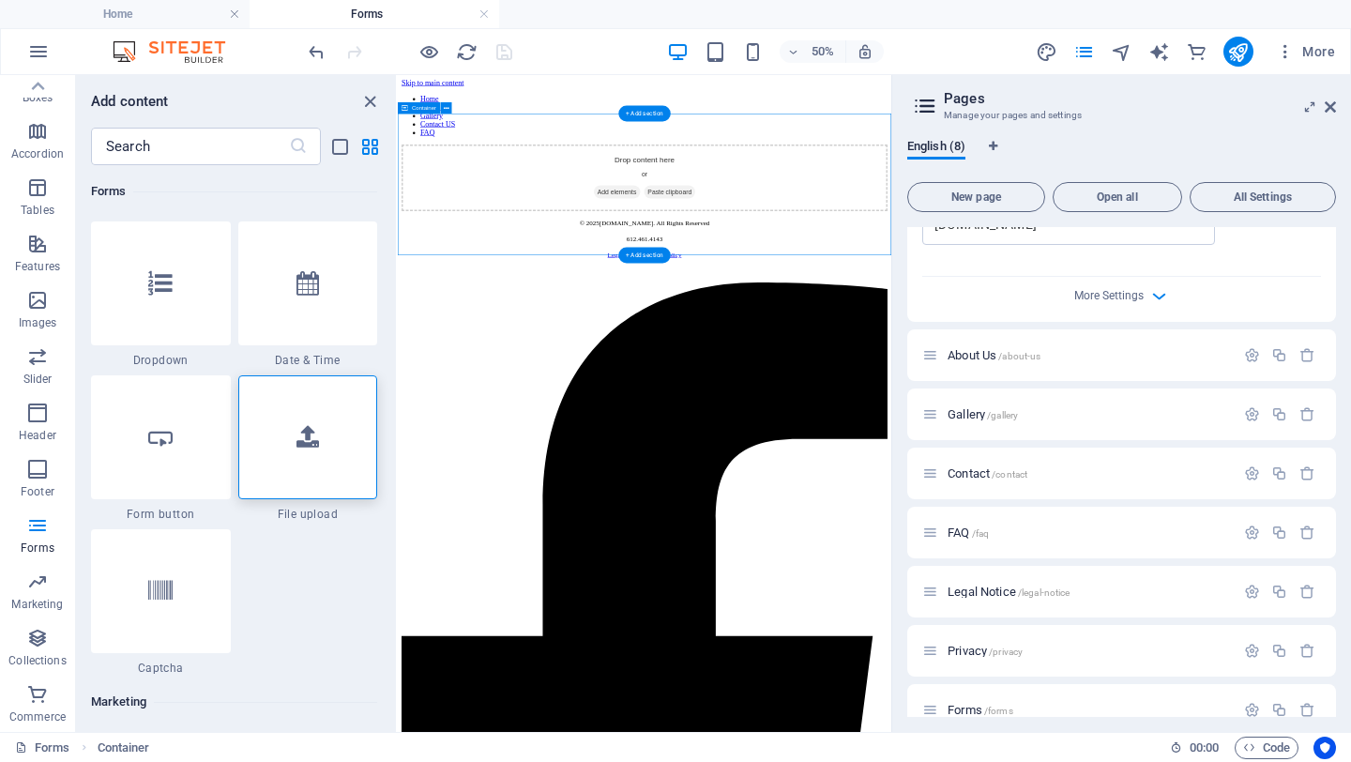
click at [825, 322] on span "Add elements" at bounding box center [836, 308] width 93 height 26
click at [159, 448] on icon at bounding box center [160, 437] width 24 height 24
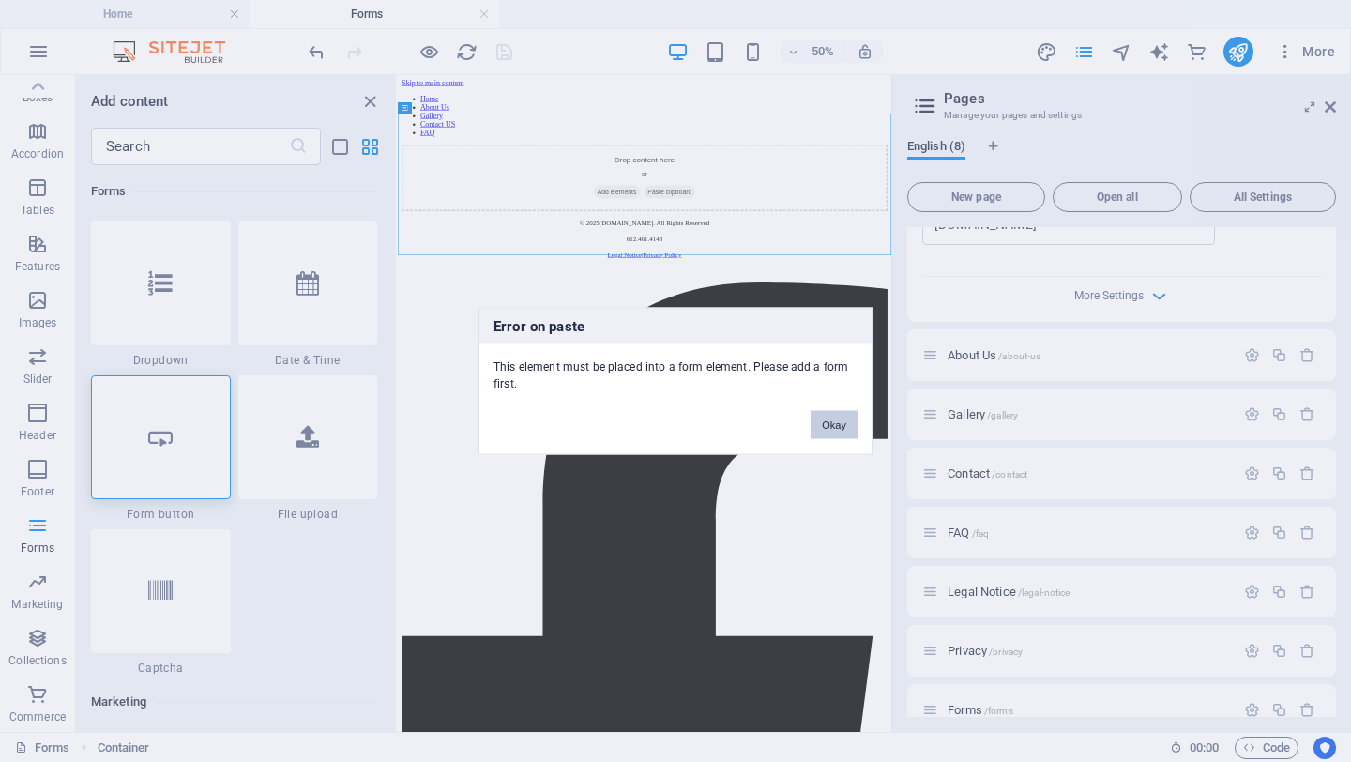
click at [824, 419] on button "Okay" at bounding box center [833, 425] width 47 height 28
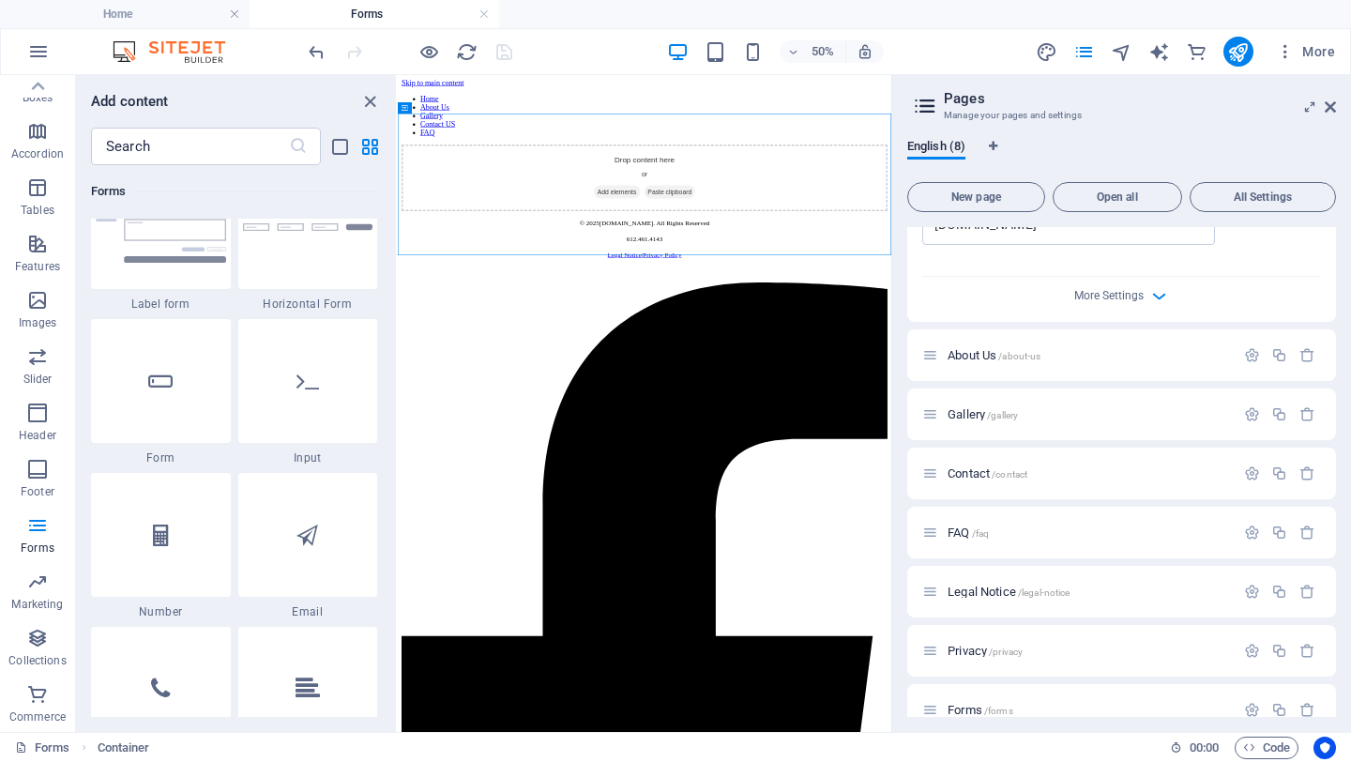
scroll to position [14052, 0]
click at [292, 504] on div at bounding box center [308, 538] width 140 height 124
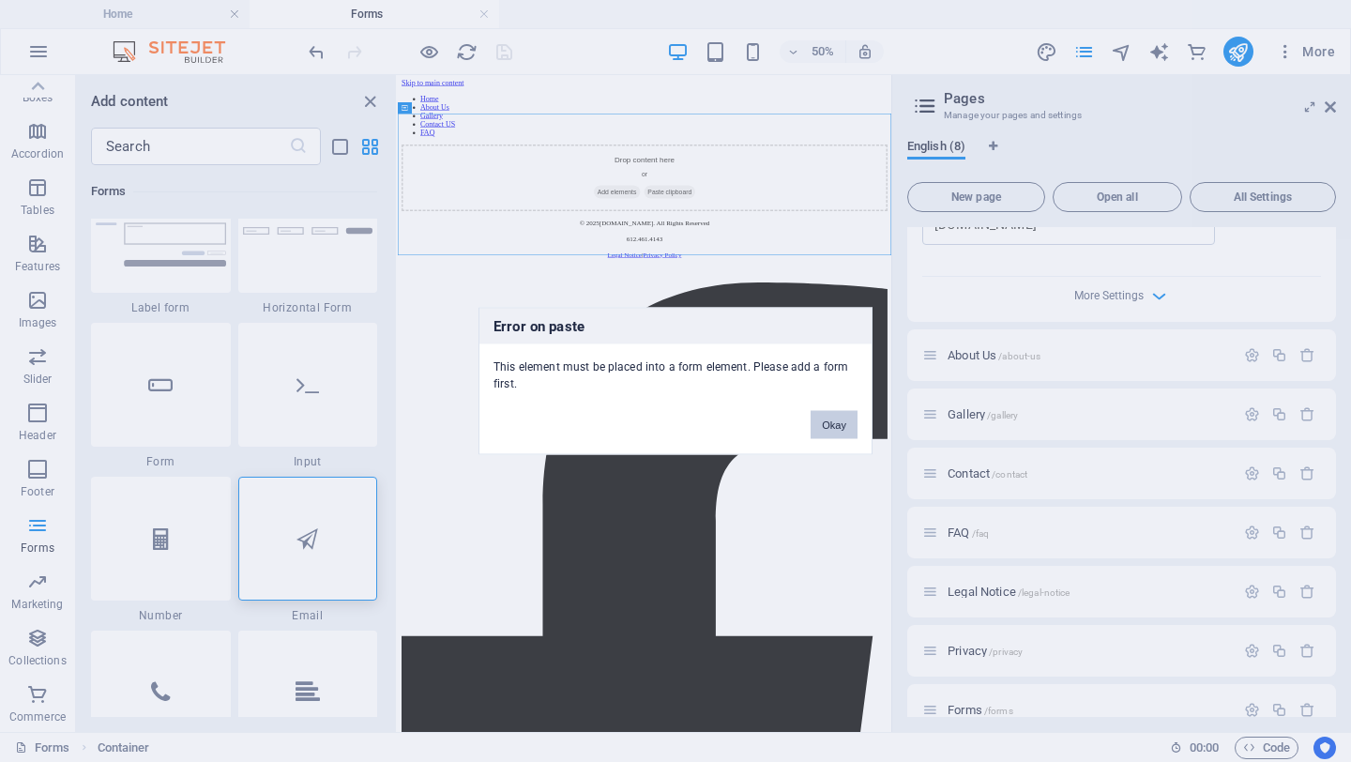
click at [822, 421] on button "Okay" at bounding box center [833, 425] width 47 height 28
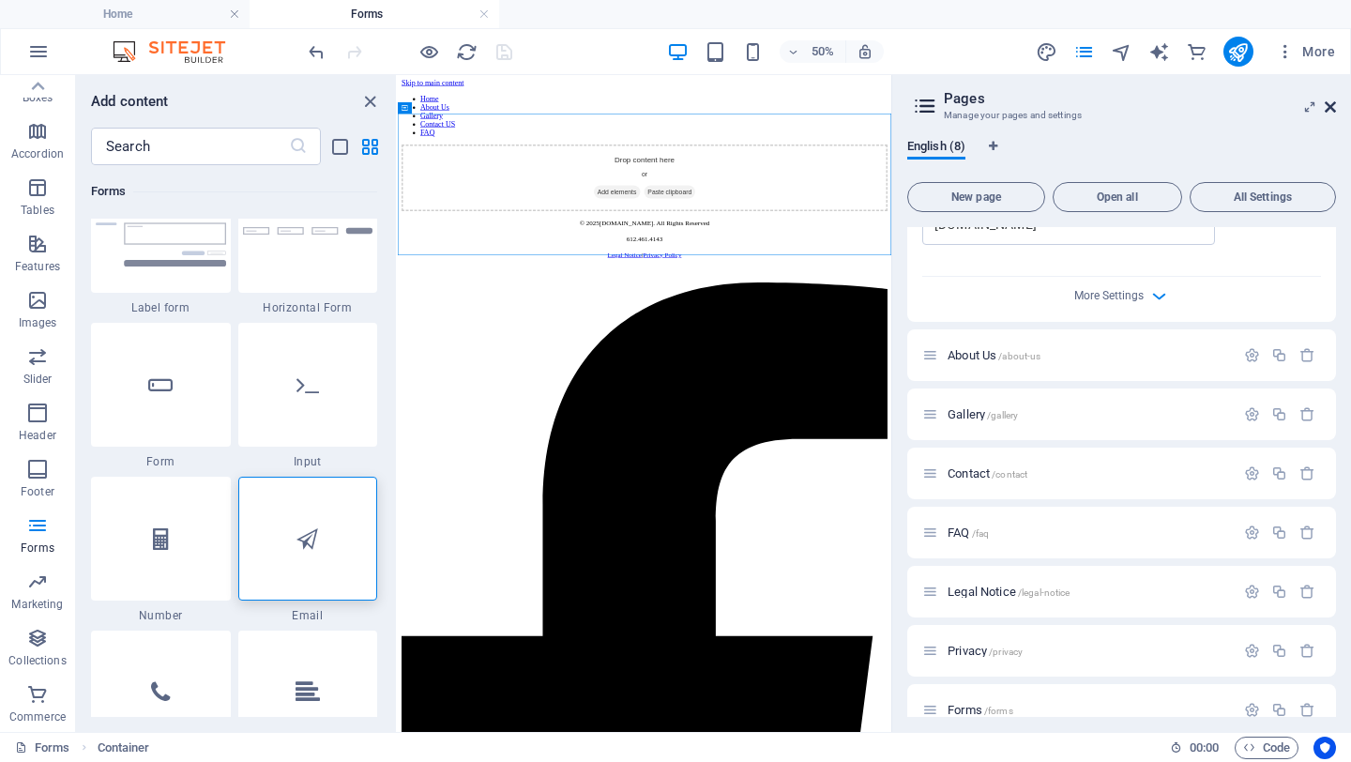
click at [1330, 106] on icon at bounding box center [1329, 106] width 11 height 15
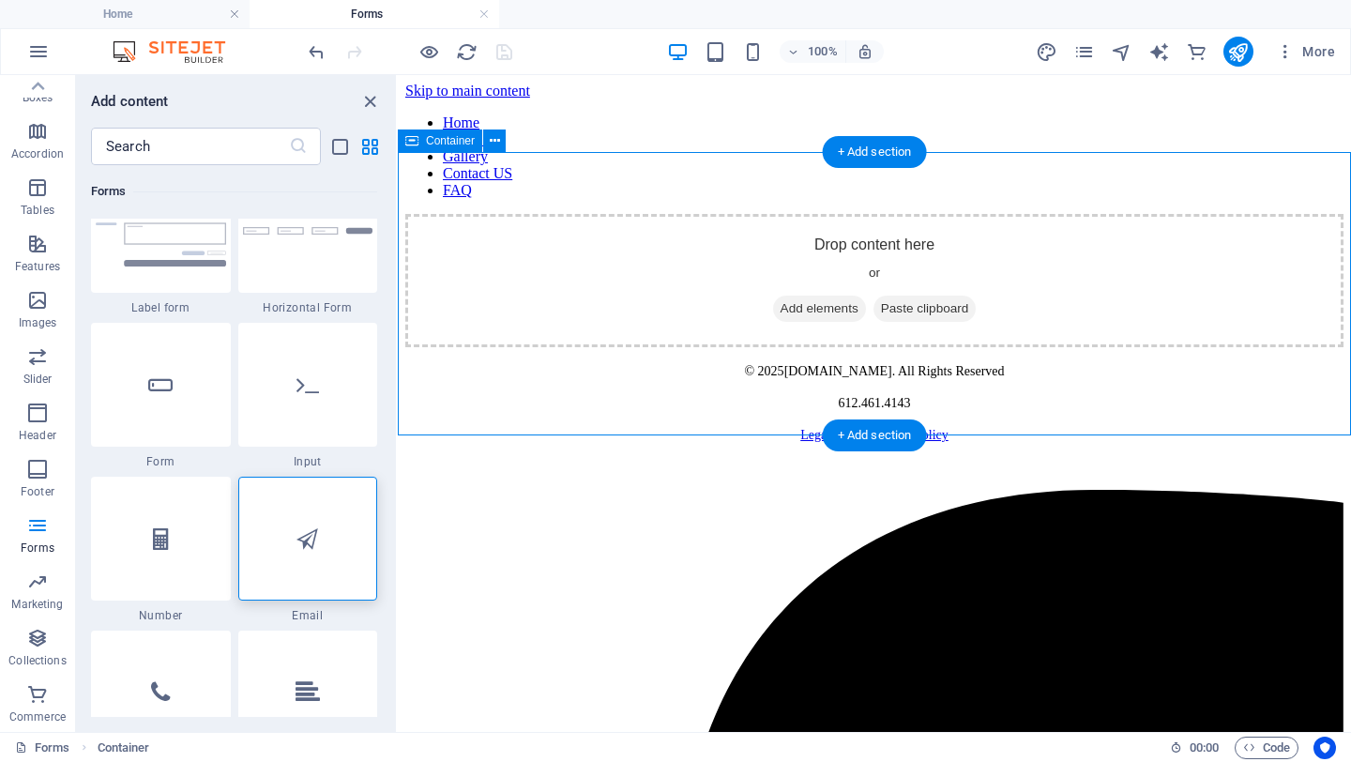
click at [810, 322] on span "Add elements" at bounding box center [819, 308] width 93 height 26
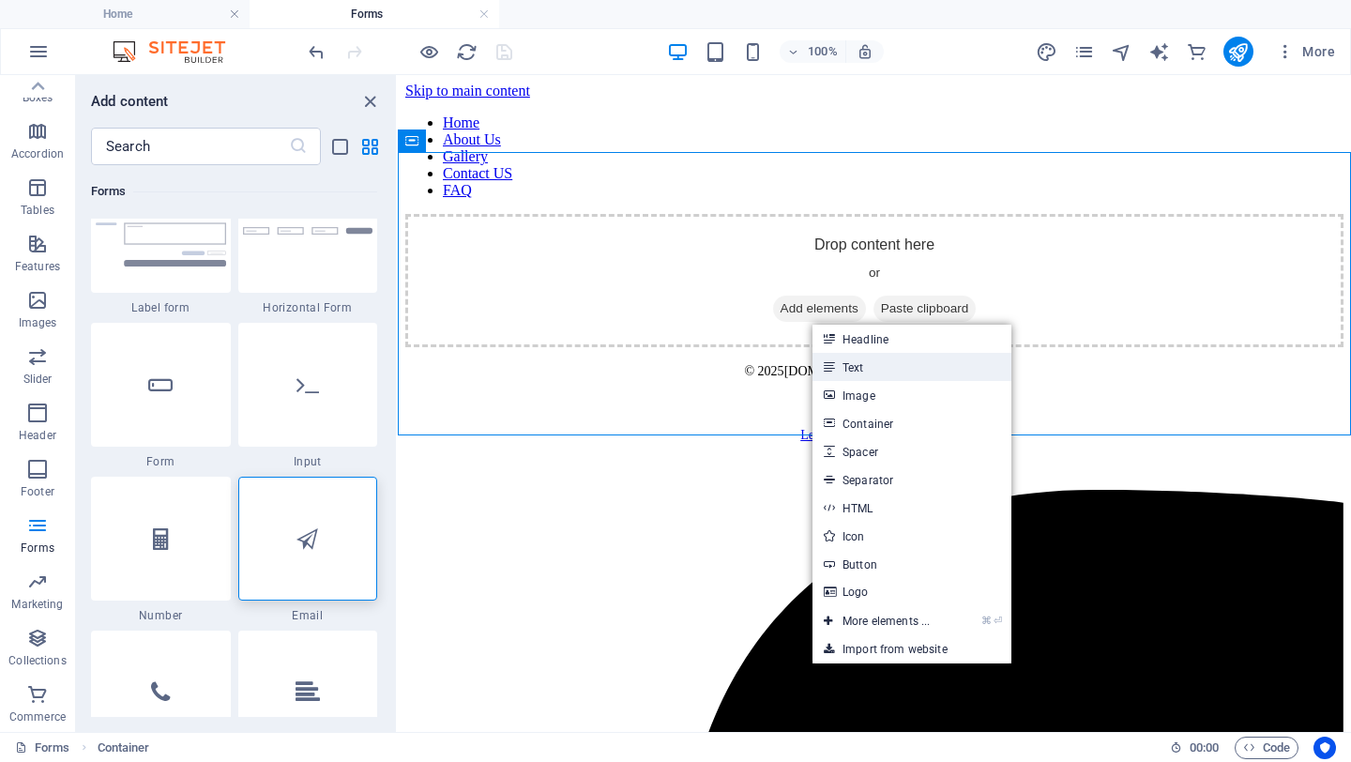
click at [855, 362] on link "Text" at bounding box center [911, 367] width 199 height 28
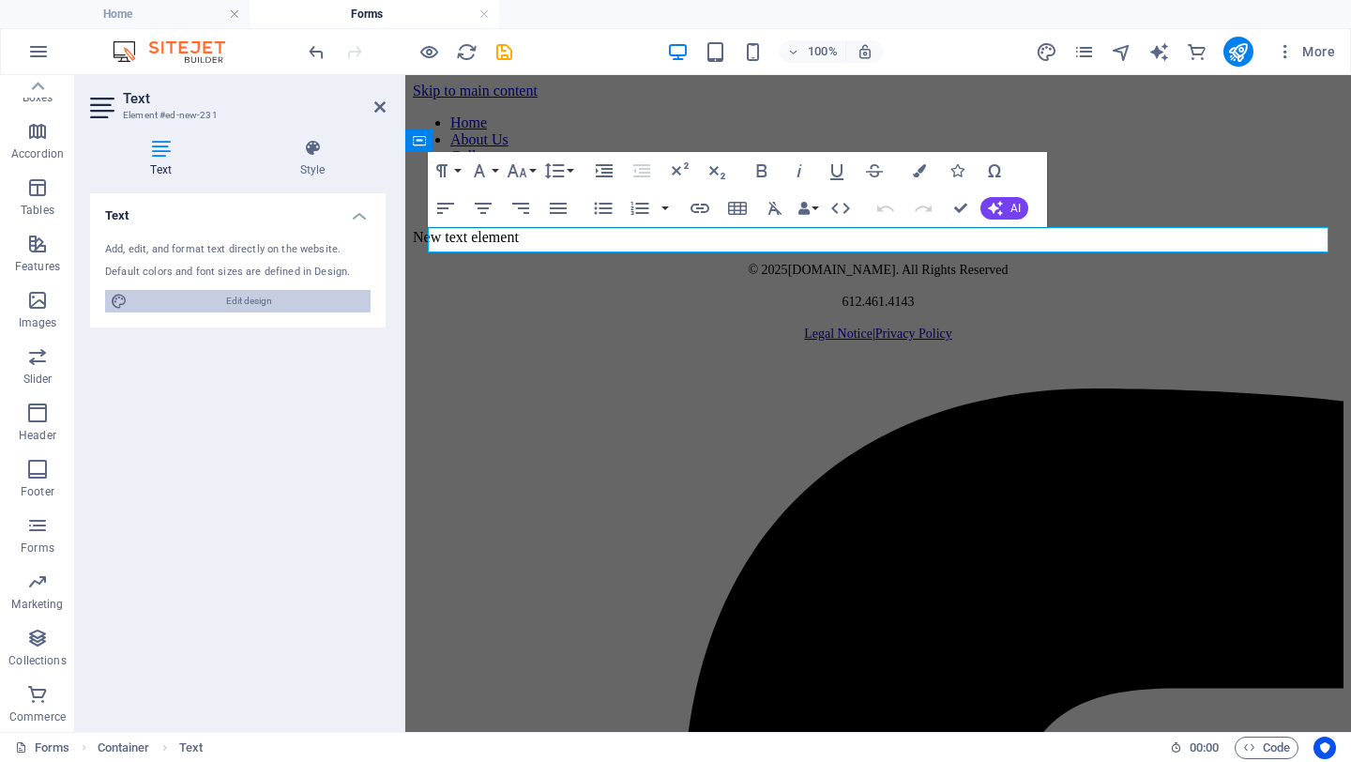
click at [293, 290] on span "Edit design" at bounding box center [249, 301] width 232 height 23
select select "600"
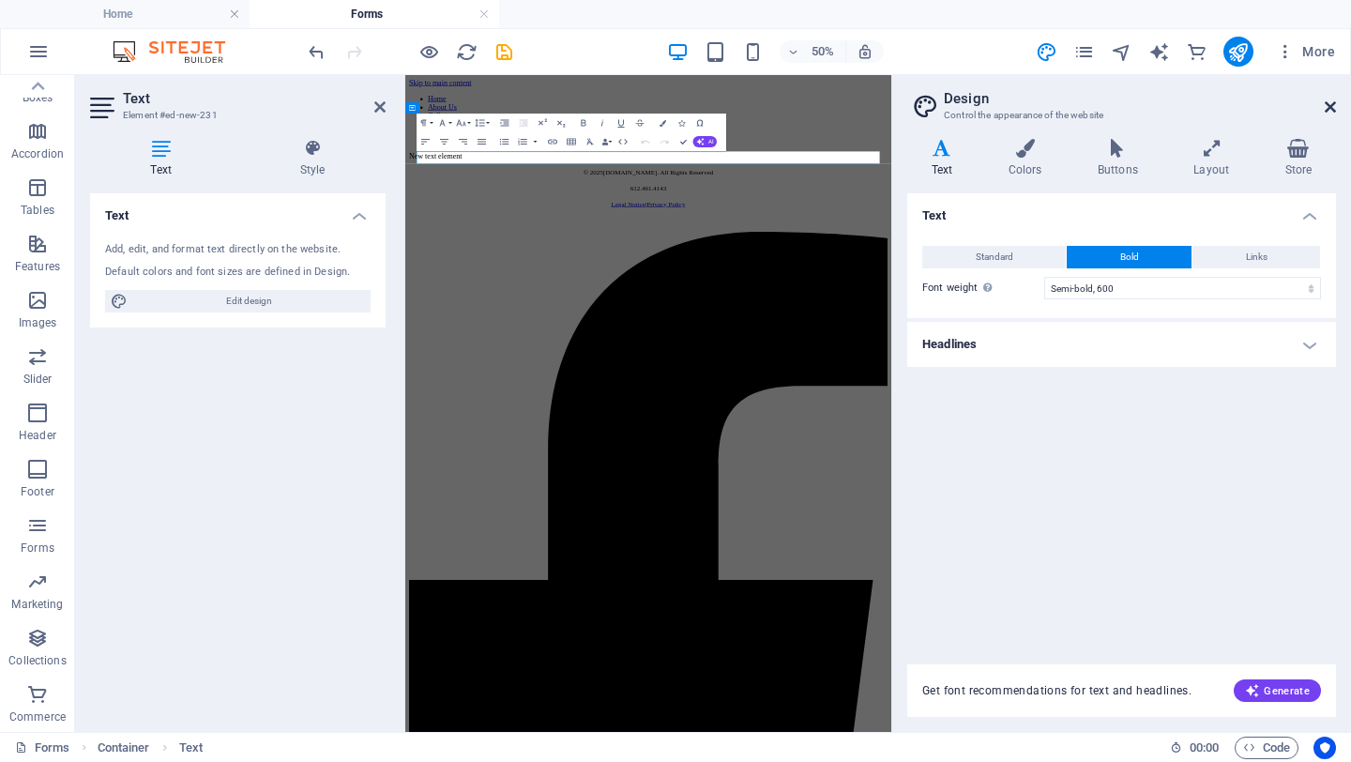
click at [1326, 104] on icon at bounding box center [1329, 106] width 11 height 15
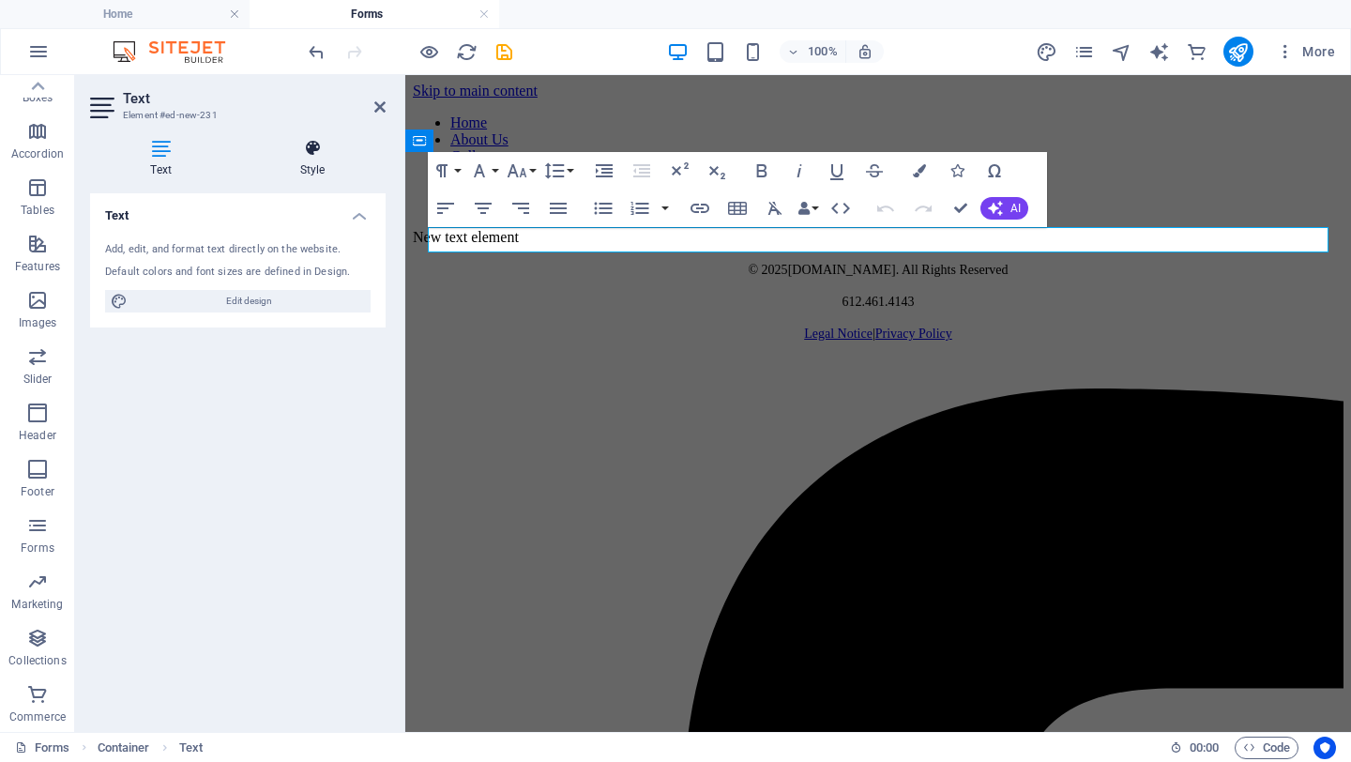
click at [313, 155] on icon at bounding box center [312, 148] width 146 height 19
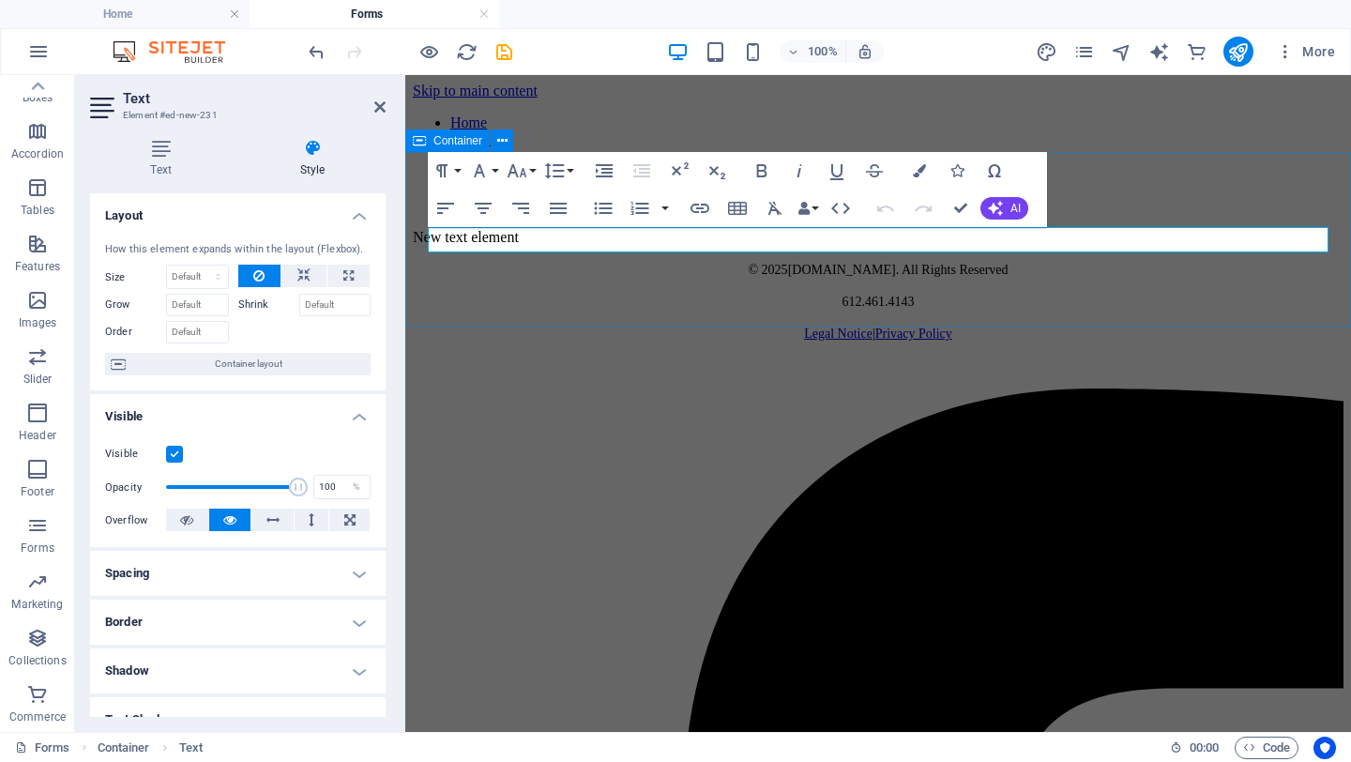
click at [638, 246] on div "New text element" at bounding box center [878, 237] width 930 height 17
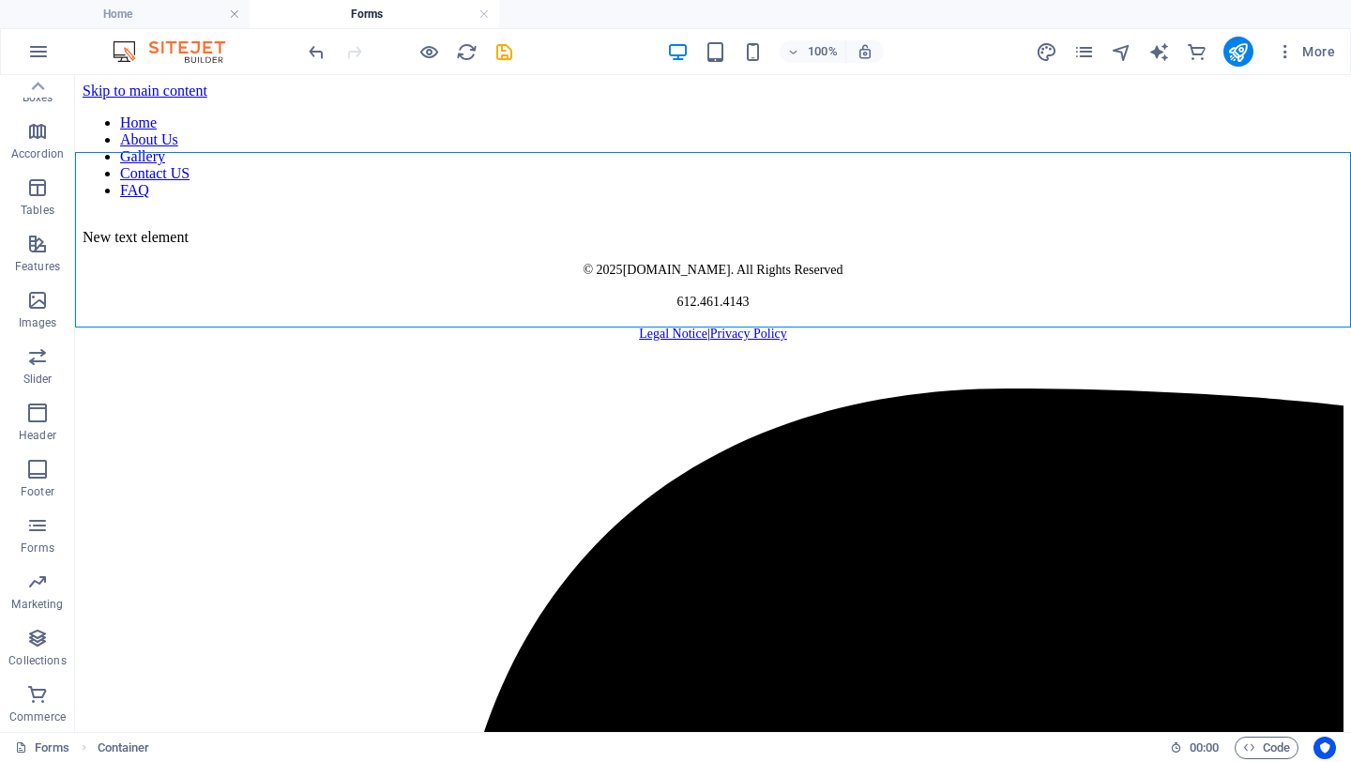
click at [623, 246] on div "New text element" at bounding box center [713, 237] width 1261 height 17
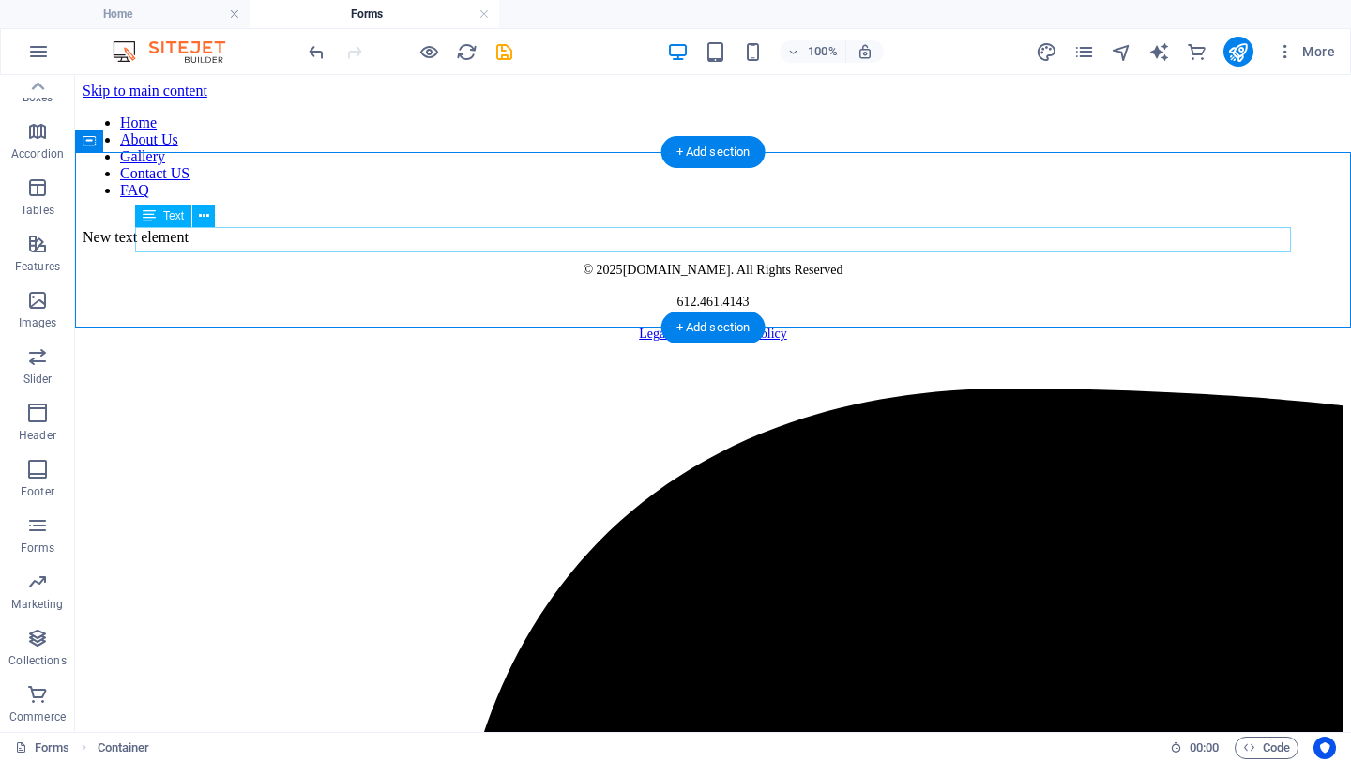
click at [609, 246] on div "New text element" at bounding box center [713, 237] width 1261 height 17
click at [199, 220] on icon at bounding box center [204, 216] width 10 height 20
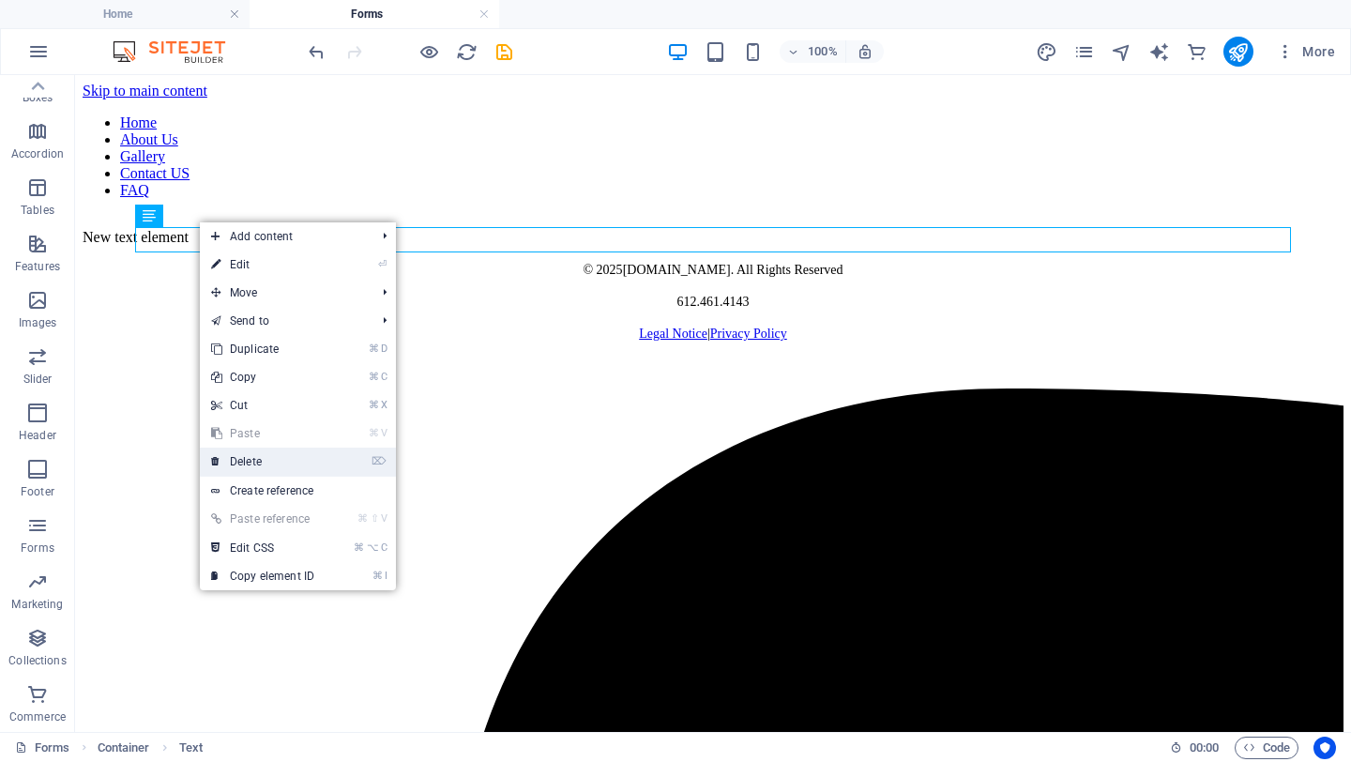
click at [258, 462] on link "⌦ Delete" at bounding box center [263, 461] width 126 height 28
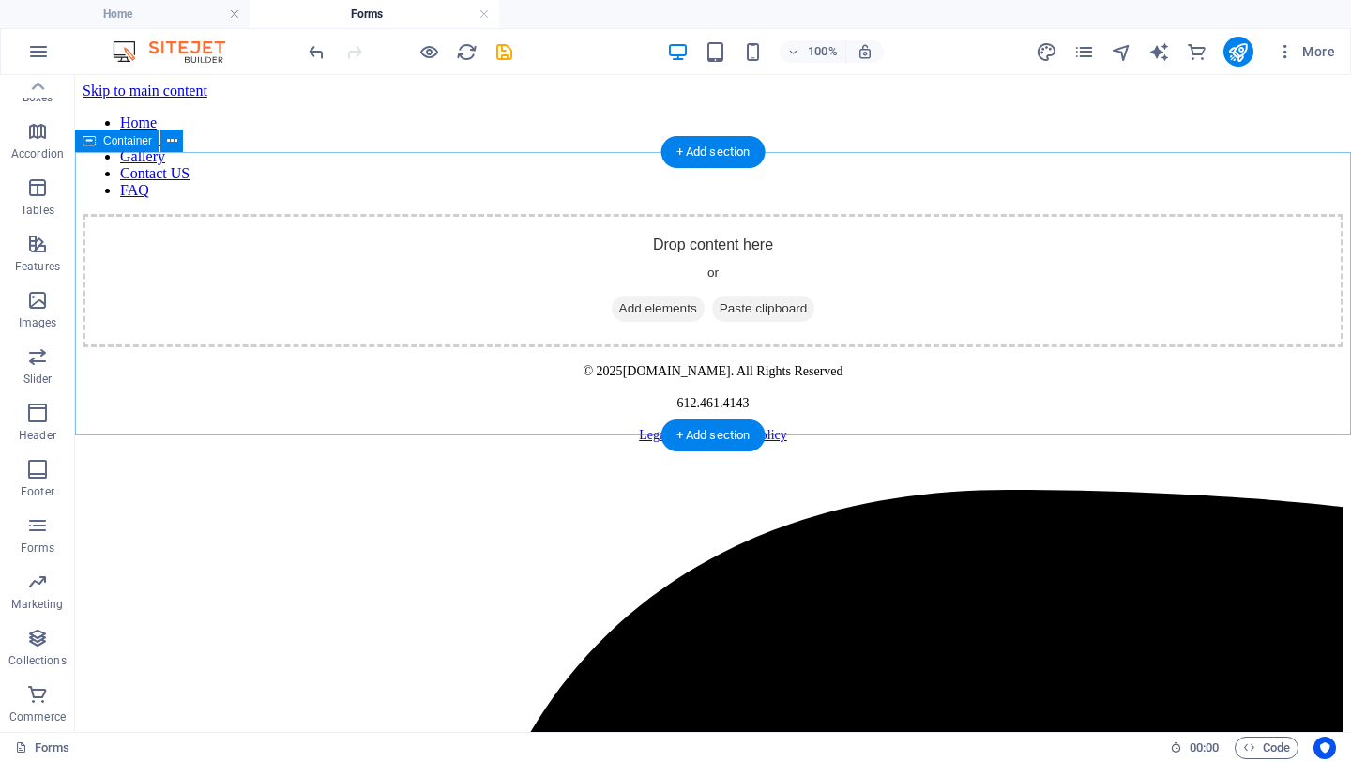
click at [681, 319] on span "Add elements" at bounding box center [658, 308] width 93 height 26
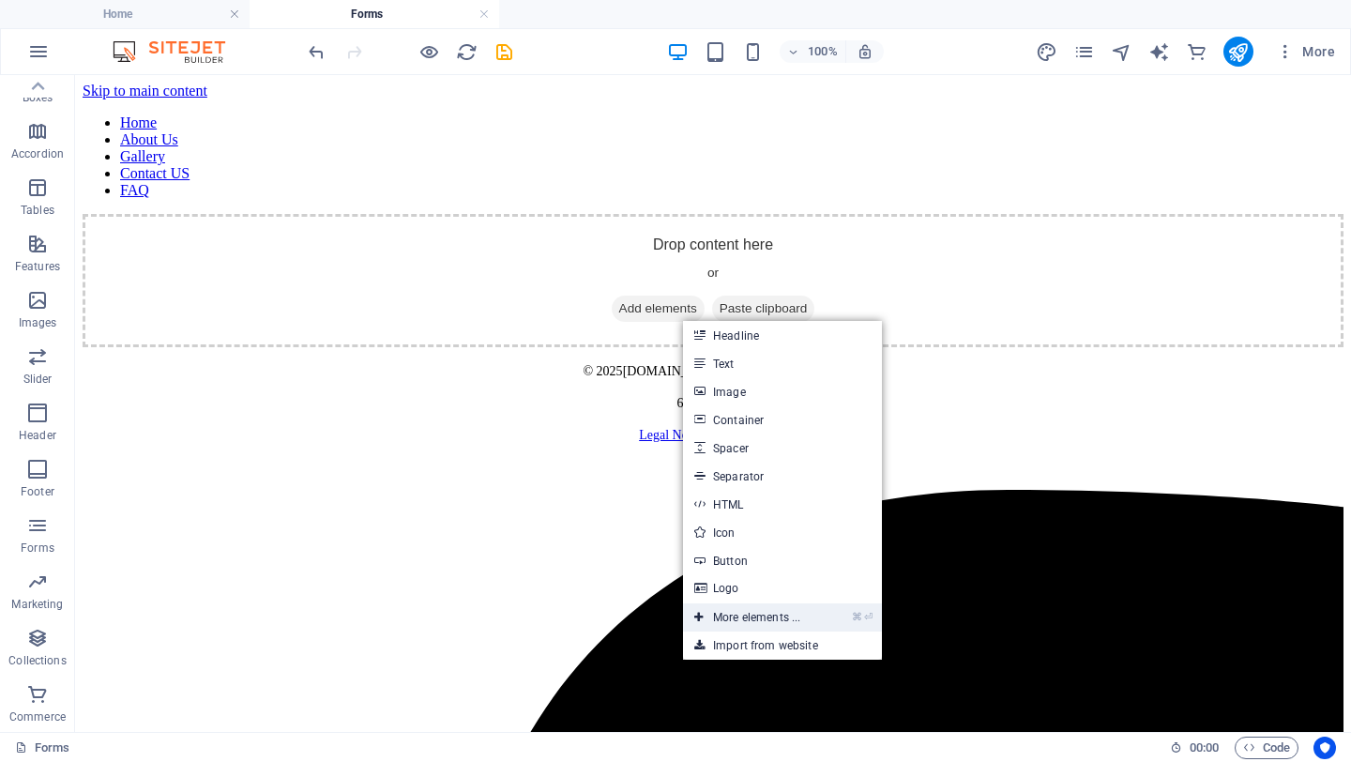
click at [750, 619] on link "⌘ ⏎ More elements ..." at bounding box center [747, 617] width 129 height 28
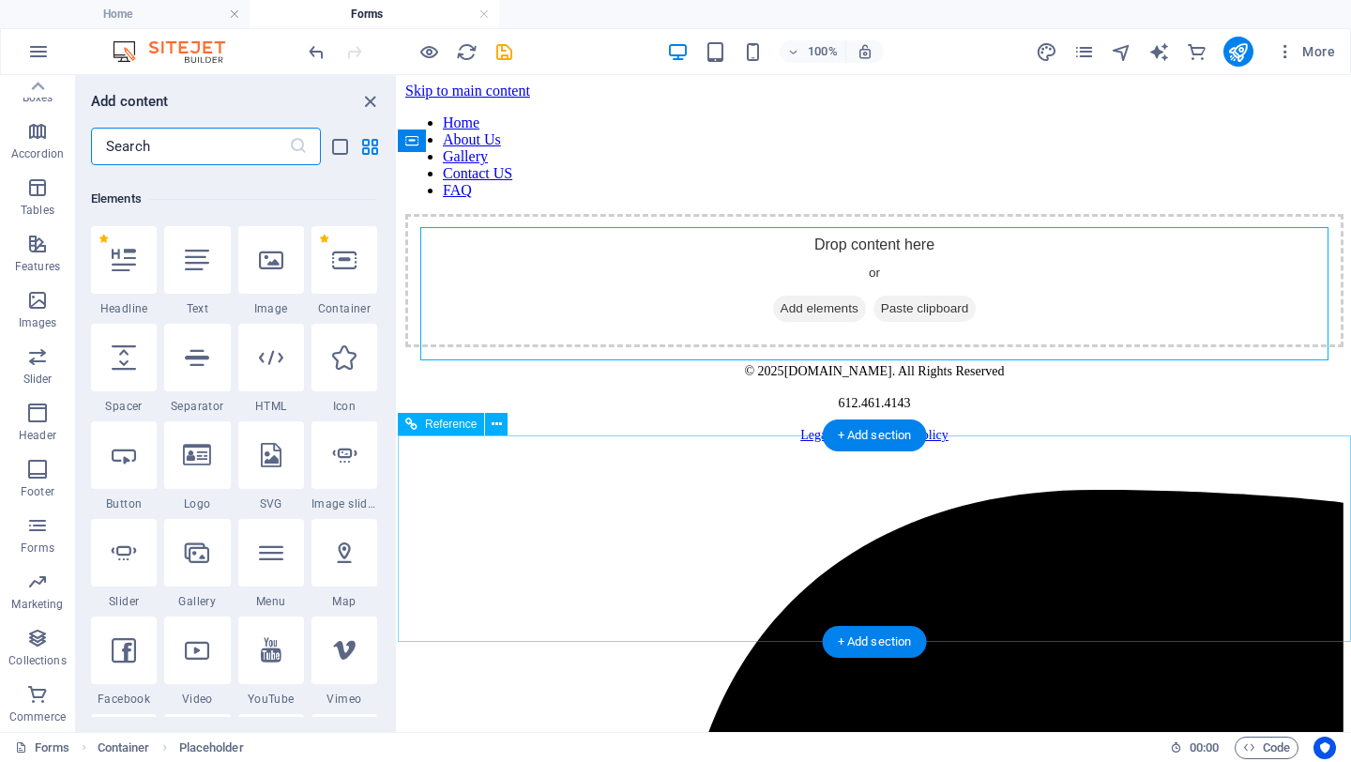
scroll to position [200, 0]
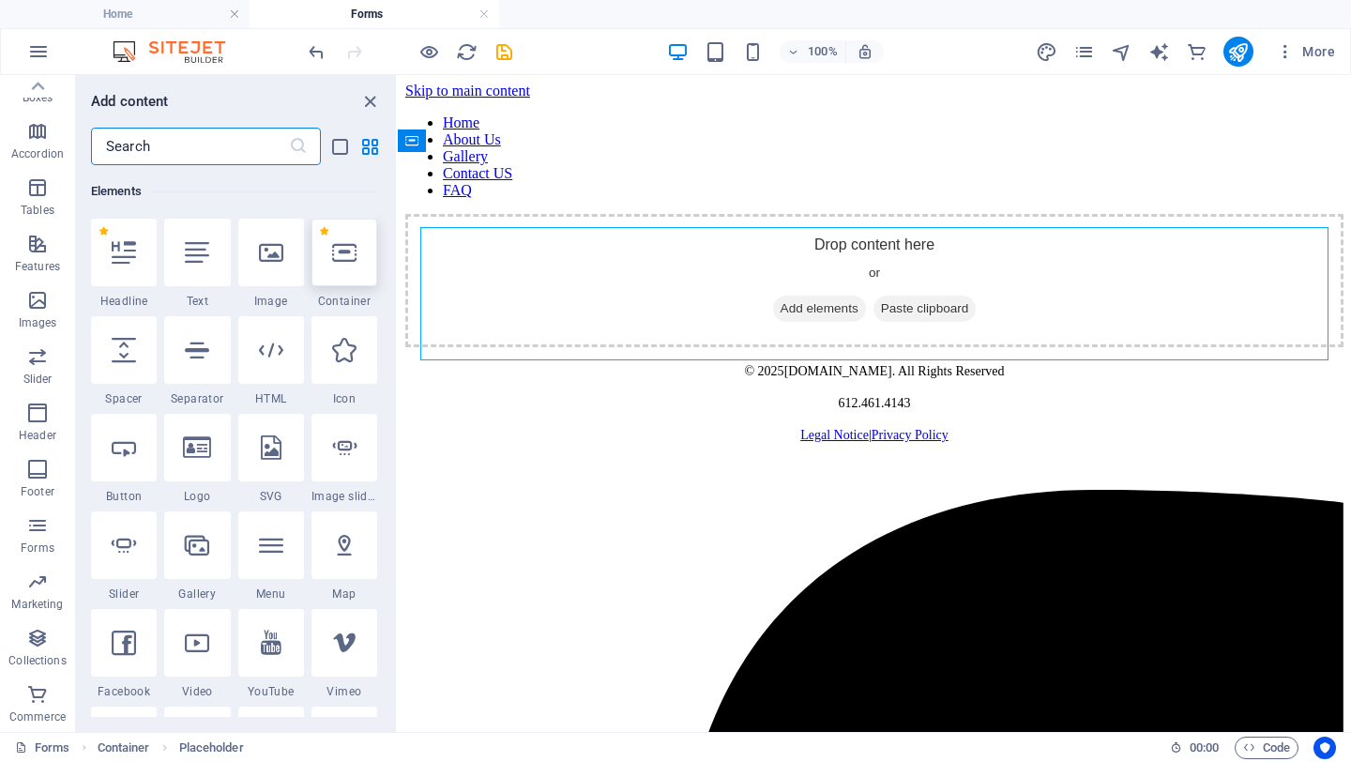
click at [345, 270] on div at bounding box center [344, 253] width 66 height 68
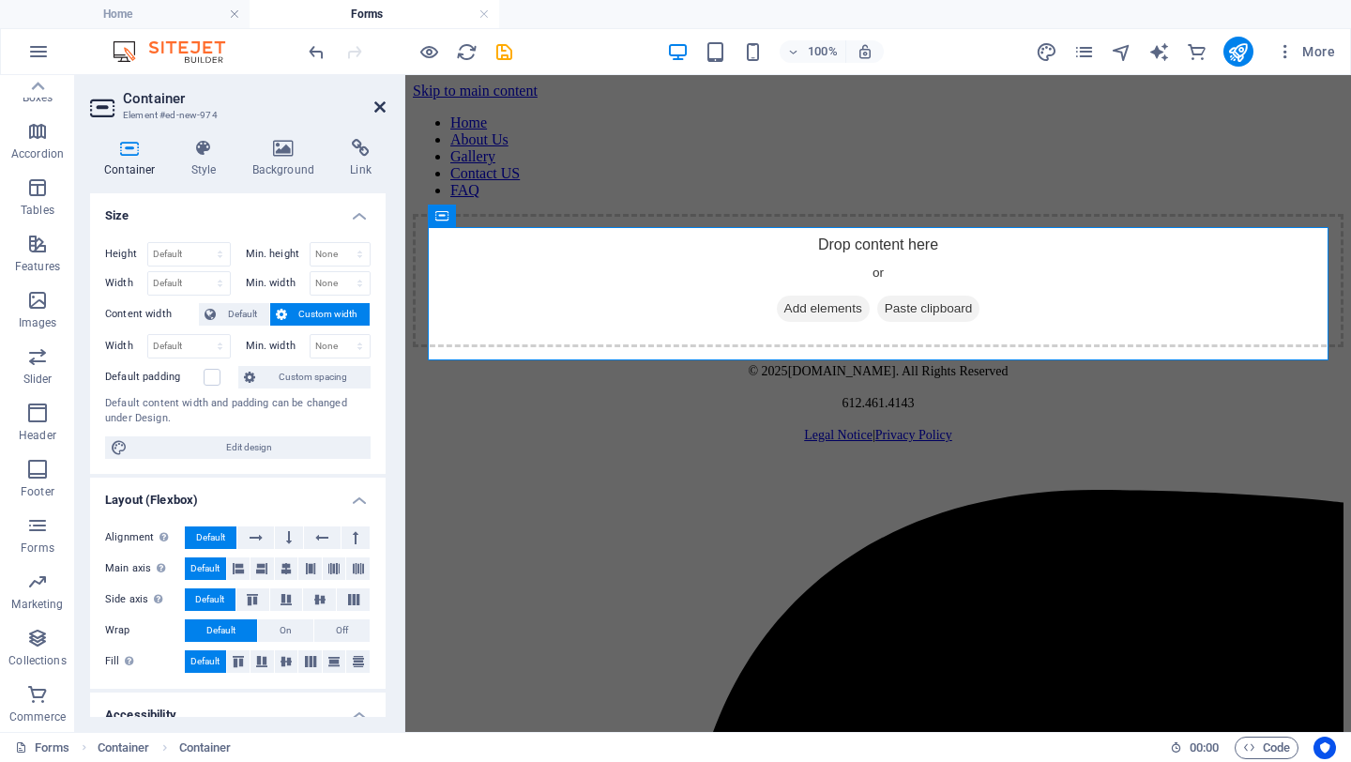
click at [375, 113] on icon at bounding box center [379, 106] width 11 height 15
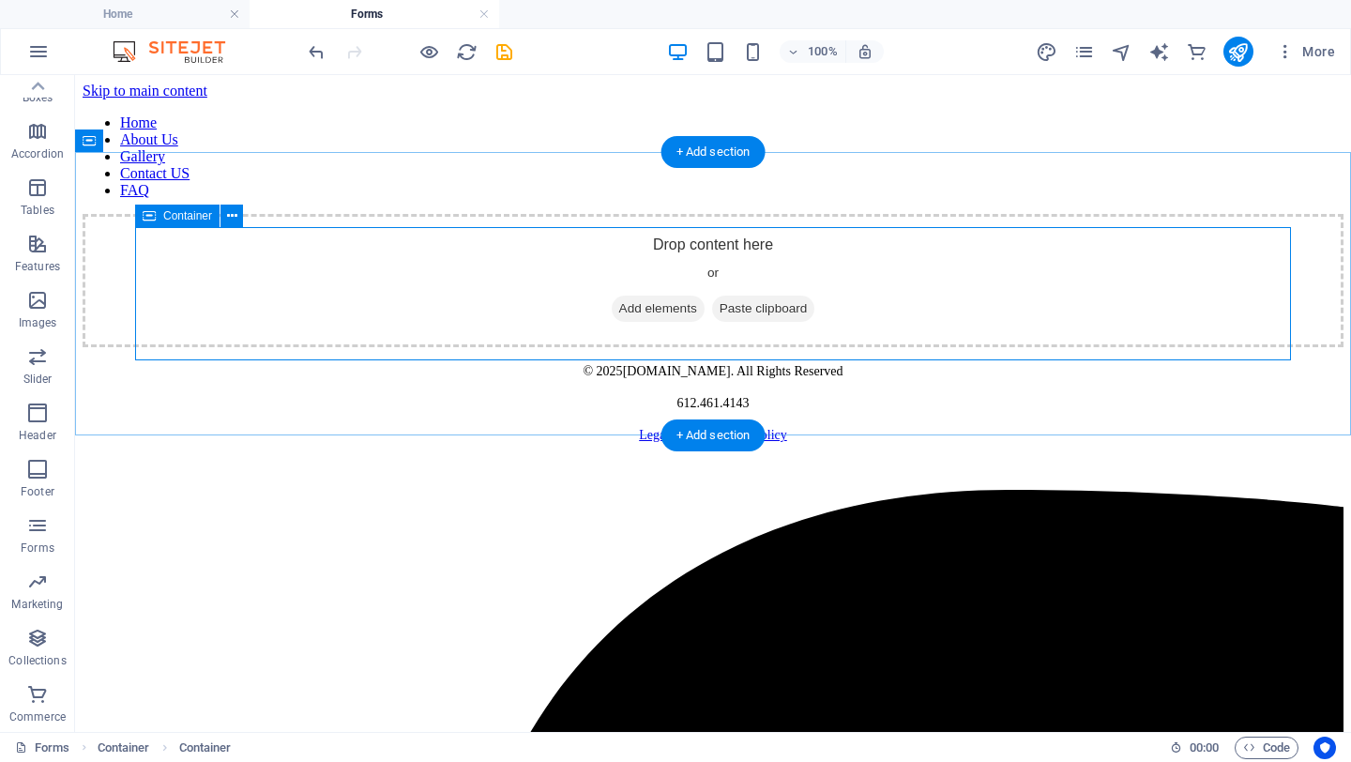
click at [623, 322] on span "Add elements" at bounding box center [658, 308] width 93 height 26
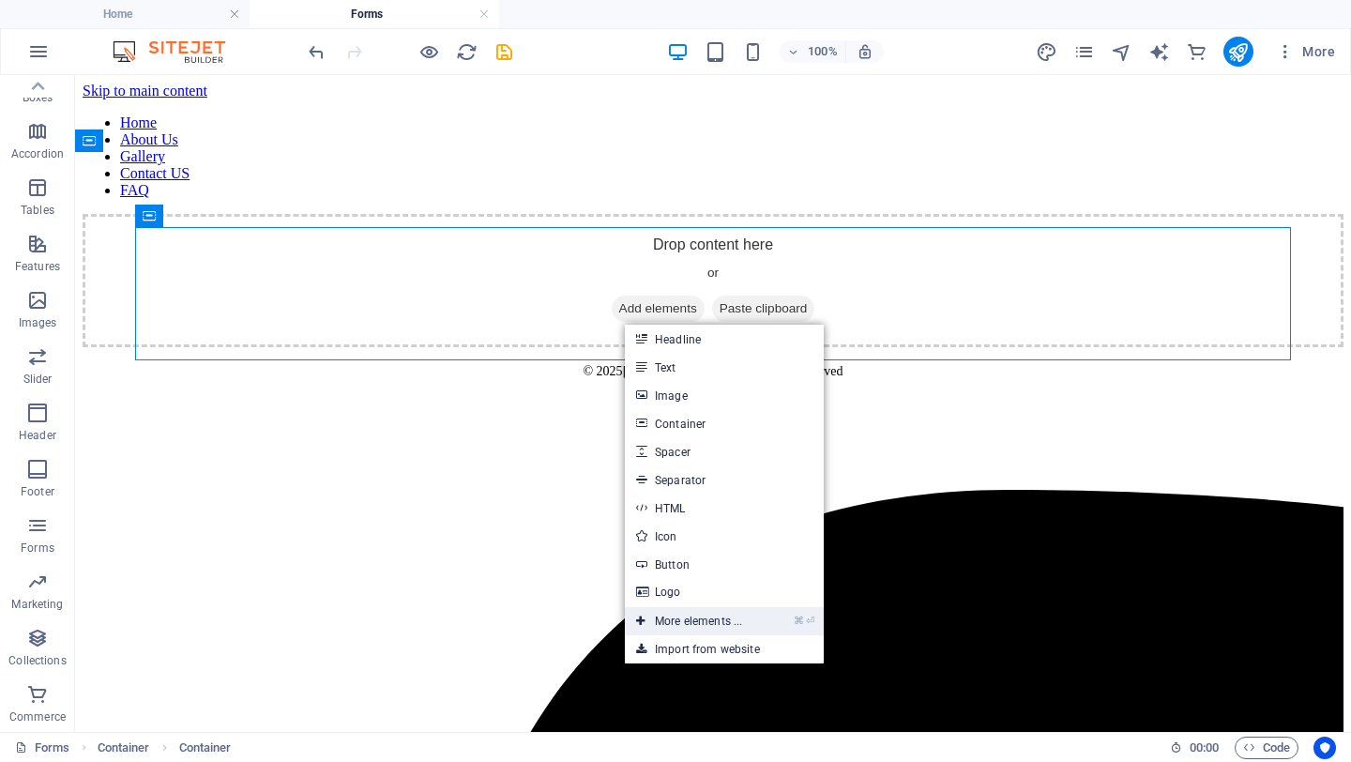
click at [693, 614] on link "⌘ ⏎ More elements ..." at bounding box center [689, 621] width 129 height 28
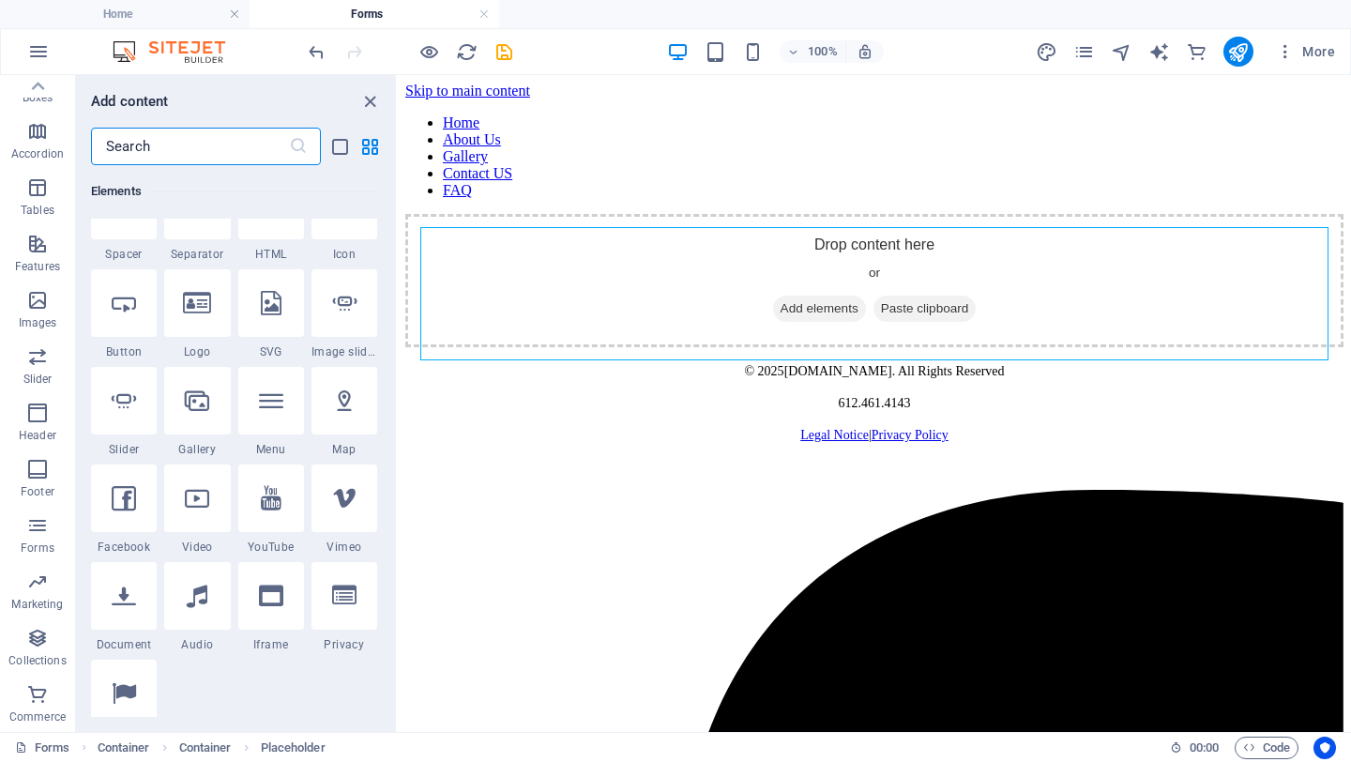
scroll to position [346, 0]
click at [276, 400] on icon at bounding box center [271, 398] width 24 height 24
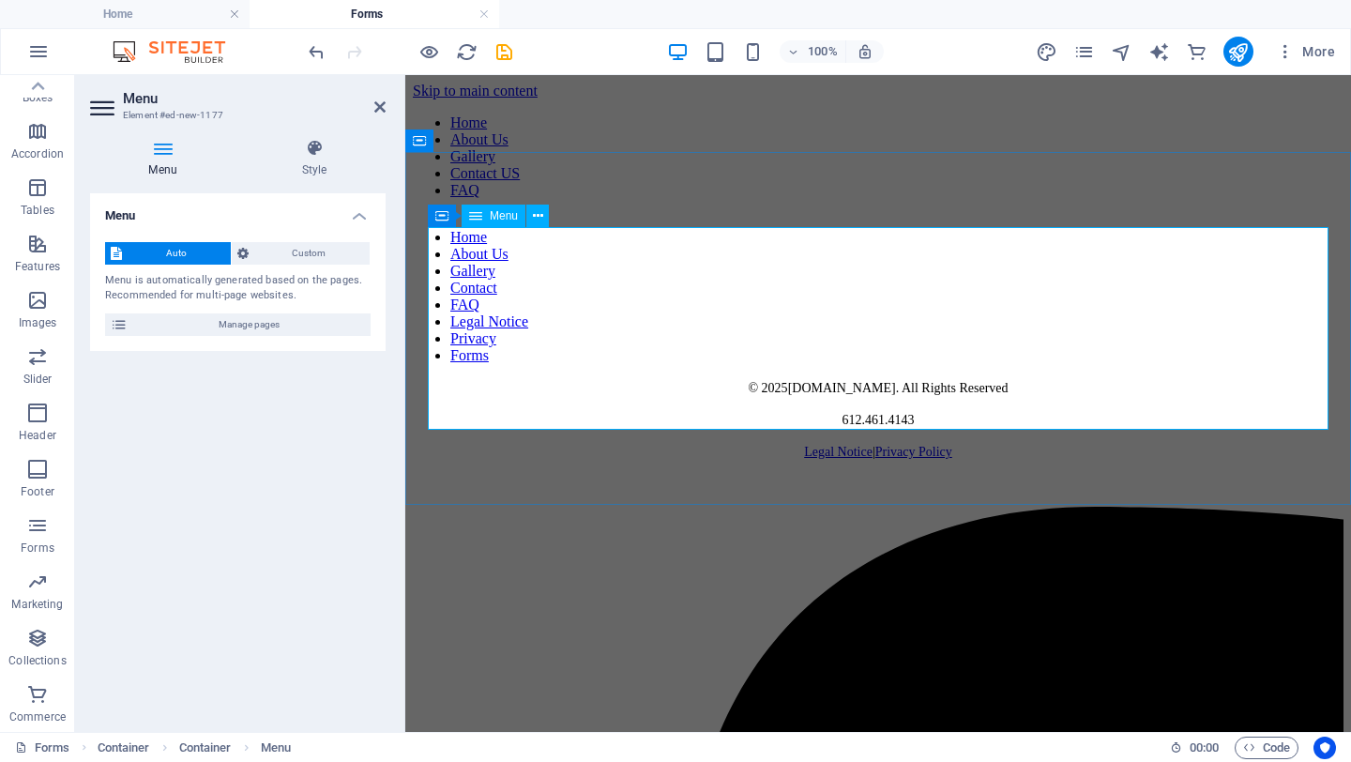
click at [504, 242] on nav "Home About Us Gallery Contact FAQ Legal Notice Privacy Forms" at bounding box center [878, 296] width 930 height 135
click at [329, 253] on span "Custom" at bounding box center [309, 253] width 111 height 23
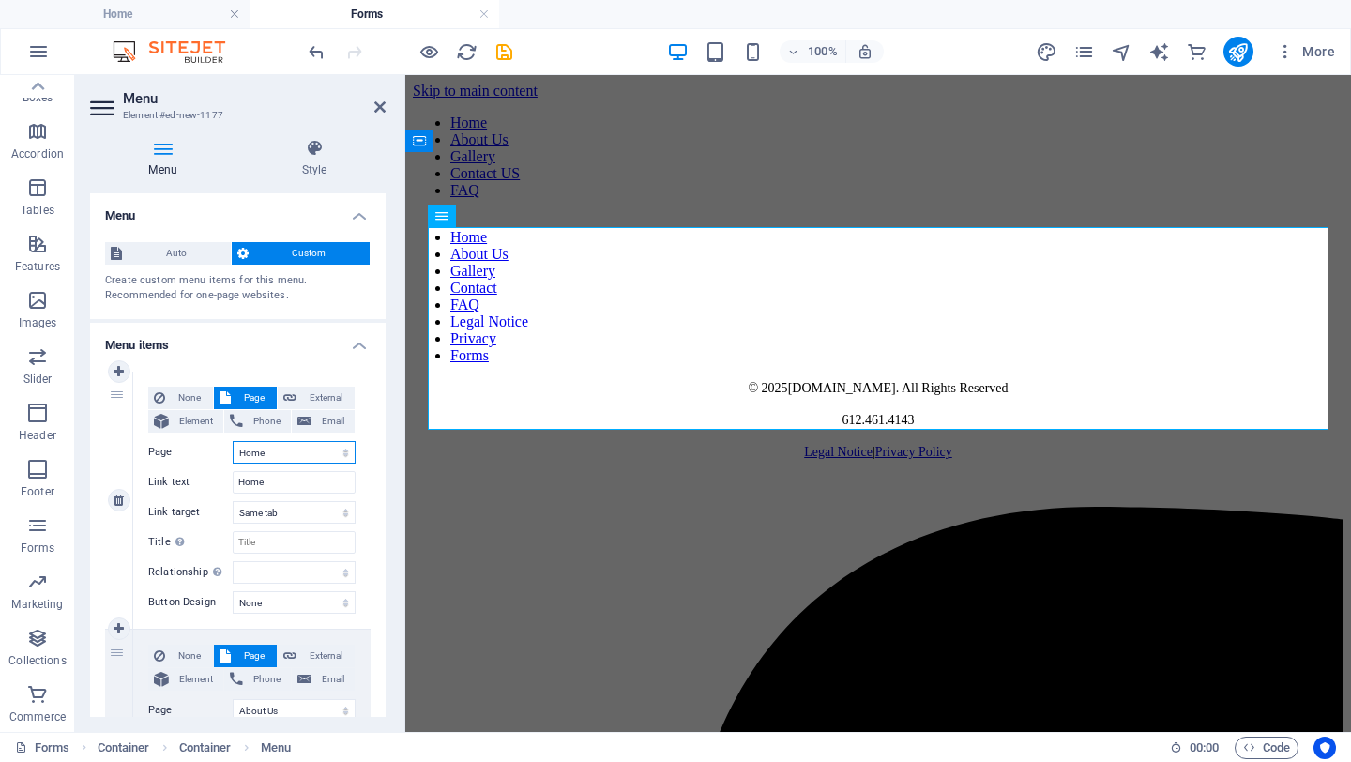
click at [277, 454] on select "Home About Us Gallery Contact FAQ Legal Notice Privacy Forms" at bounding box center [294, 452] width 123 height 23
click at [233, 441] on select "Home About Us Gallery Contact FAQ Legal Notice Privacy Forms" at bounding box center [294, 452] width 123 height 23
click at [276, 454] on select "Home About Us Gallery Contact FAQ Legal Notice Privacy Forms" at bounding box center [294, 452] width 123 height 23
select select "7"
click at [233, 441] on select "Home About Us Gallery Contact FAQ Legal Notice Privacy Forms" at bounding box center [294, 452] width 123 height 23
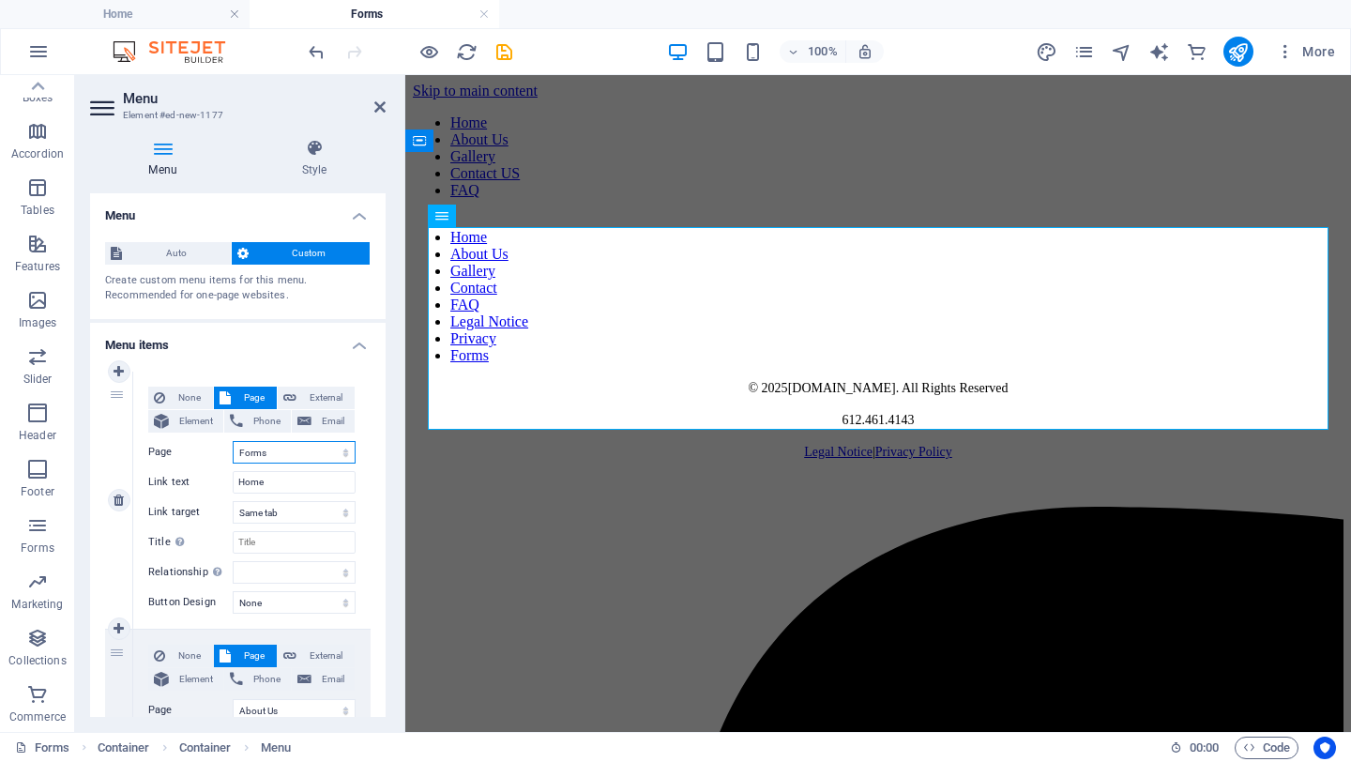
type input "Forms"
select select
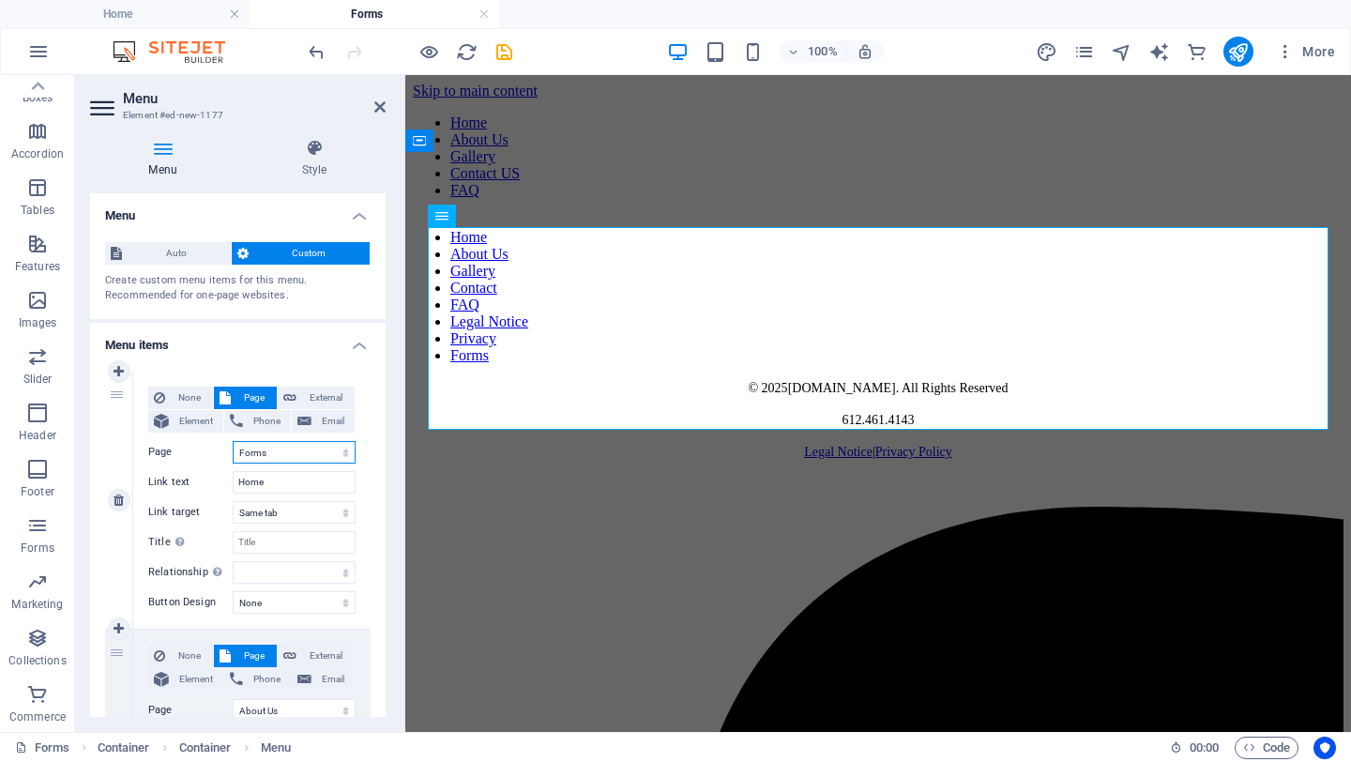
select select
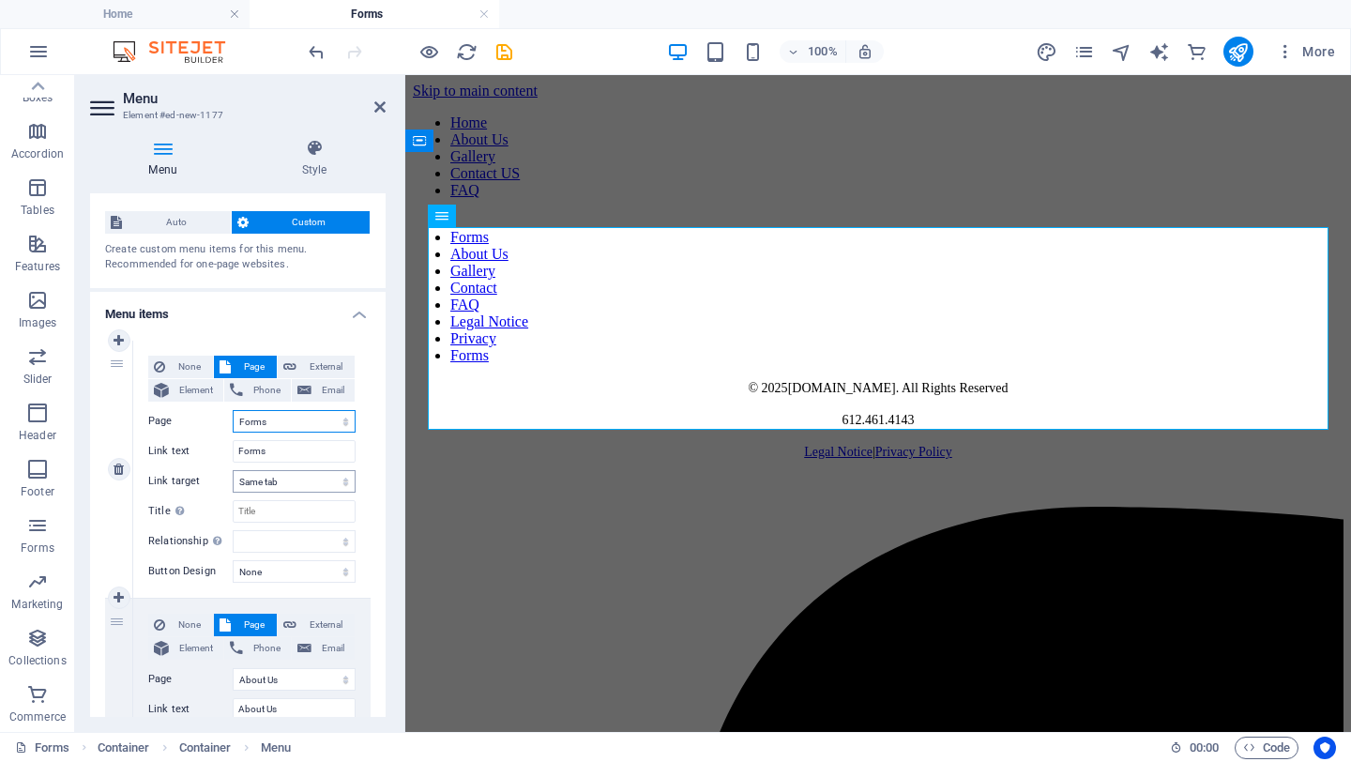
scroll to position [16, 0]
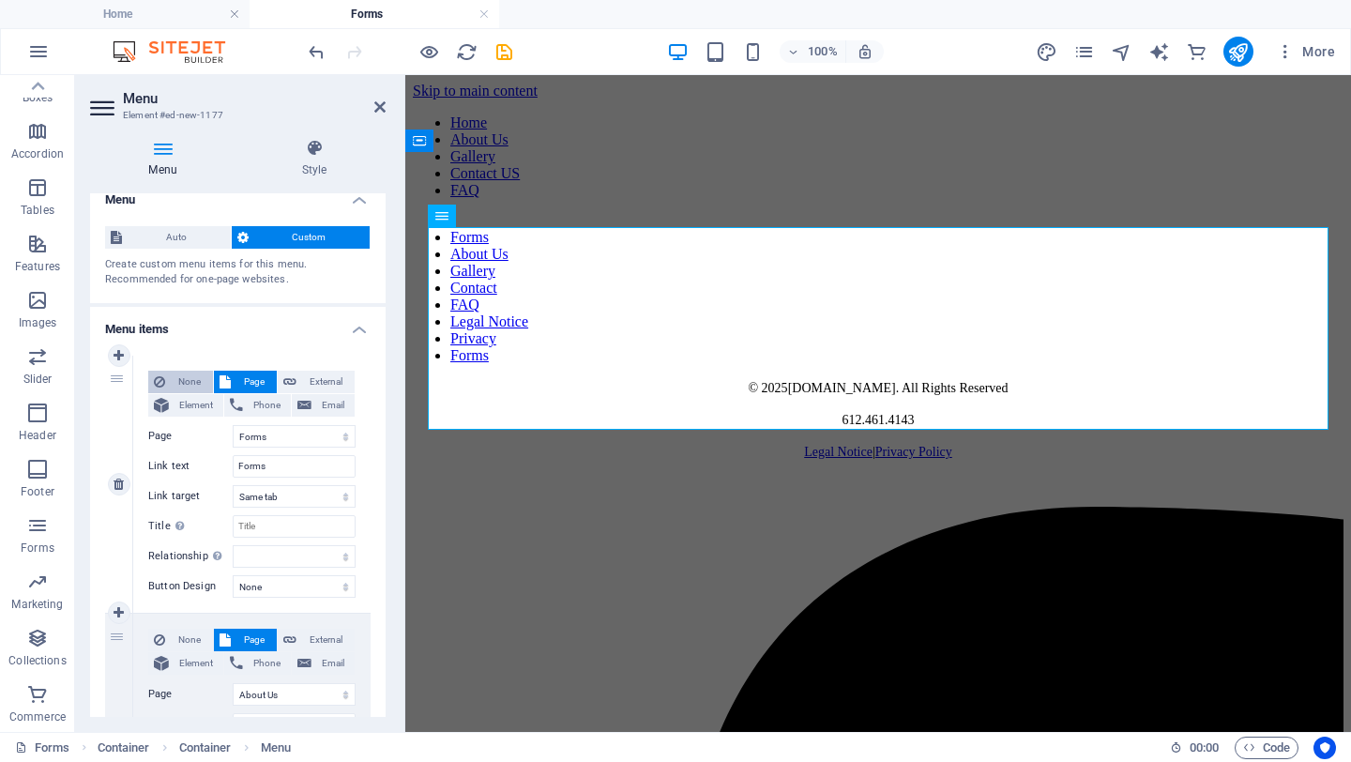
click at [186, 388] on span "None" at bounding box center [189, 382] width 37 height 23
select select
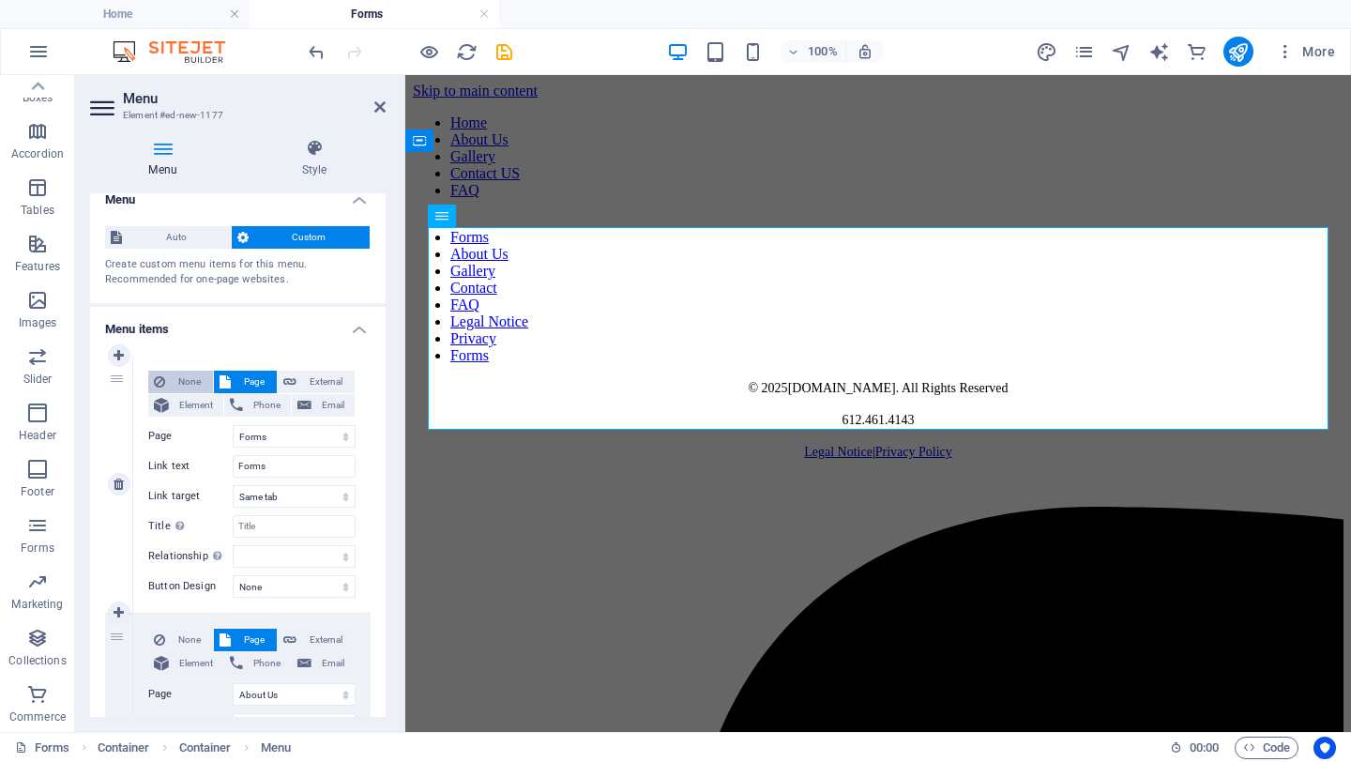
select select
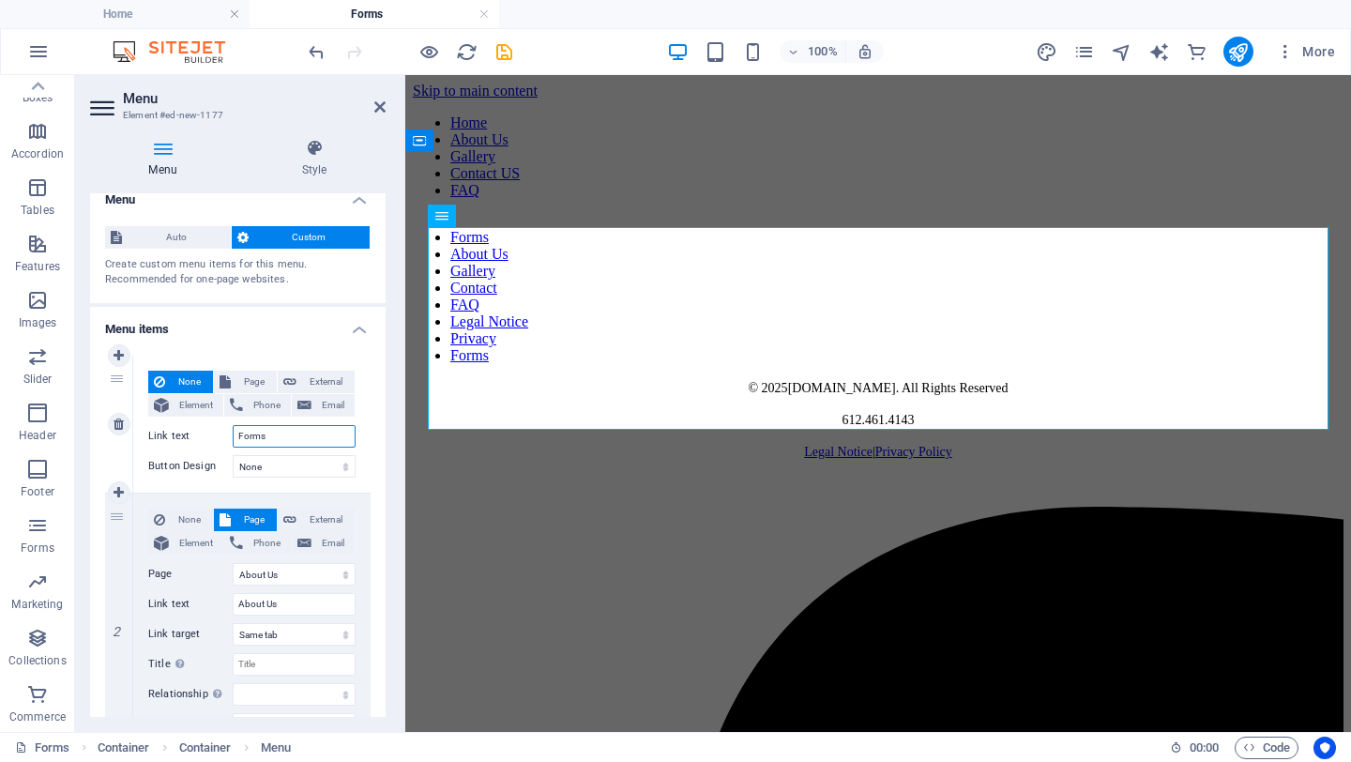
drag, startPoint x: 268, startPoint y: 438, endPoint x: 201, endPoint y: 425, distance: 68.8
click at [201, 425] on div "Link text Forms" at bounding box center [251, 436] width 207 height 23
click at [381, 111] on icon at bounding box center [379, 106] width 11 height 15
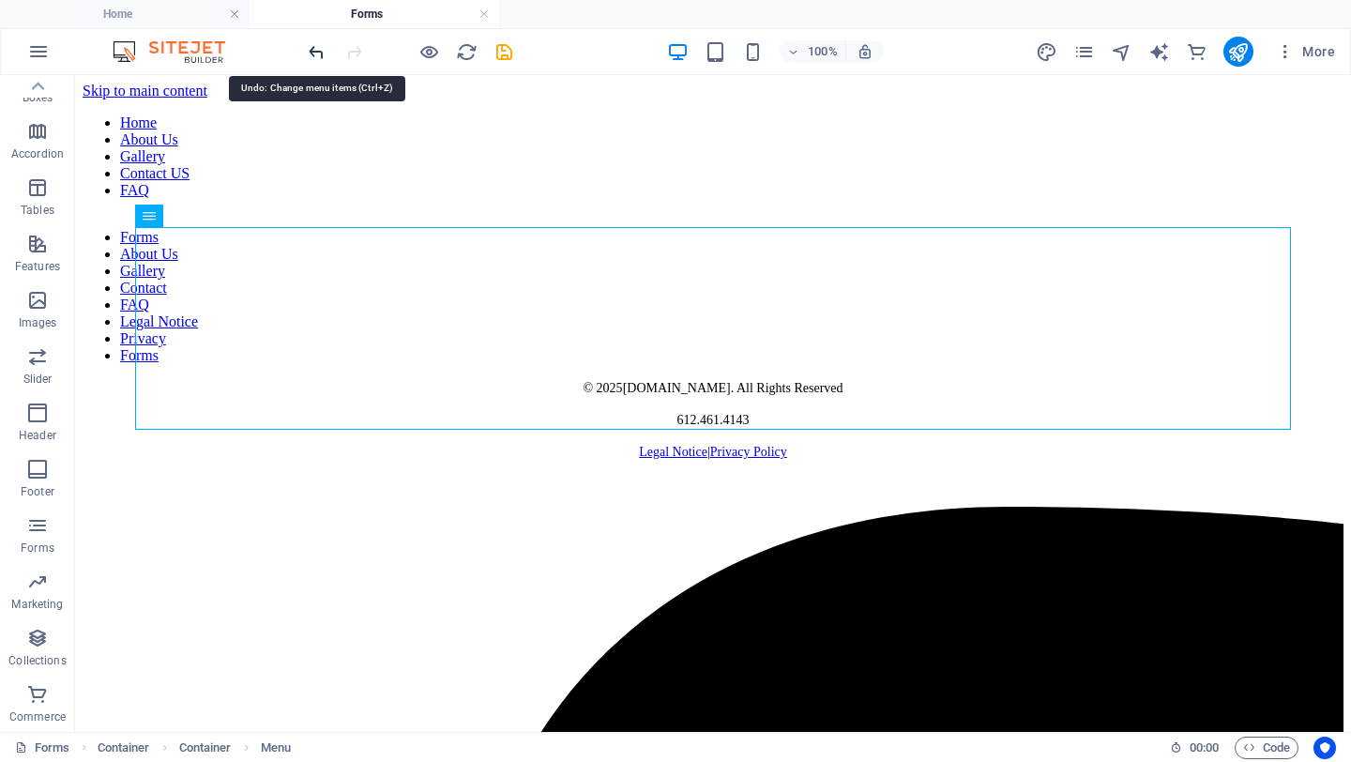
click at [322, 53] on icon "undo" at bounding box center [317, 52] width 22 height 22
click at [313, 56] on icon "undo" at bounding box center [317, 52] width 22 height 22
click at [318, 52] on icon "undo" at bounding box center [317, 52] width 22 height 22
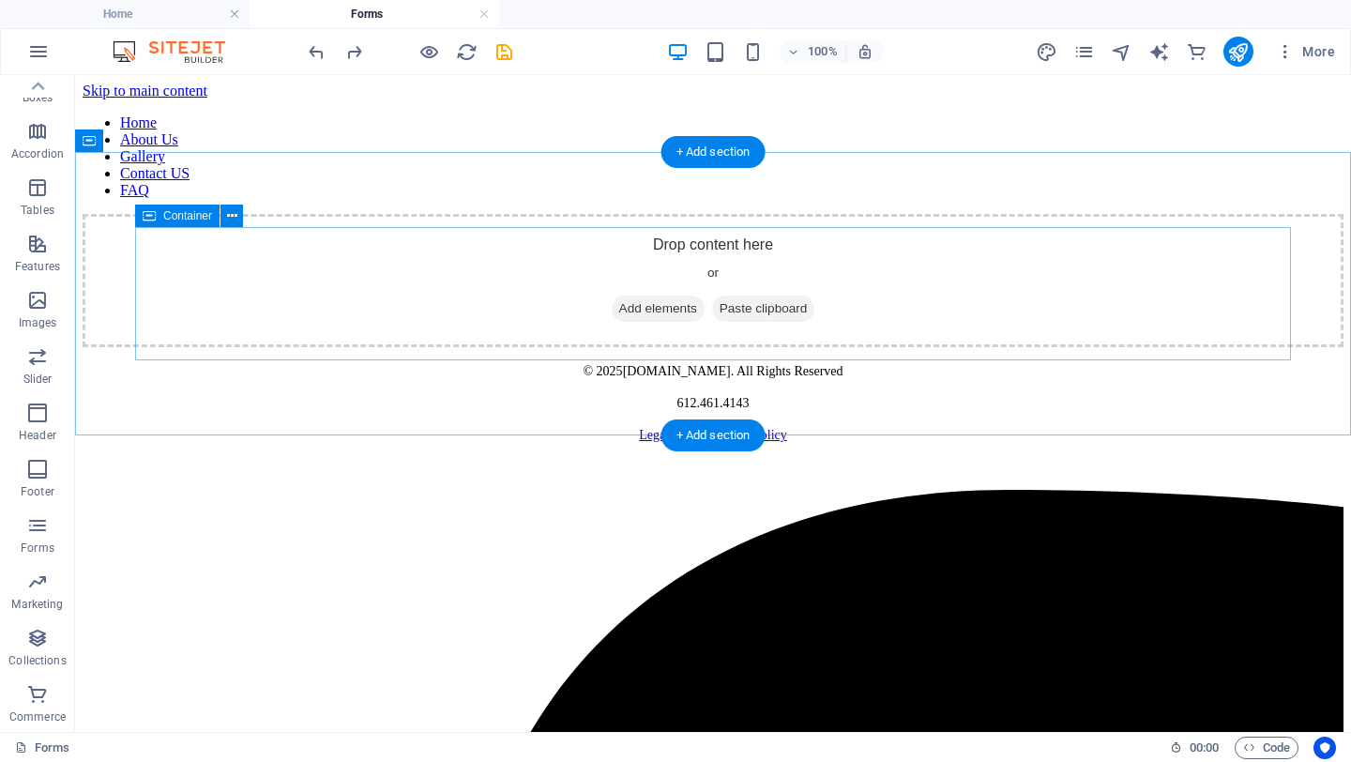
click at [643, 319] on span "Add elements" at bounding box center [658, 308] width 93 height 26
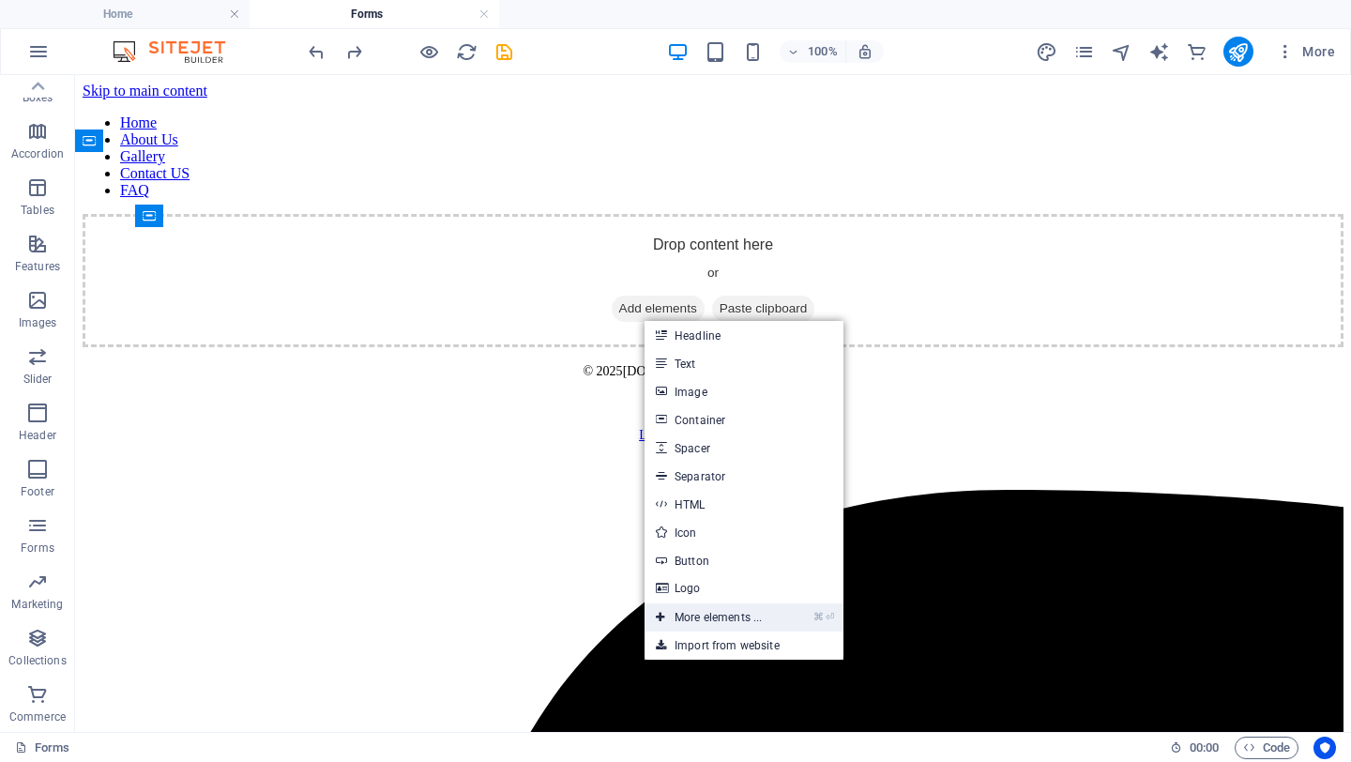
click at [726, 616] on link "⌘ ⏎ More elements ..." at bounding box center [708, 617] width 129 height 28
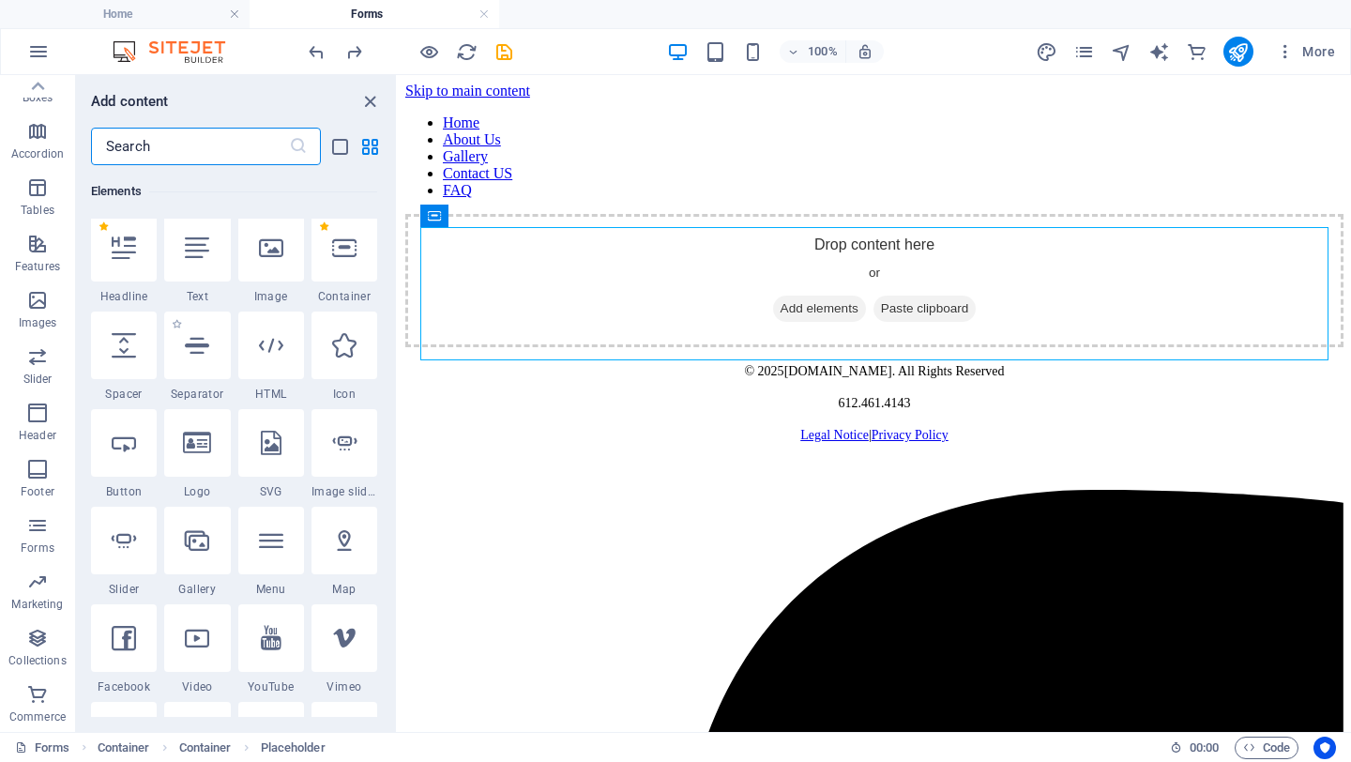
scroll to position [182, 0]
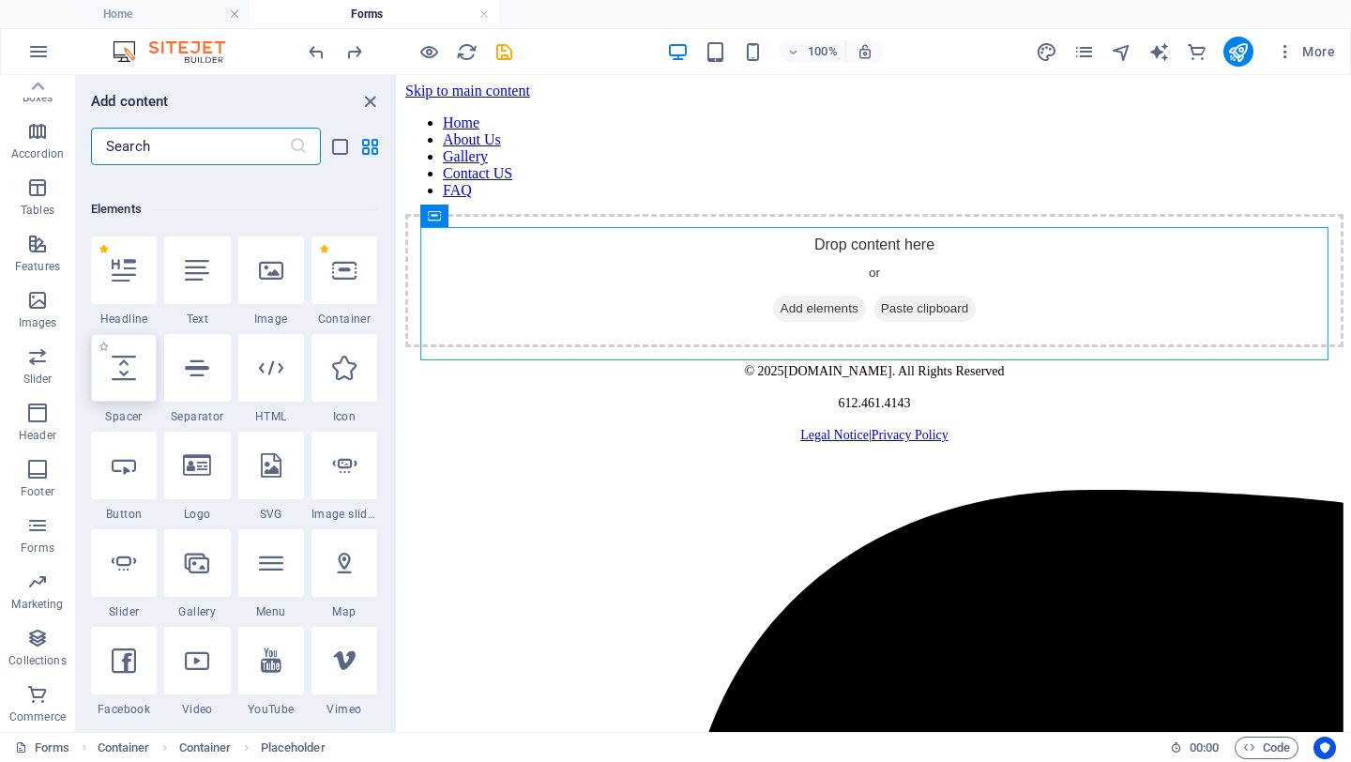
click at [121, 388] on div at bounding box center [124, 368] width 66 height 68
select select "px"
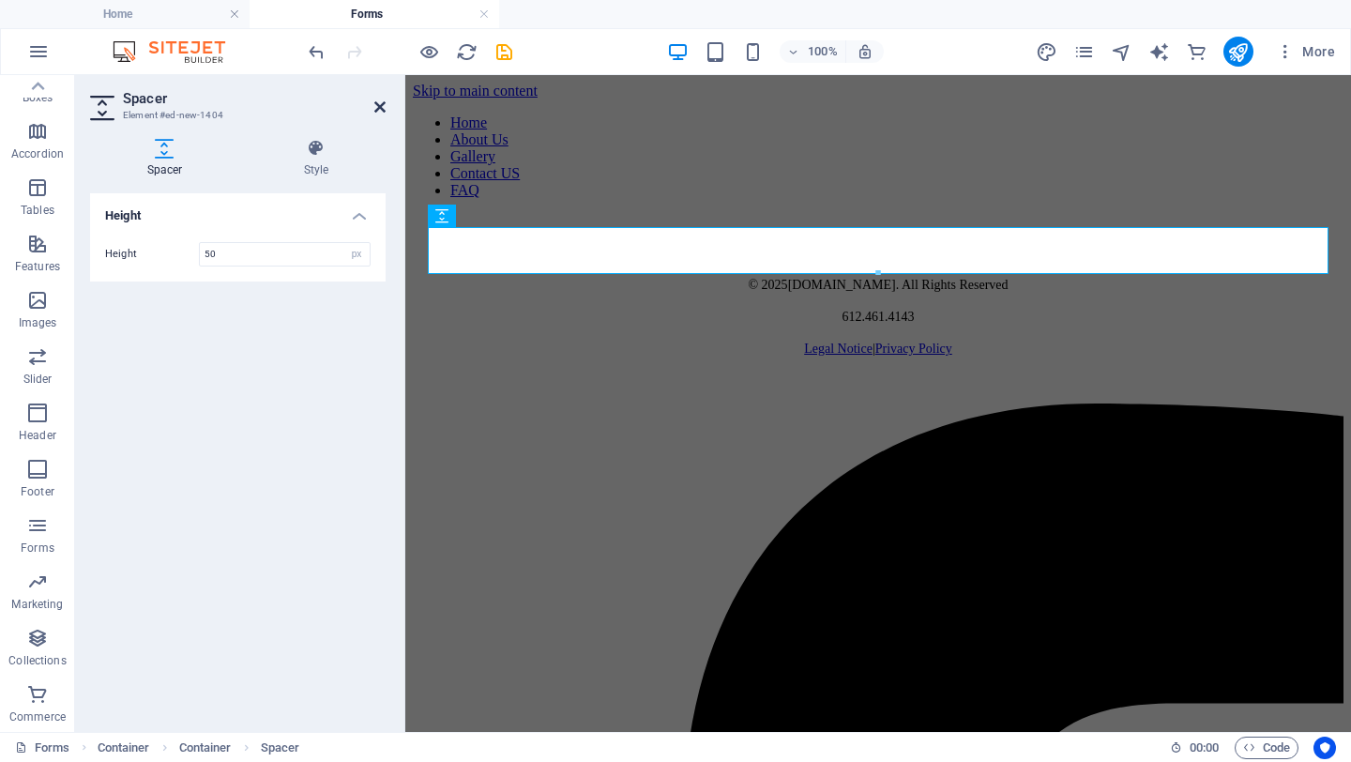
click at [376, 105] on icon at bounding box center [379, 106] width 11 height 15
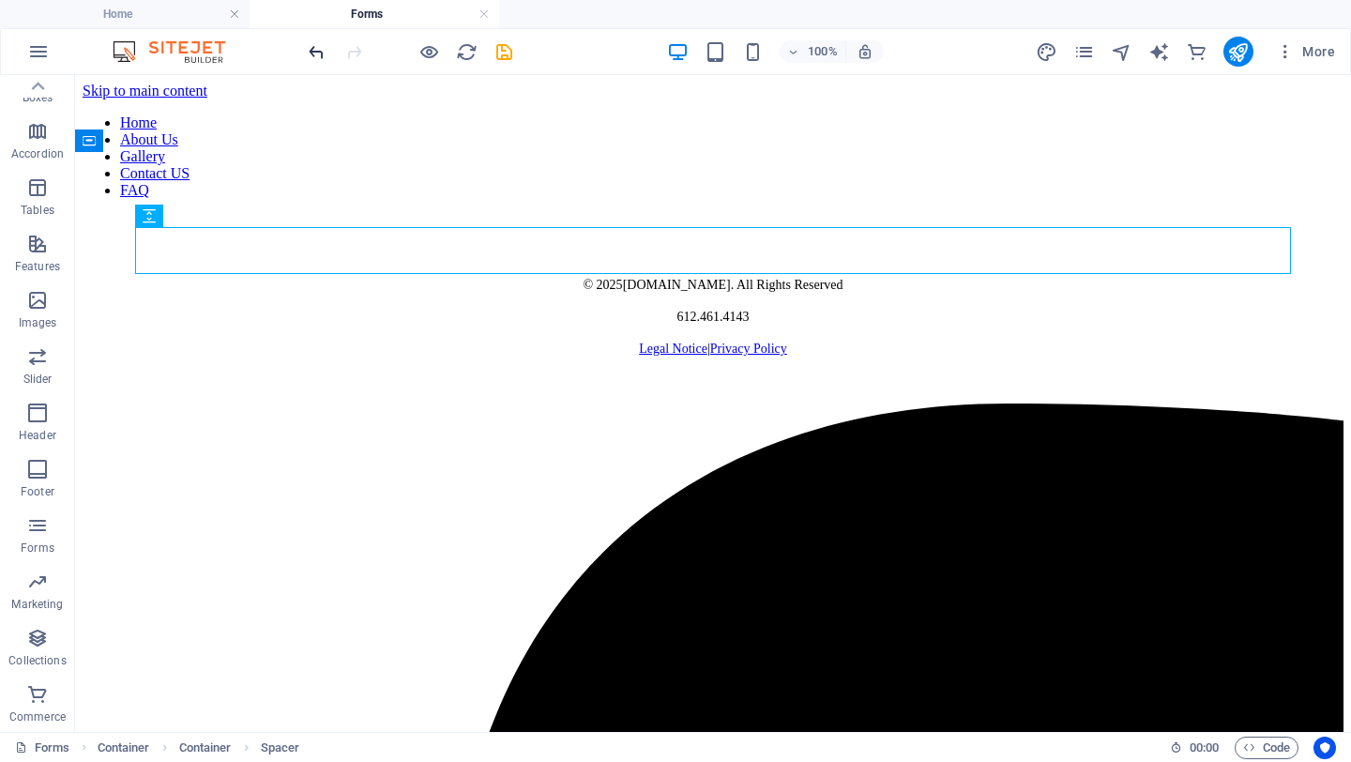
click at [316, 56] on icon "undo" at bounding box center [317, 52] width 22 height 22
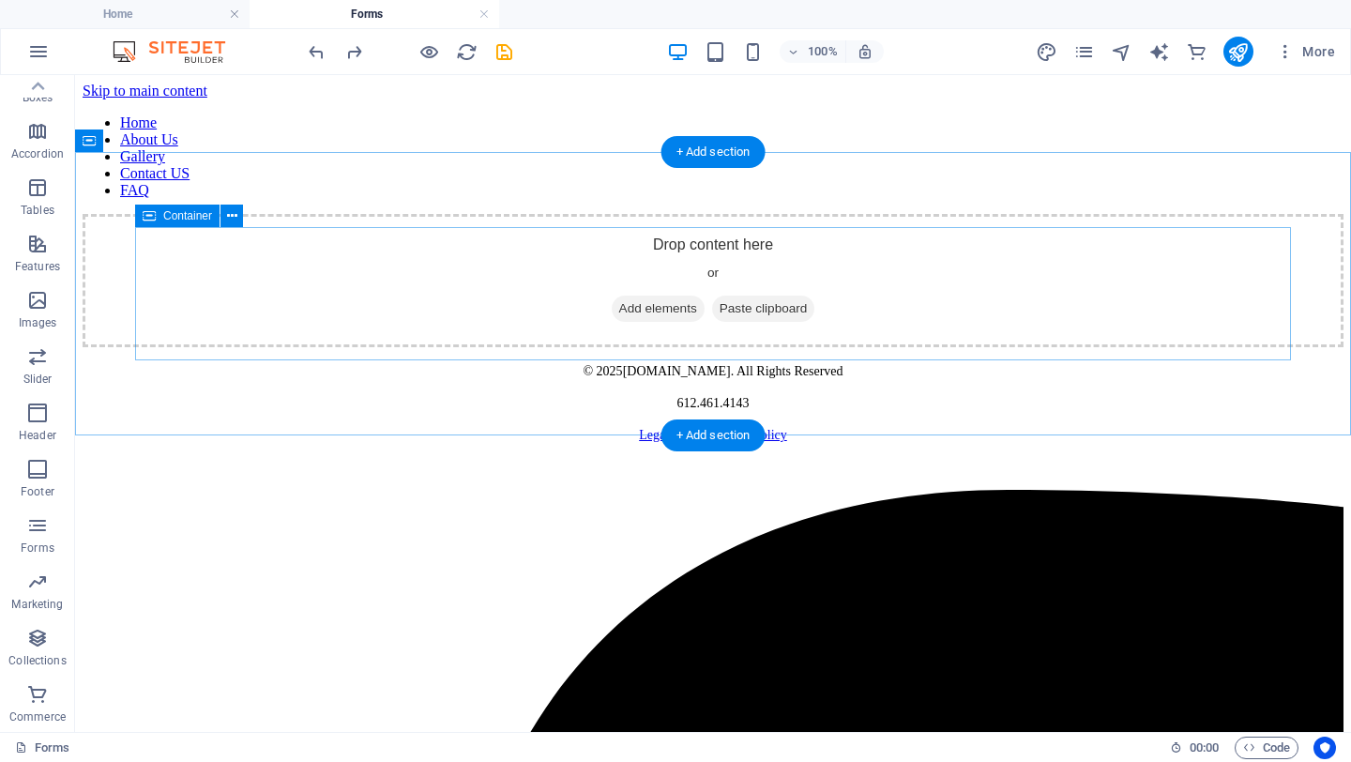
click at [658, 318] on span "Add elements" at bounding box center [658, 308] width 93 height 26
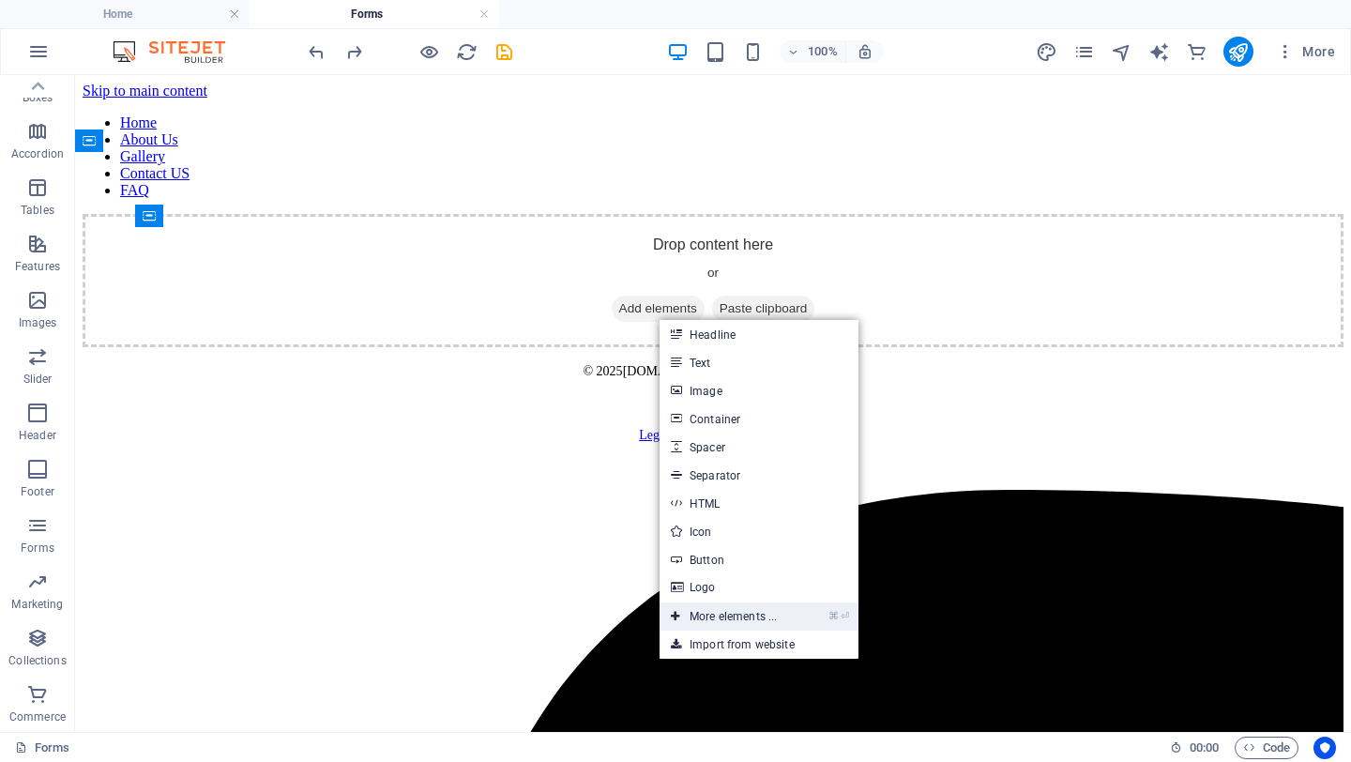
click at [742, 622] on link "⌘ ⏎ More elements ..." at bounding box center [723, 616] width 129 height 28
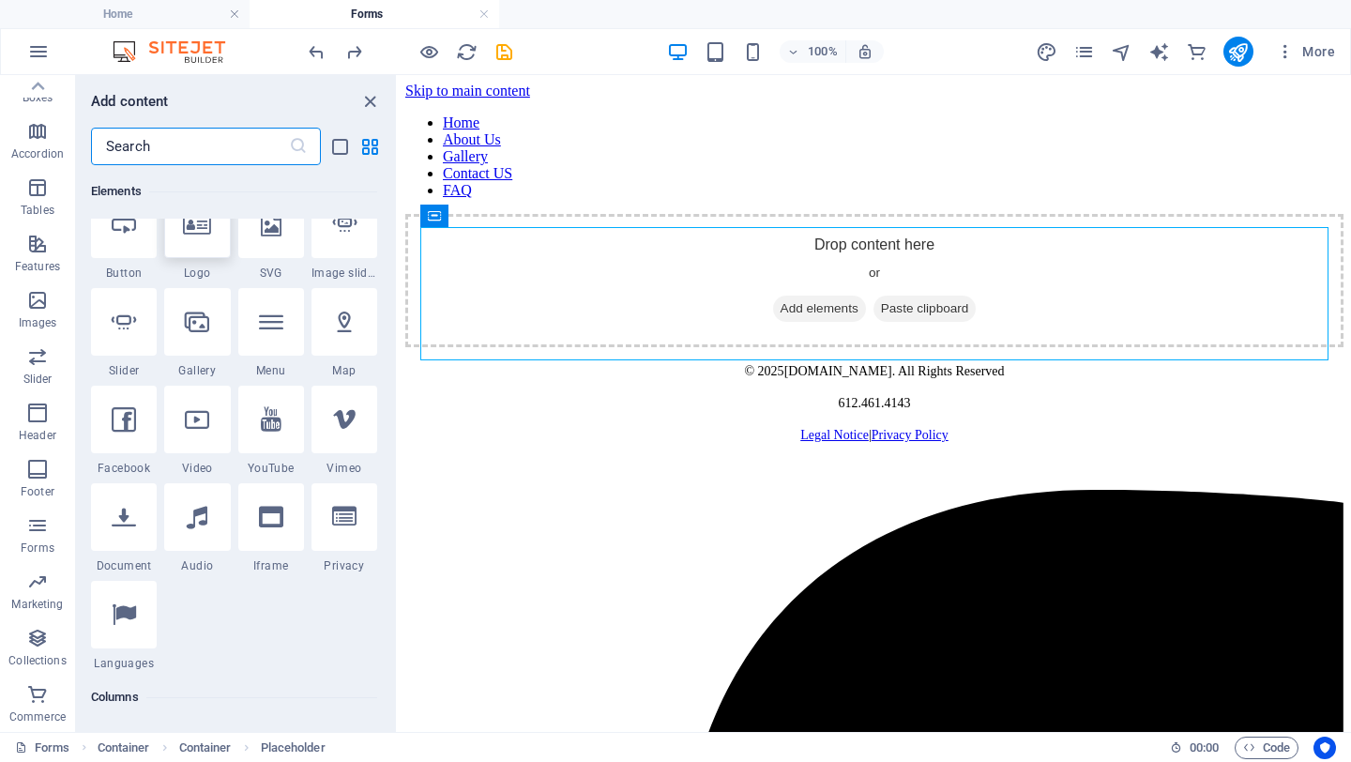
scroll to position [430, 0]
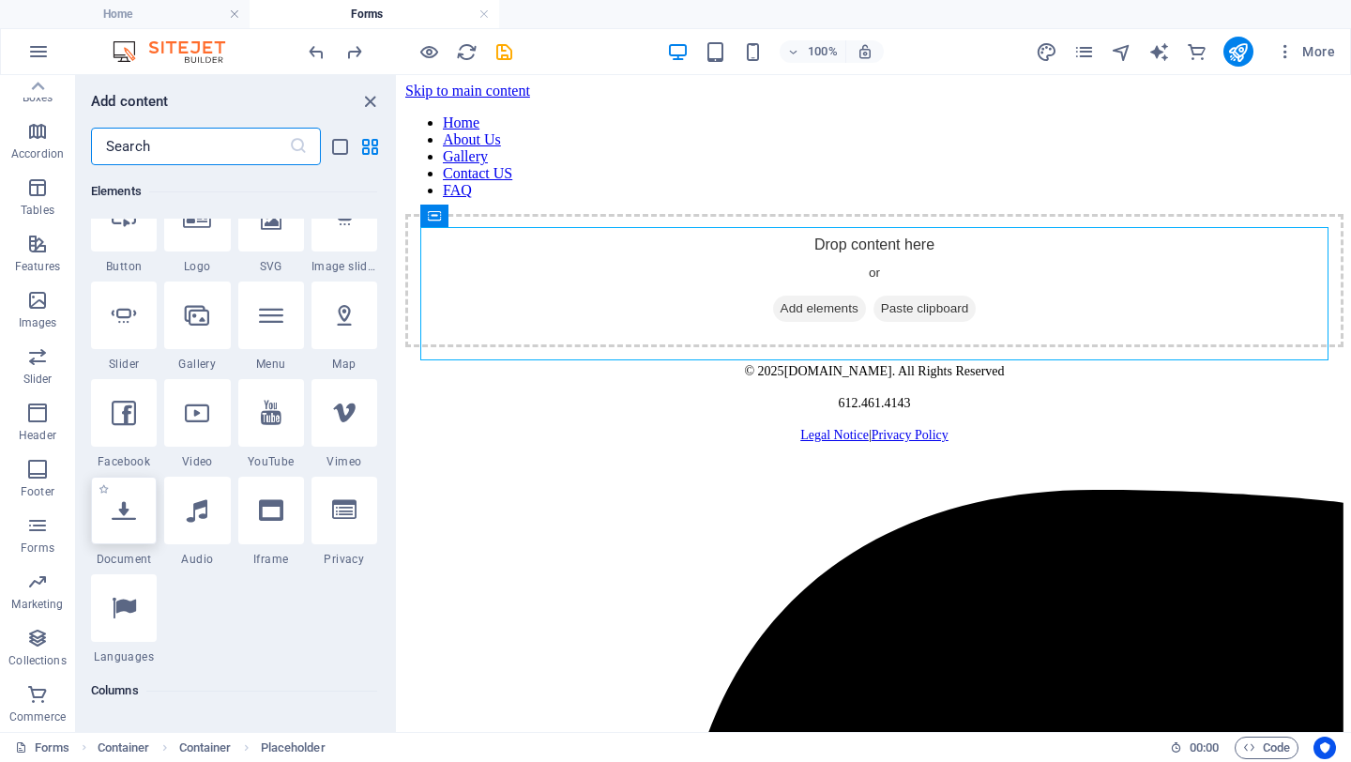
click at [125, 511] on icon at bounding box center [124, 510] width 24 height 24
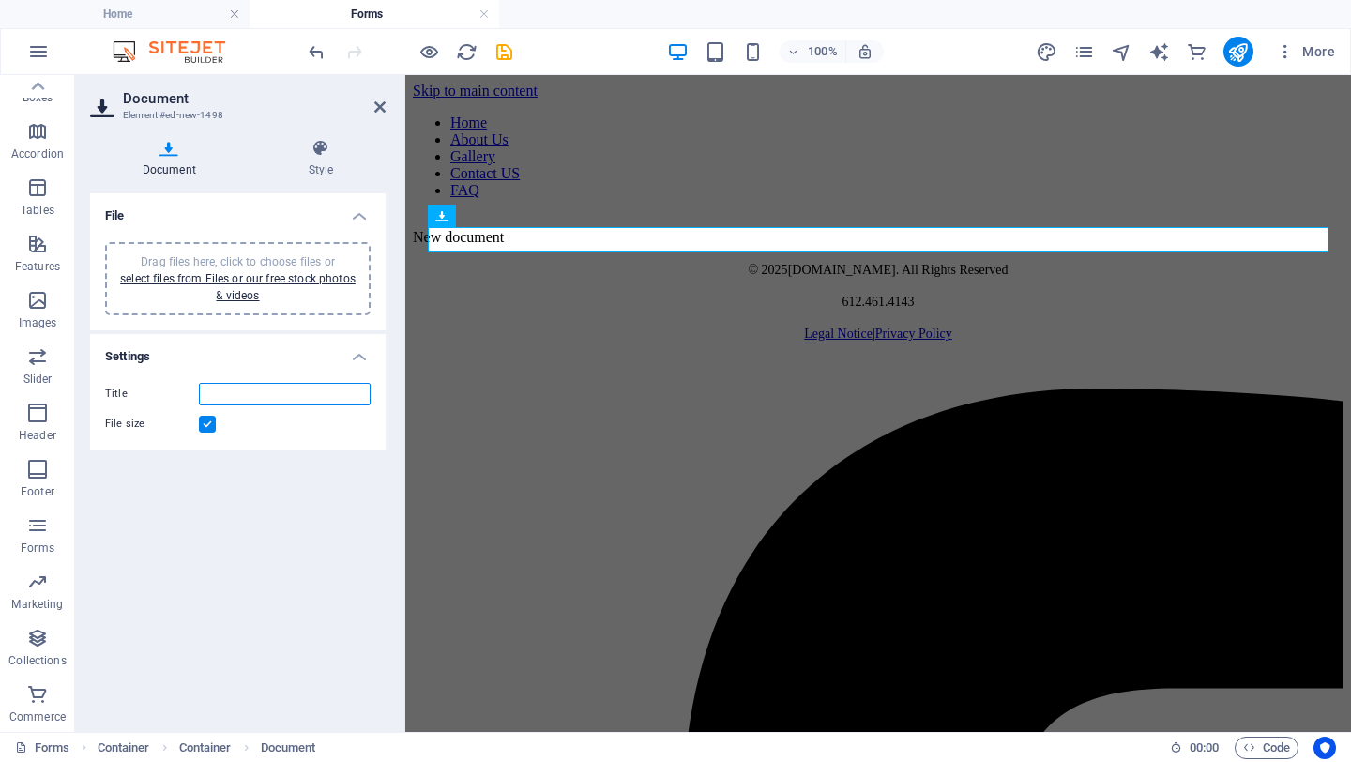
click at [247, 396] on input "Title" at bounding box center [285, 394] width 172 height 23
type input "Aftercare Instruction Acknowledgement"
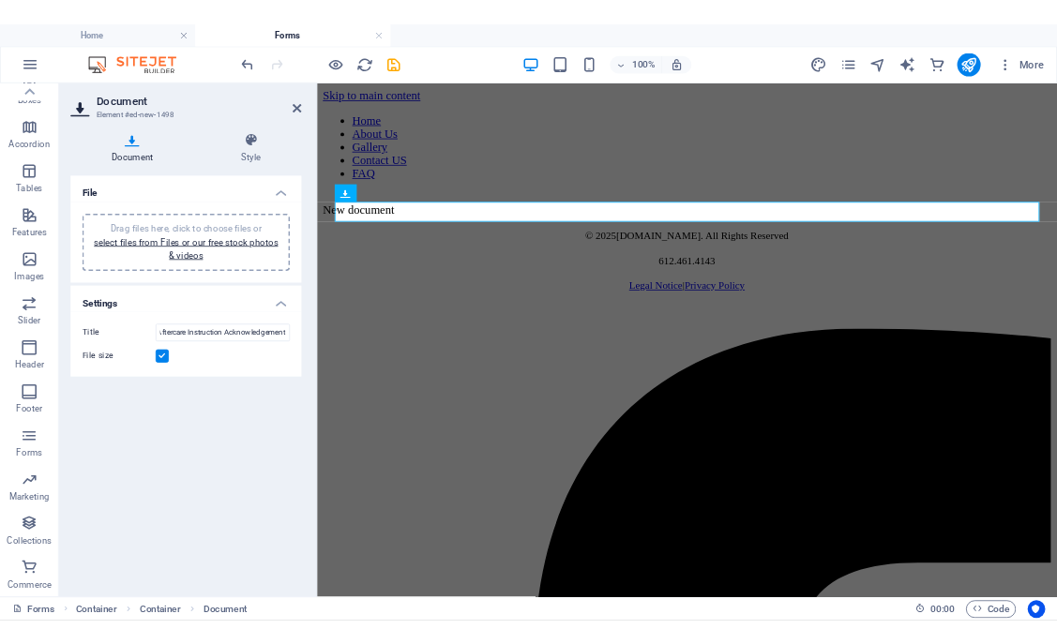
scroll to position [0, 0]
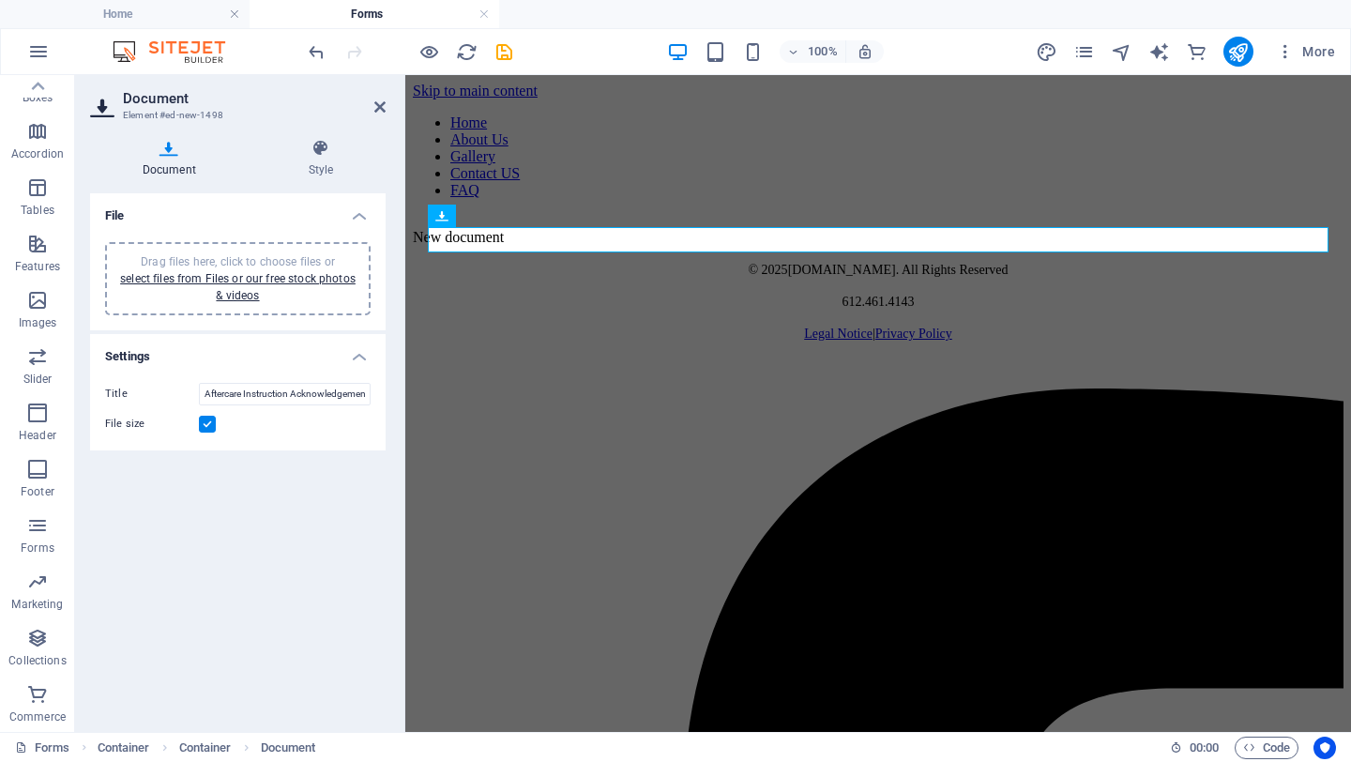
click at [249, 492] on div "File Drag files here, click to choose files or select files from Files or our f…" at bounding box center [237, 454] width 295 height 523
click at [290, 424] on div "File size" at bounding box center [237, 424] width 265 height 23
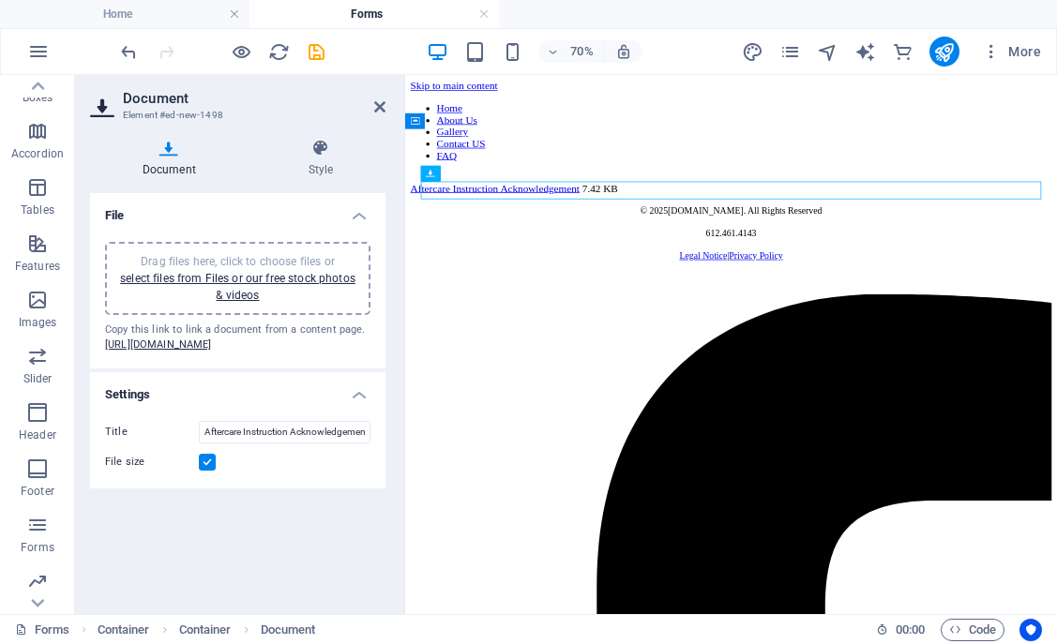
click at [567, 239] on div "Aftercare Instruction Acknowledgement 7.42 KB" at bounding box center [871, 237] width 916 height 17
click at [322, 156] on icon at bounding box center [320, 148] width 129 height 19
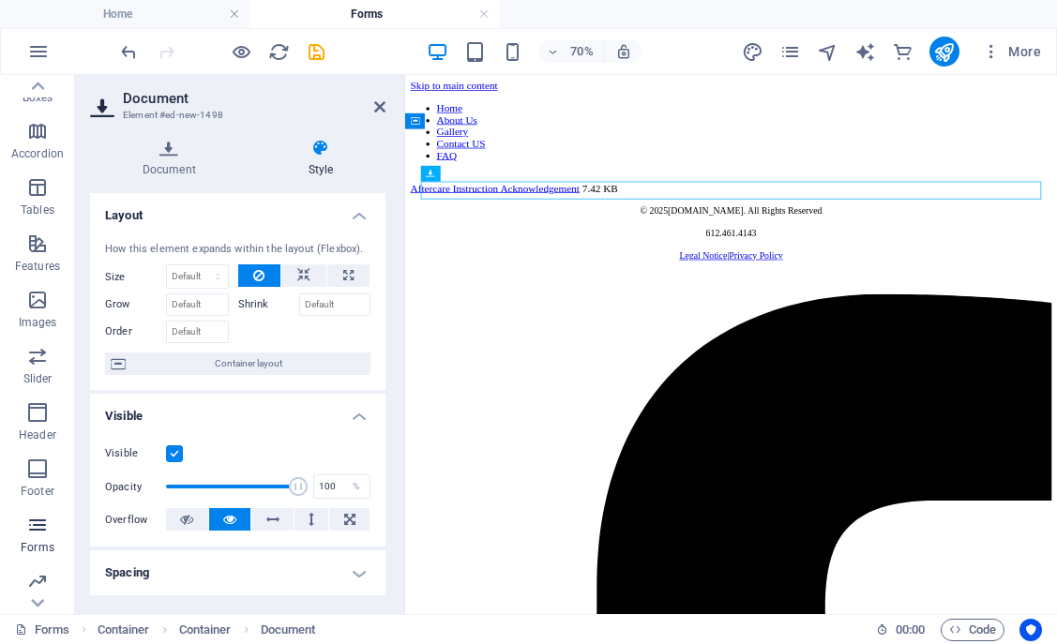
click at [40, 534] on icon "button" at bounding box center [37, 525] width 23 height 23
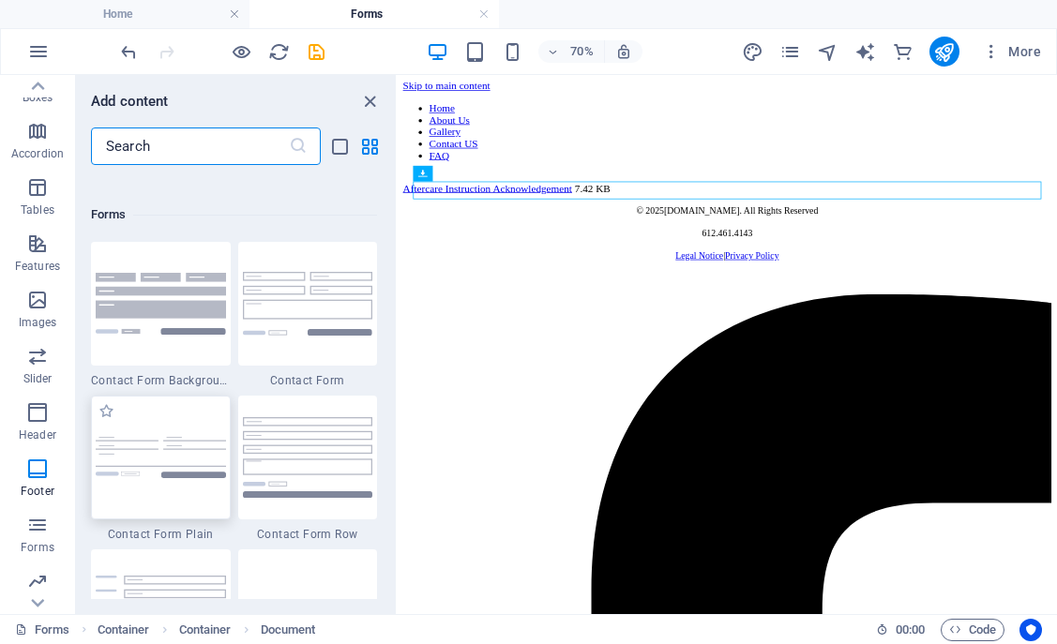
scroll to position [13673, 0]
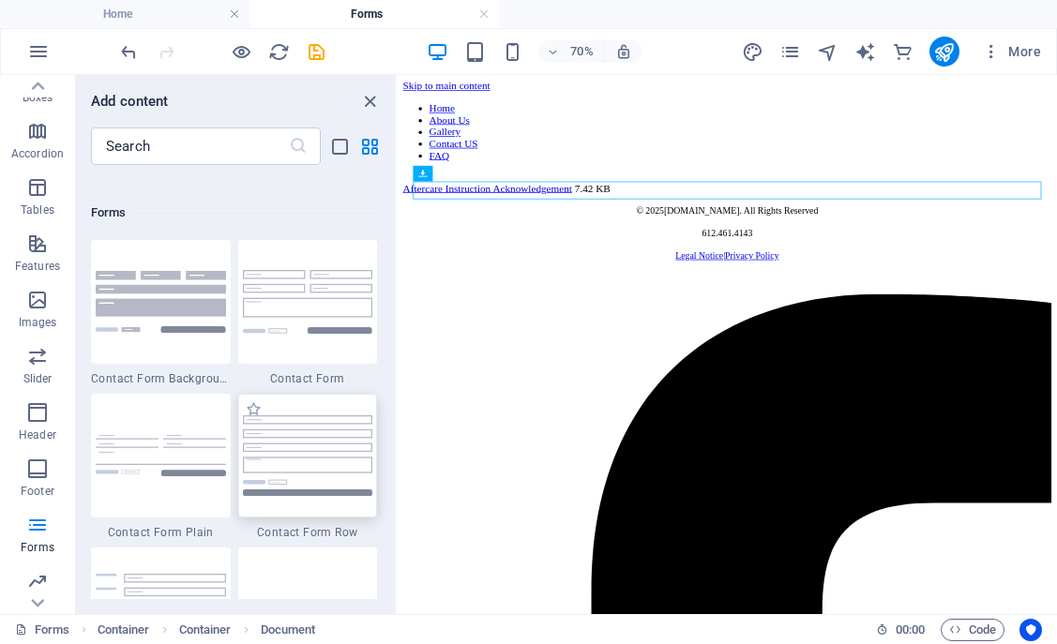
click at [266, 455] on img at bounding box center [308, 456] width 130 height 80
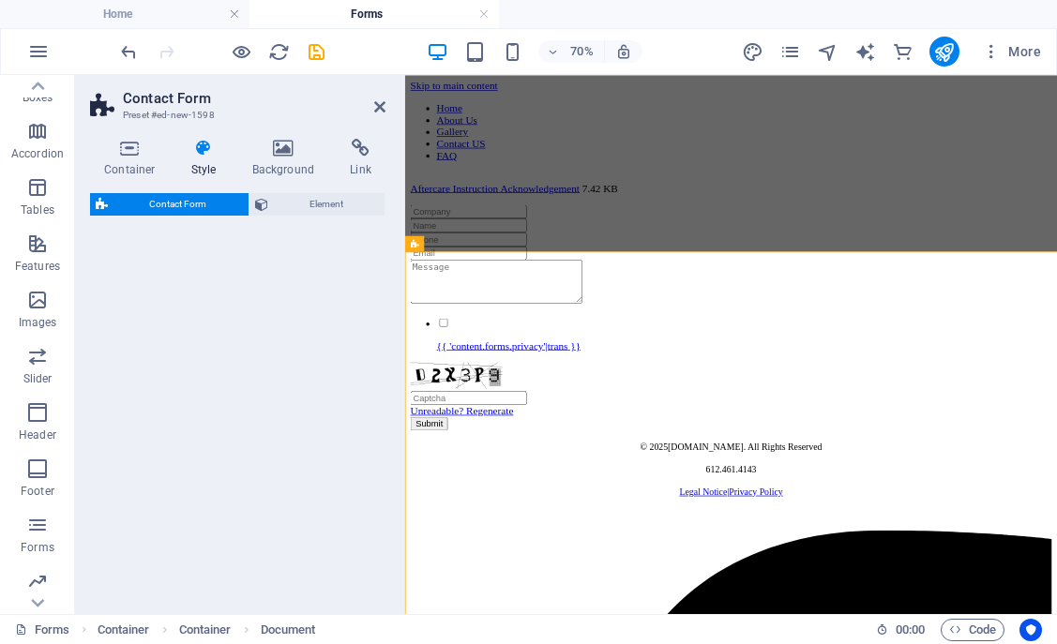
select select "rem"
select select "preset-contact-form-v3-row"
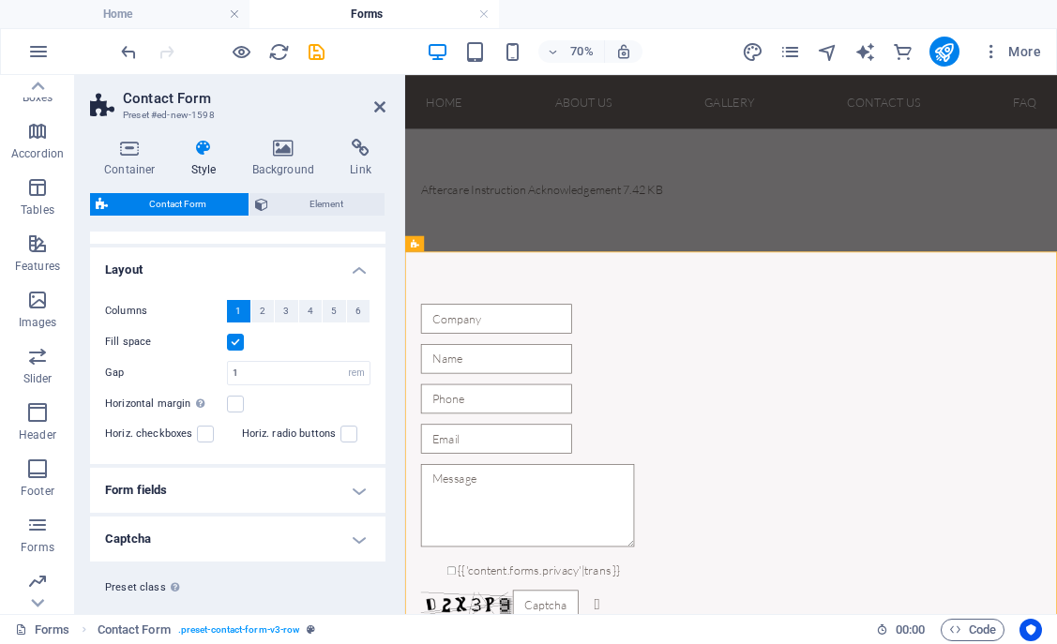
scroll to position [343, 0]
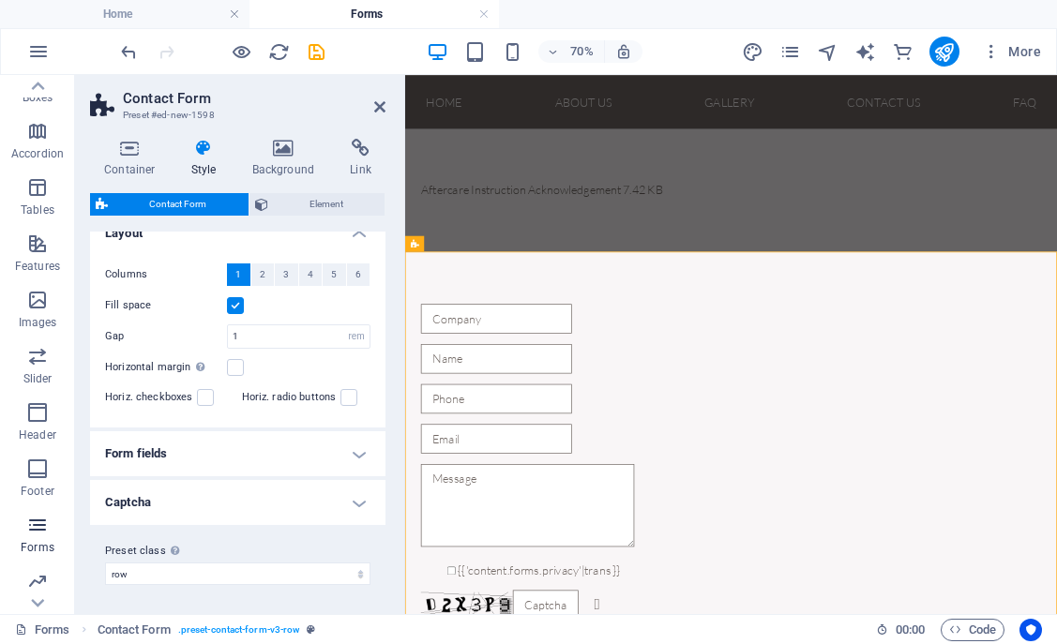
click at [36, 534] on icon "button" at bounding box center [37, 525] width 23 height 23
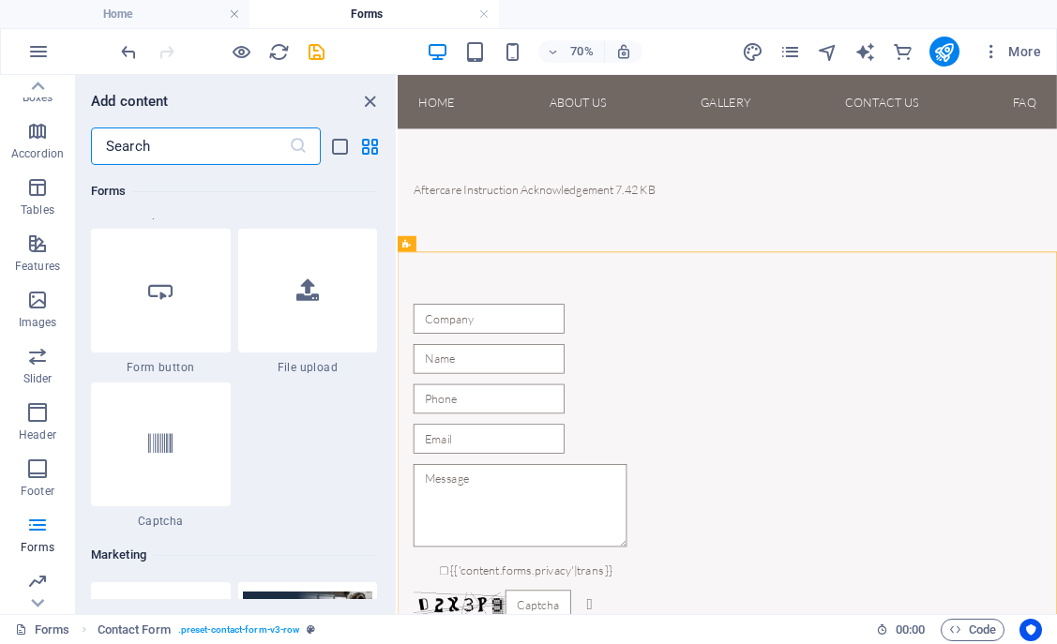
scroll to position [14910, 0]
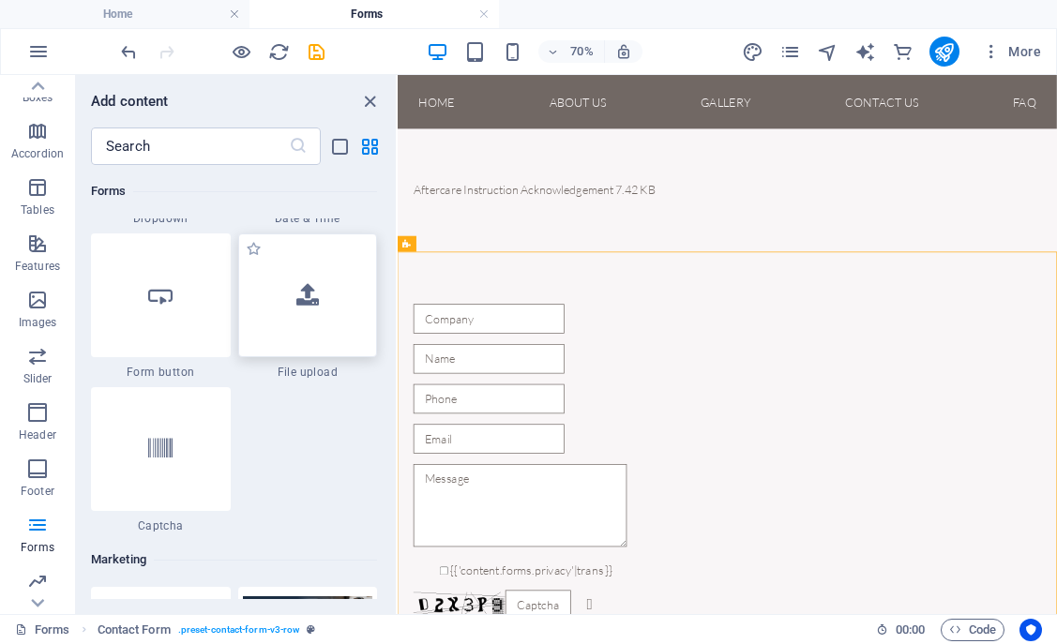
click at [319, 321] on div at bounding box center [308, 296] width 140 height 124
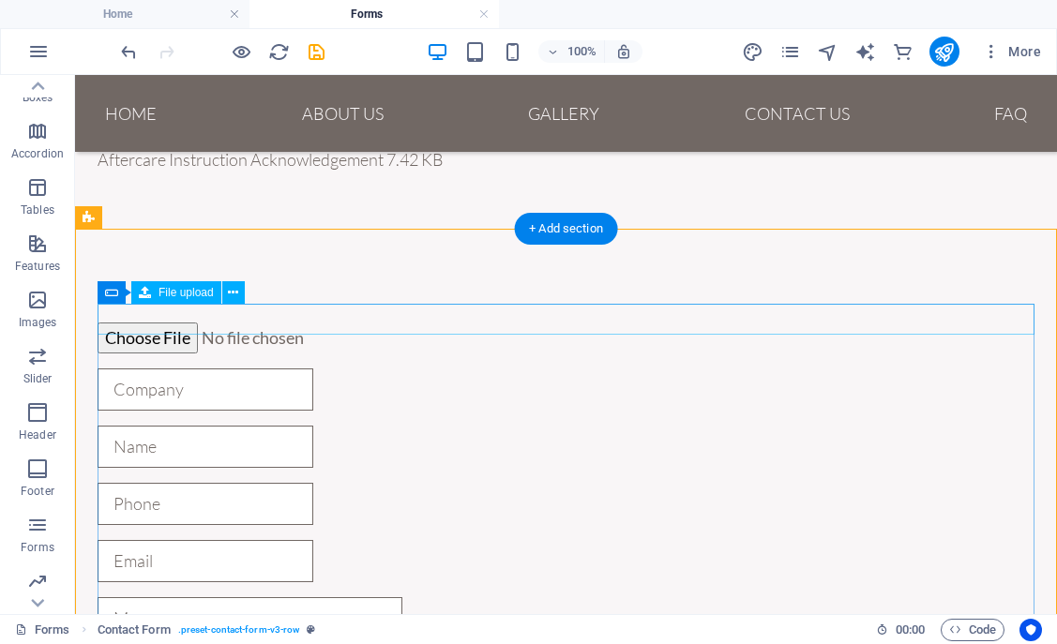
scroll to position [57, 0]
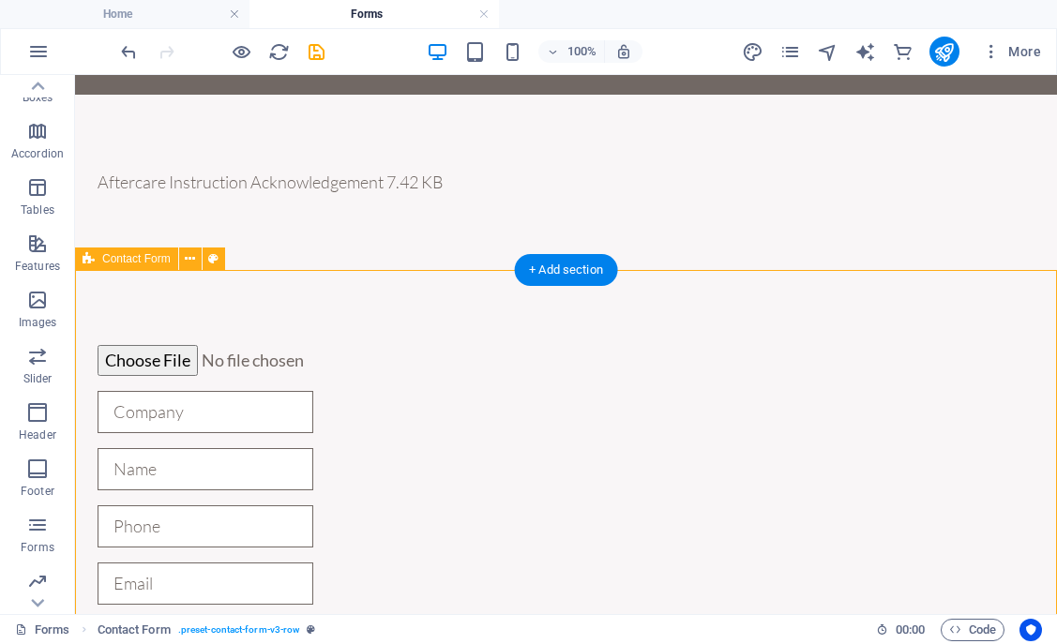
click at [648, 326] on div "{{ 'content.forms.privacy'|trans }} Unreadable? Regenerate Submit" at bounding box center [566, 621] width 982 height 702
click at [672, 337] on div "{{ 'content.forms.privacy'|trans }} Unreadable? Regenerate Submit" at bounding box center [566, 621] width 982 height 702
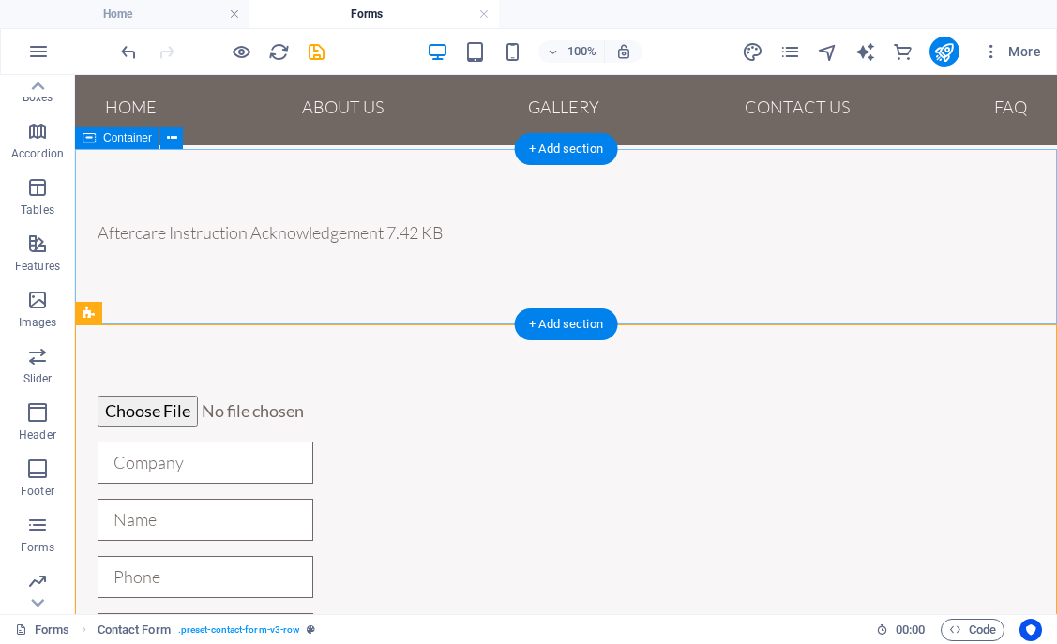
scroll to position [2, 0]
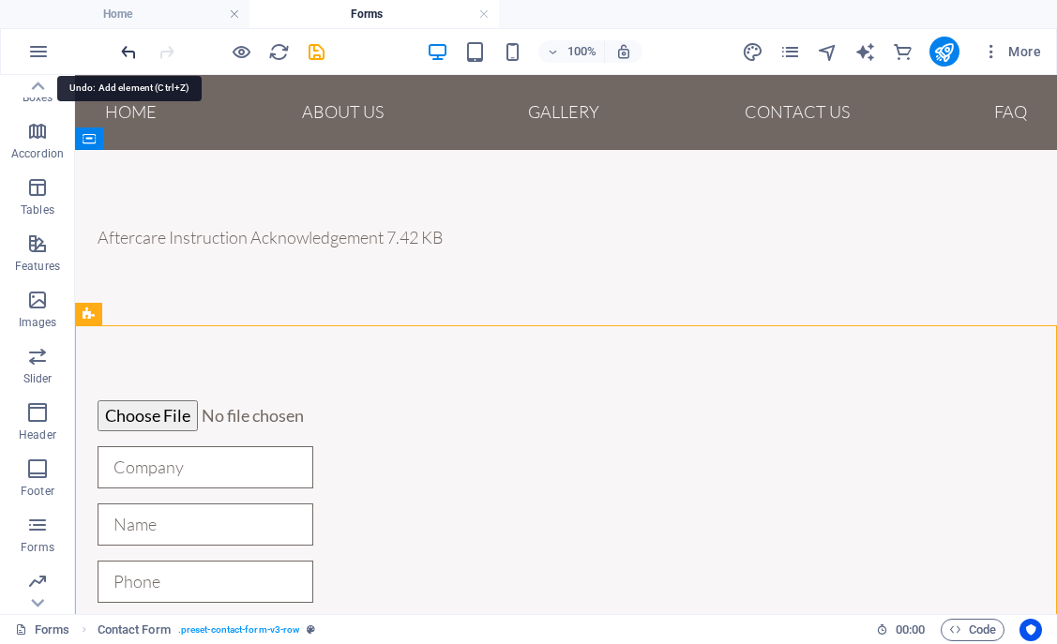
click at [128, 52] on icon "undo" at bounding box center [129, 52] width 22 height 22
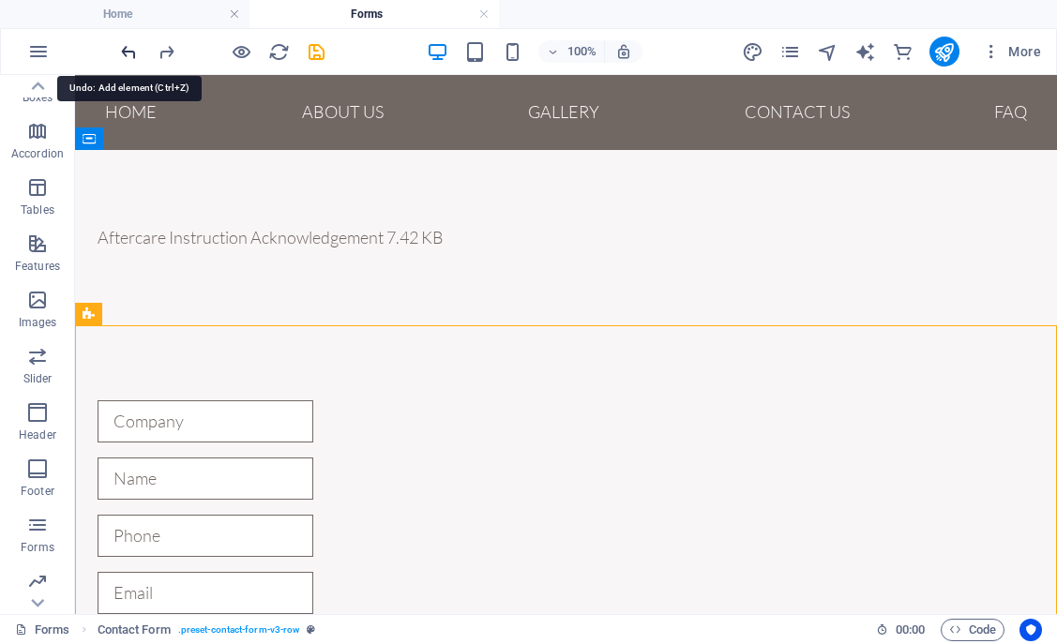
click at [128, 52] on icon "undo" at bounding box center [129, 52] width 22 height 22
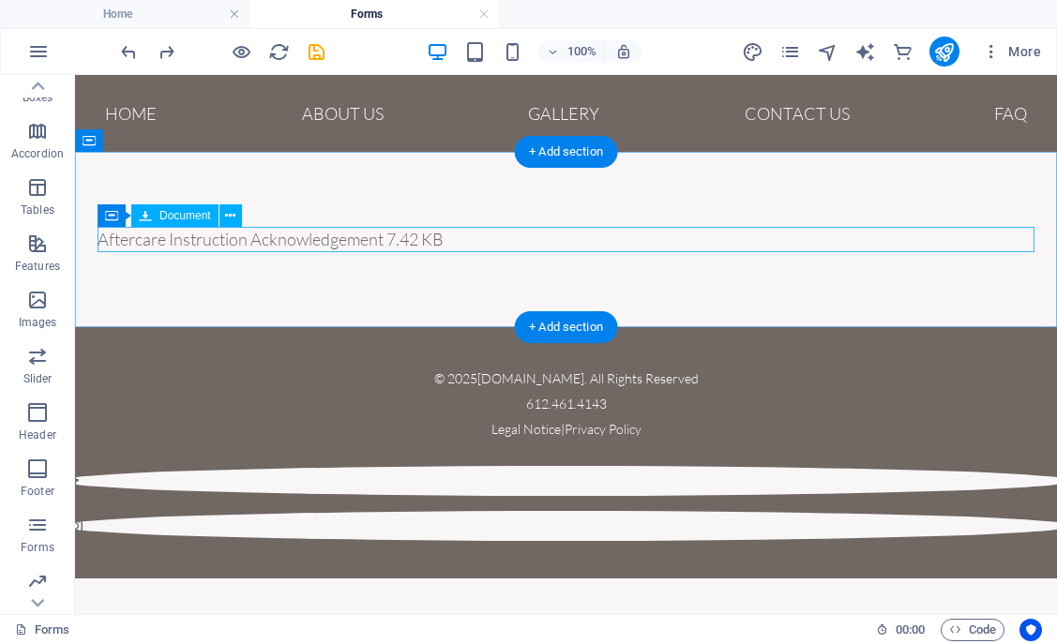
click at [479, 240] on div "Aftercare Instruction Acknowledgement 7.42 KB" at bounding box center [566, 239] width 937 height 25
click at [340, 244] on div "Aftercare Instruction Acknowledgement 7.42 KB" at bounding box center [566, 239] width 937 height 25
click at [353, 244] on div "Aftercare Instruction Acknowledgement 7.42 KB" at bounding box center [566, 239] width 937 height 25
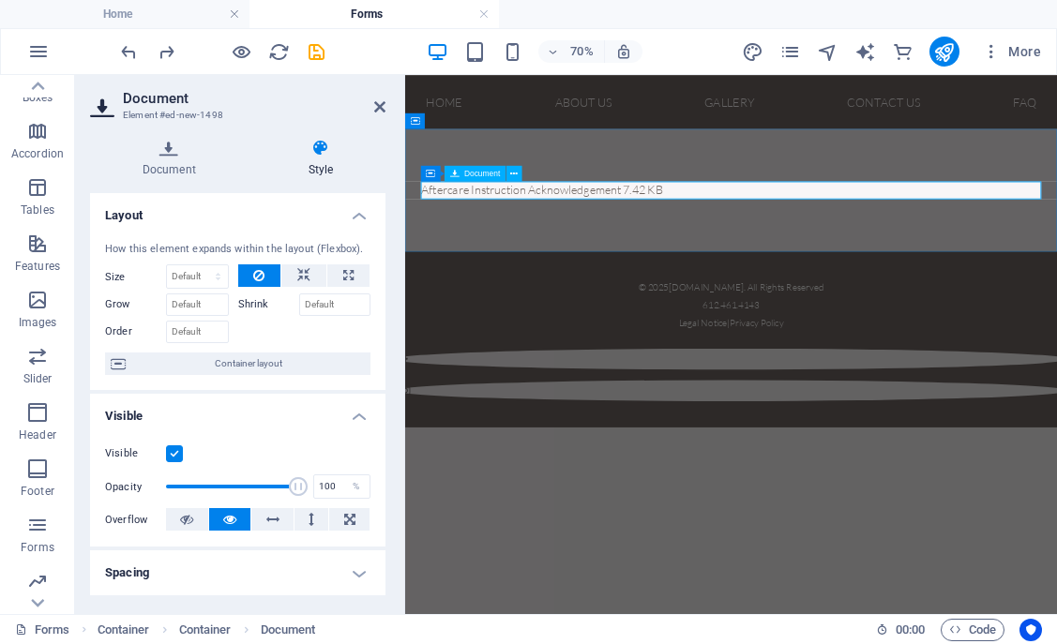
click at [772, 236] on div "Aftercare Instruction Acknowledgement 7.42 KB" at bounding box center [871, 239] width 886 height 25
click at [159, 159] on h4 "Document" at bounding box center [173, 158] width 166 height 39
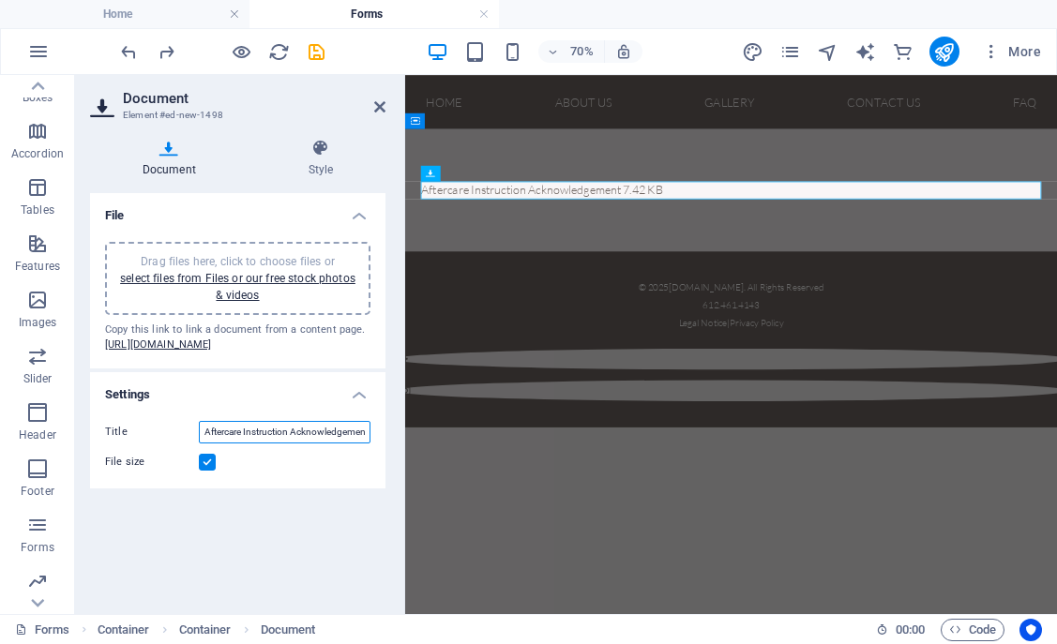
click at [306, 444] on input "Aftercare Instruction Acknowledgement" at bounding box center [285, 432] width 172 height 23
click at [546, 290] on div "Aftercare Instruction Acknowledgement 7.42 KB" at bounding box center [870, 239] width 931 height 175
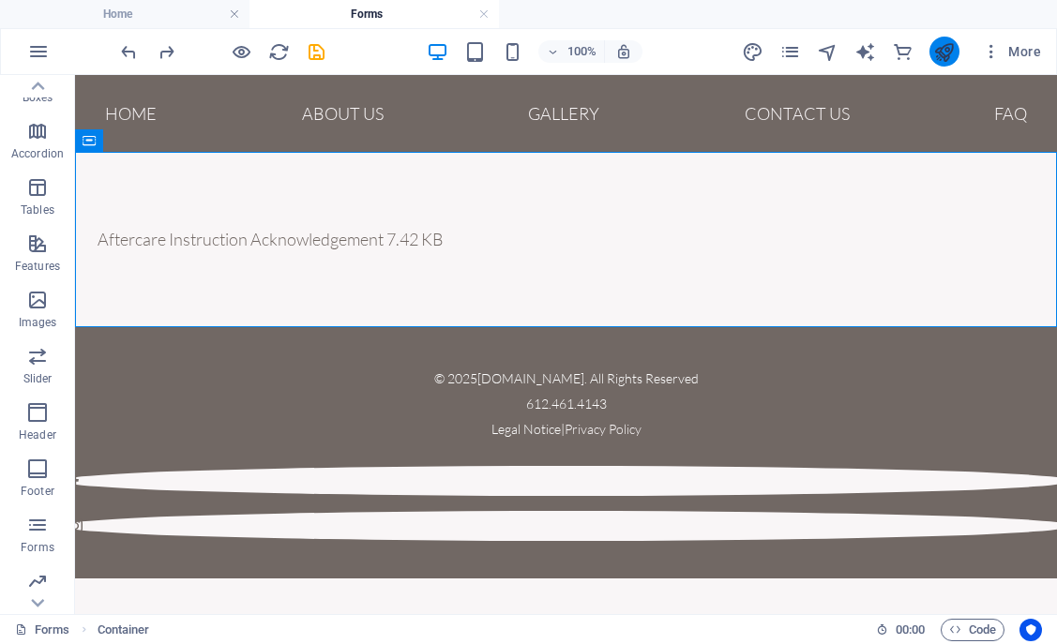
click at [945, 62] on button "publish" at bounding box center [945, 52] width 30 height 30
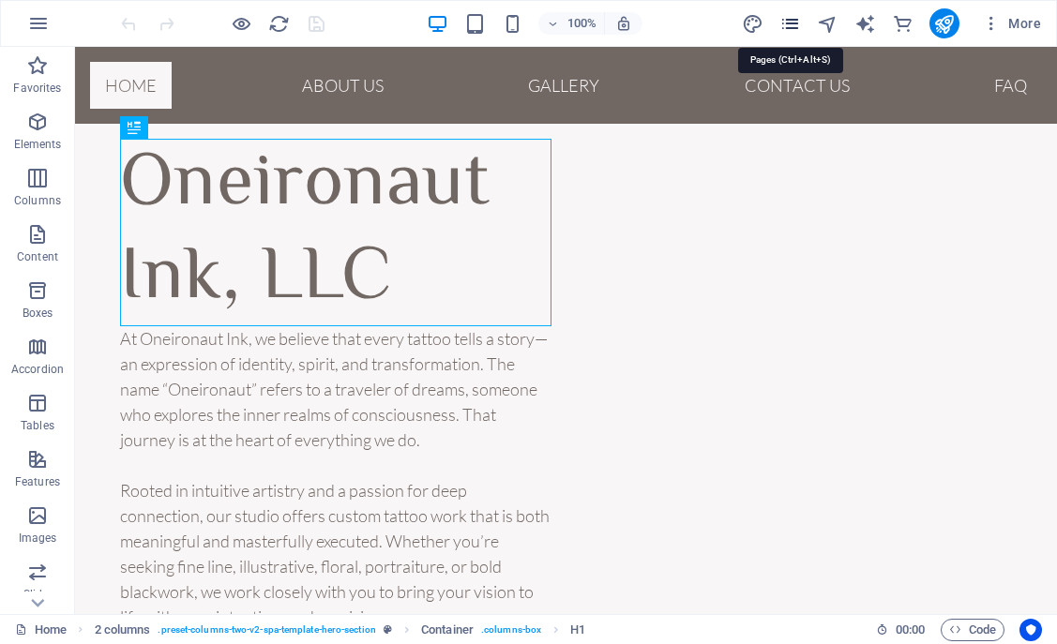
click at [790, 21] on icon "pages" at bounding box center [790, 24] width 22 height 22
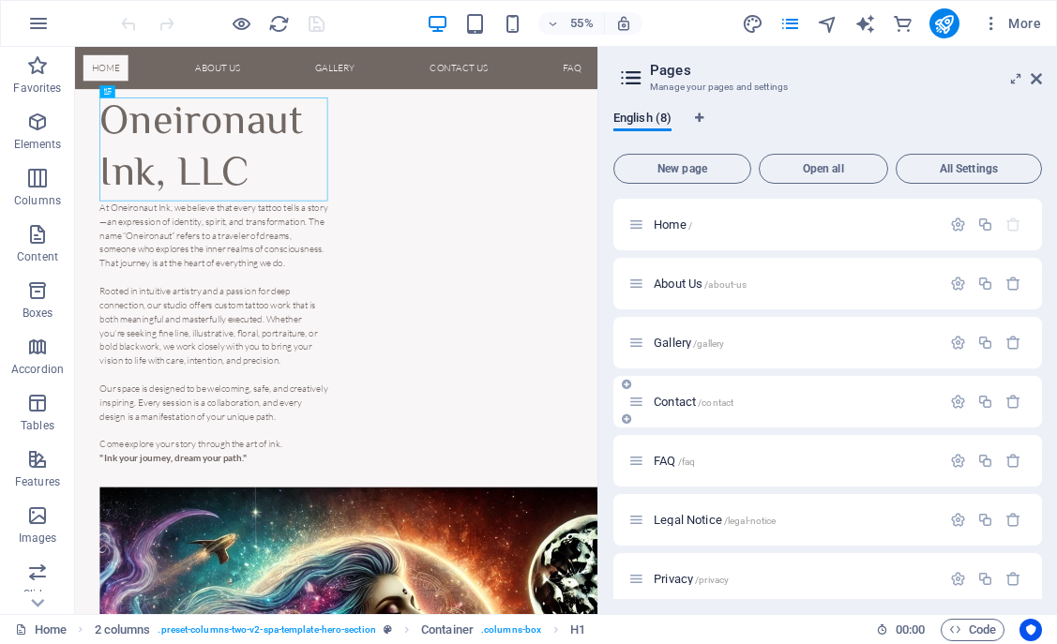
scroll to position [72, 0]
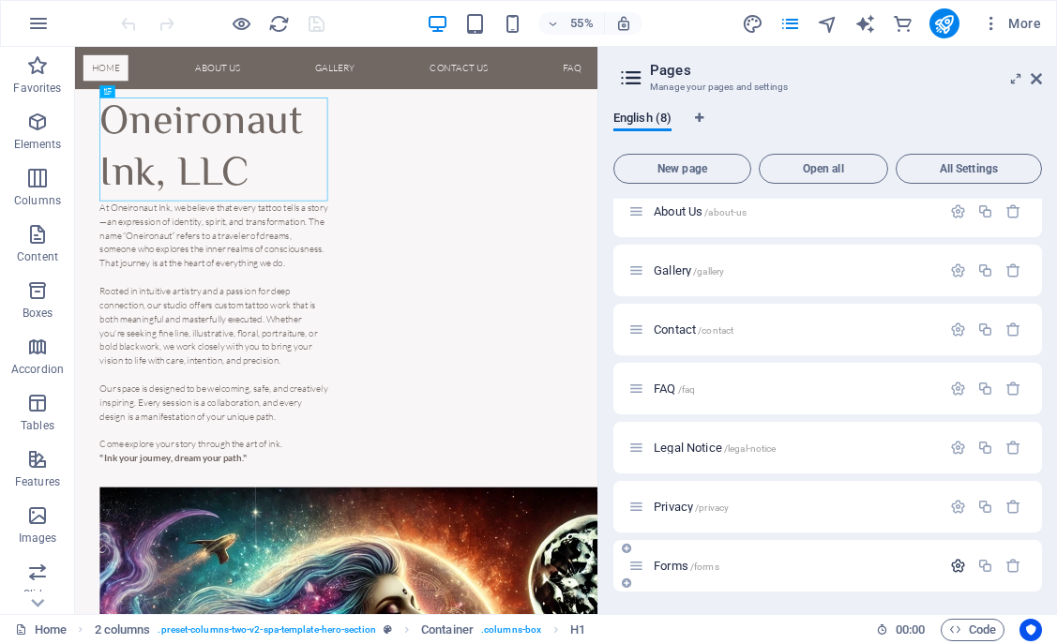
click at [956, 561] on icon "button" at bounding box center [958, 566] width 16 height 16
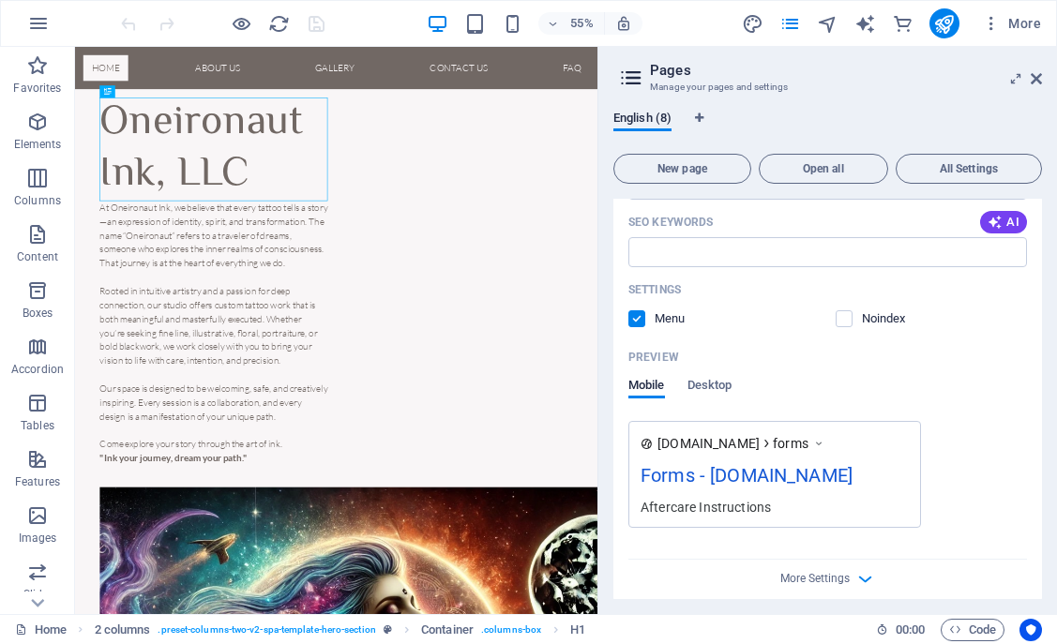
scroll to position [760, 0]
click at [715, 382] on span "Desktop" at bounding box center [710, 385] width 45 height 26
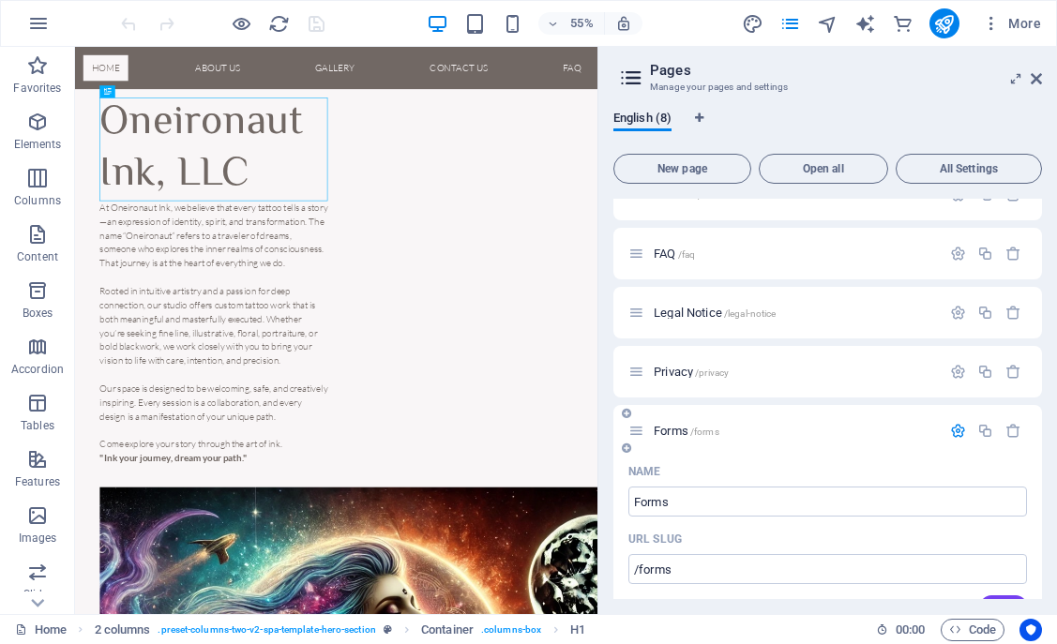
scroll to position [194, 0]
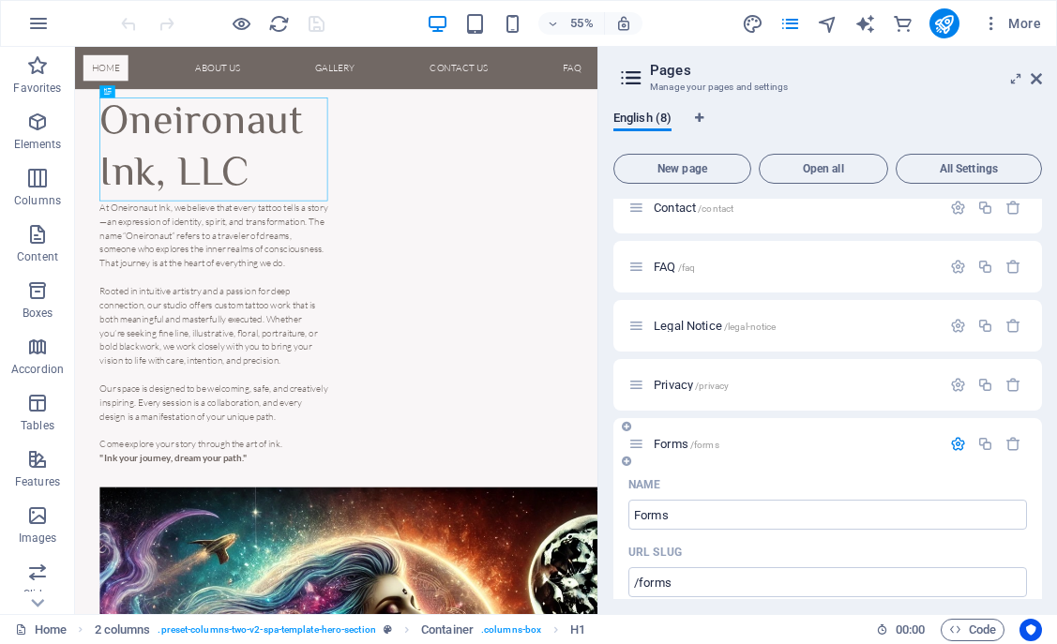
click at [959, 446] on icon "button" at bounding box center [958, 444] width 16 height 16
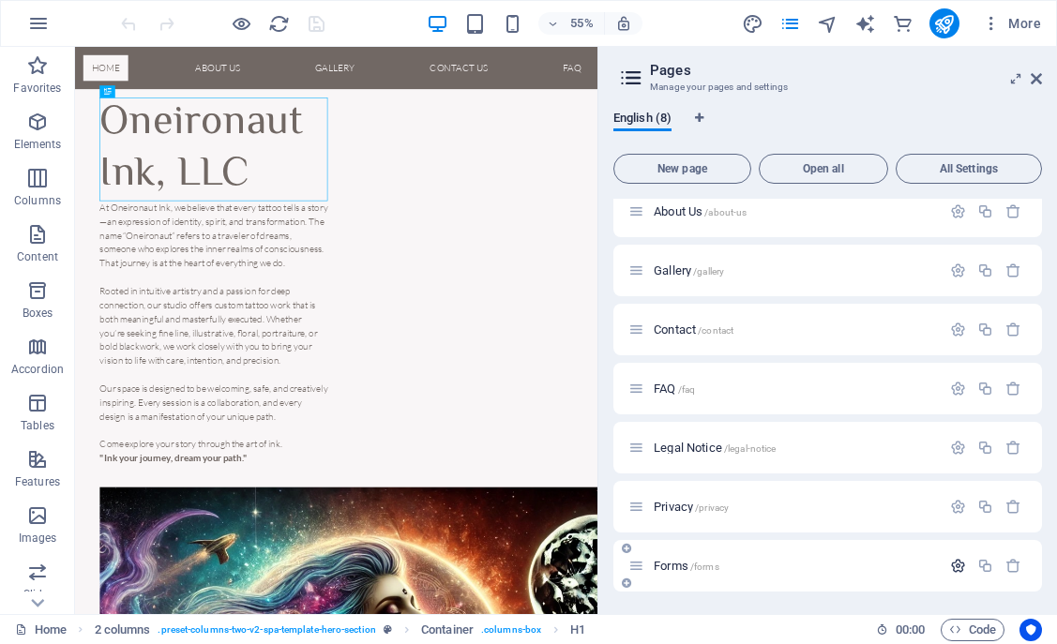
scroll to position [72, 0]
click at [824, 447] on p "Legal Notice /legal-notice" at bounding box center [794, 448] width 281 height 12
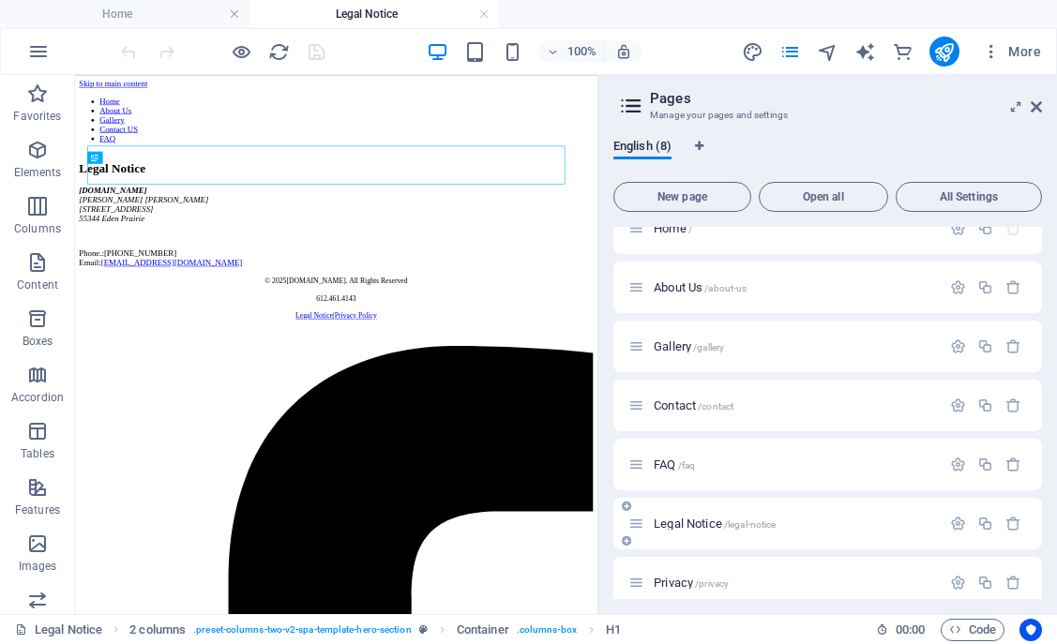
scroll to position [0, 0]
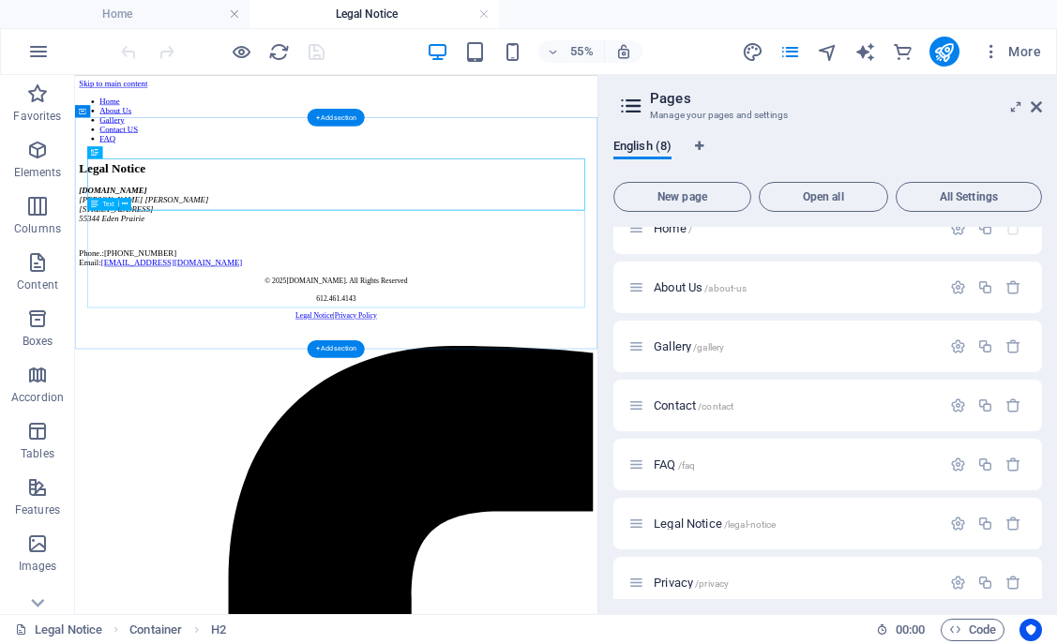
click at [258, 425] on div "oneironautink.com Betty Yang 6420 Flying Cloud Dr, Suite102 55344 Eden Prairie …" at bounding box center [550, 351] width 935 height 148
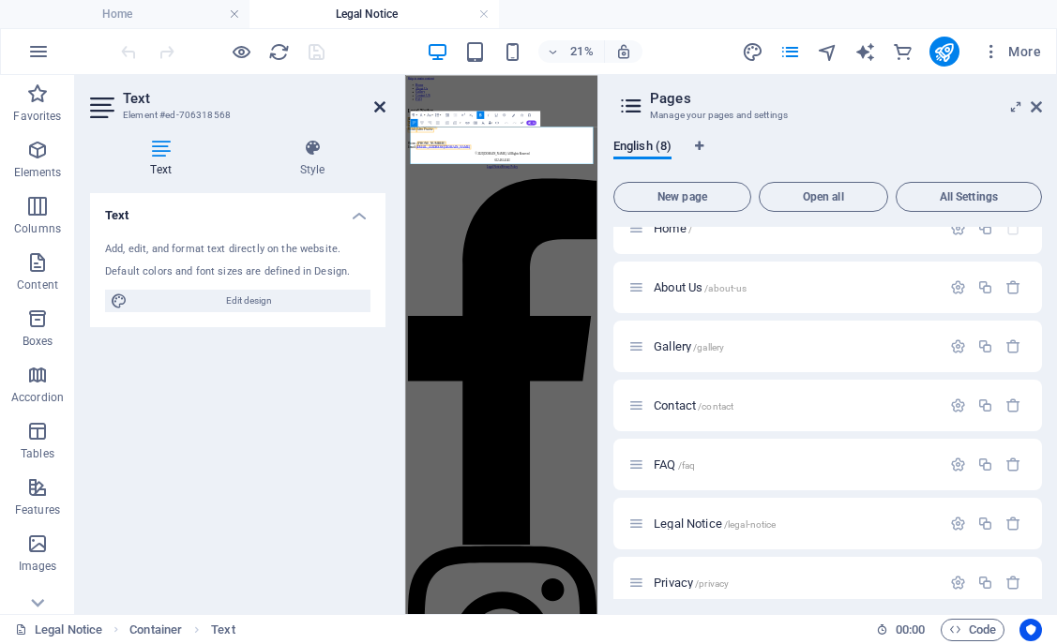
click at [385, 104] on icon at bounding box center [379, 106] width 11 height 15
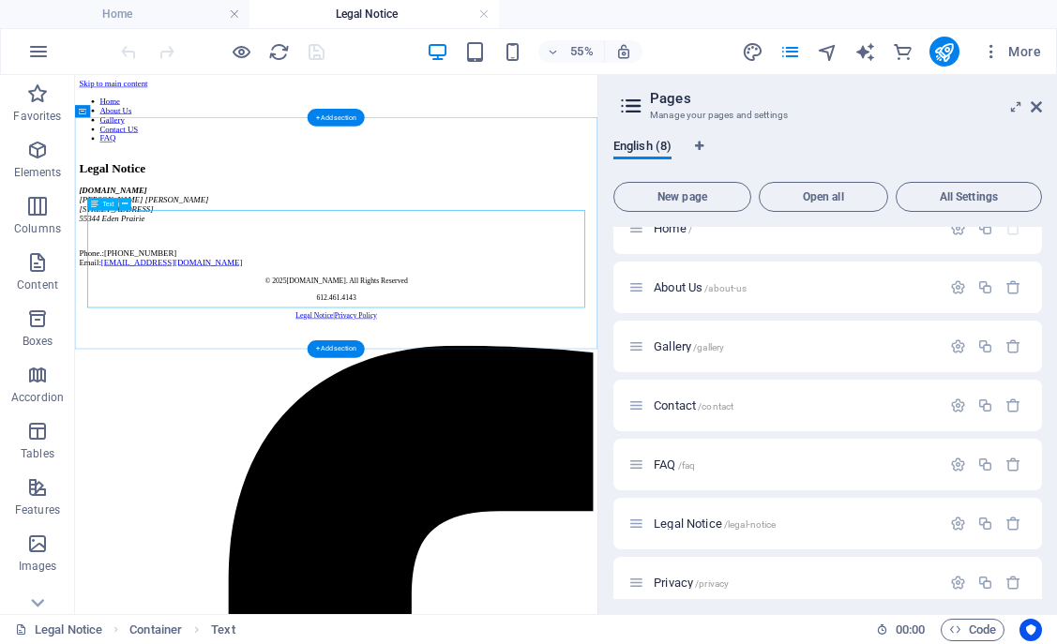
click at [250, 425] on div "oneironautink.com Betty Yang 6420 Flying Cloud Dr, Suite102 55344 Eden Prairie …" at bounding box center [550, 351] width 935 height 148
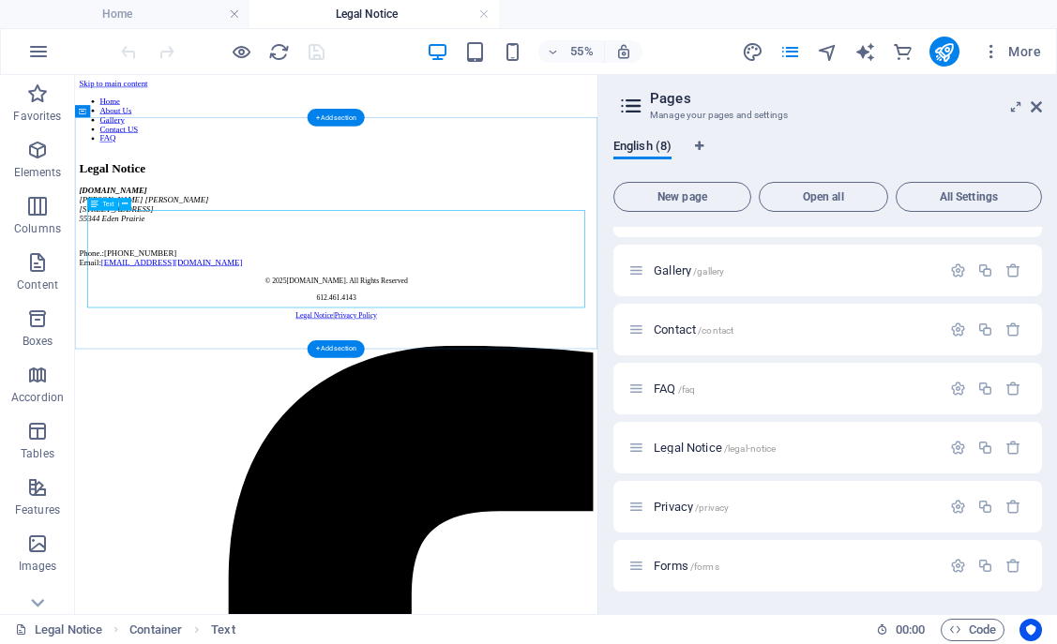
click at [240, 423] on div "oneironautink.com Betty Yang 6420 Flying Cloud Dr, Suite102 55344 Eden Prairie …" at bounding box center [550, 351] width 935 height 148
click at [232, 405] on div "oneironautink.com Betty Yang 6420 Flying Cloud Dr, Suite102 55344 Eden Prairie …" at bounding box center [550, 351] width 935 height 148
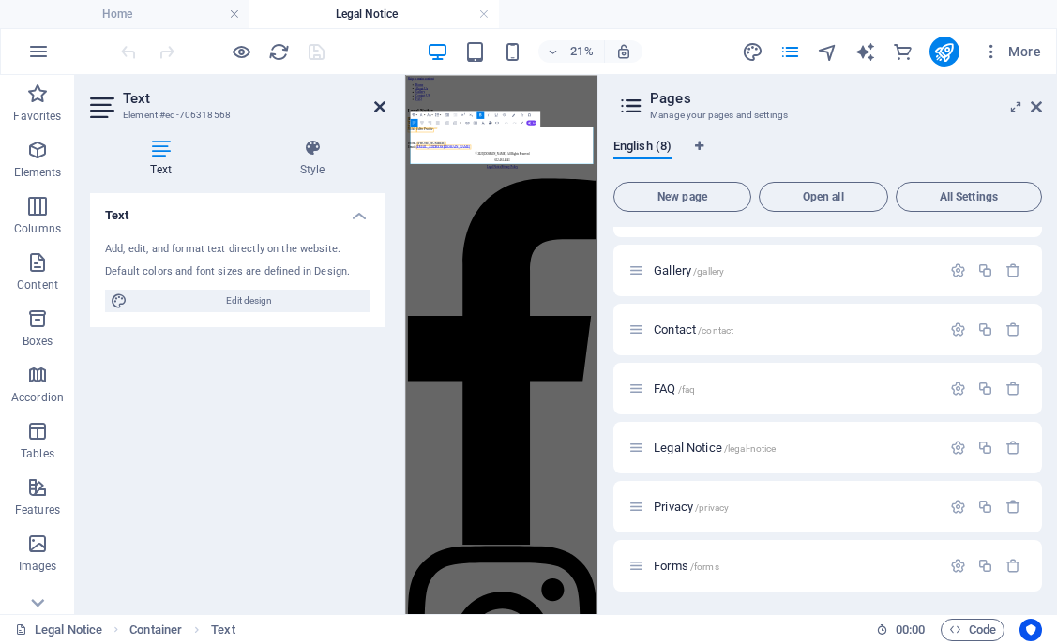
click at [379, 107] on icon at bounding box center [379, 106] width 11 height 15
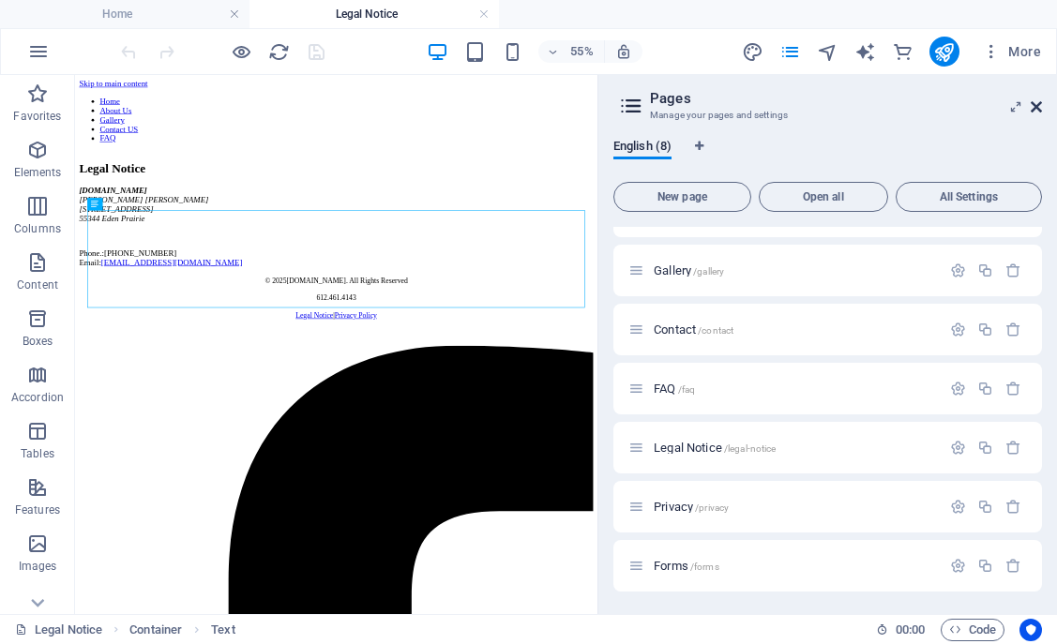
click at [1032, 101] on icon at bounding box center [1036, 106] width 11 height 15
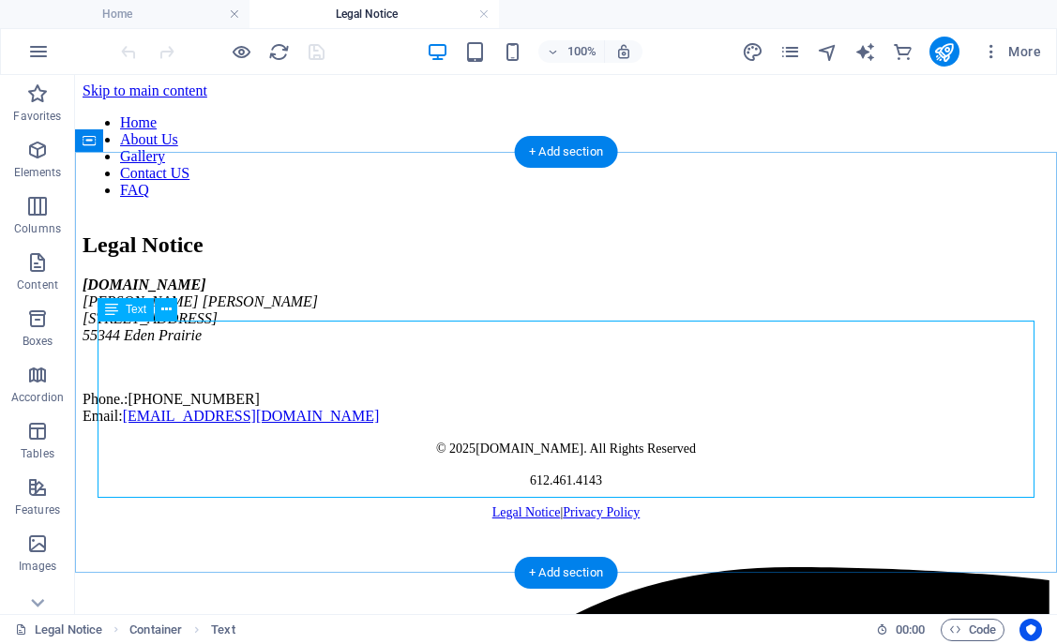
click at [256, 425] on div "oneironautink.com Betty Yang 6420 Flying Cloud Dr, Suite102 55344 Eden Prairie …" at bounding box center [566, 351] width 967 height 148
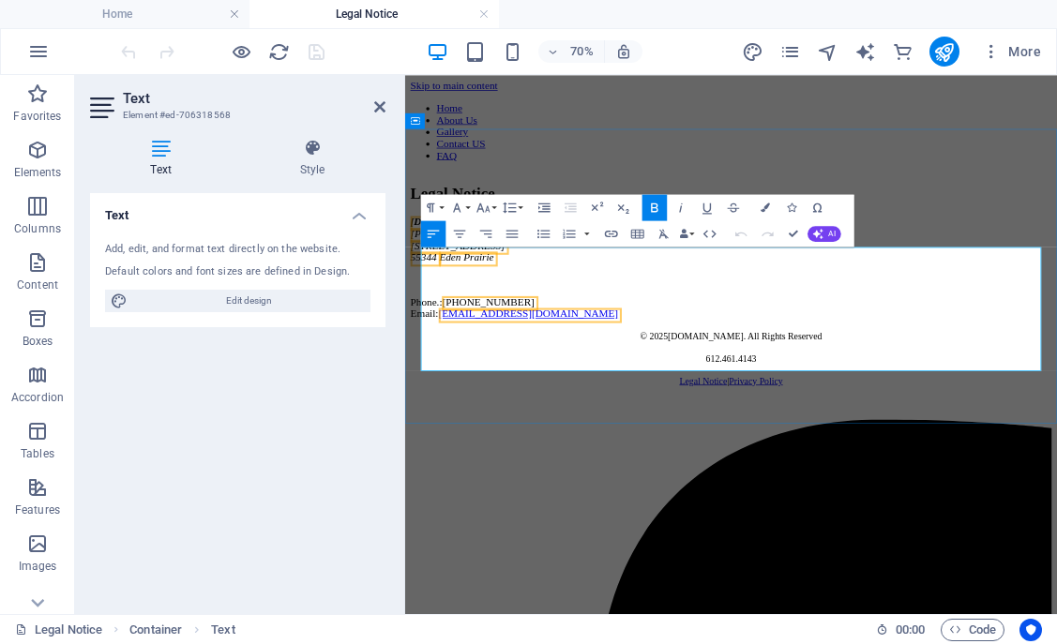
click at [534, 407] on span "612-817-7272" at bounding box center [523, 399] width 131 height 16
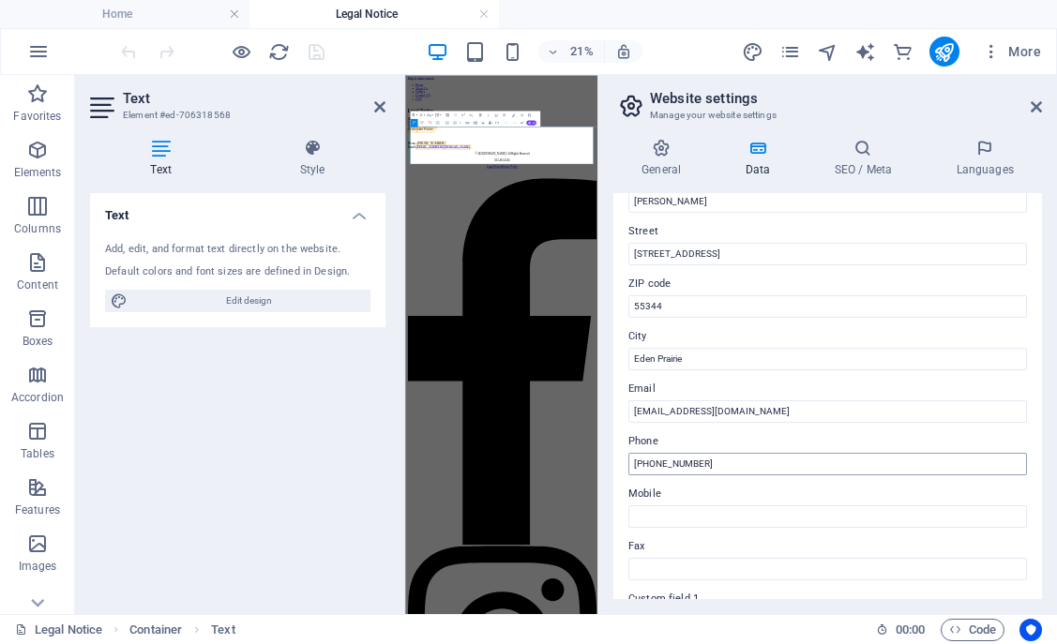
scroll to position [190, 0]
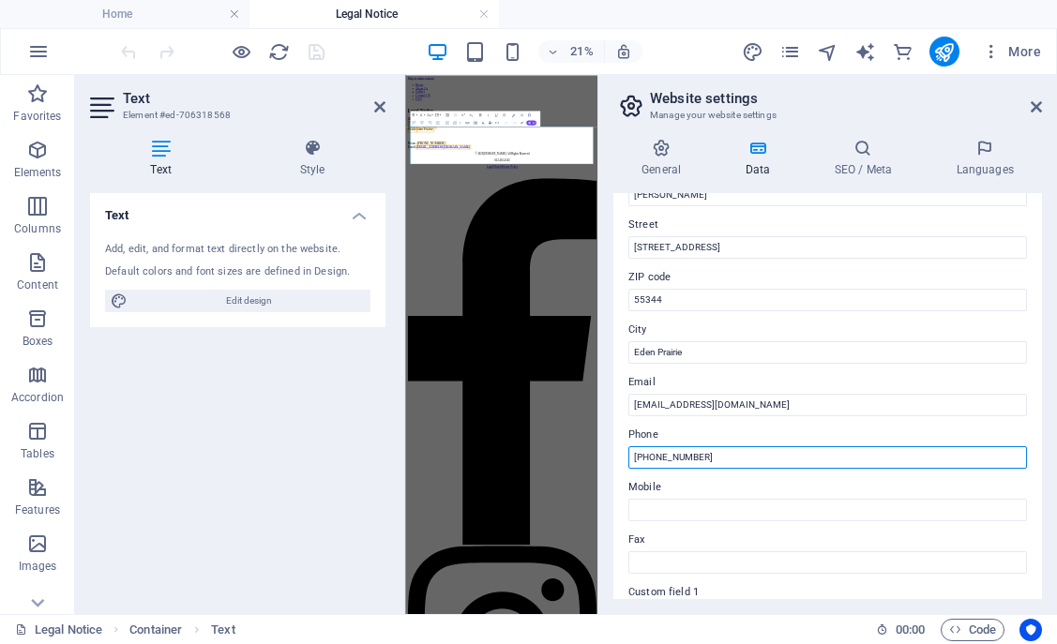
click at [741, 457] on input "612-817-7272" at bounding box center [827, 457] width 399 height 23
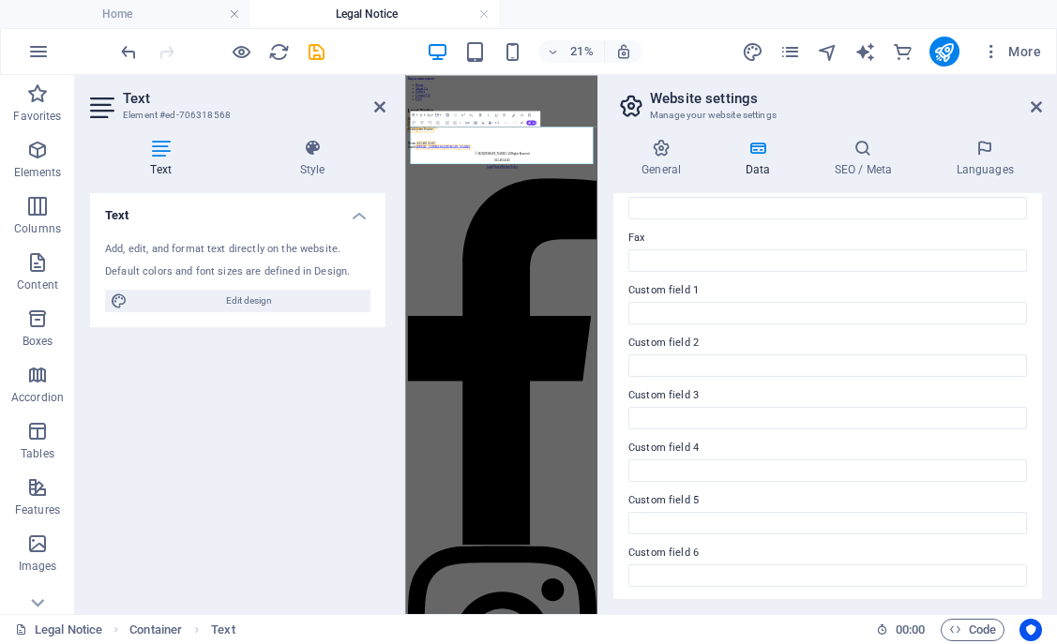
scroll to position [494, 0]
type input "612.461.4143"
click at [658, 156] on icon at bounding box center [661, 148] width 96 height 19
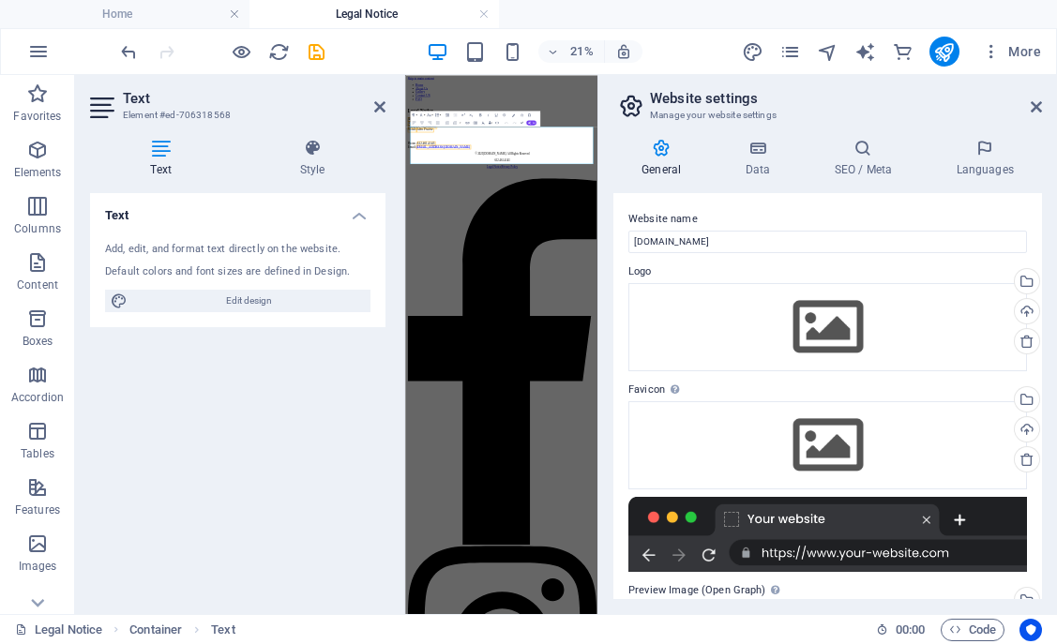
click at [377, 111] on icon at bounding box center [379, 106] width 11 height 15
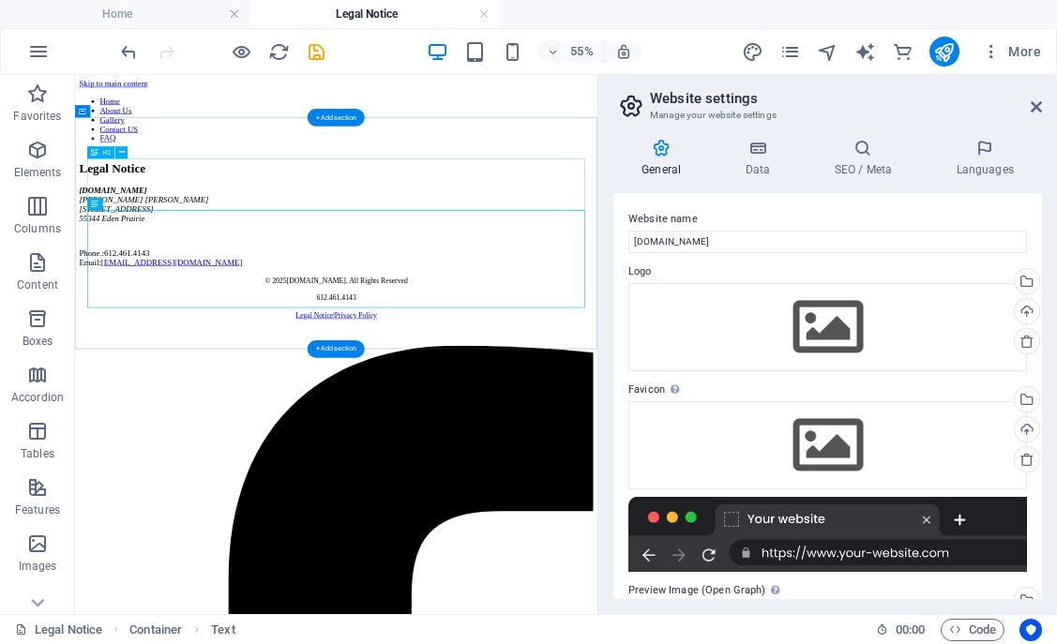
click at [781, 258] on div "Legal Notice" at bounding box center [550, 245] width 935 height 25
click at [702, 425] on div "Legal Notice oneironautink.com Betty Yang 6420 Flying Cloud Dr, Suite102 55344 …" at bounding box center [550, 329] width 935 height 192
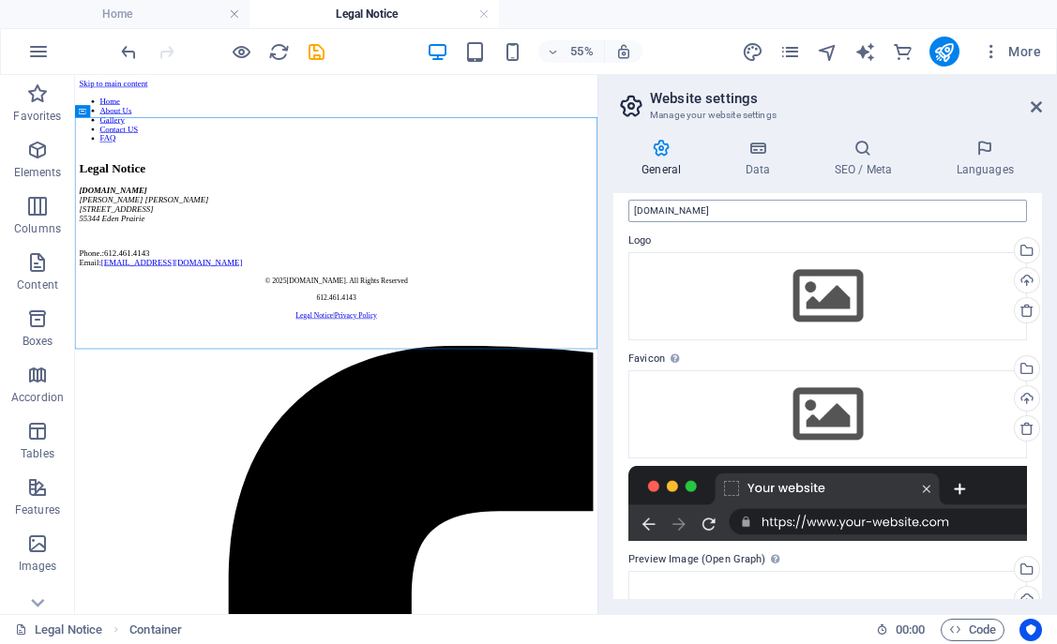
scroll to position [0, 0]
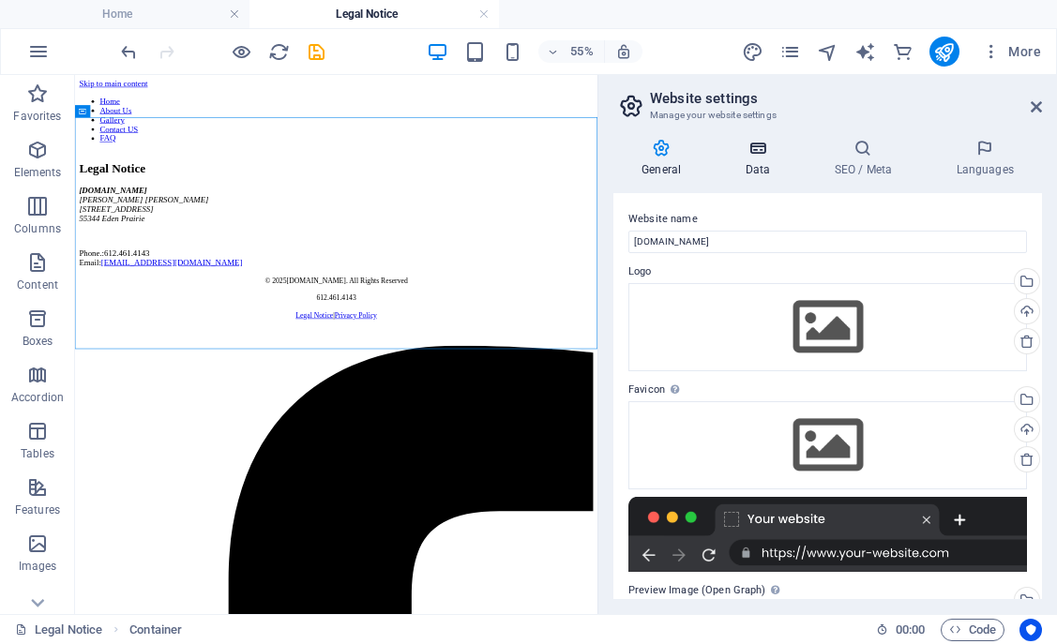
click at [750, 159] on h4 "Data" at bounding box center [761, 158] width 89 height 39
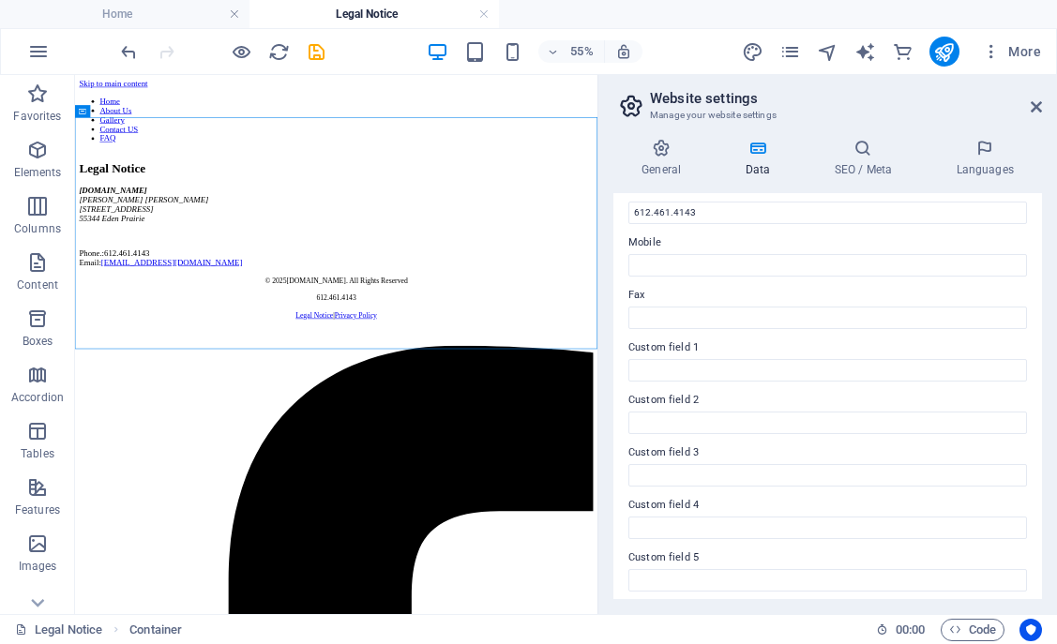
scroll to position [494, 0]
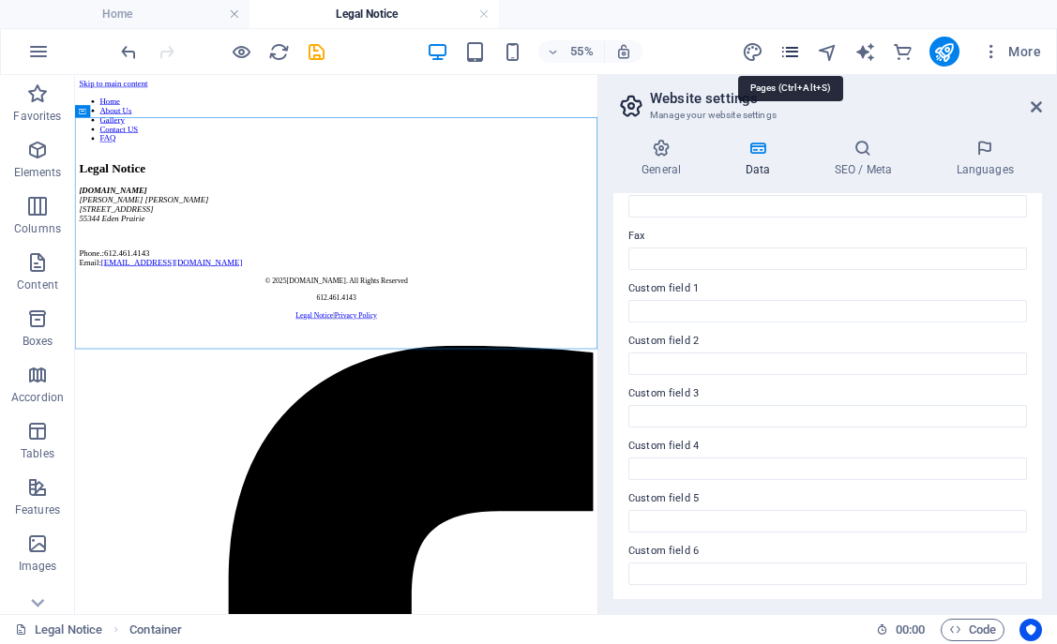
click at [791, 50] on icon "pages" at bounding box center [790, 52] width 22 height 22
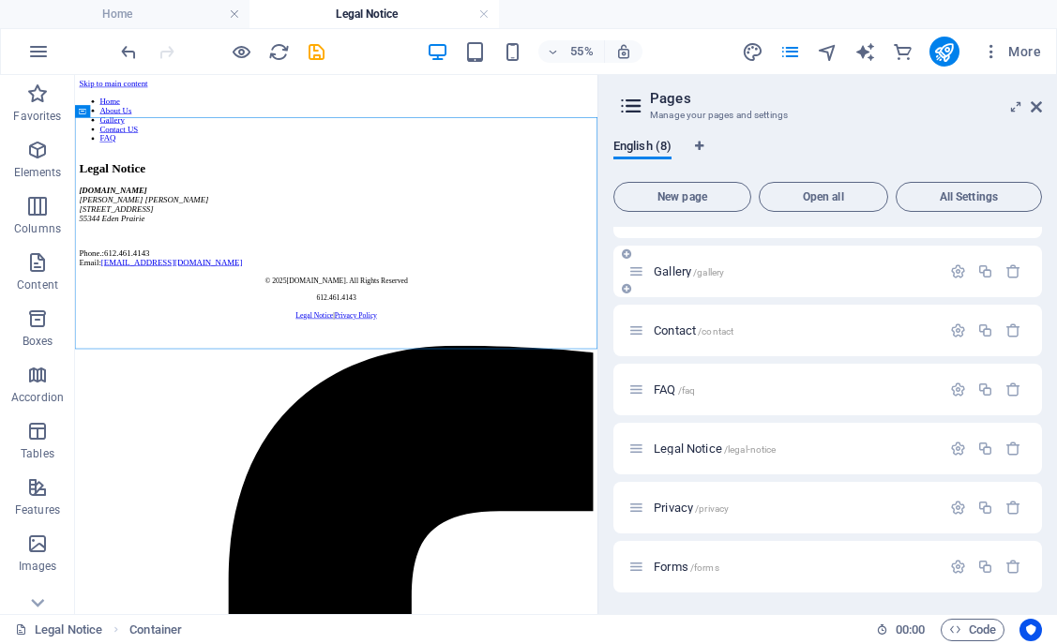
scroll to position [100, 0]
click at [818, 508] on p "Privacy /privacy" at bounding box center [794, 507] width 281 height 12
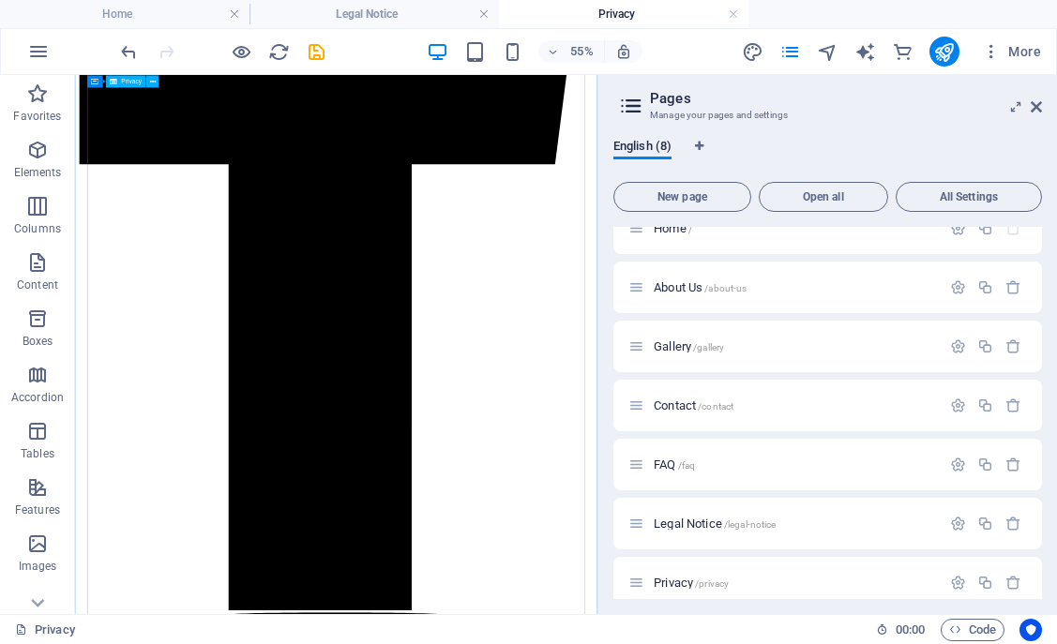
scroll to position [4987, 0]
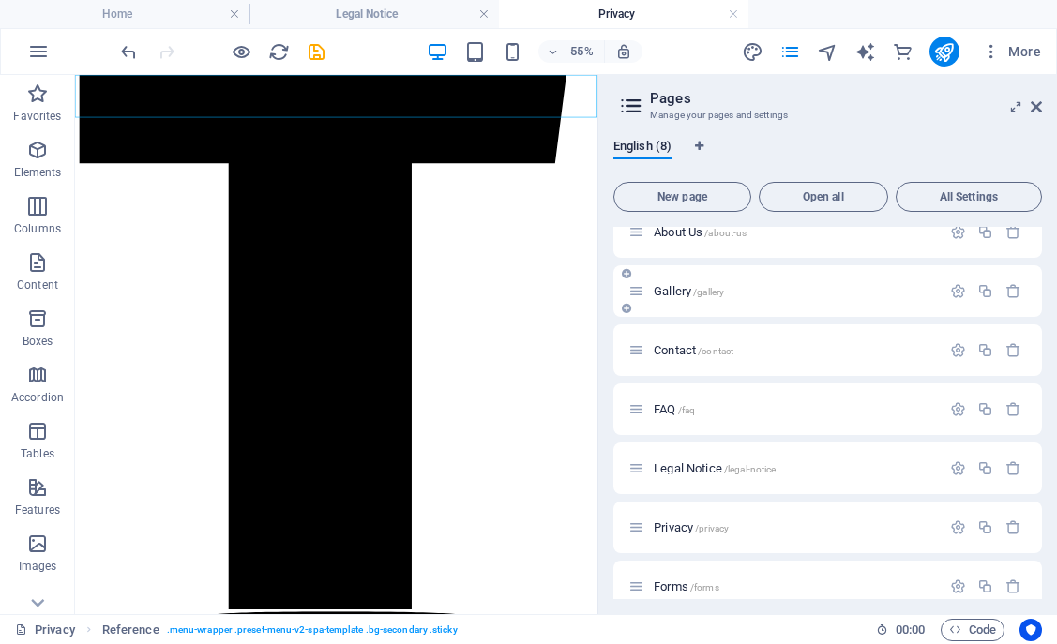
scroll to position [100, 0]
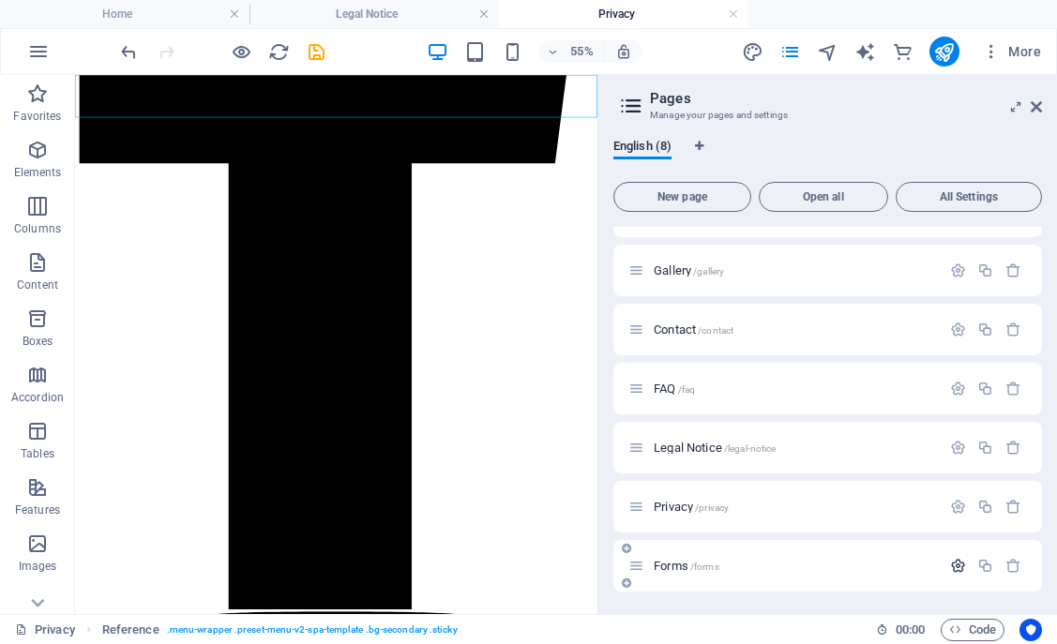
click at [951, 565] on icon "button" at bounding box center [958, 566] width 16 height 16
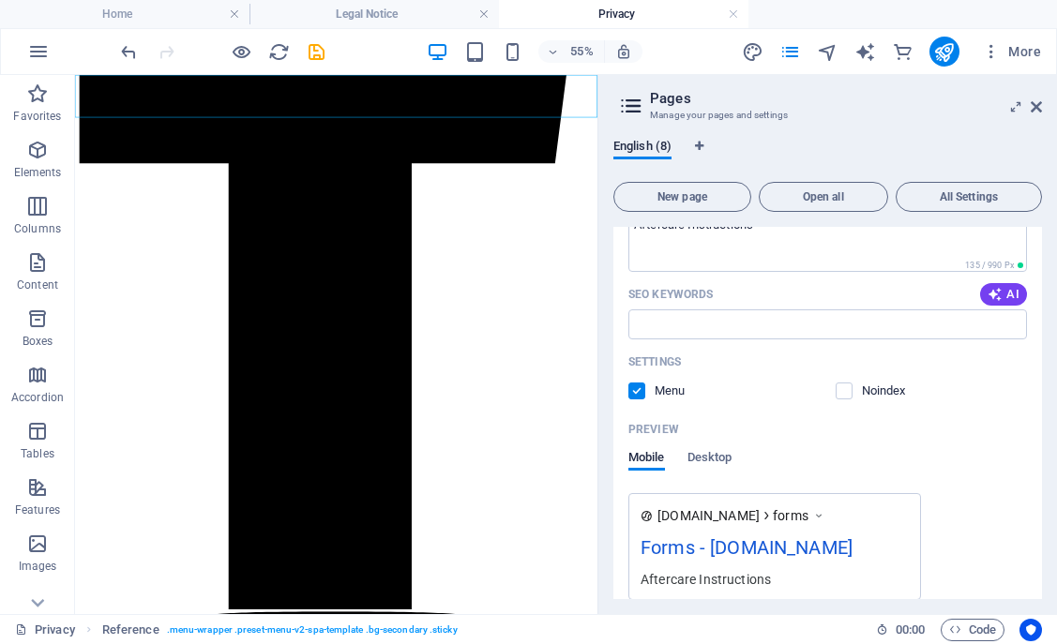
scroll to position [734, 0]
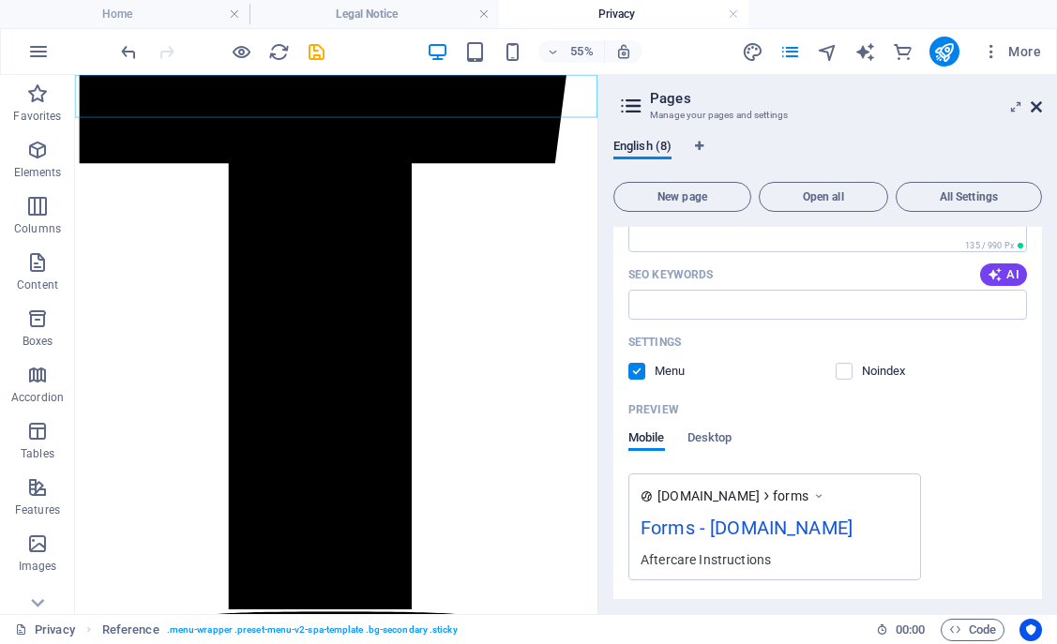
click at [1034, 108] on icon at bounding box center [1036, 106] width 11 height 15
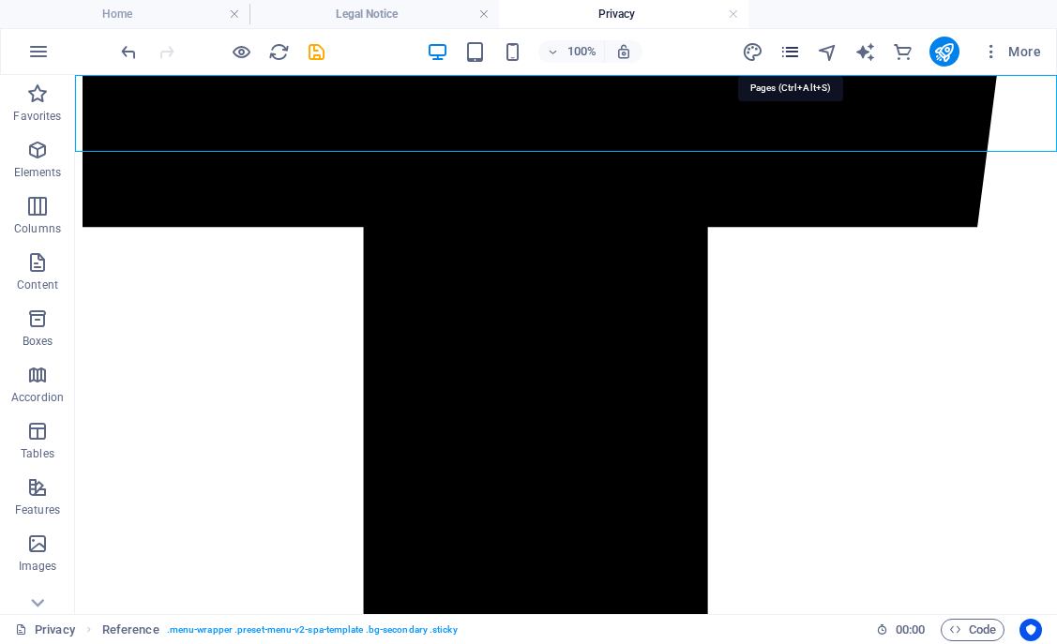
click at [794, 53] on icon "pages" at bounding box center [790, 52] width 22 height 22
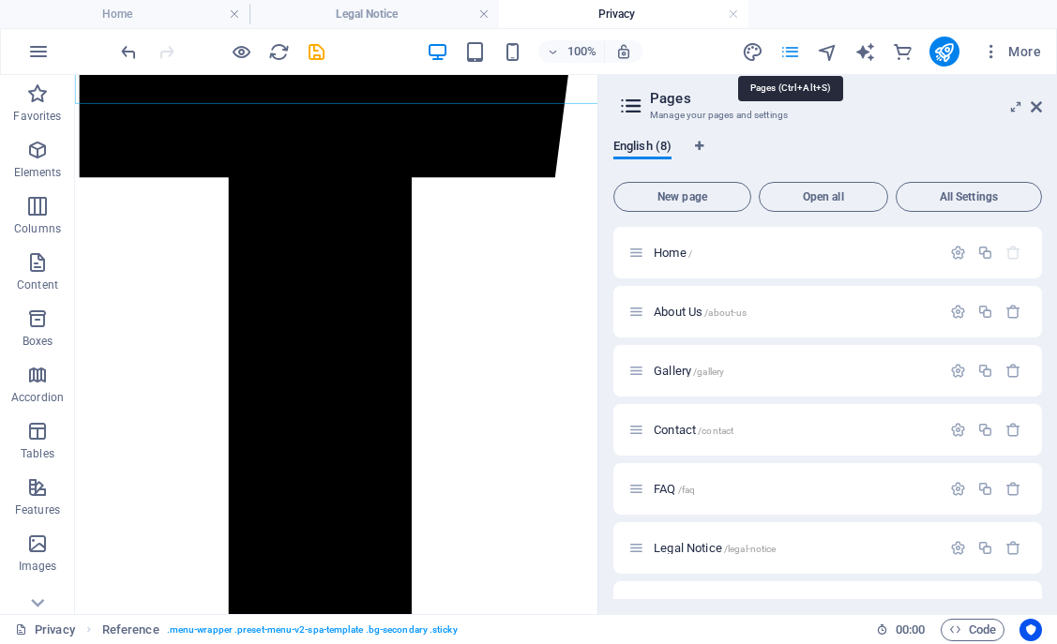
scroll to position [4987, 0]
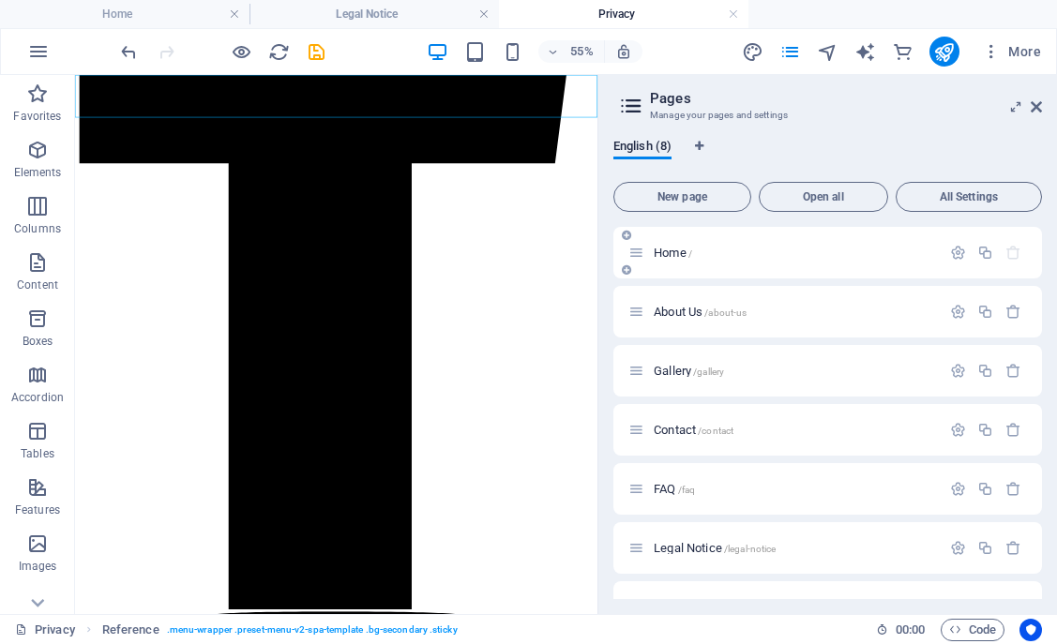
click at [686, 260] on div "Home /" at bounding box center [784, 253] width 312 height 22
click at [665, 255] on span "Home /" at bounding box center [673, 253] width 38 height 14
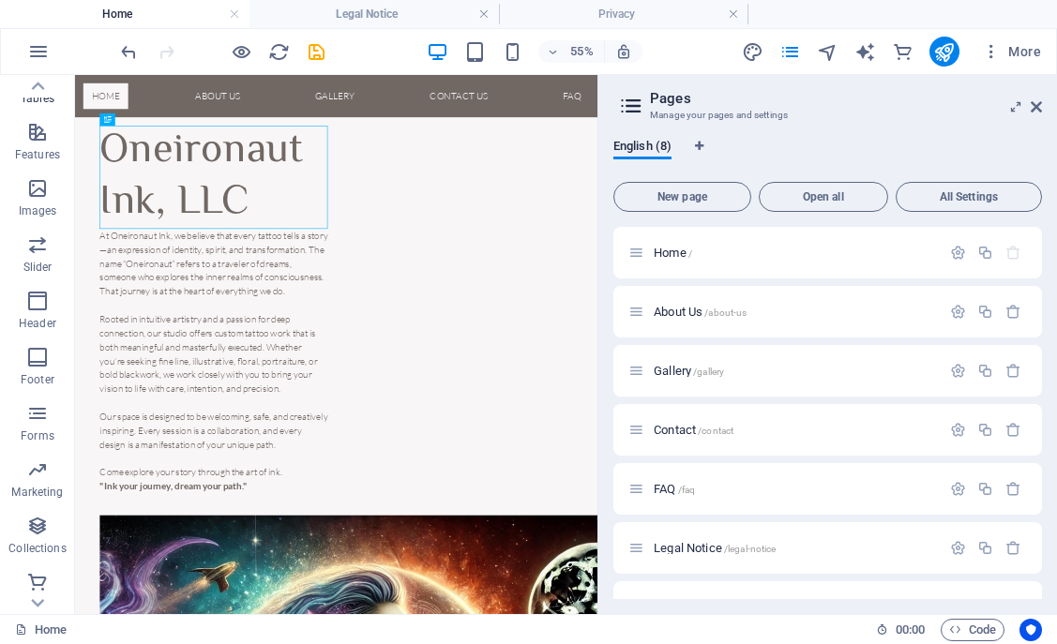
scroll to position [361, 0]
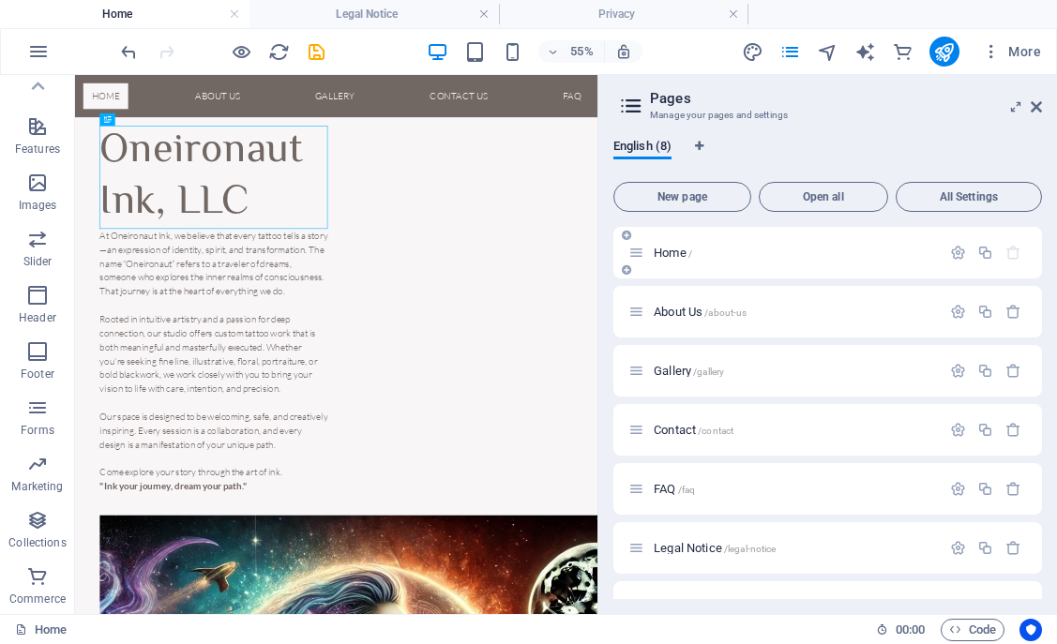
click at [767, 250] on p "Home /" at bounding box center [794, 253] width 281 height 12
click at [1001, 194] on span "All Settings" at bounding box center [968, 196] width 129 height 11
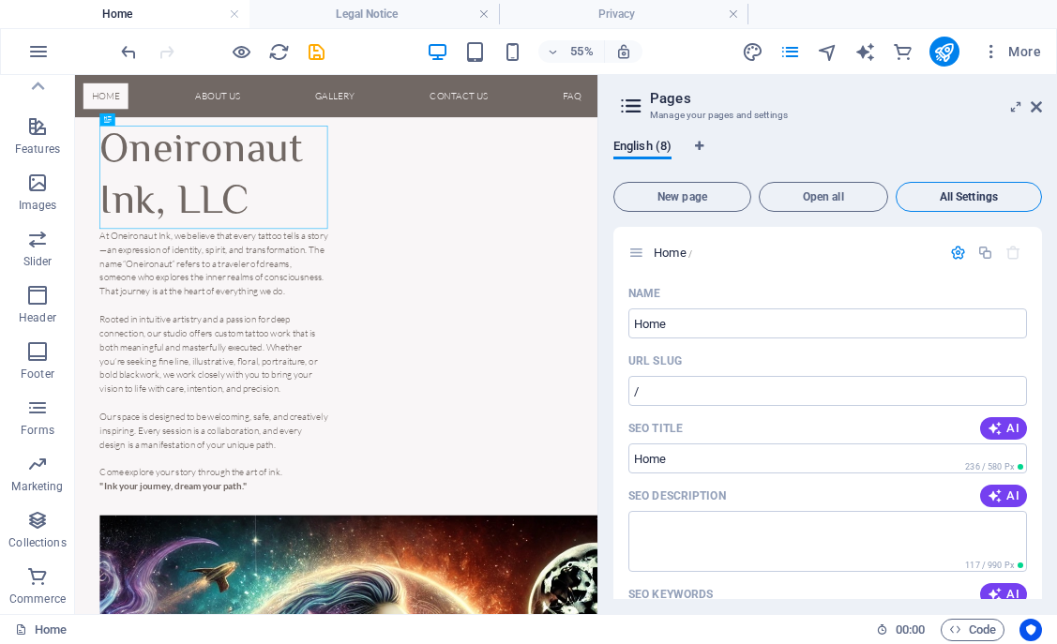
scroll to position [5244, 0]
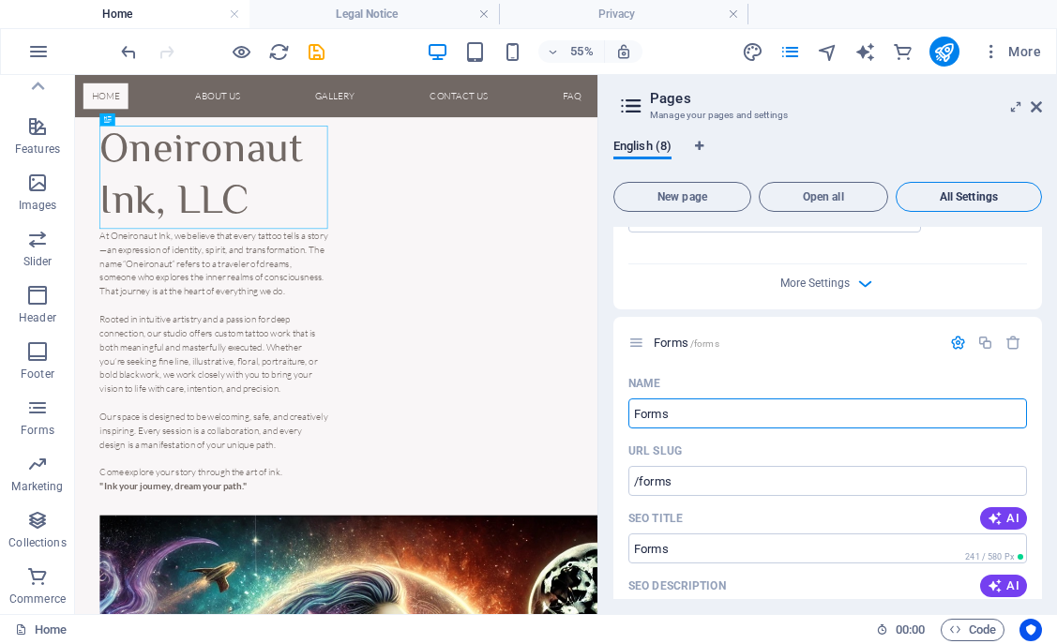
click at [1001, 195] on span "All Settings" at bounding box center [968, 196] width 129 height 11
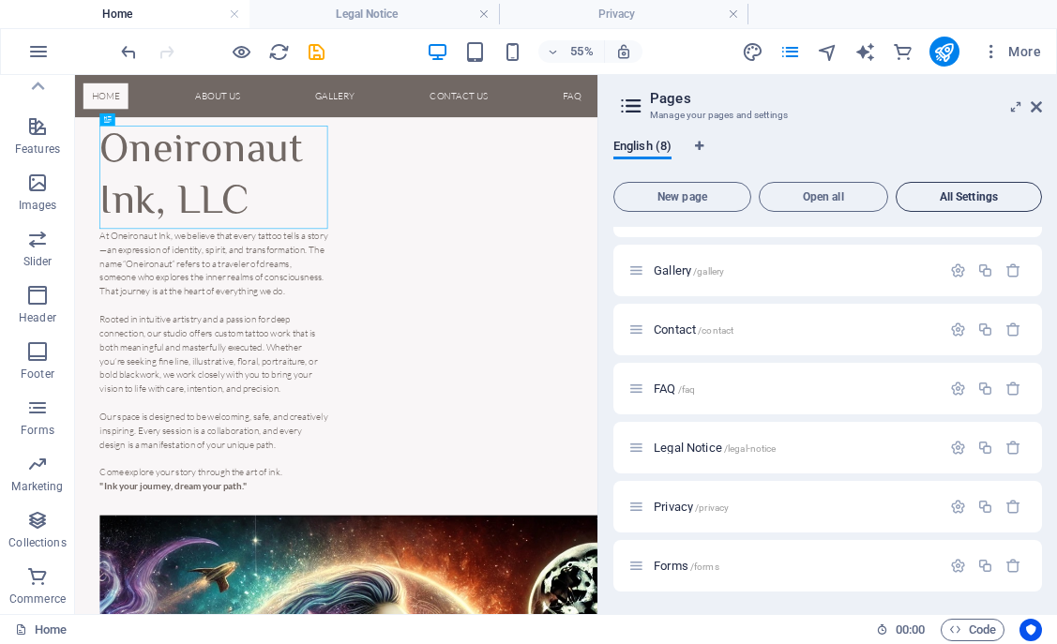
scroll to position [100, 0]
click at [636, 103] on icon at bounding box center [631, 106] width 28 height 26
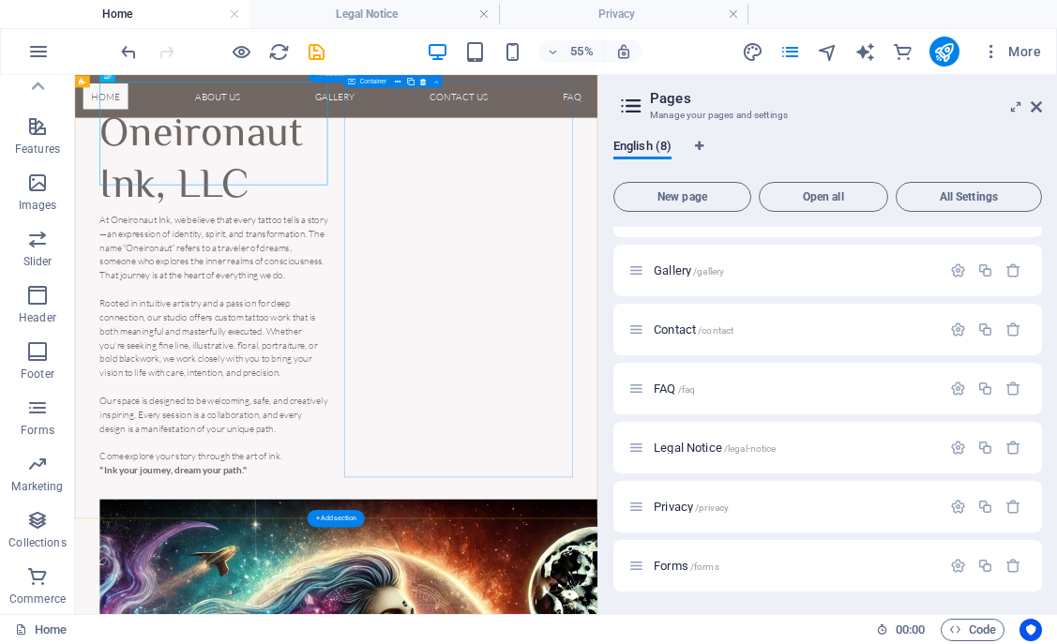
scroll to position [0, 0]
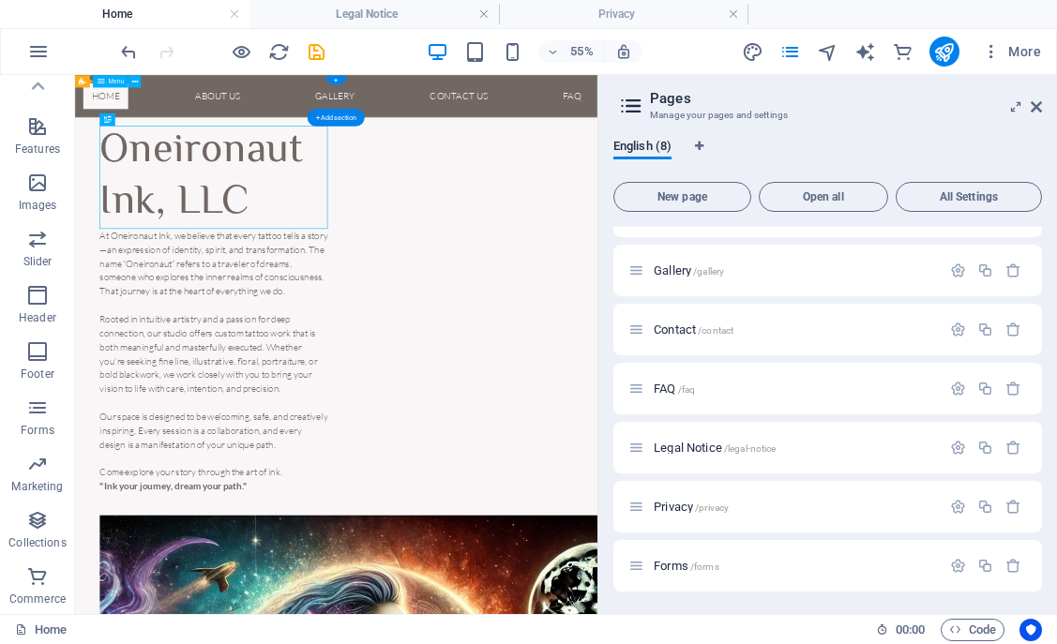
click at [246, 108] on nav "Home About Us Gallery Contact US FAQ" at bounding box center [550, 113] width 950 height 77
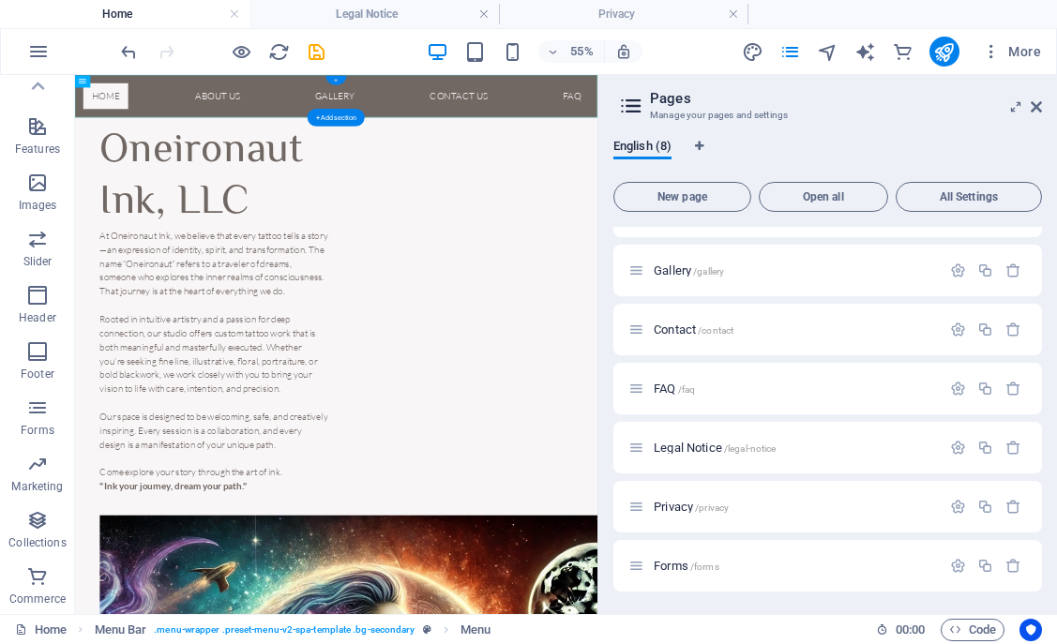
click at [340, 81] on div "+" at bounding box center [336, 80] width 21 height 9
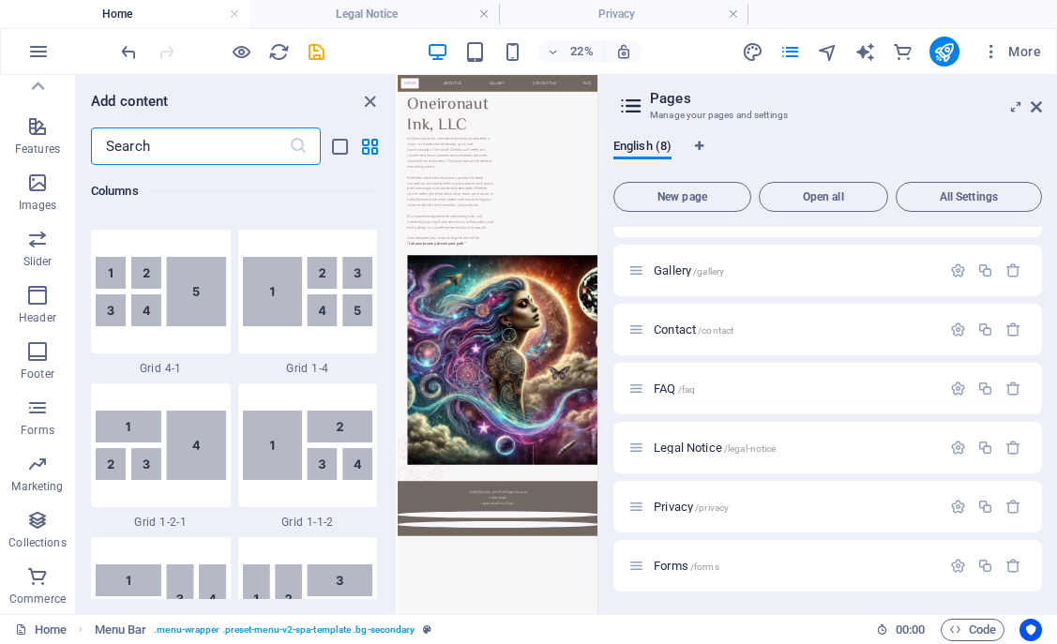
scroll to position [3282, 0]
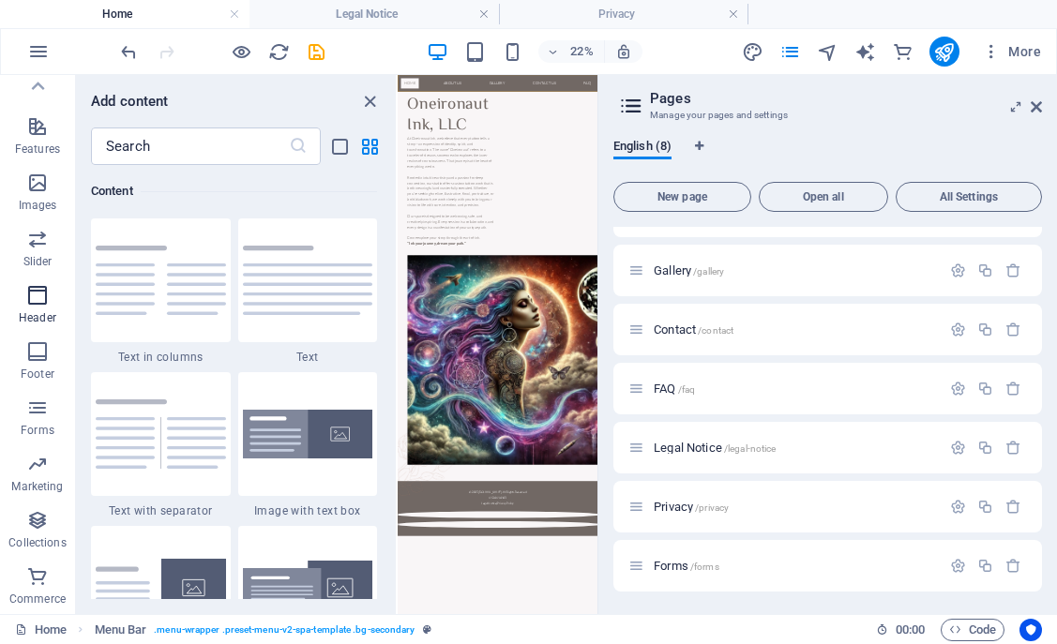
click at [32, 299] on icon "button" at bounding box center [37, 295] width 23 height 23
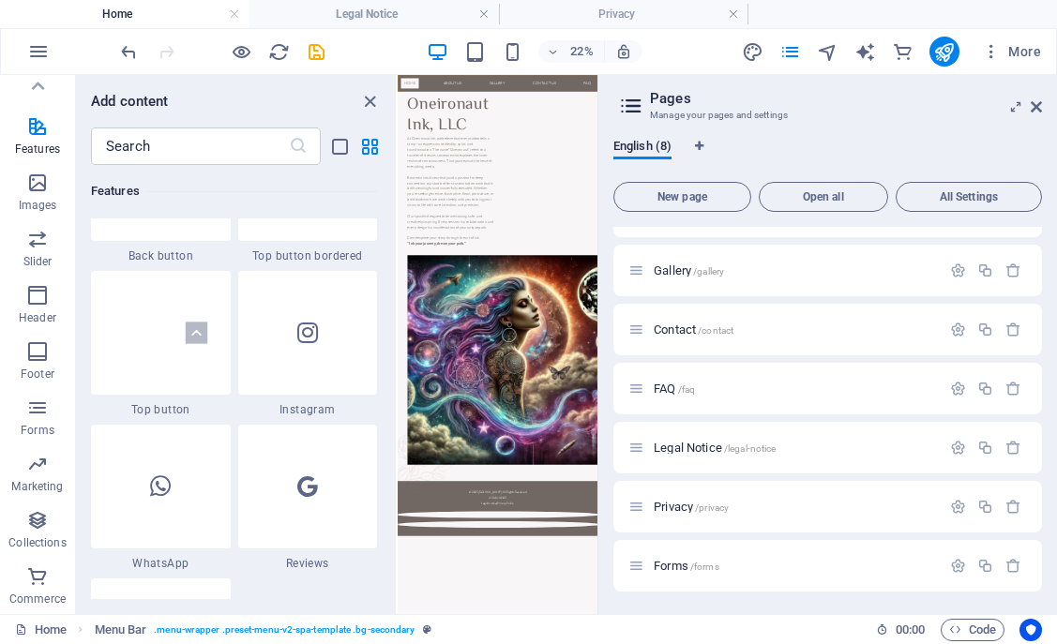
scroll to position [8948, 0]
click at [42, 297] on icon "button" at bounding box center [37, 295] width 23 height 23
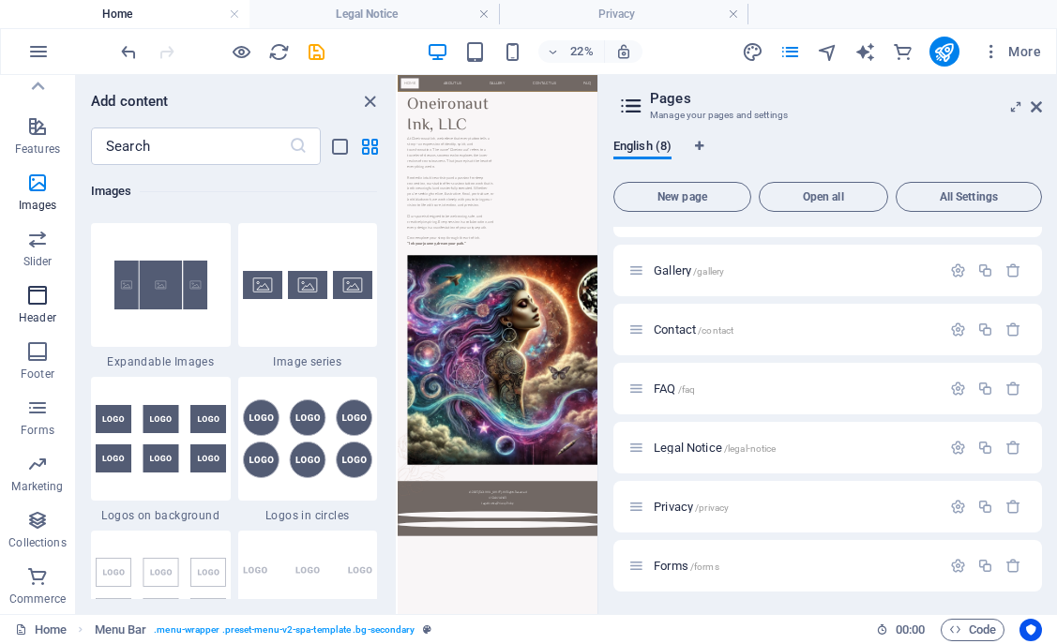
scroll to position [11295, 0]
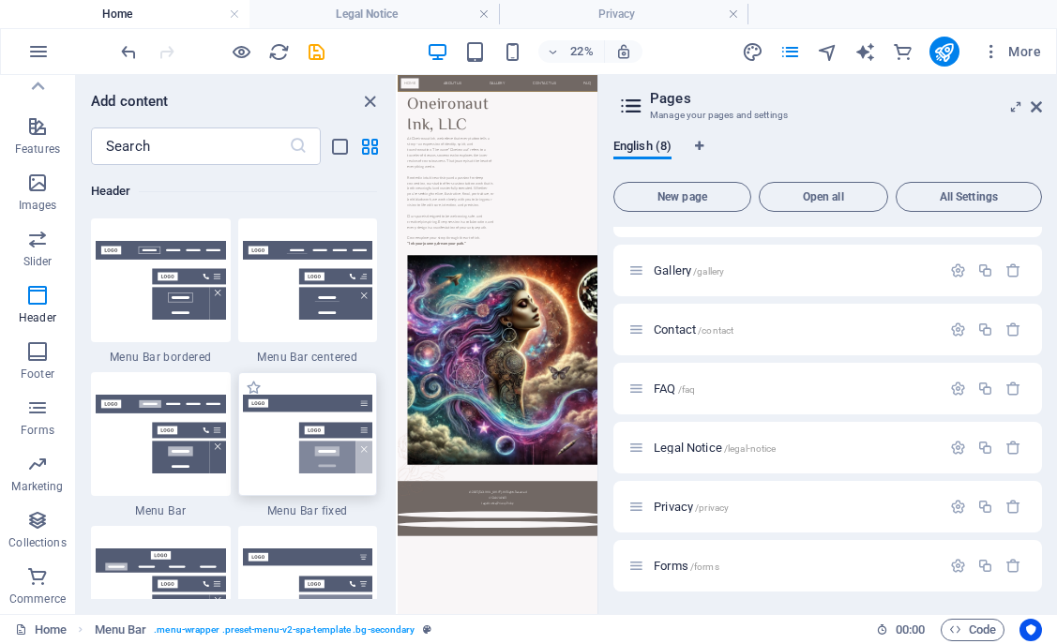
click at [289, 419] on img at bounding box center [308, 434] width 130 height 79
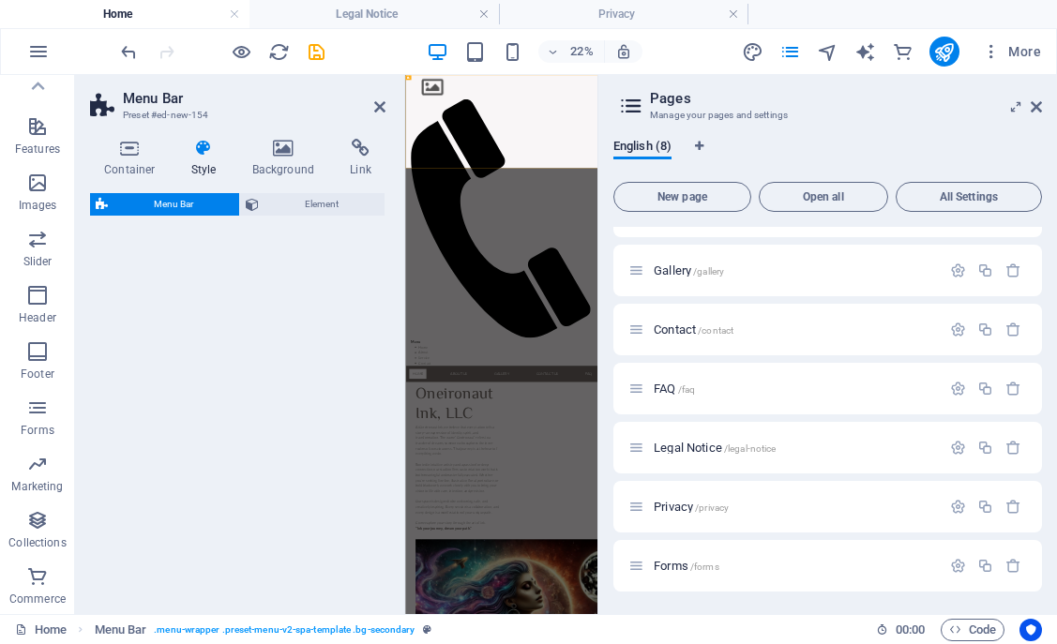
select select "rem"
select select "preset-menu-v2-fixed"
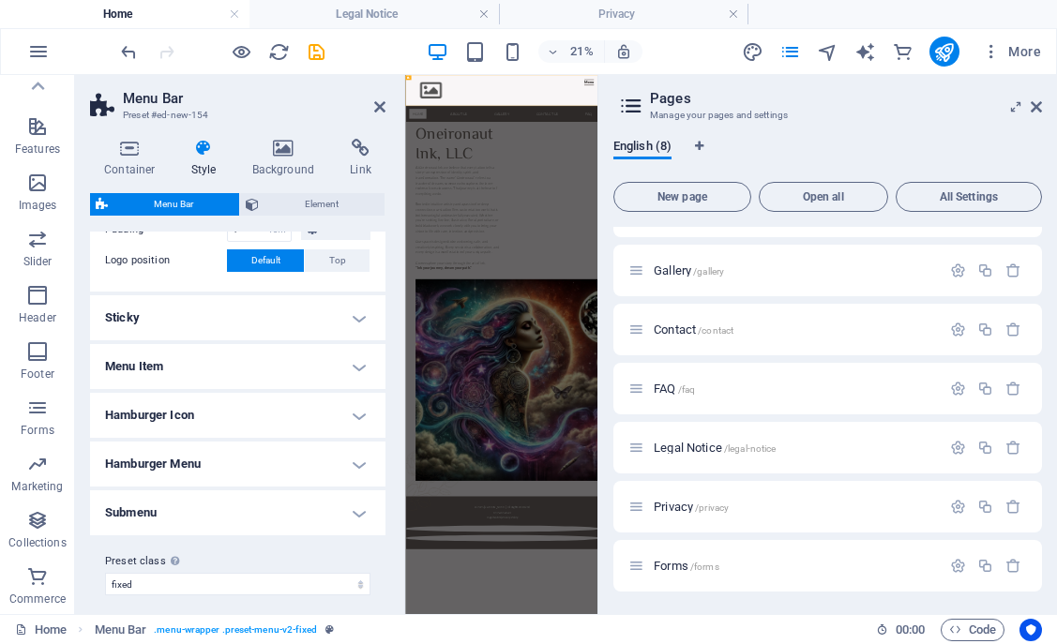
scroll to position [459, 0]
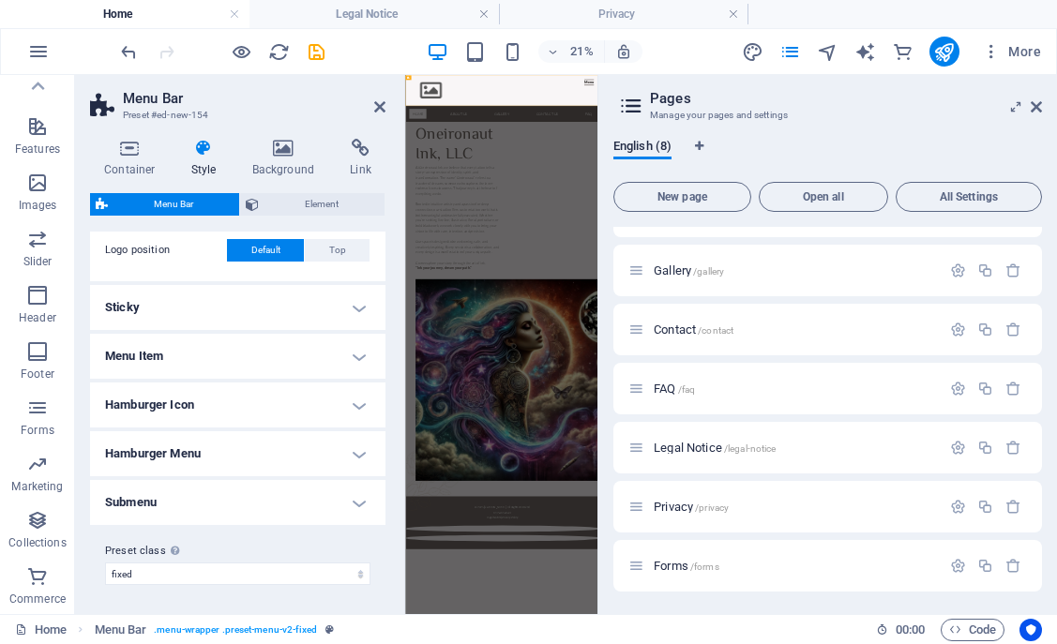
click at [347, 354] on h4 "Menu Item" at bounding box center [237, 356] width 295 height 45
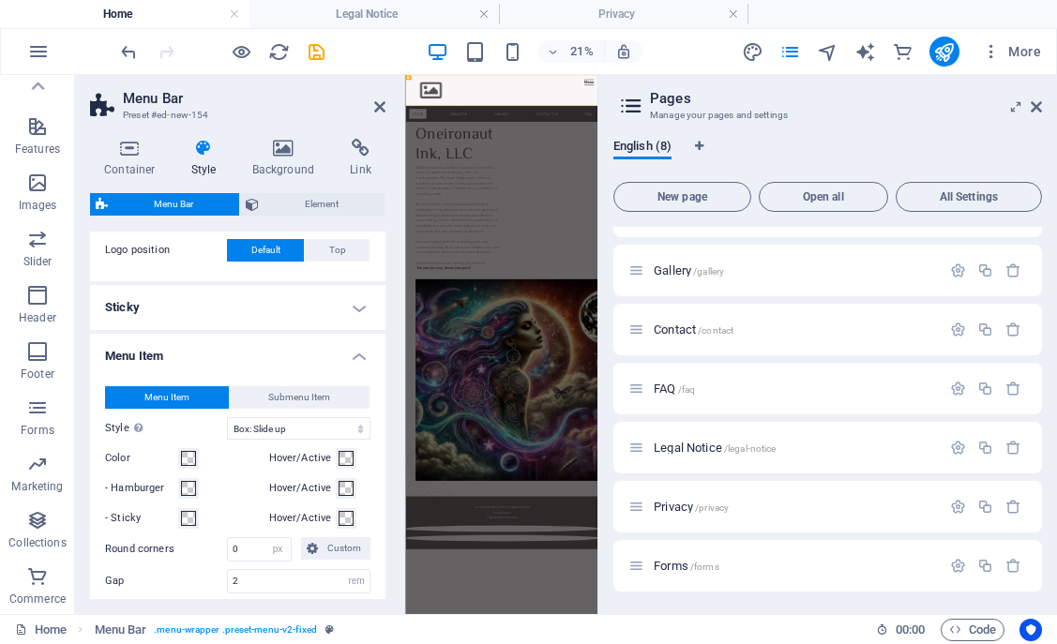
click at [347, 354] on h4 "Menu Item" at bounding box center [237, 351] width 295 height 34
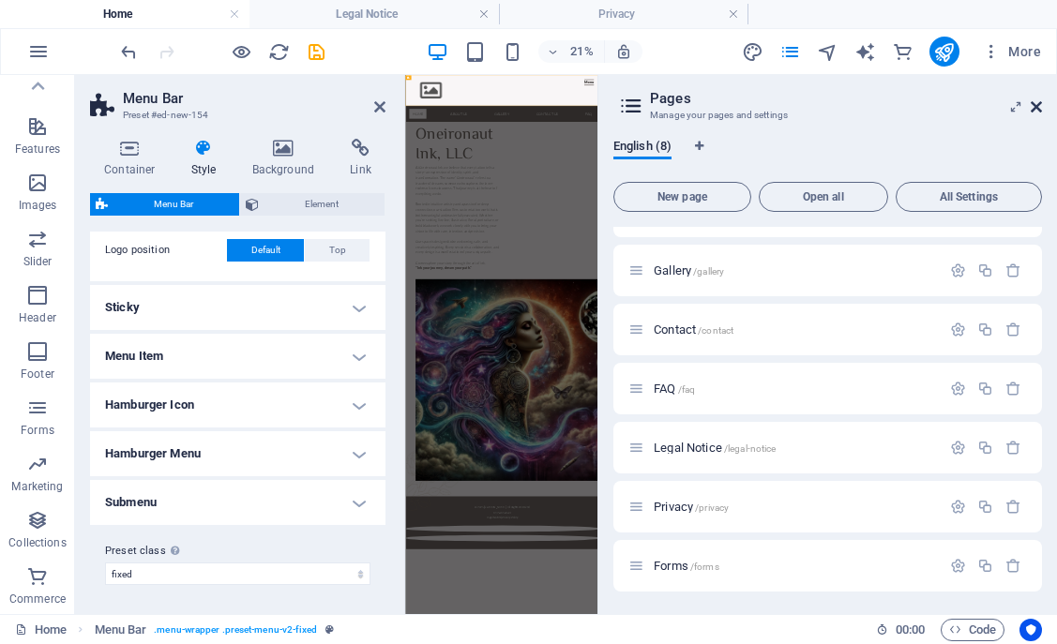
click at [1036, 110] on icon at bounding box center [1036, 106] width 11 height 15
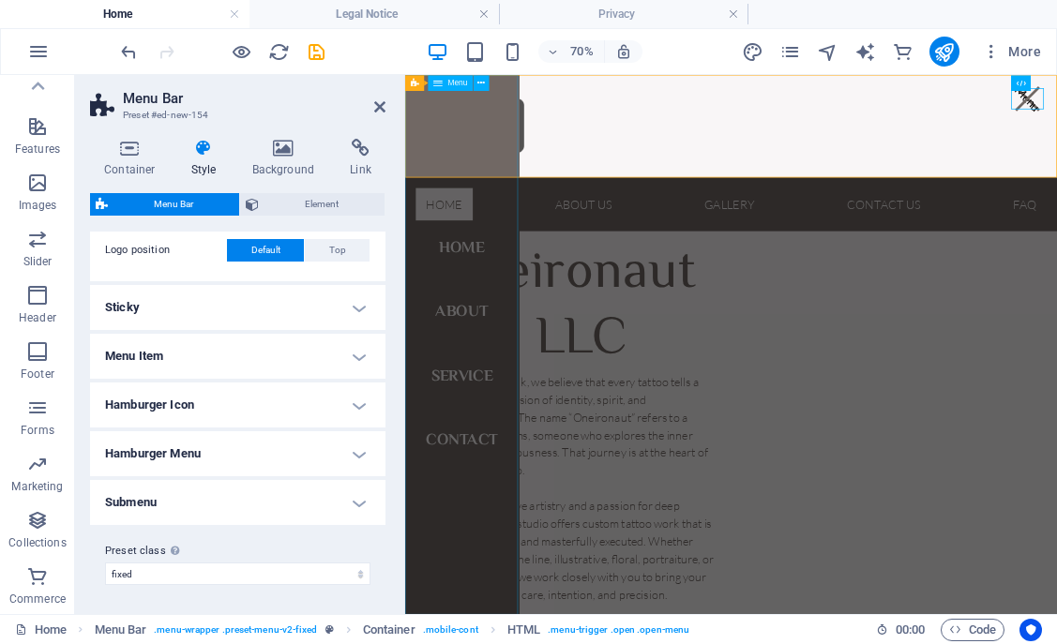
click at [488, 643] on nav "Home About Service Contact" at bounding box center [486, 460] width 162 height 770
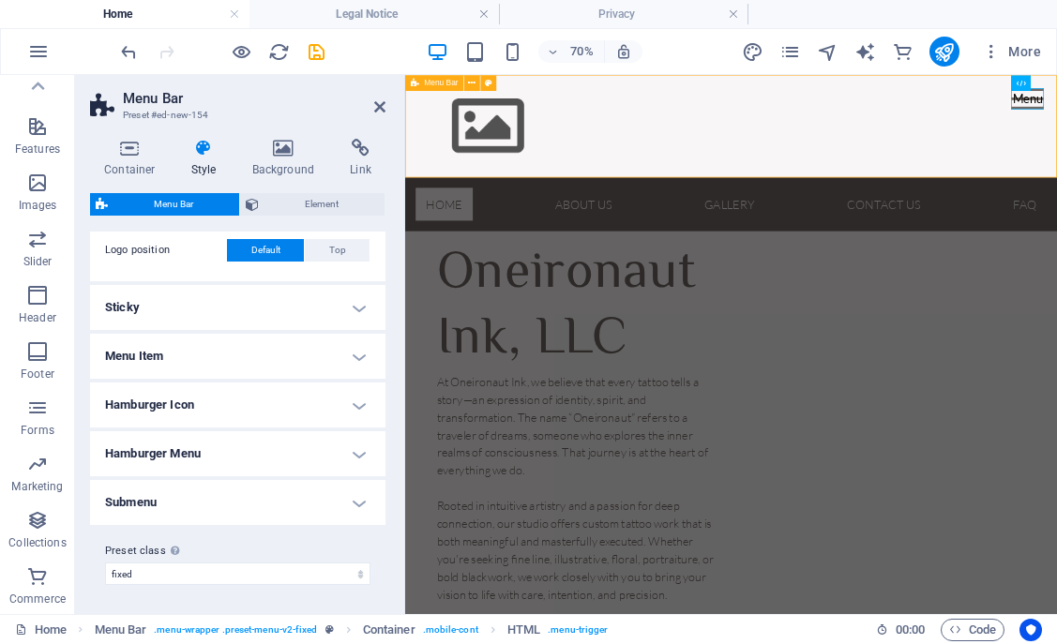
click at [1056, 141] on div "Menu Home About Service Contact" at bounding box center [870, 148] width 931 height 146
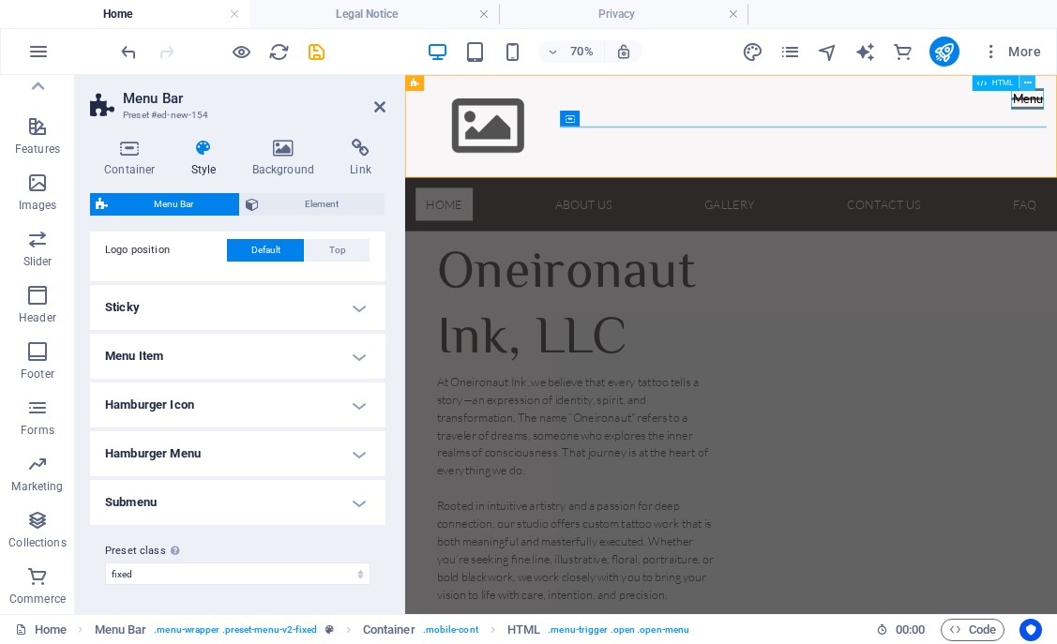
click at [1031, 82] on button at bounding box center [1028, 83] width 16 height 16
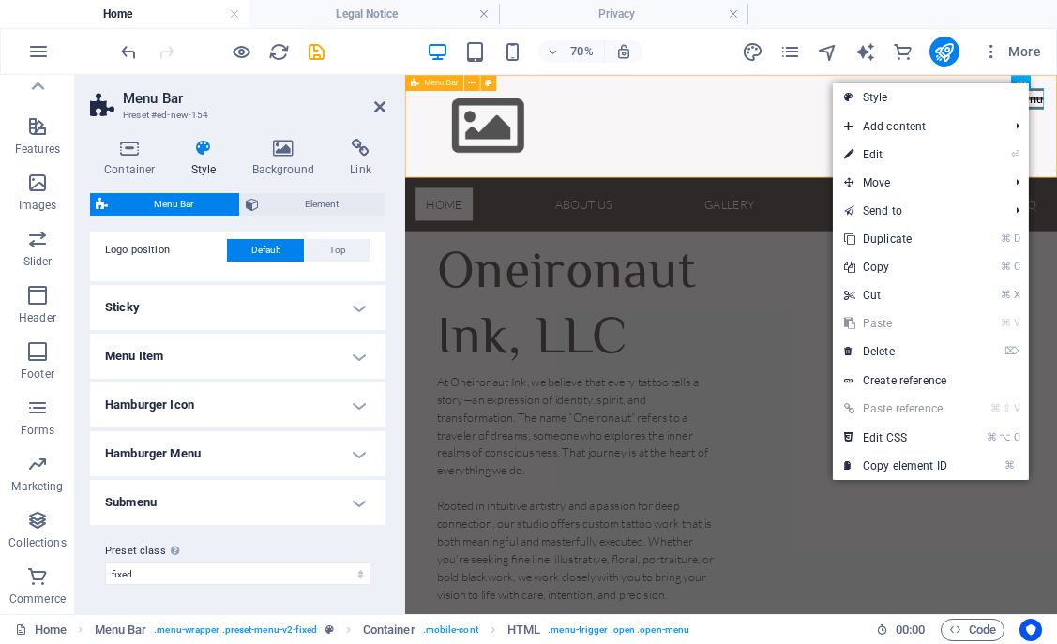
click at [947, 110] on div "Menu Home About Service Contact" at bounding box center [870, 148] width 931 height 146
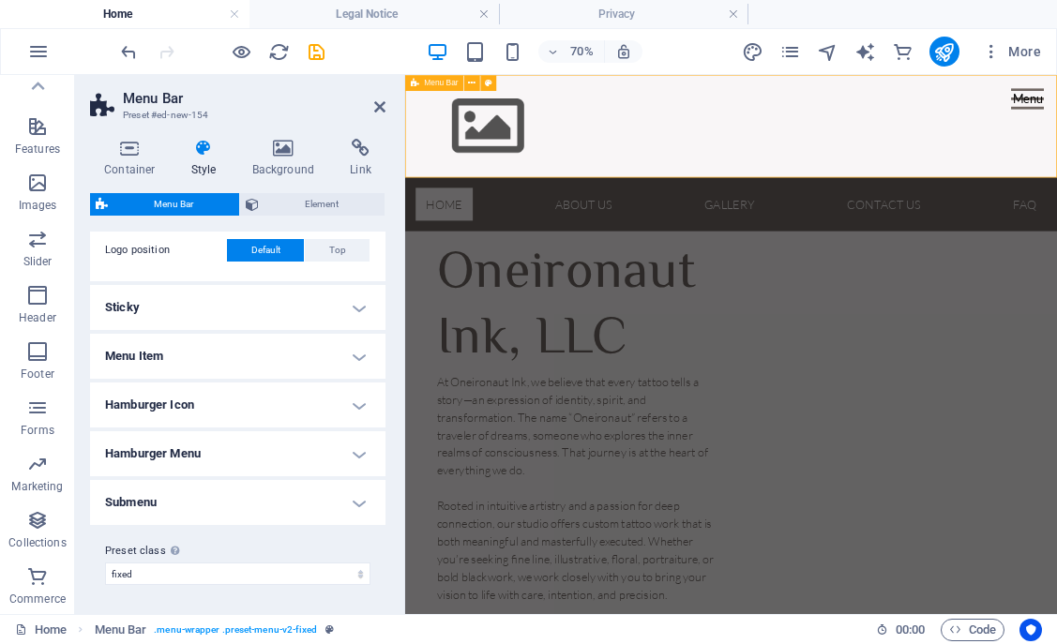
click at [1056, 142] on div "Menu Home About Service Contact" at bounding box center [870, 148] width 931 height 146
click at [1056, 103] on div "Menu Home About Service Contact" at bounding box center [870, 148] width 931 height 146
click at [1056, 120] on div "Menu Home About Service Contact" at bounding box center [870, 148] width 931 height 146
click at [355, 350] on h4 "Menu Item" at bounding box center [237, 356] width 295 height 45
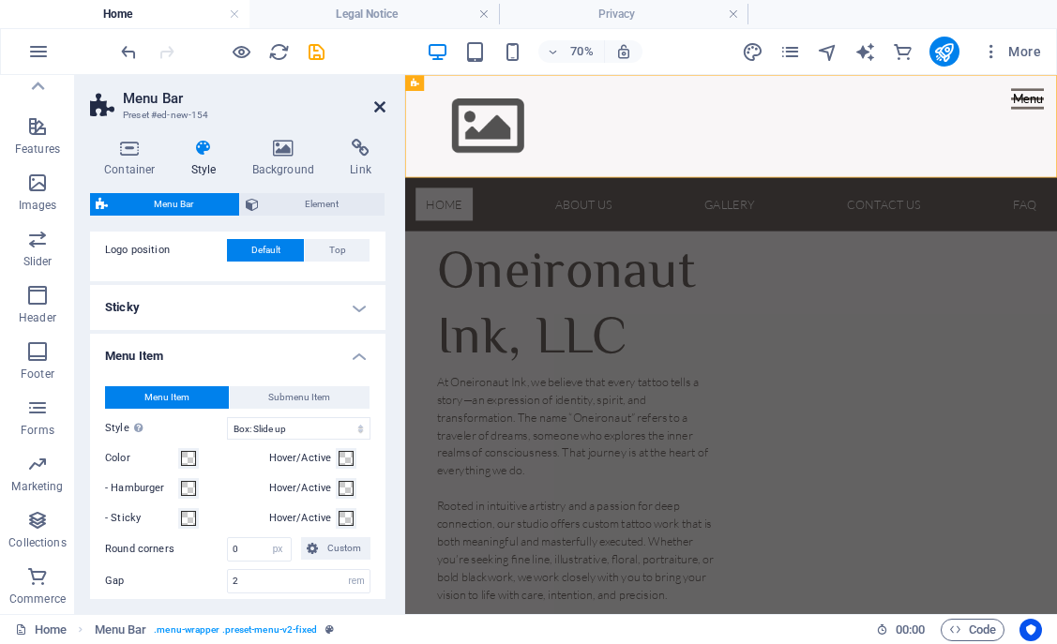
click at [379, 113] on icon at bounding box center [379, 106] width 11 height 15
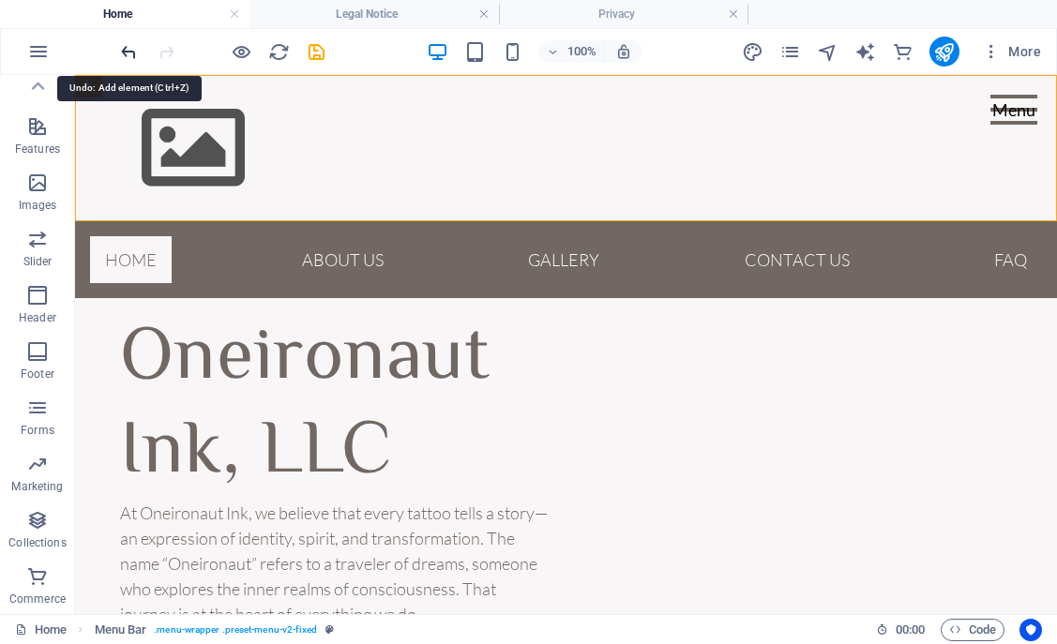
click at [130, 56] on icon "undo" at bounding box center [129, 52] width 22 height 22
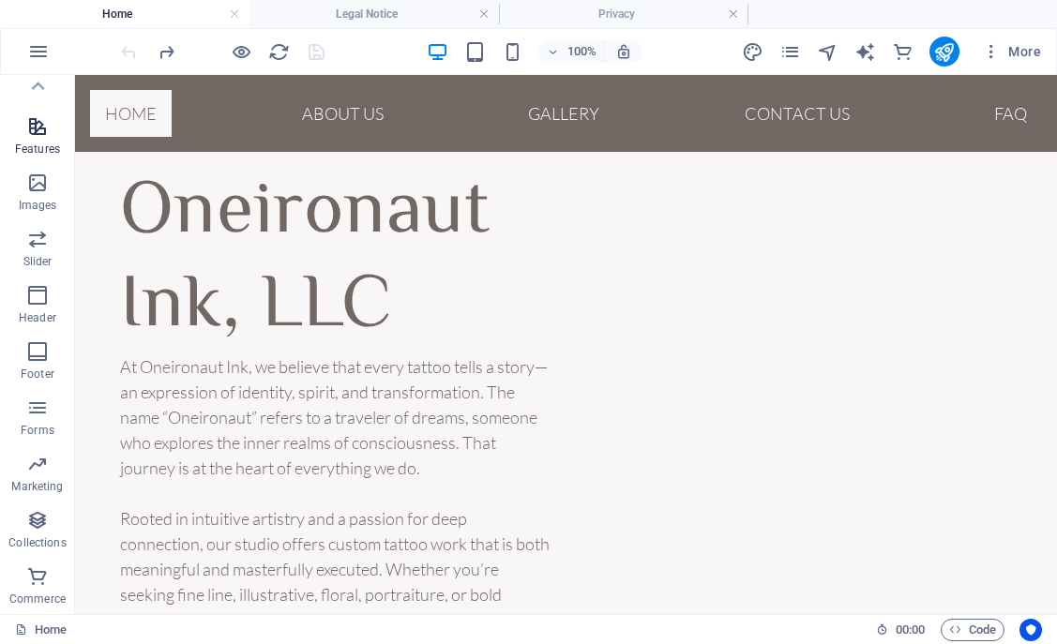
click at [42, 146] on p "Features" at bounding box center [37, 149] width 45 height 15
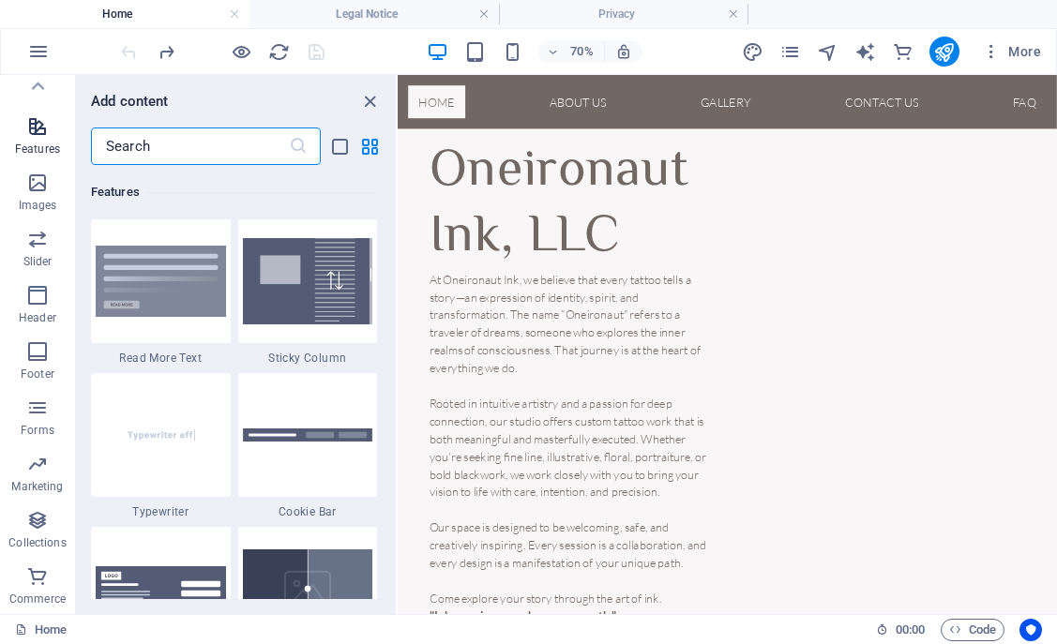
scroll to position [7312, 0]
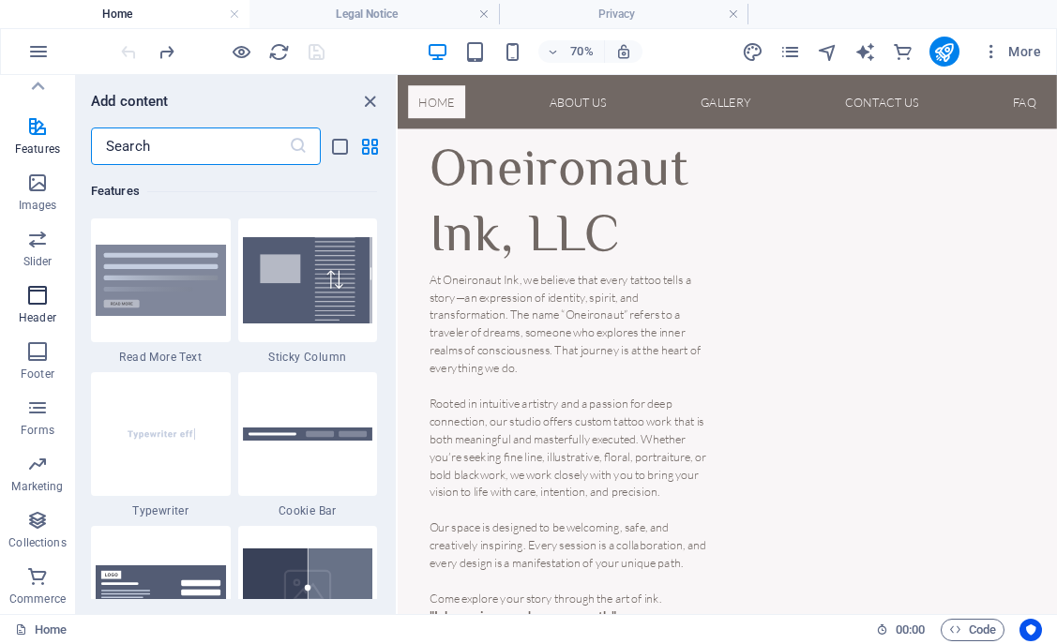
click at [40, 295] on icon "button" at bounding box center [37, 295] width 23 height 23
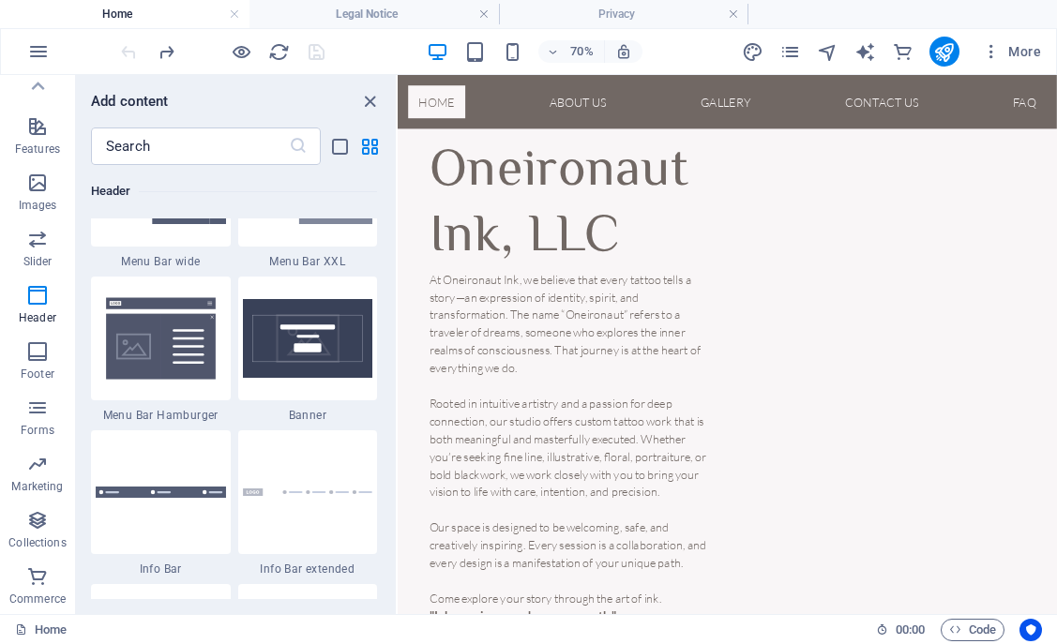
scroll to position [11854, 0]
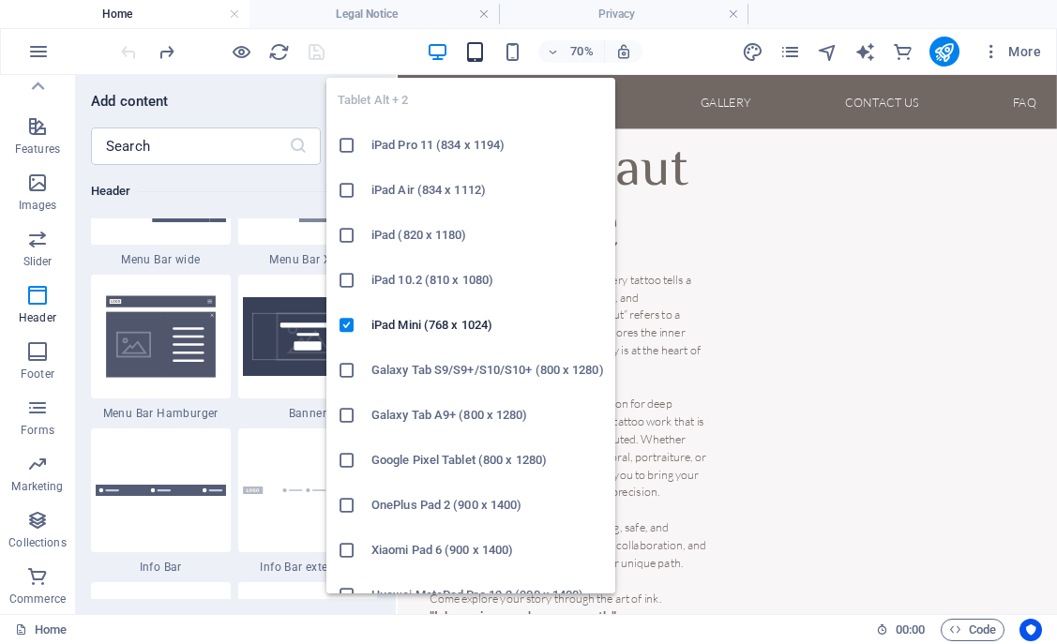
click at [477, 53] on icon "button" at bounding box center [475, 52] width 22 height 22
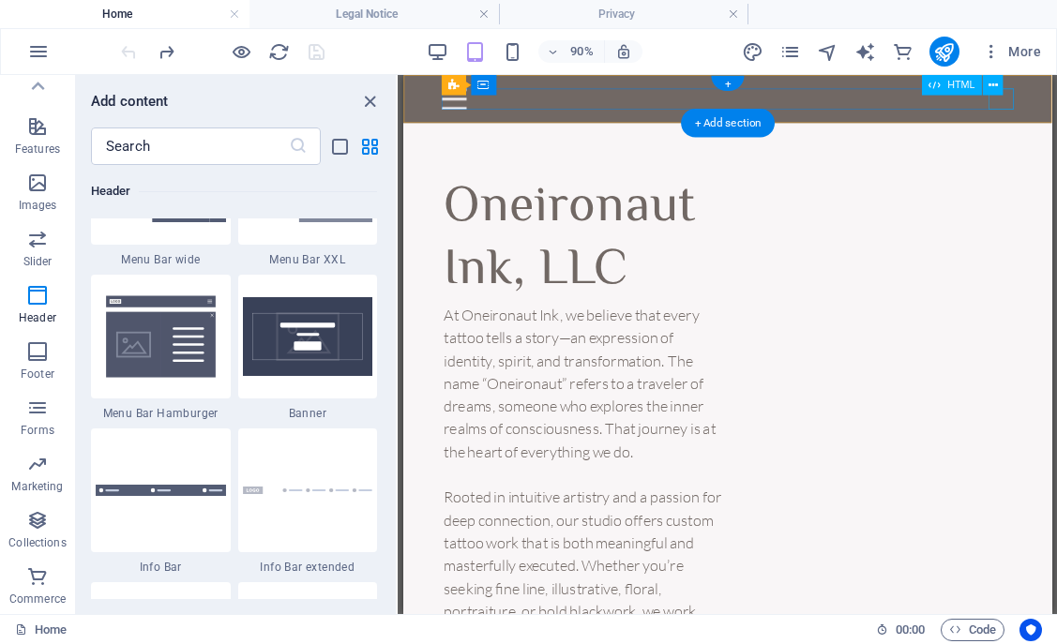
click at [1056, 107] on div at bounding box center [763, 101] width 636 height 23
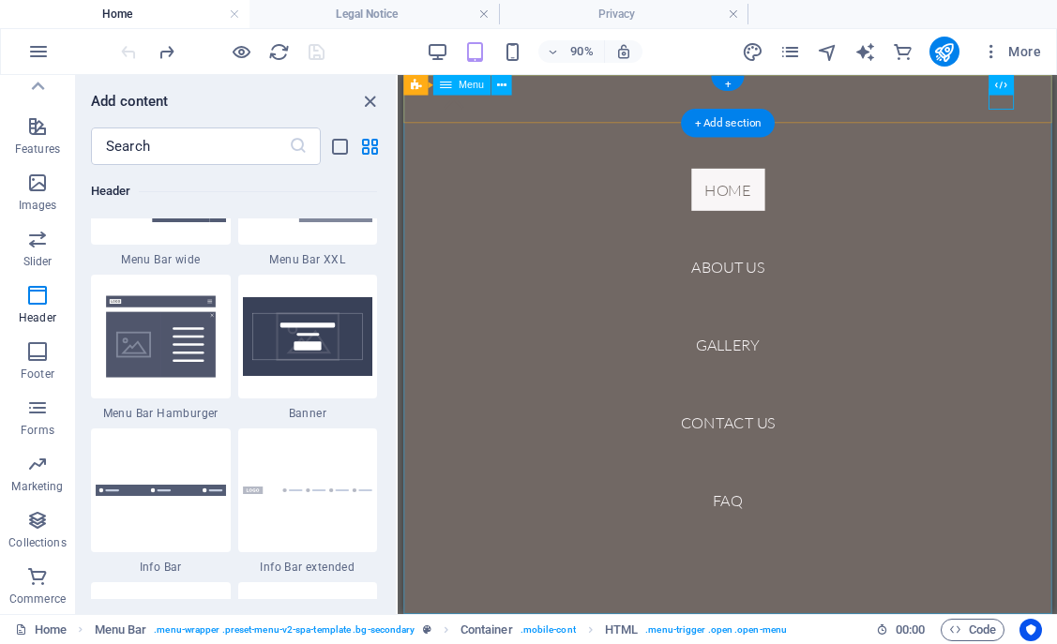
click at [884, 230] on nav "Home About Us Gallery Contact US FAQ" at bounding box center [762, 374] width 720 height 599
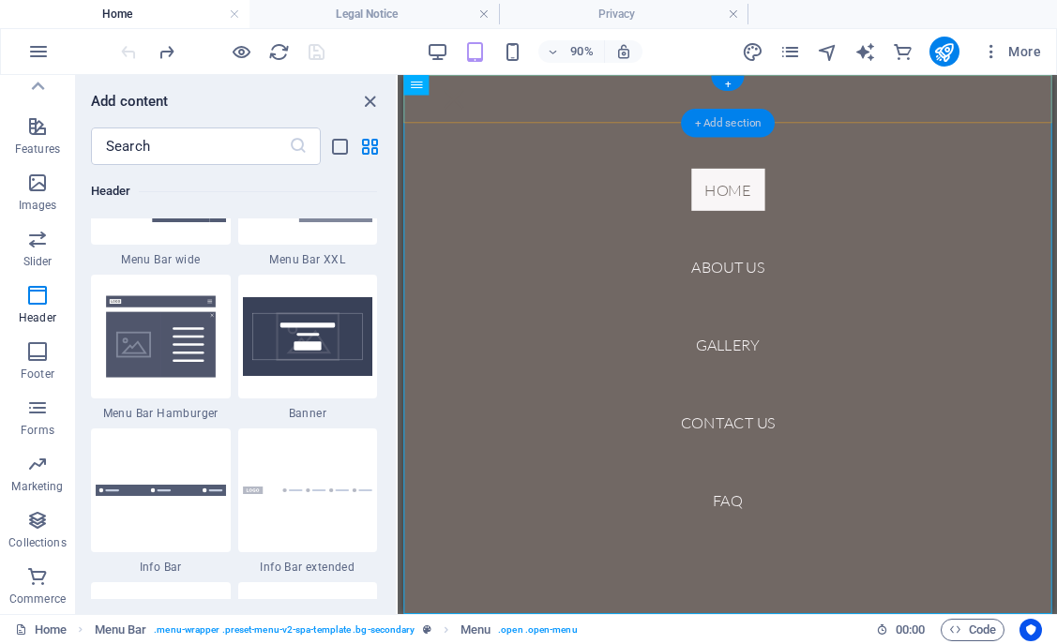
click at [723, 127] on div "+ Add section" at bounding box center [728, 123] width 94 height 29
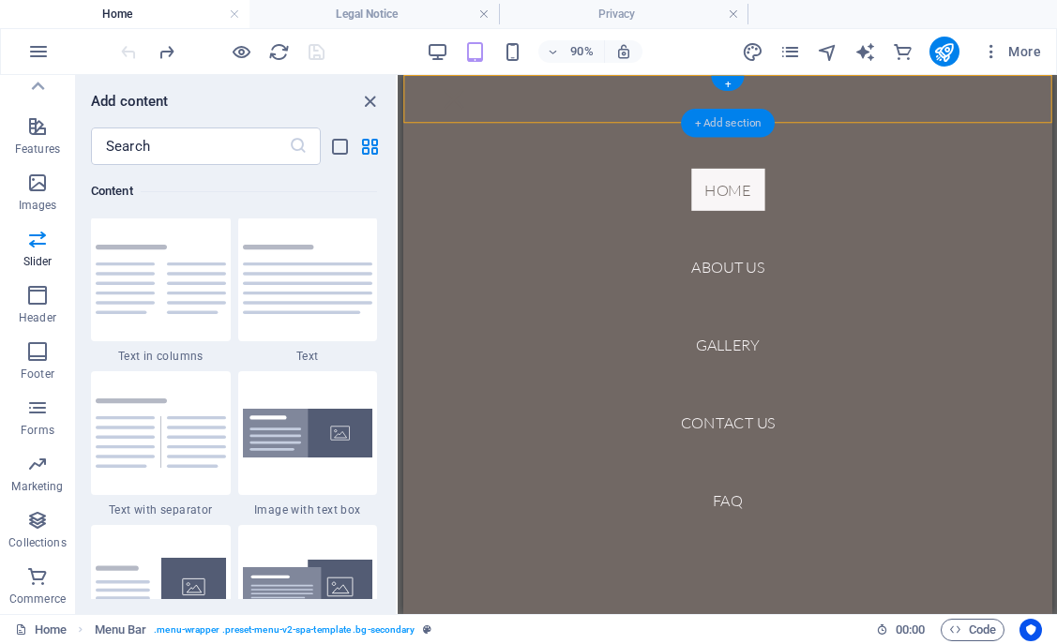
scroll to position [3282, 0]
click at [373, 104] on icon "close panel" at bounding box center [370, 102] width 22 height 22
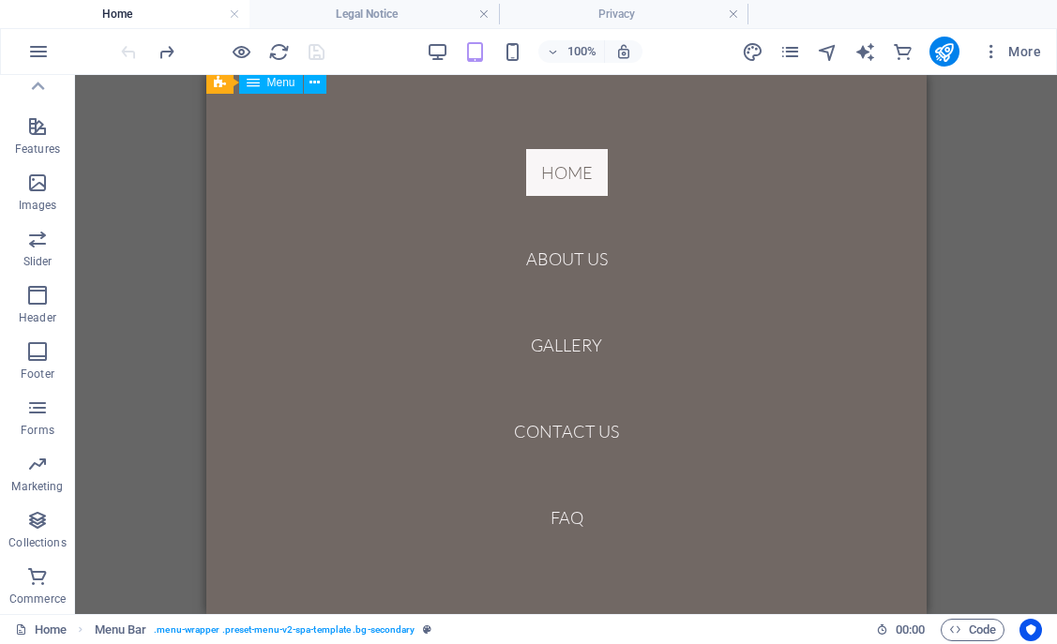
scroll to position [0, 0]
click at [968, 194] on div "Drag here to replace the existing content. Press “Ctrl” if you want to create a…" at bounding box center [566, 344] width 982 height 539
click at [947, 57] on icon "publish" at bounding box center [944, 52] width 22 height 22
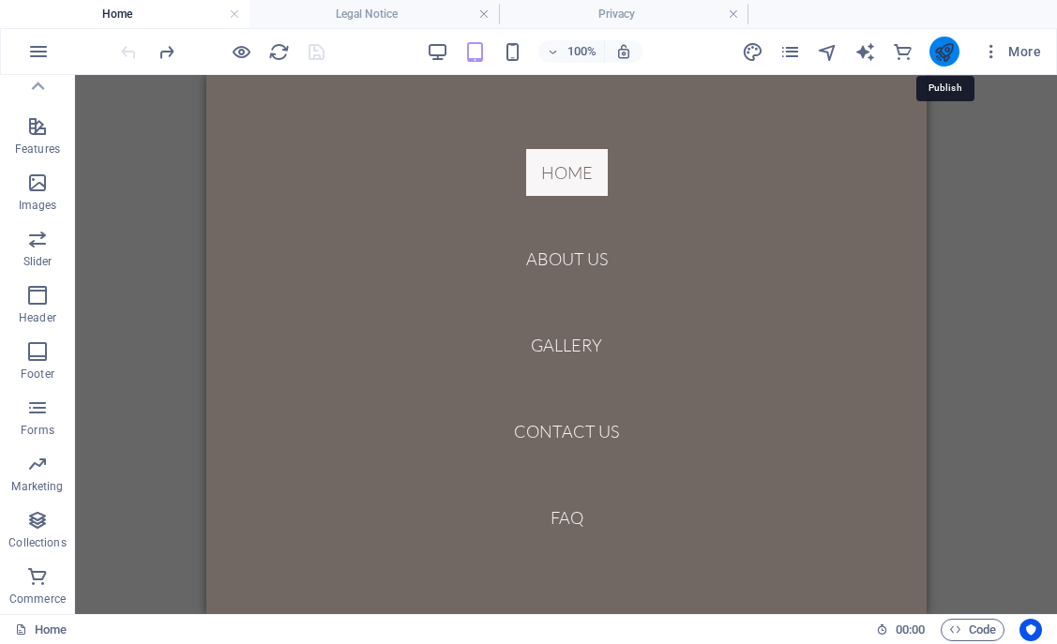
click at [942, 53] on icon "publish" at bounding box center [944, 52] width 22 height 22
